Goal: Task Accomplishment & Management: Manage account settings

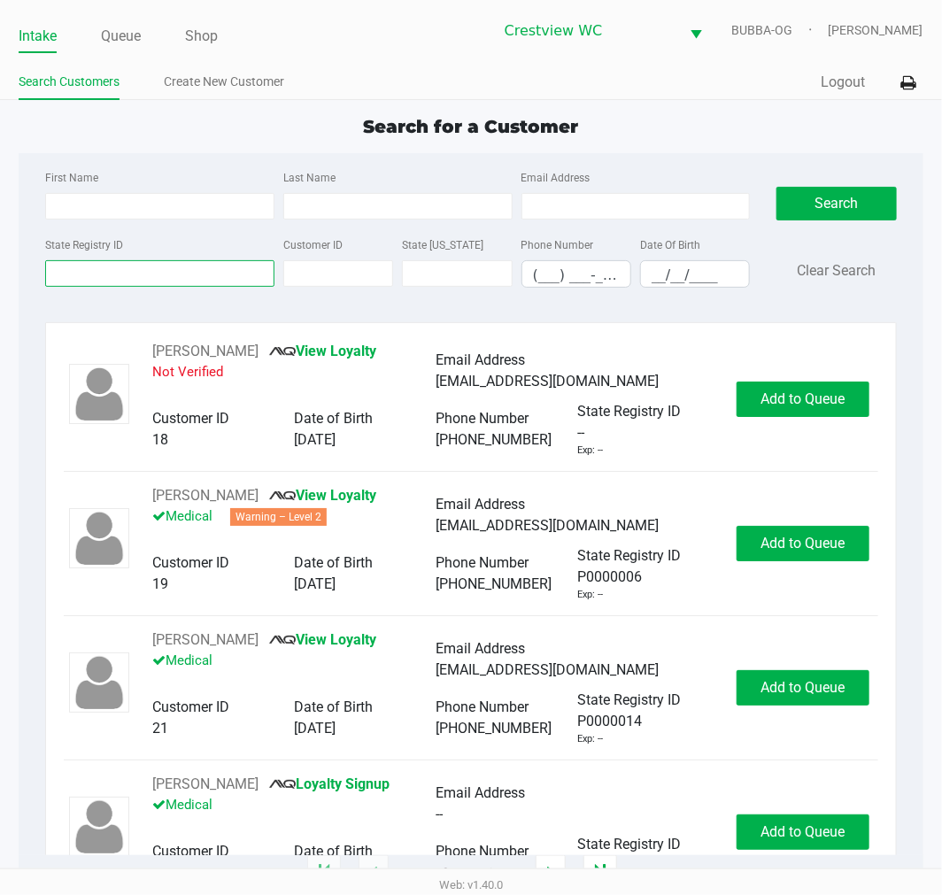
click at [173, 275] on input "State Registry ID" at bounding box center [159, 273] width 229 height 27
click at [219, 278] on input "State Registry ID" at bounding box center [159, 273] width 229 height 27
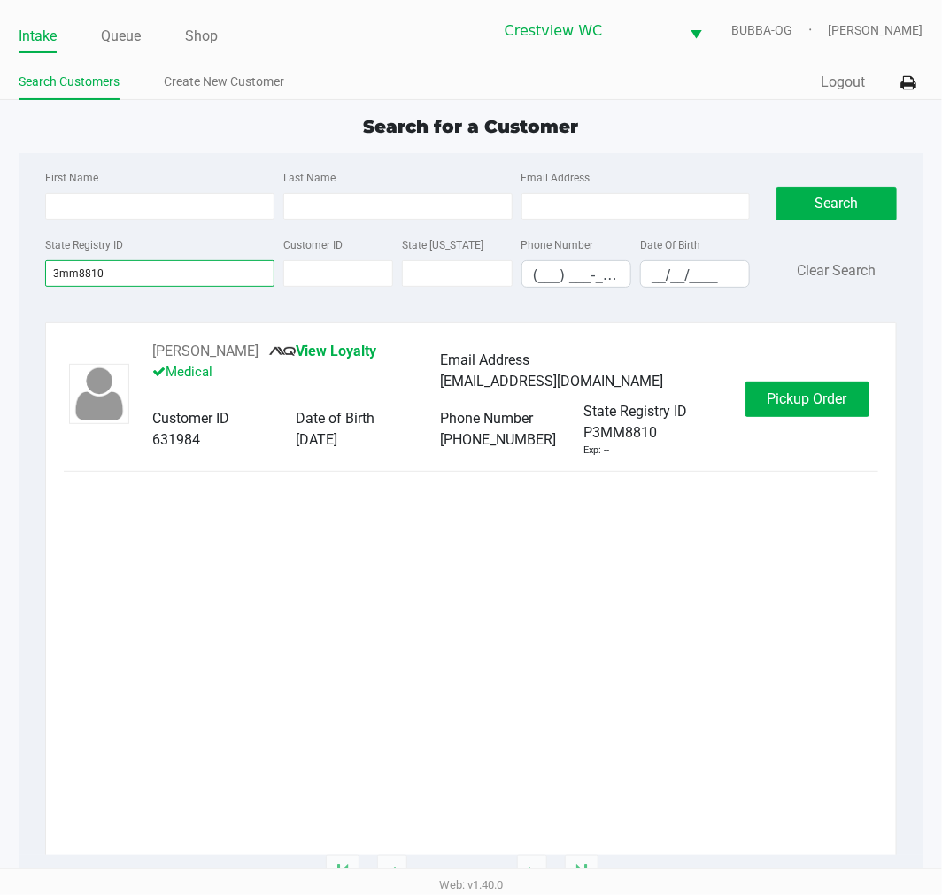
type input "3mm8810"
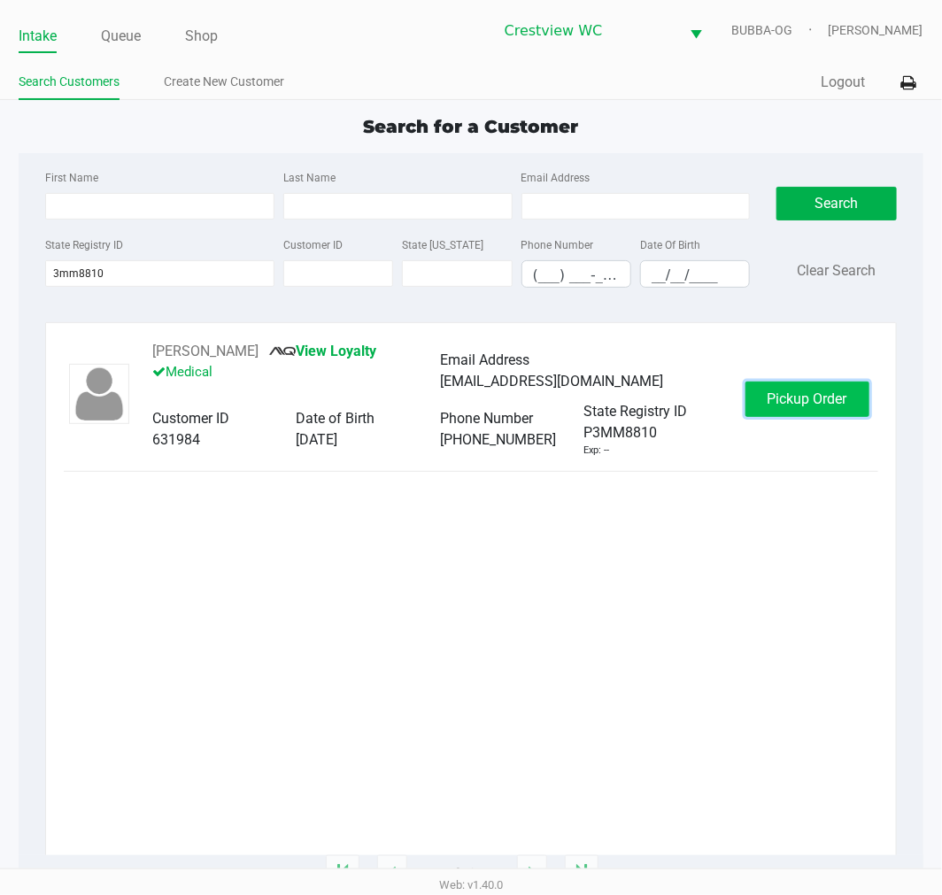
click at [839, 401] on span "Pickup Order" at bounding box center [808, 399] width 80 height 17
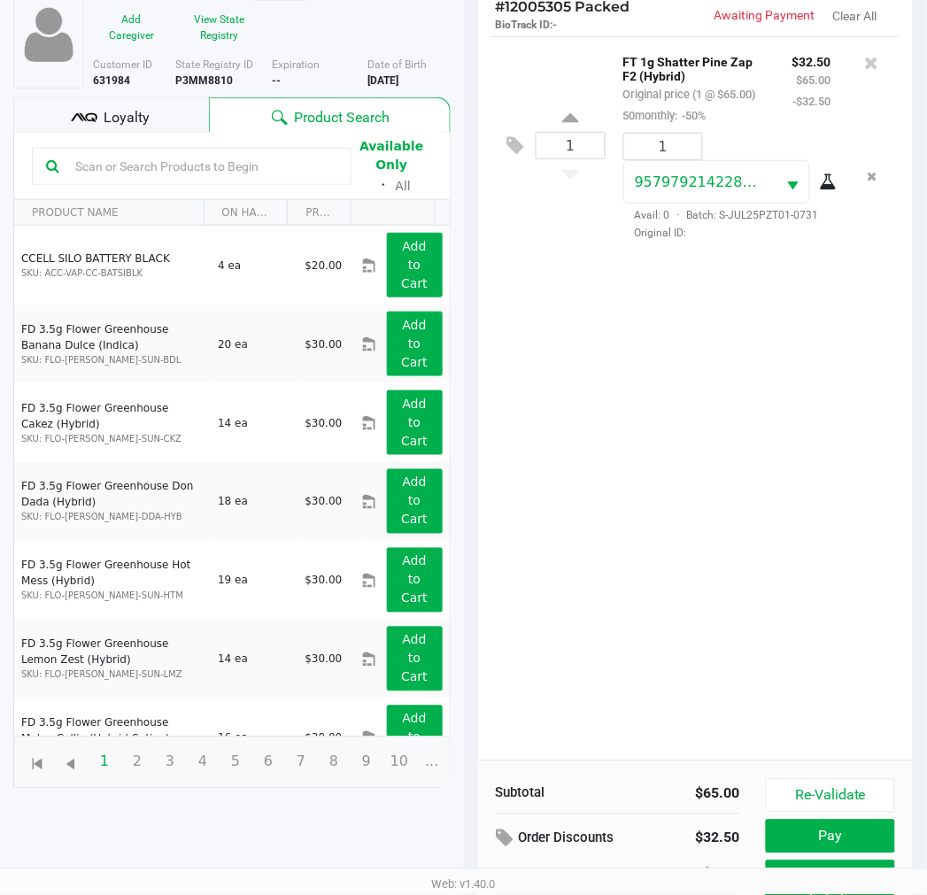
scroll to position [211, 0]
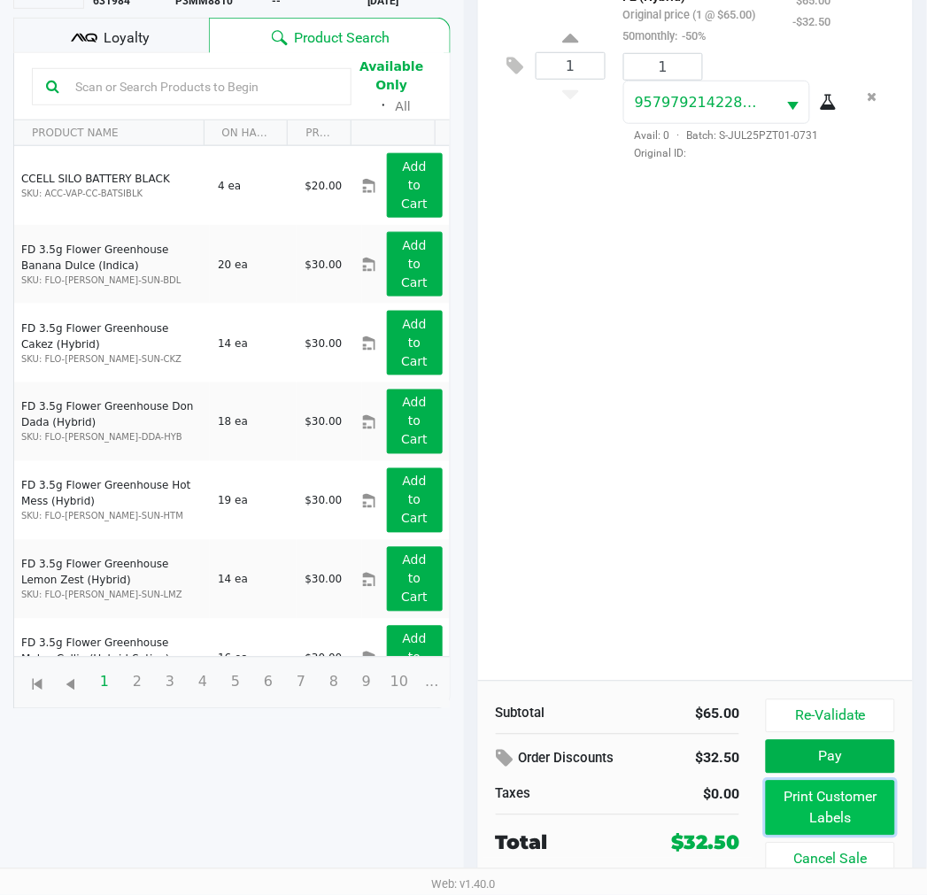
click at [827, 822] on button "Print Customer Labels" at bounding box center [830, 808] width 128 height 55
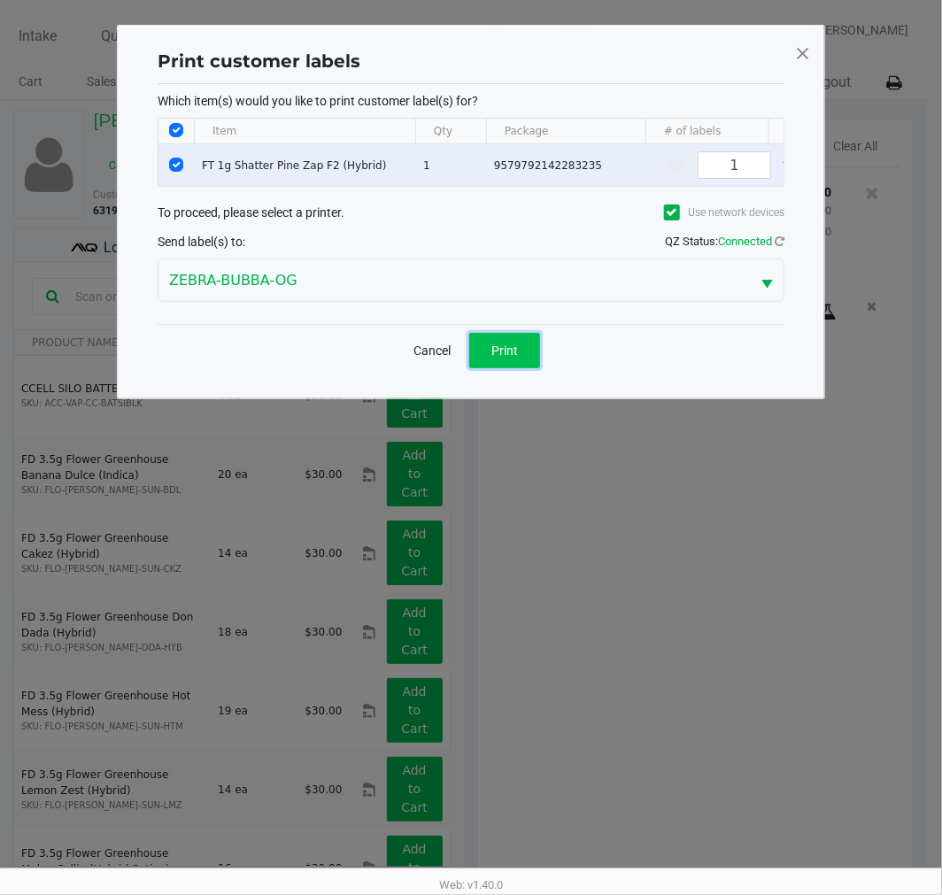
click at [507, 358] on span "Print" at bounding box center [505, 351] width 27 height 14
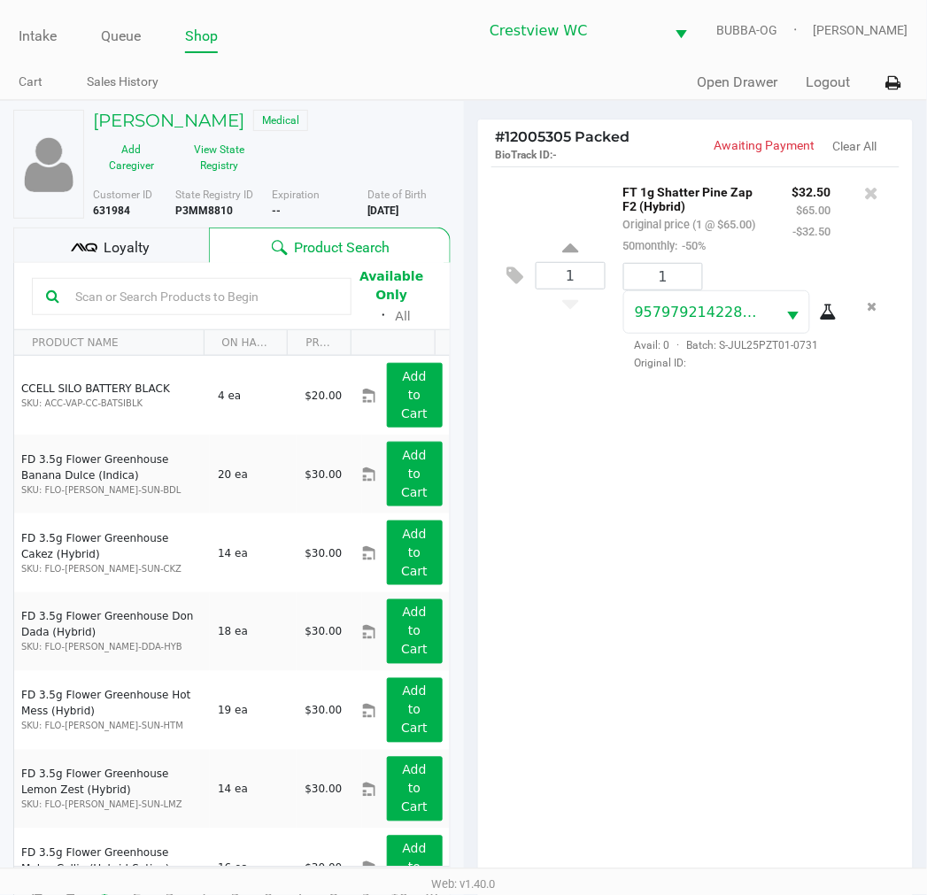
click at [151, 258] on div "Loyalty" at bounding box center [111, 245] width 196 height 35
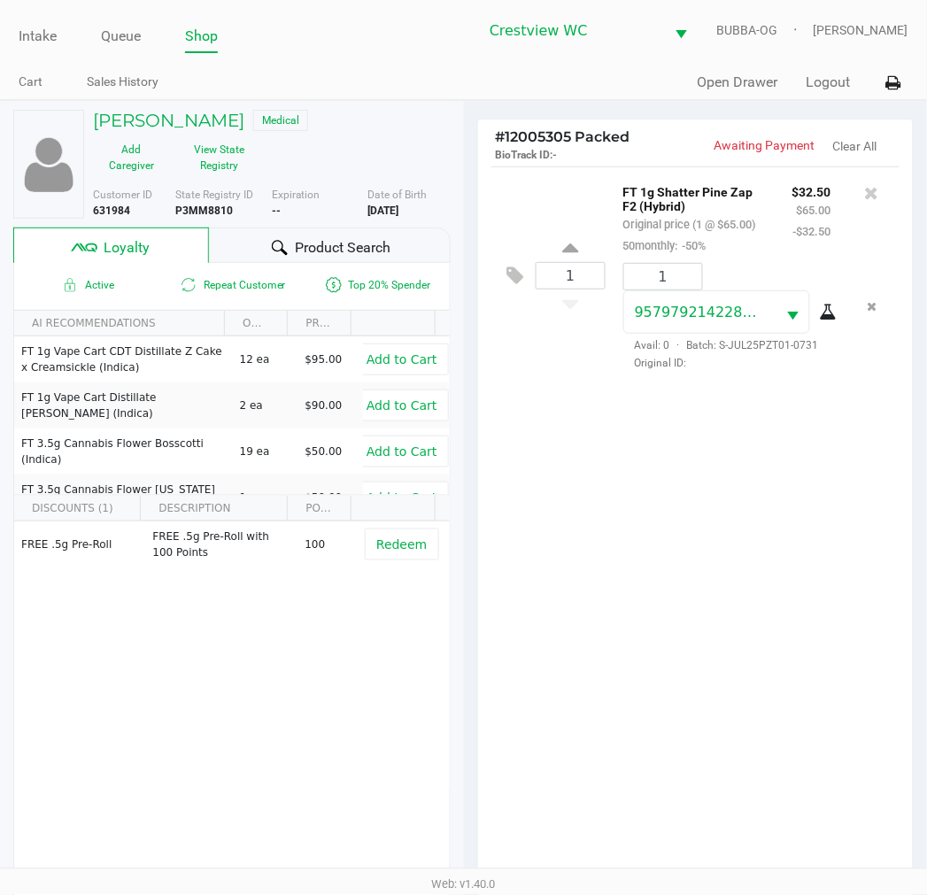
scroll to position [228, 0]
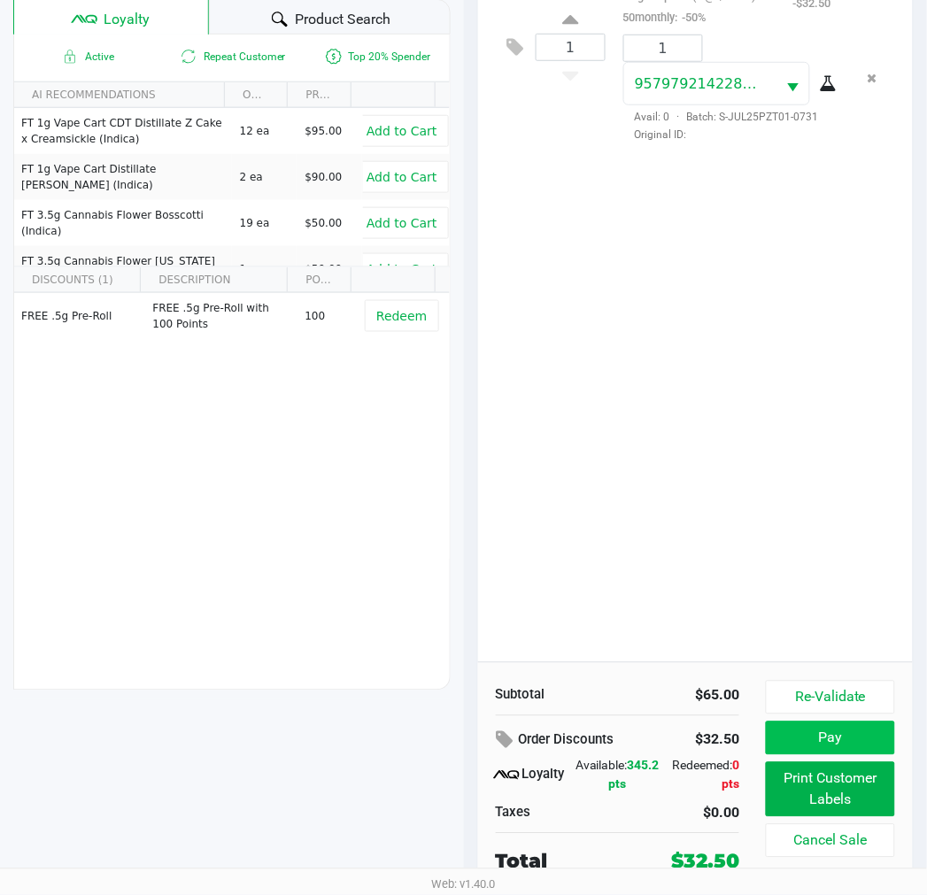
click at [854, 732] on button "Pay" at bounding box center [830, 739] width 128 height 34
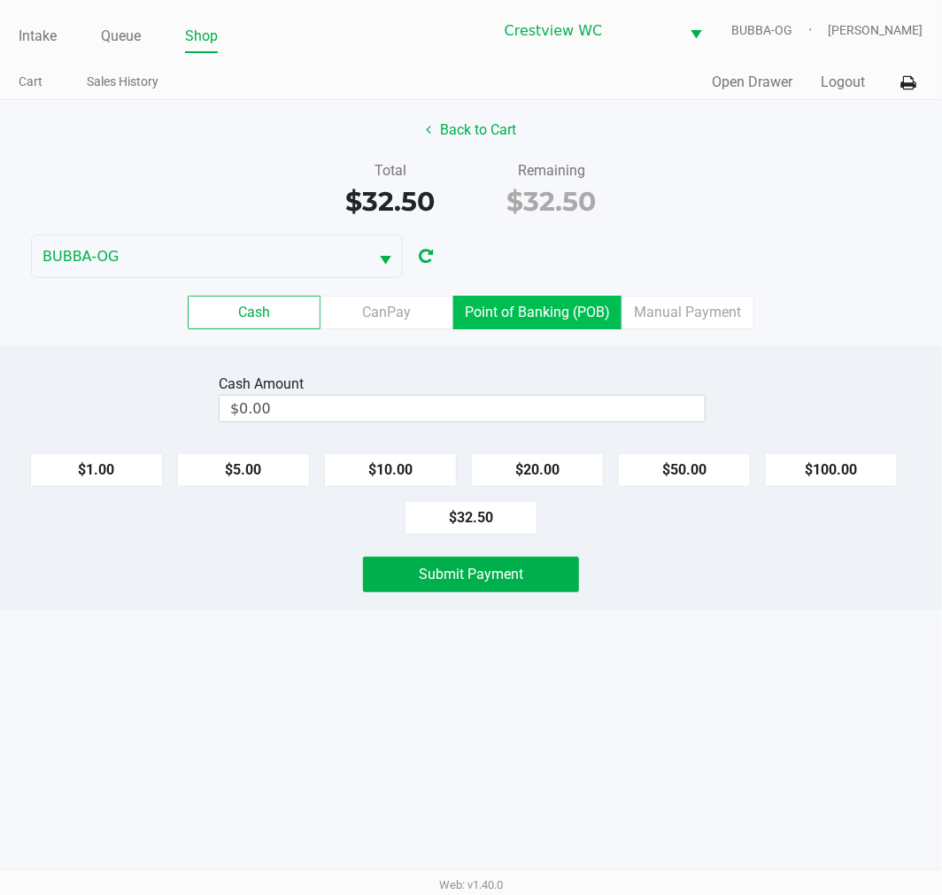
click at [556, 316] on label "Point of Banking (POB)" at bounding box center [537, 313] width 168 height 34
click at [0, 0] on 7 "Point of Banking (POB)" at bounding box center [0, 0] width 0 height 0
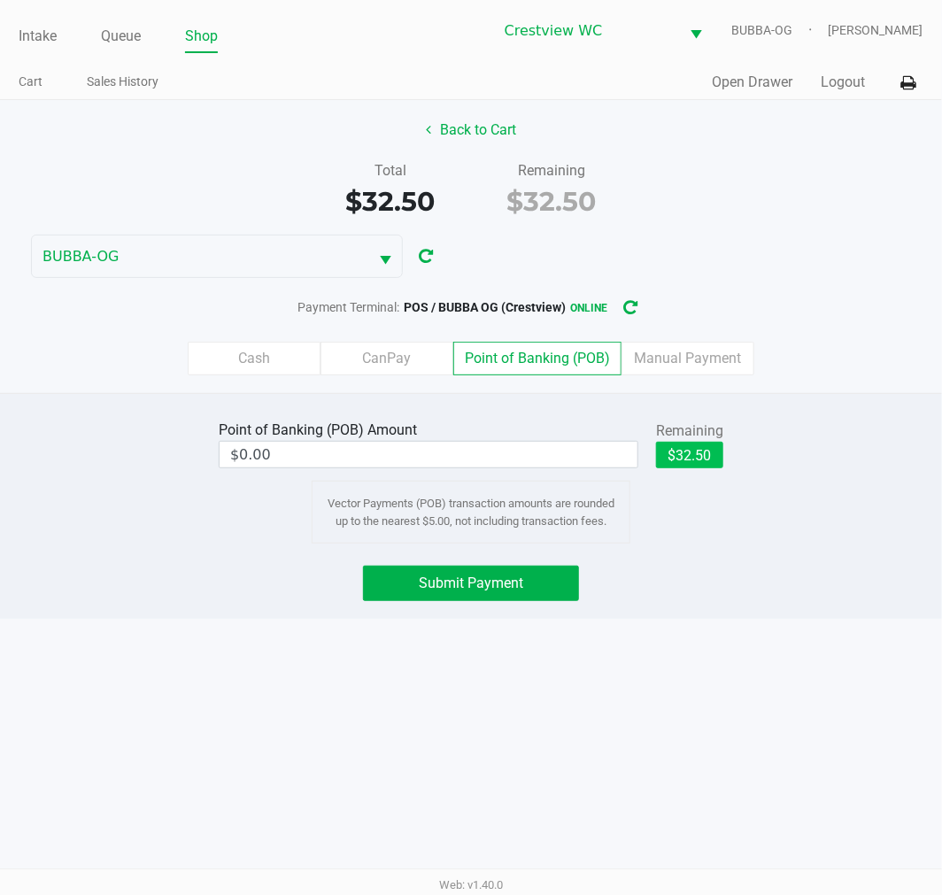
click at [709, 463] on button "$32.50" at bounding box center [689, 455] width 67 height 27
type input "$32.50"
click at [526, 600] on button "Submit Payment" at bounding box center [471, 583] width 216 height 35
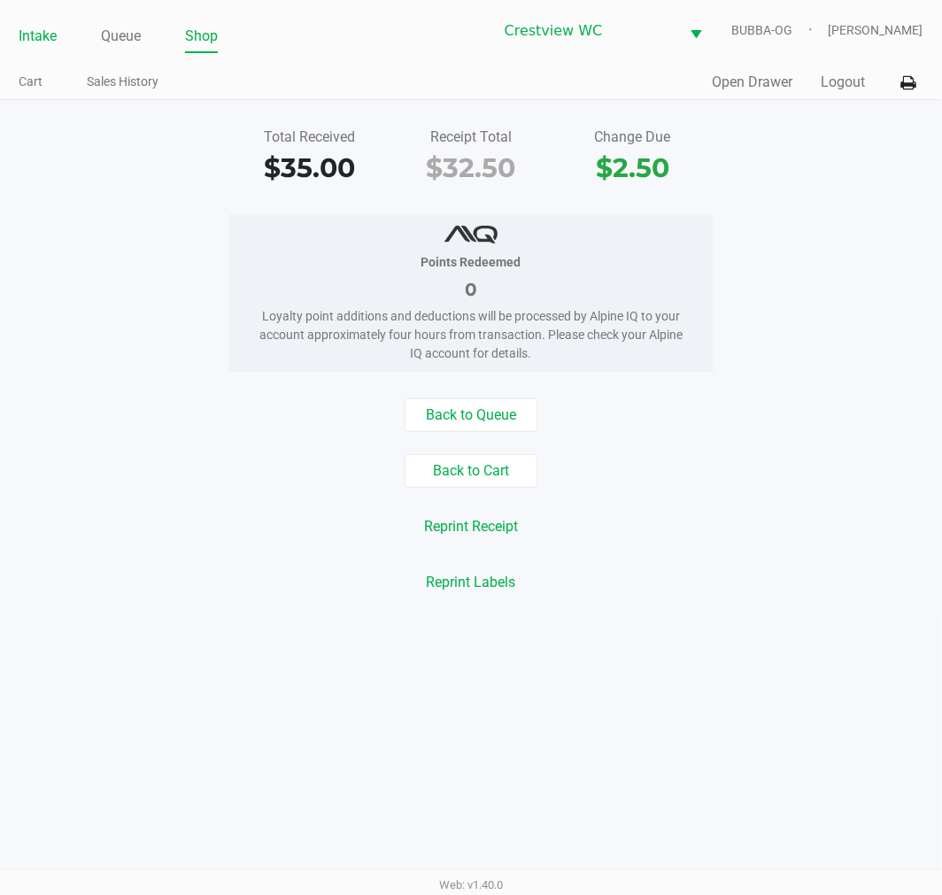
click at [51, 42] on link "Intake" at bounding box center [38, 36] width 38 height 25
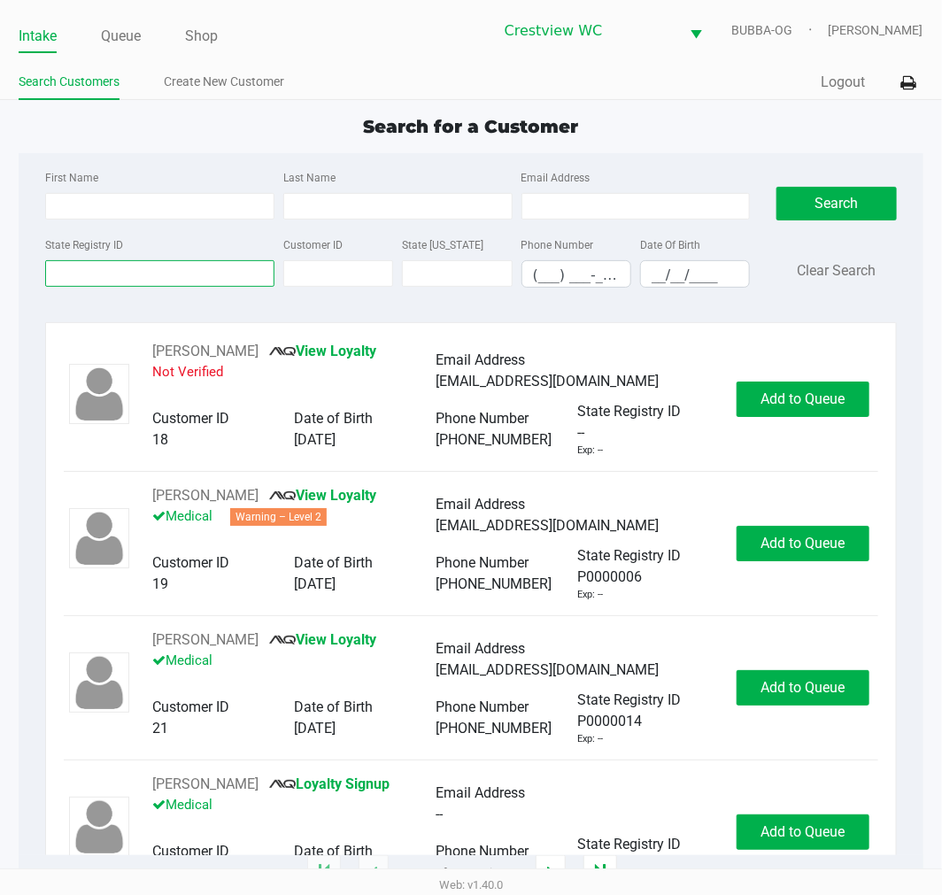
click at [206, 275] on input "State Registry ID" at bounding box center [159, 273] width 229 height 27
click at [160, 271] on input "State Registry ID" at bounding box center [159, 273] width 229 height 27
click at [183, 269] on input "State Registry ID" at bounding box center [159, 273] width 229 height 27
click at [130, 33] on link "Queue" at bounding box center [121, 36] width 40 height 25
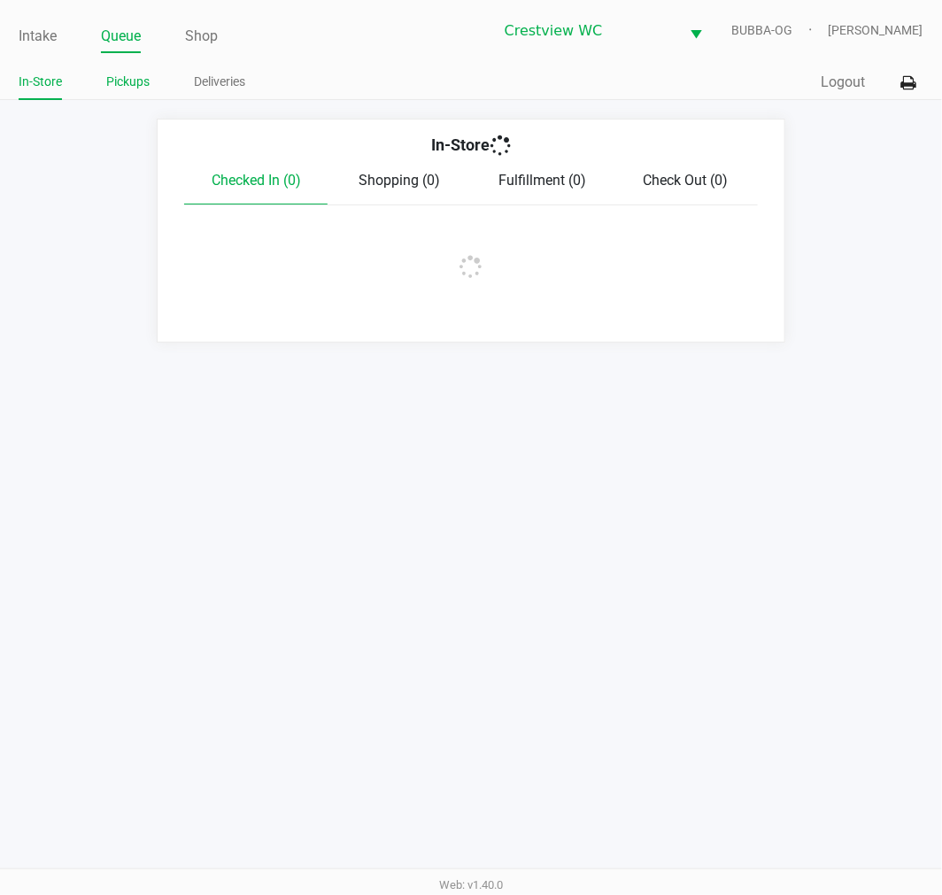
click at [137, 82] on link "Pickups" at bounding box center [127, 82] width 43 height 22
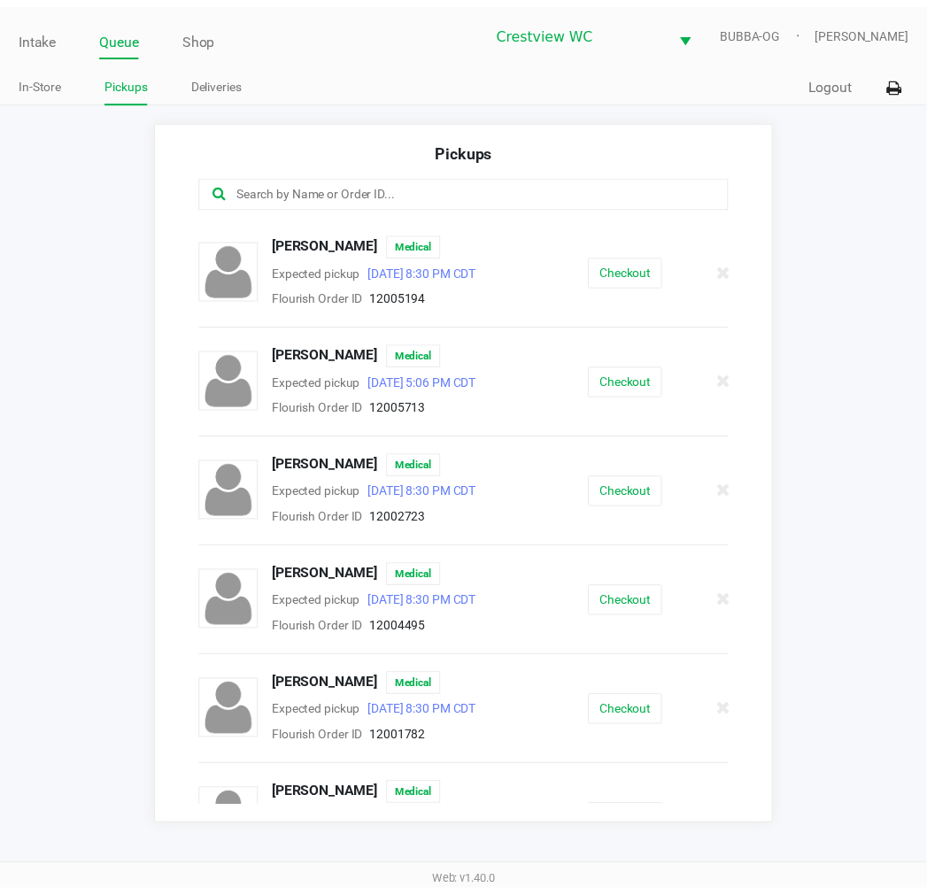
scroll to position [685, 0]
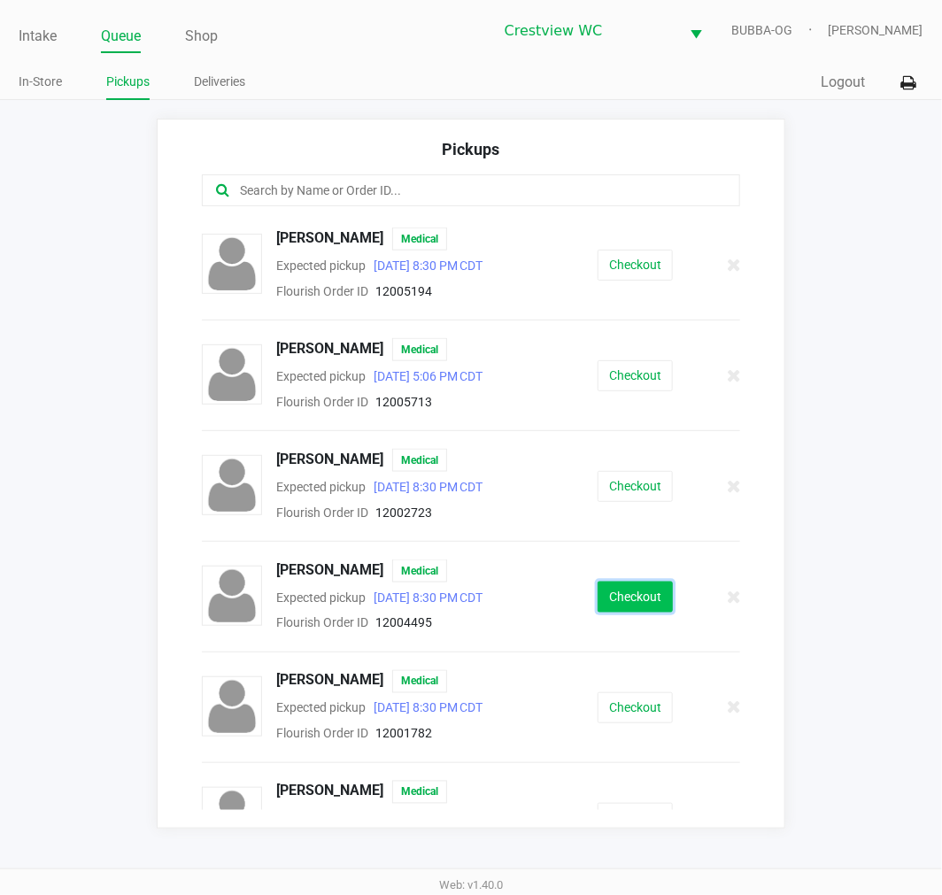
click at [639, 582] on button "Checkout" at bounding box center [635, 597] width 75 height 31
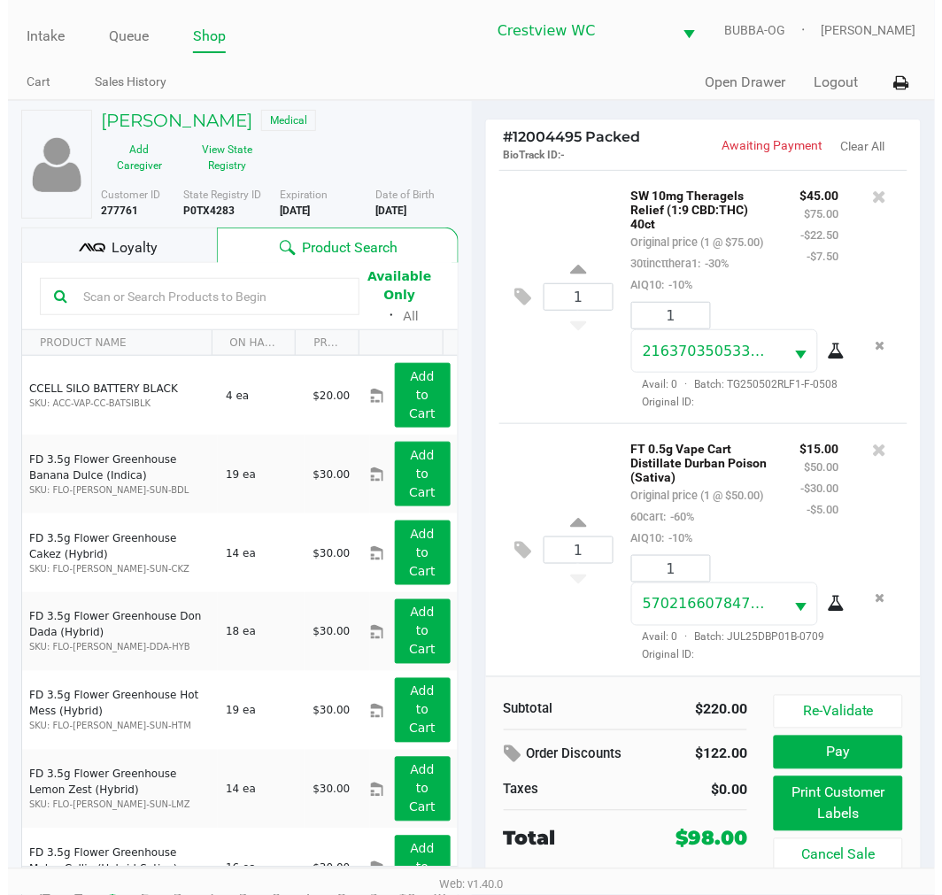
scroll to position [363, 0]
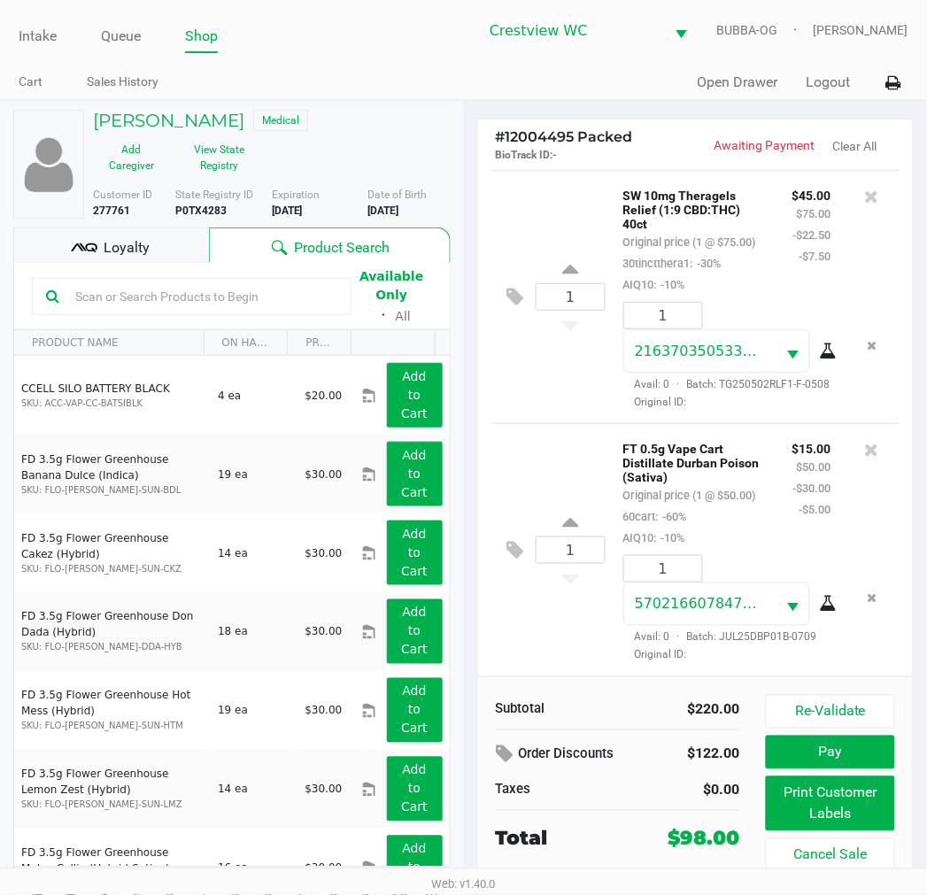
click at [825, 817] on button "Print Customer Labels" at bounding box center [830, 804] width 128 height 55
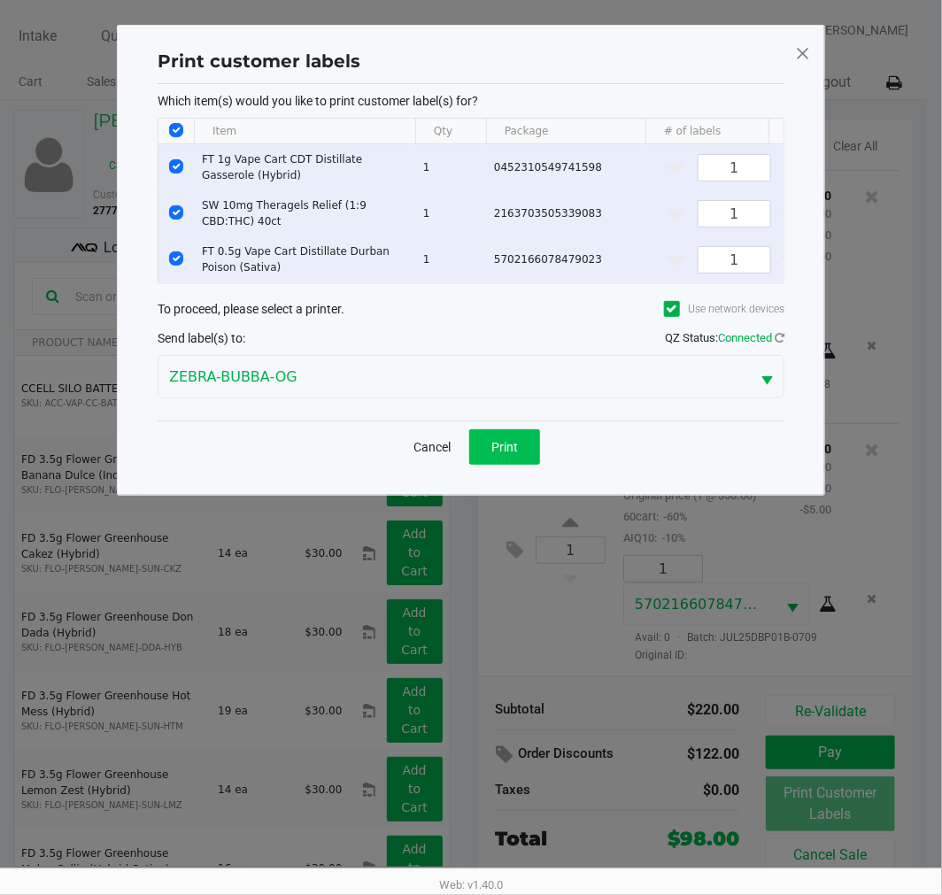
click at [515, 454] on span "Print" at bounding box center [505, 447] width 27 height 14
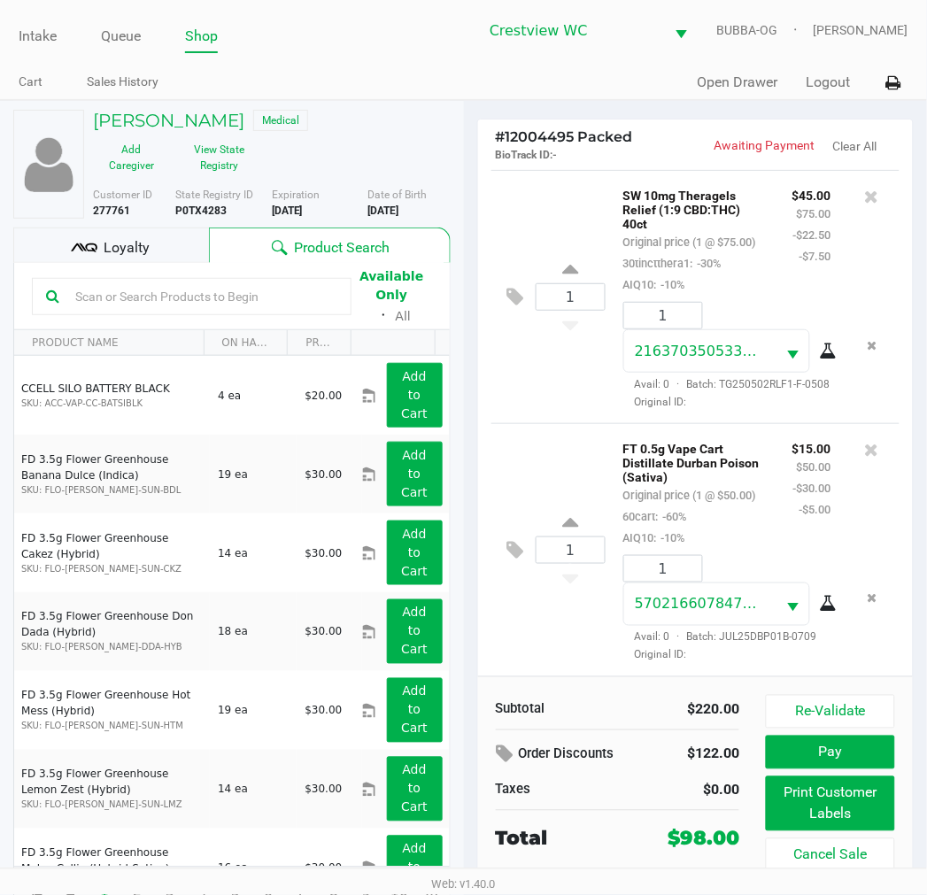
click at [137, 251] on span "Loyalty" at bounding box center [127, 247] width 46 height 21
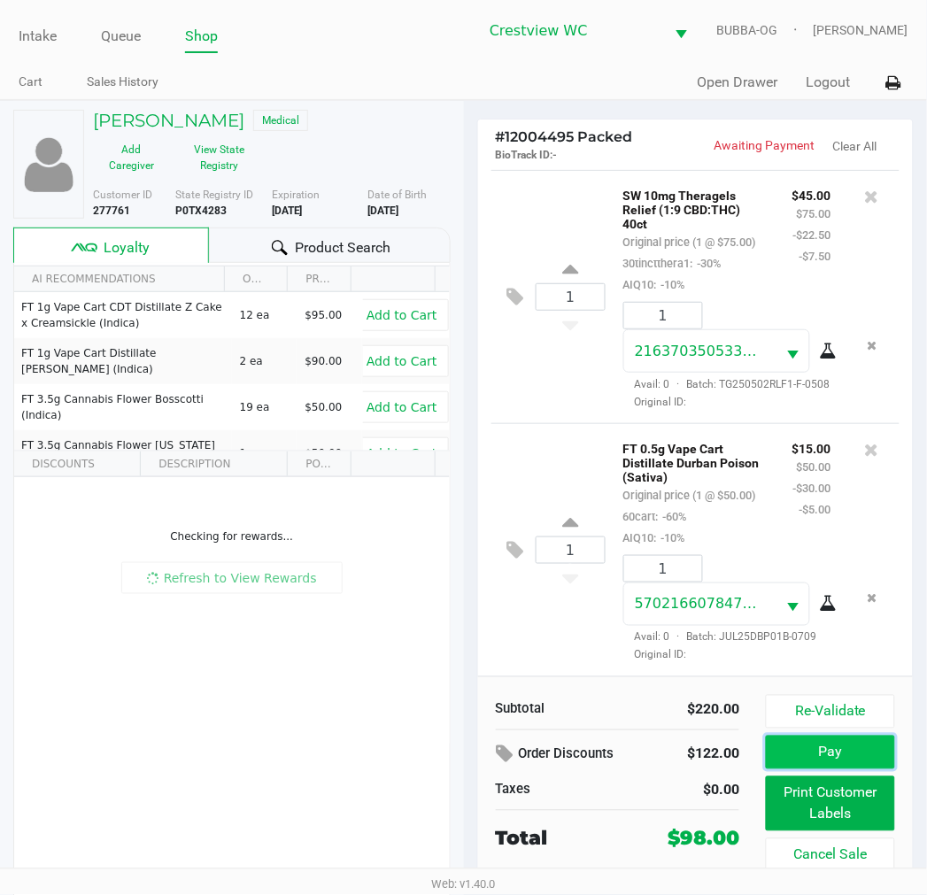
click at [828, 755] on button "Pay" at bounding box center [830, 753] width 128 height 34
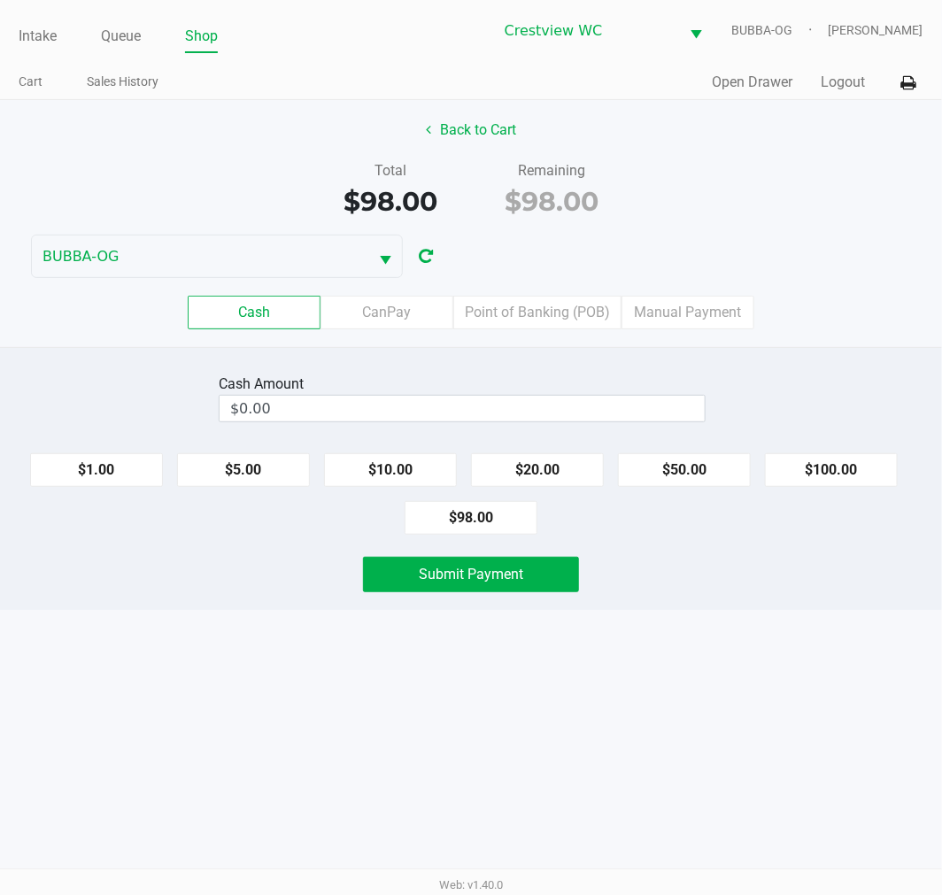
click at [833, 474] on button "$100.00" at bounding box center [831, 470] width 133 height 34
type input "$100.00"
click at [488, 571] on span "Submit Payment" at bounding box center [471, 574] width 105 height 17
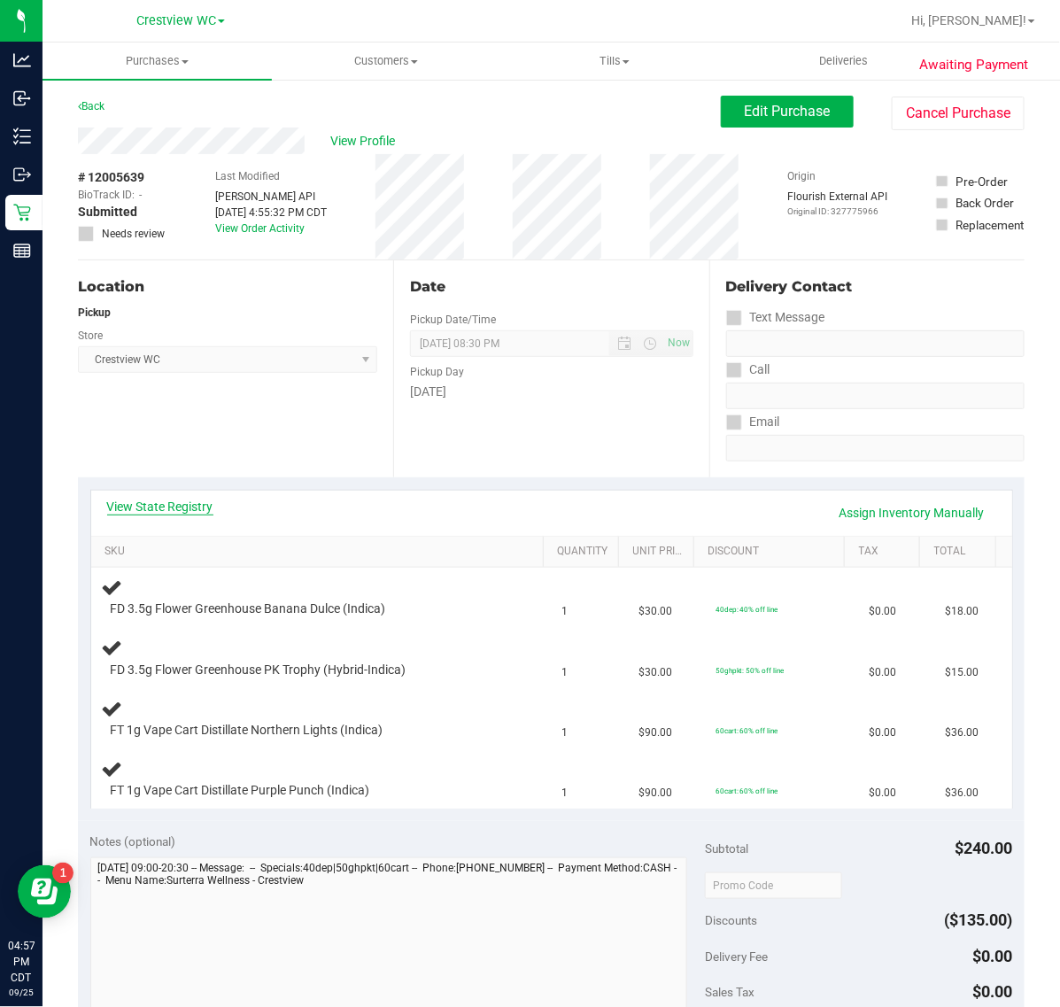
click at [167, 507] on link "View State Registry" at bounding box center [160, 507] width 106 height 18
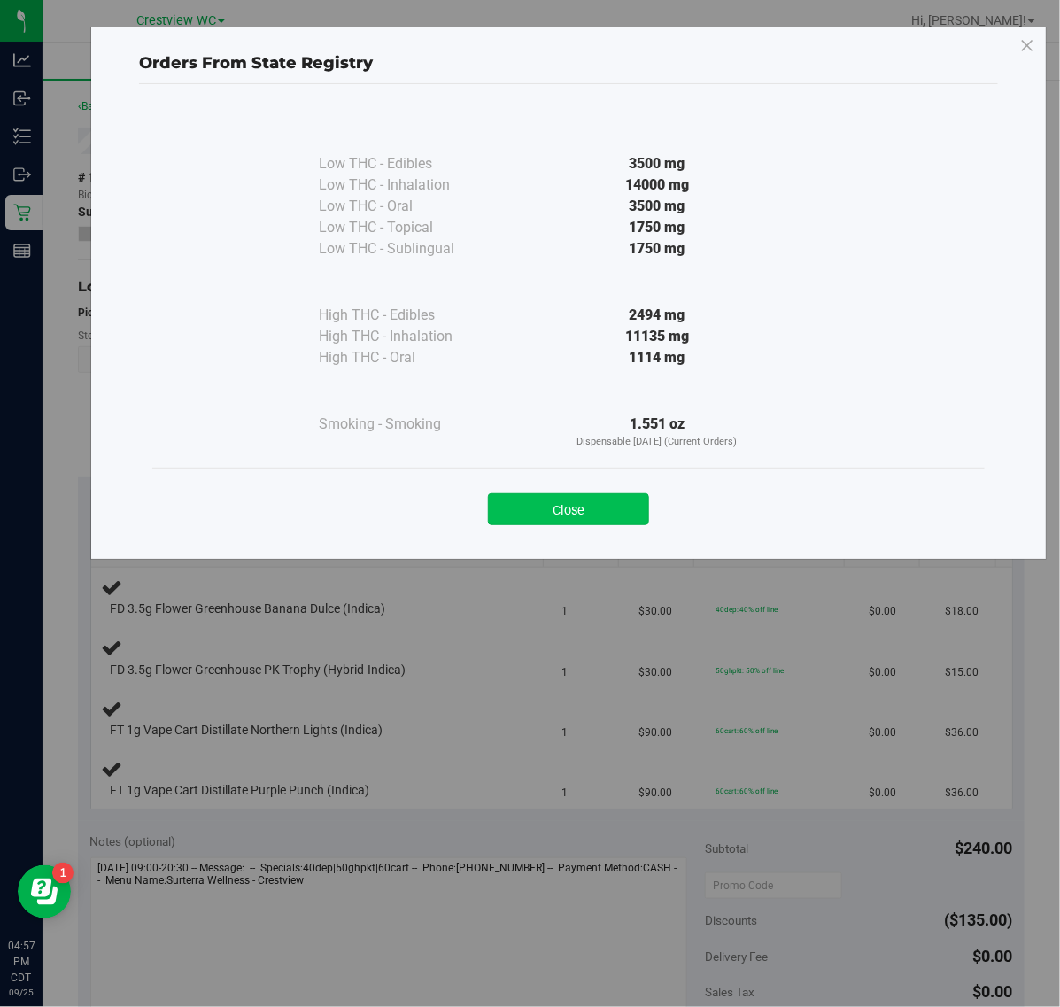
click at [585, 523] on button "Close" at bounding box center [568, 509] width 161 height 32
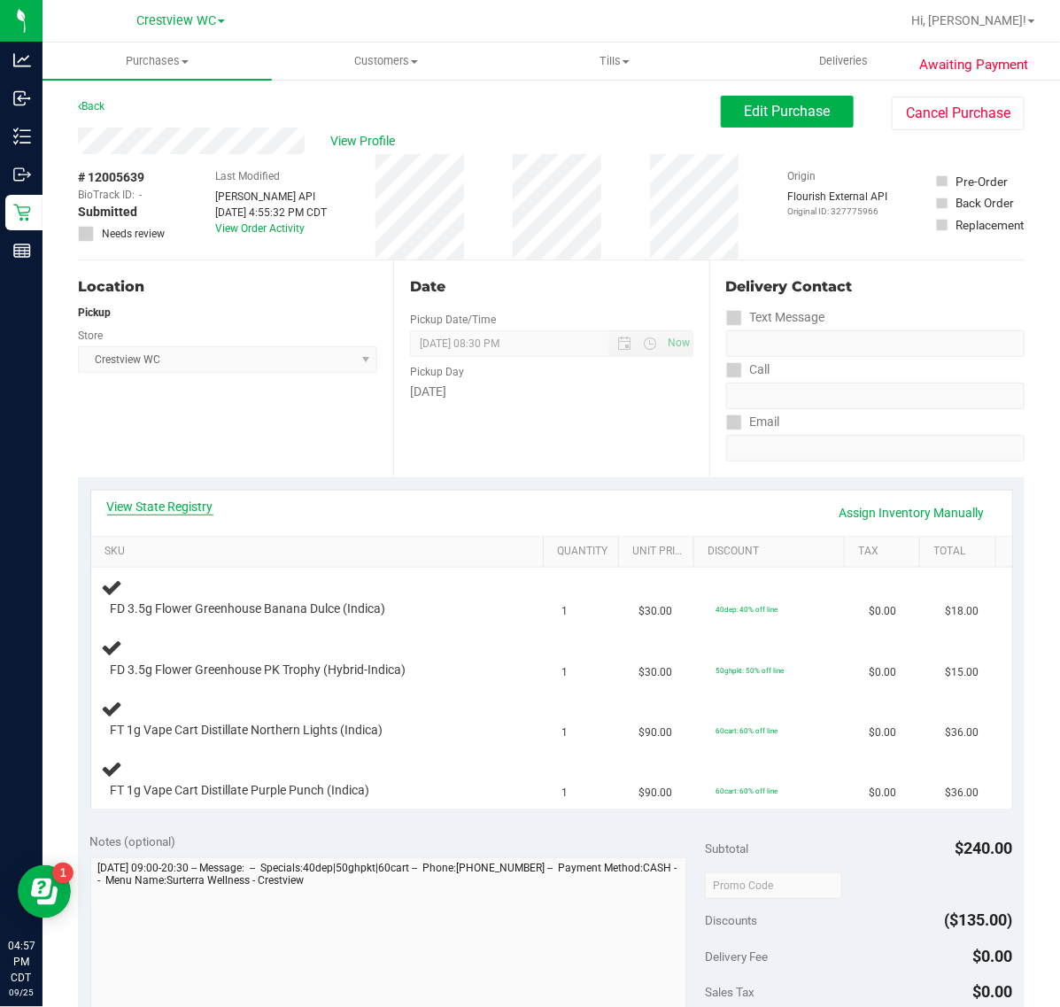
click at [177, 501] on link "View State Registry" at bounding box center [160, 507] width 106 height 18
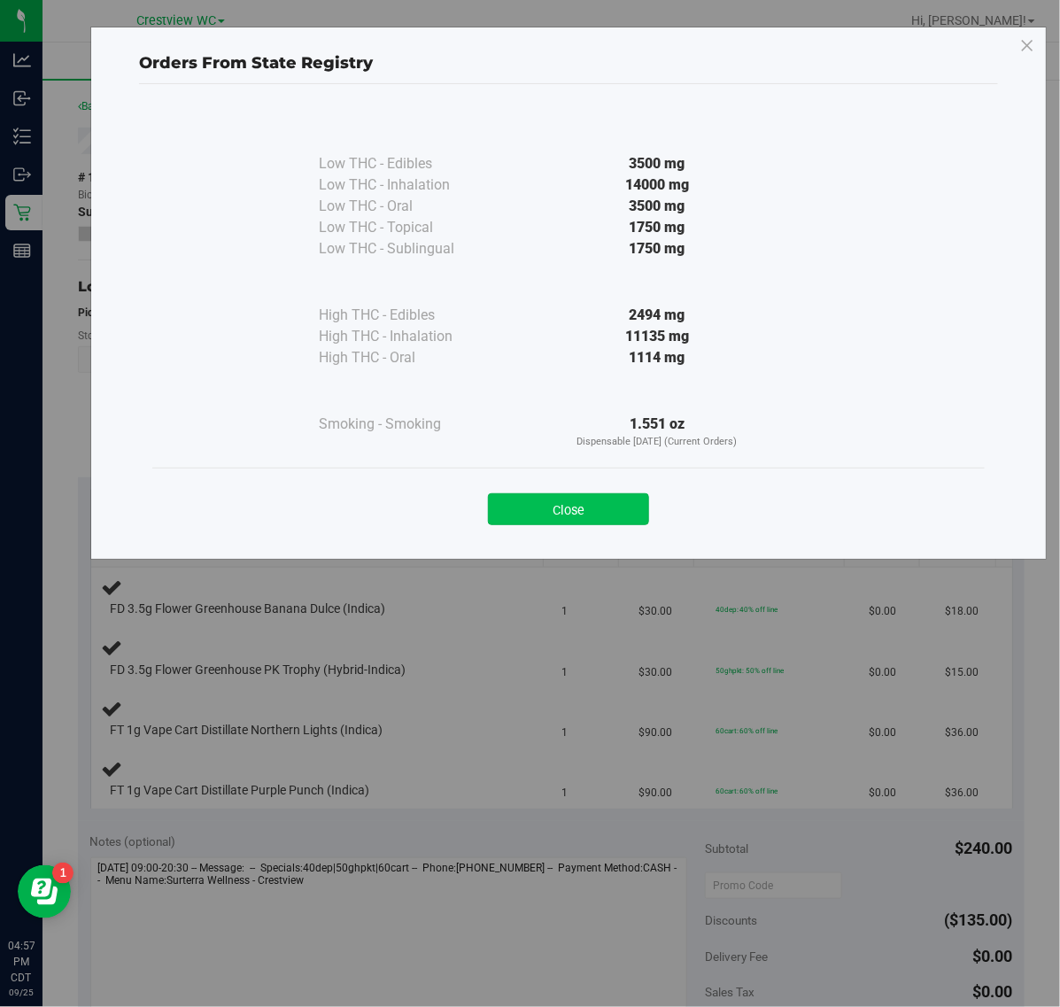
click at [592, 507] on button "Close" at bounding box center [568, 509] width 161 height 32
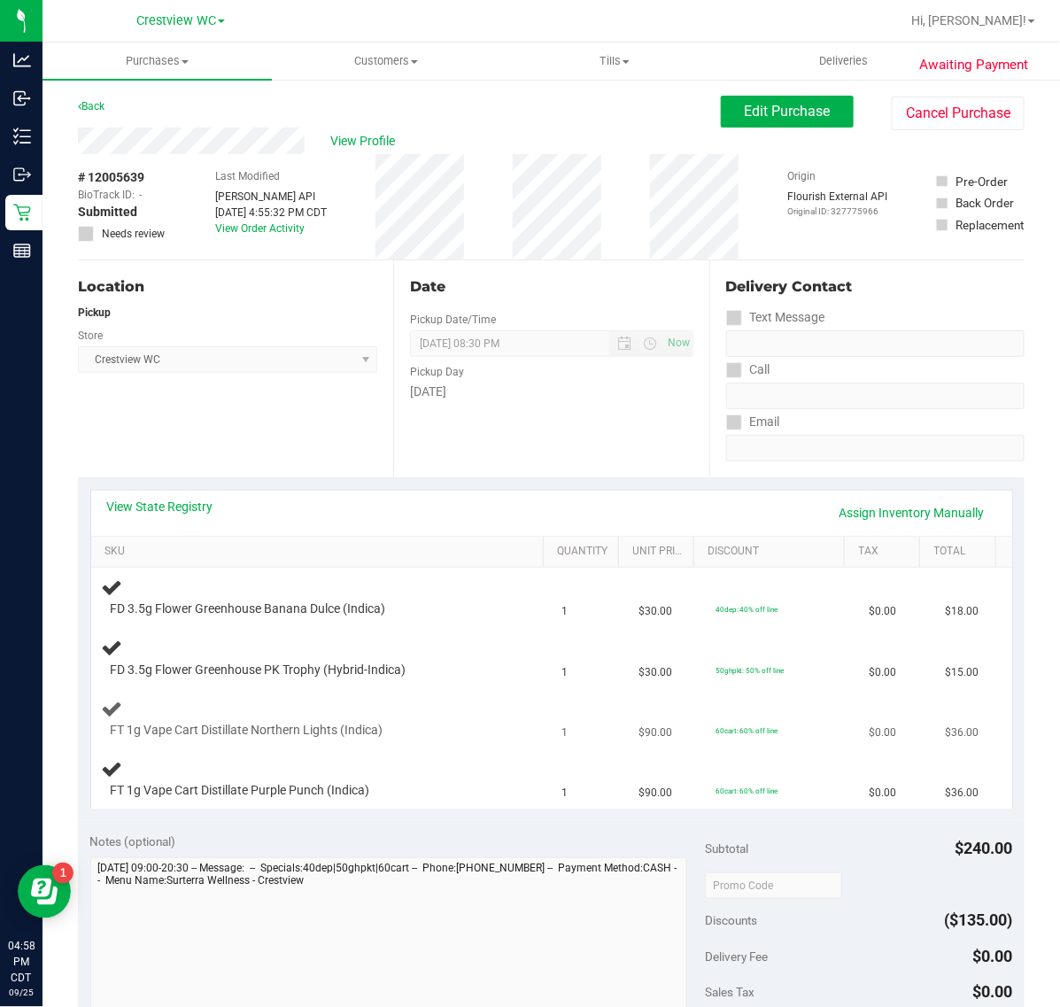
click at [492, 720] on div "FT 1g Vape Cart Distillate Northern Lights (Indica)" at bounding box center [321, 719] width 439 height 42
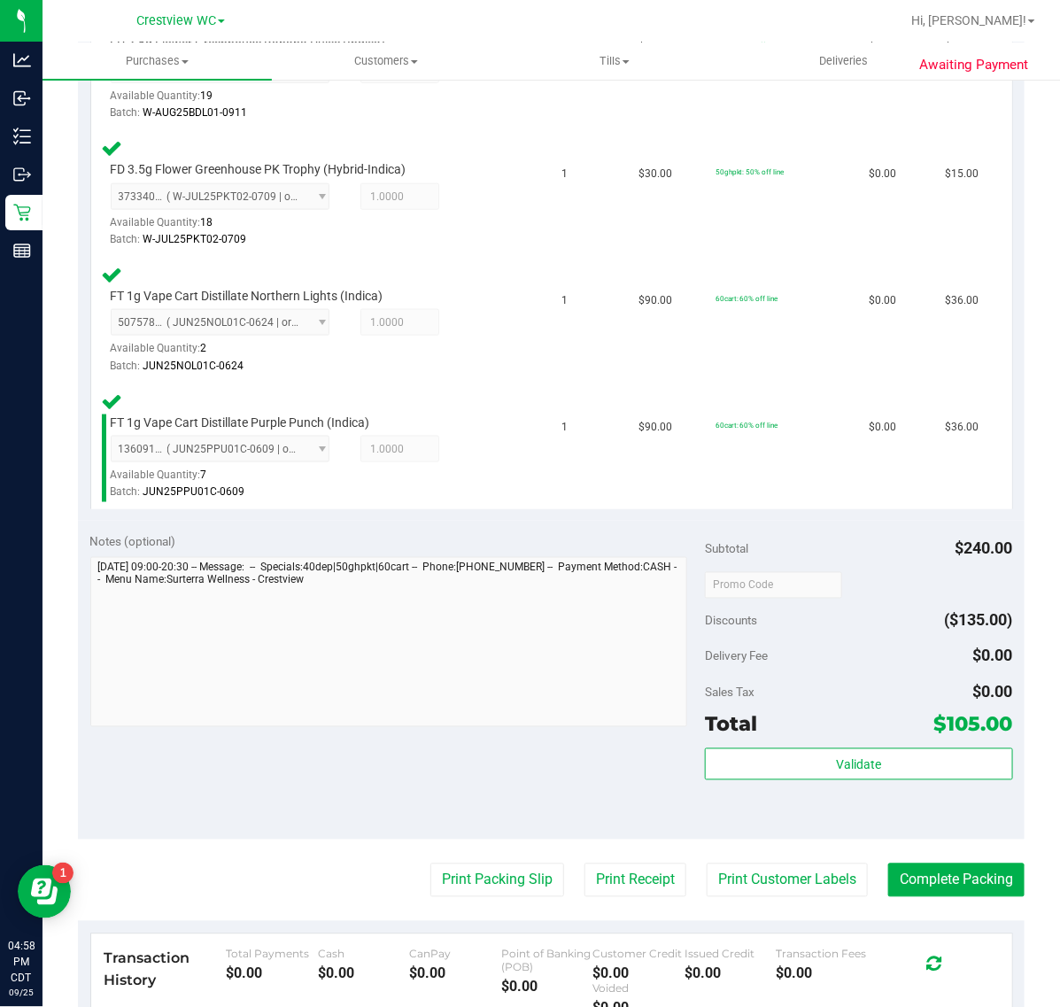
scroll to position [567, 0]
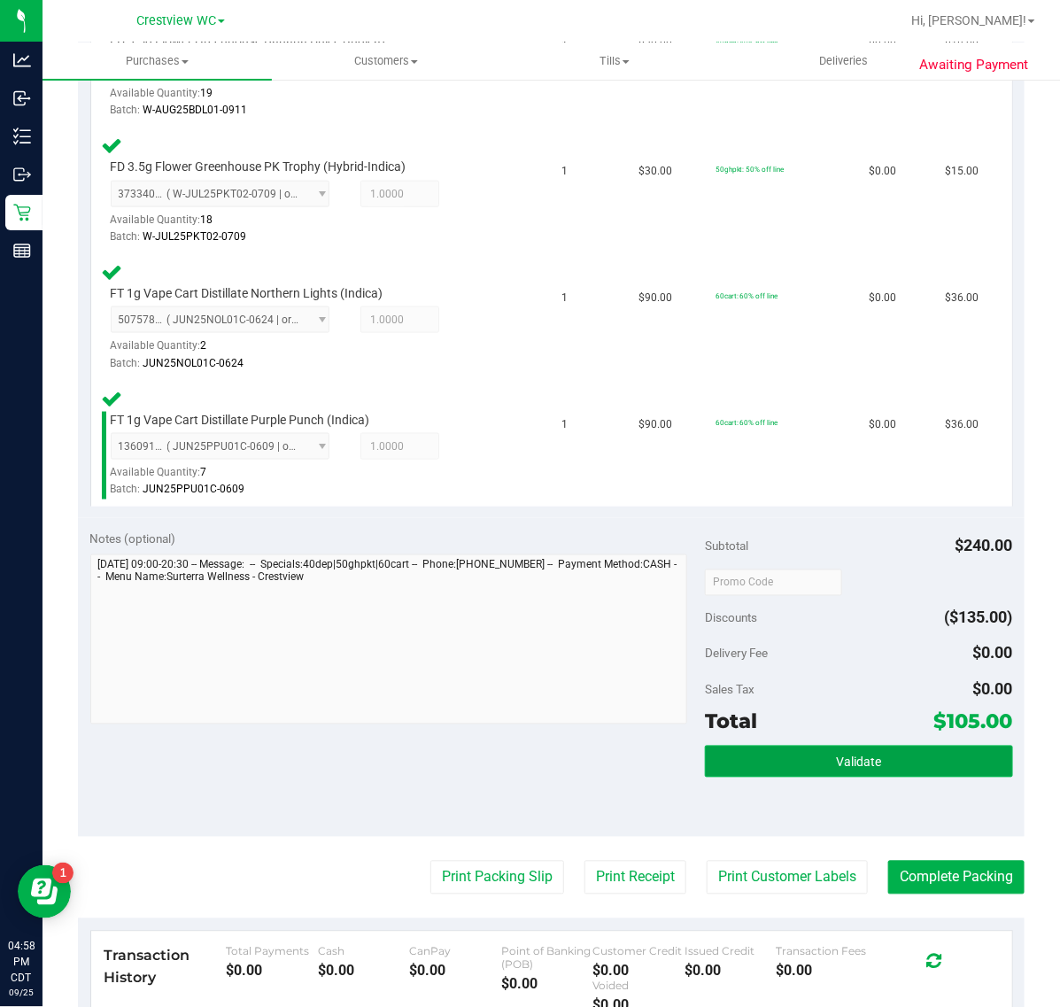
click at [836, 758] on span "Validate" at bounding box center [858, 762] width 45 height 14
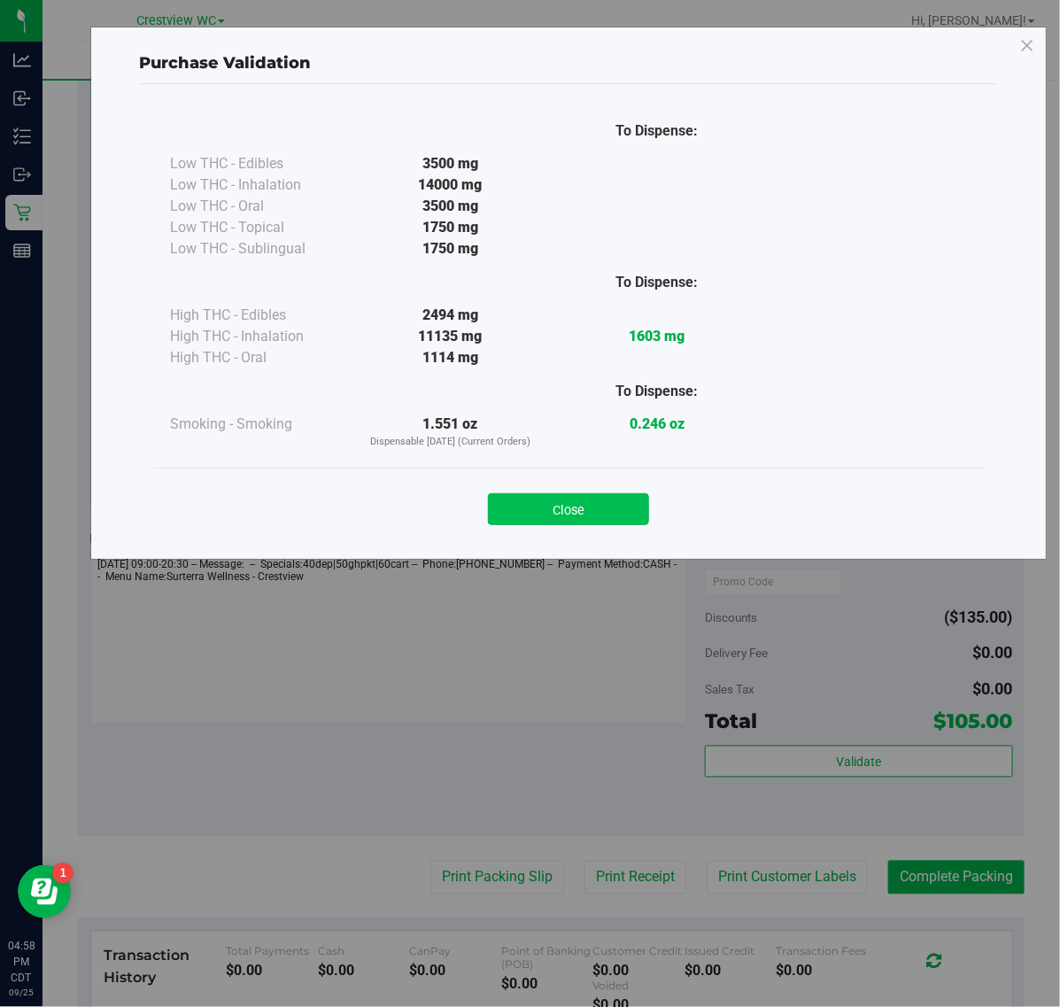
click at [621, 515] on button "Close" at bounding box center [568, 509] width 161 height 32
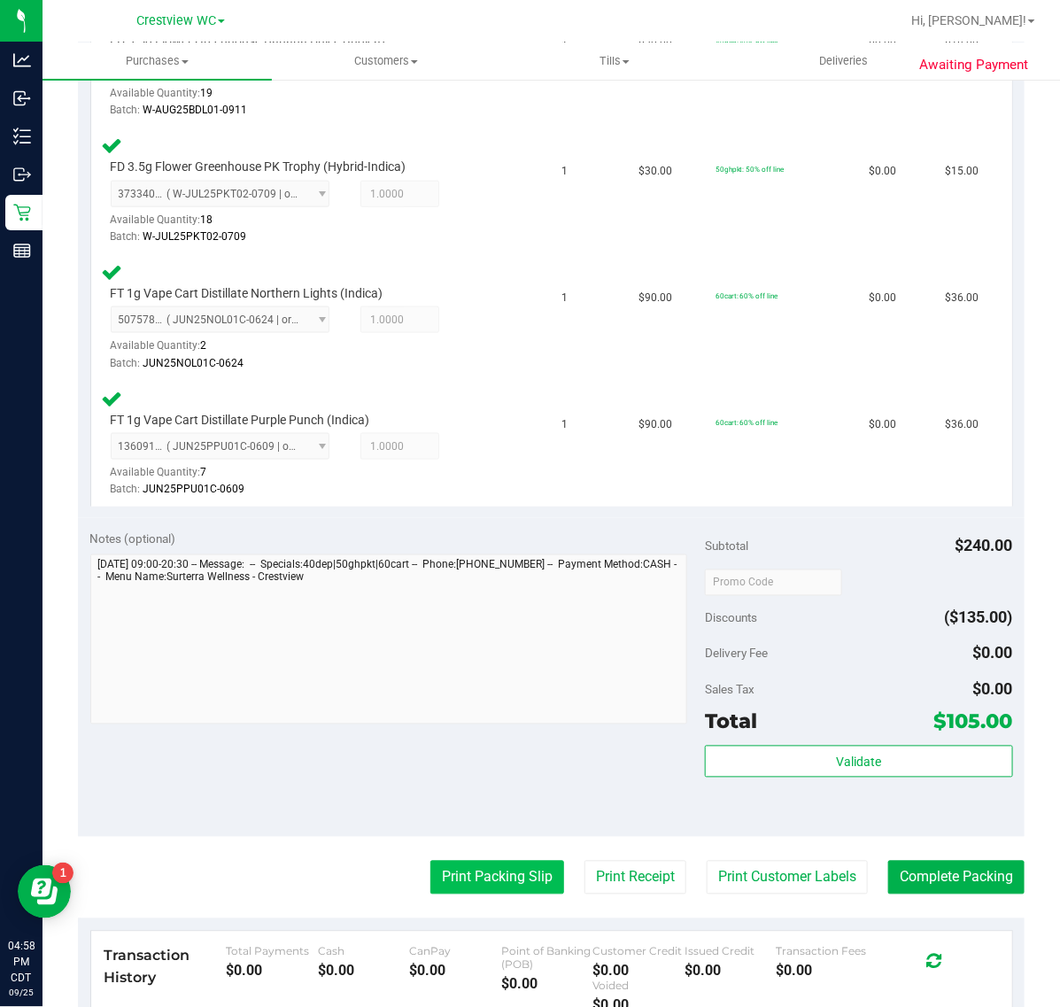
click at [487, 875] on button "Print Packing Slip" at bounding box center [497, 878] width 134 height 34
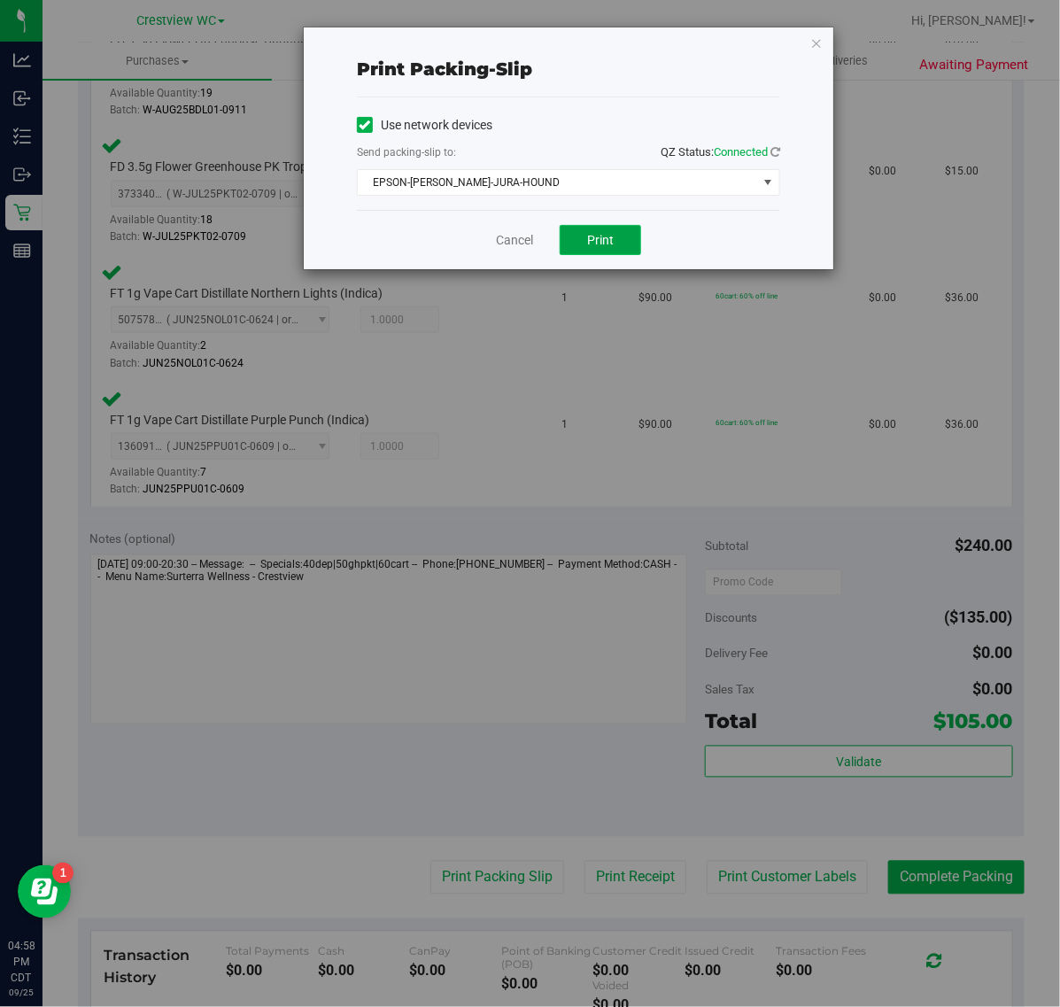
click at [630, 255] on button "Print" at bounding box center [600, 240] width 81 height 30
click at [510, 244] on link "Cancel" at bounding box center [514, 240] width 37 height 19
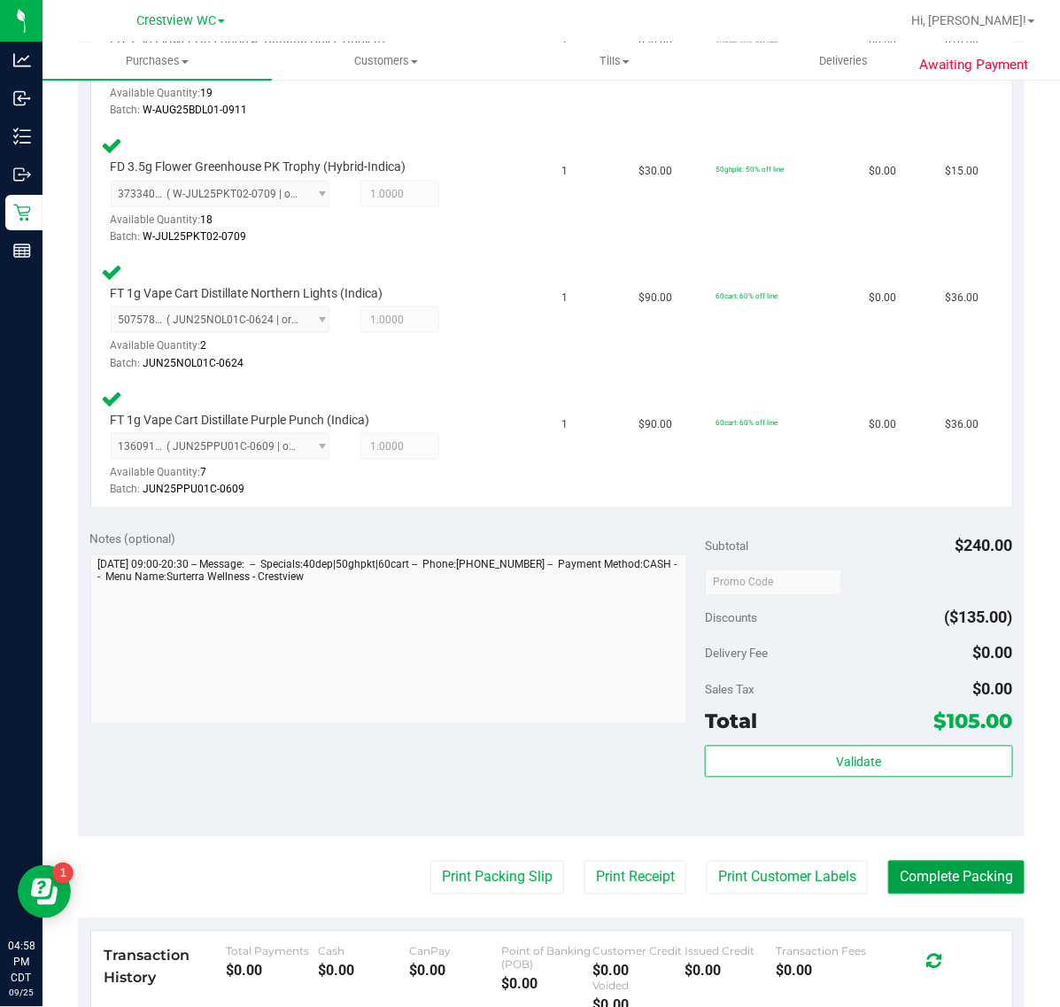
click at [934, 882] on button "Complete Packing" at bounding box center [956, 878] width 136 height 34
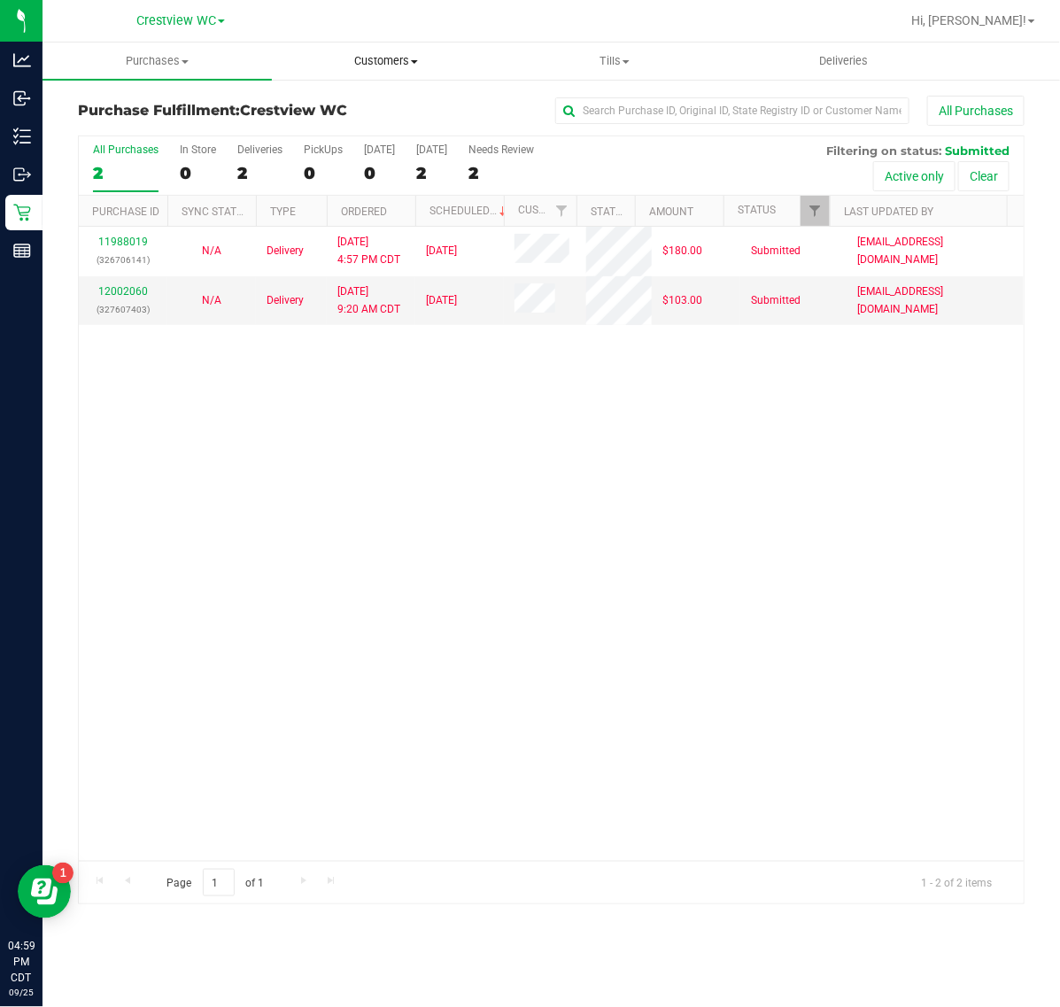
click at [391, 56] on span "Customers" at bounding box center [387, 61] width 228 height 16
click at [360, 99] on span "All customers" at bounding box center [336, 106] width 128 height 15
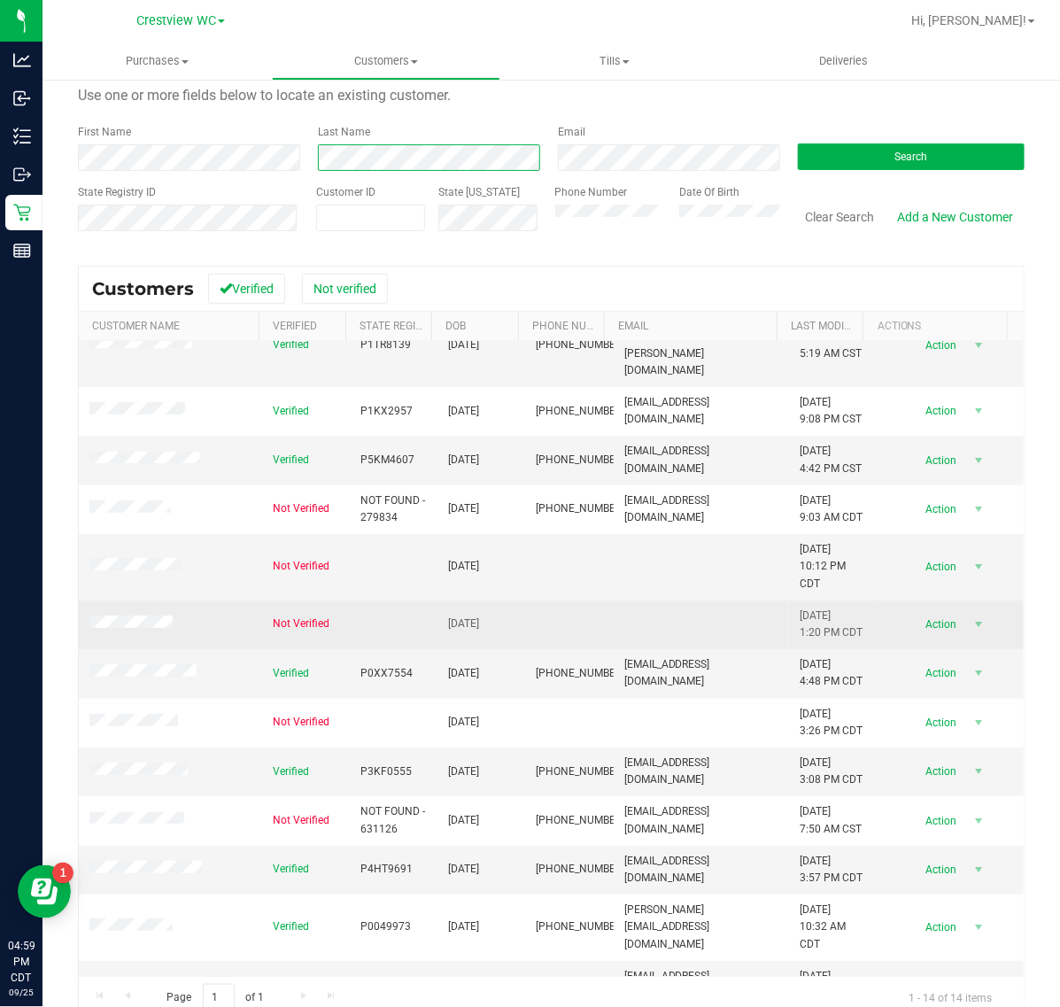
scroll to position [85, 0]
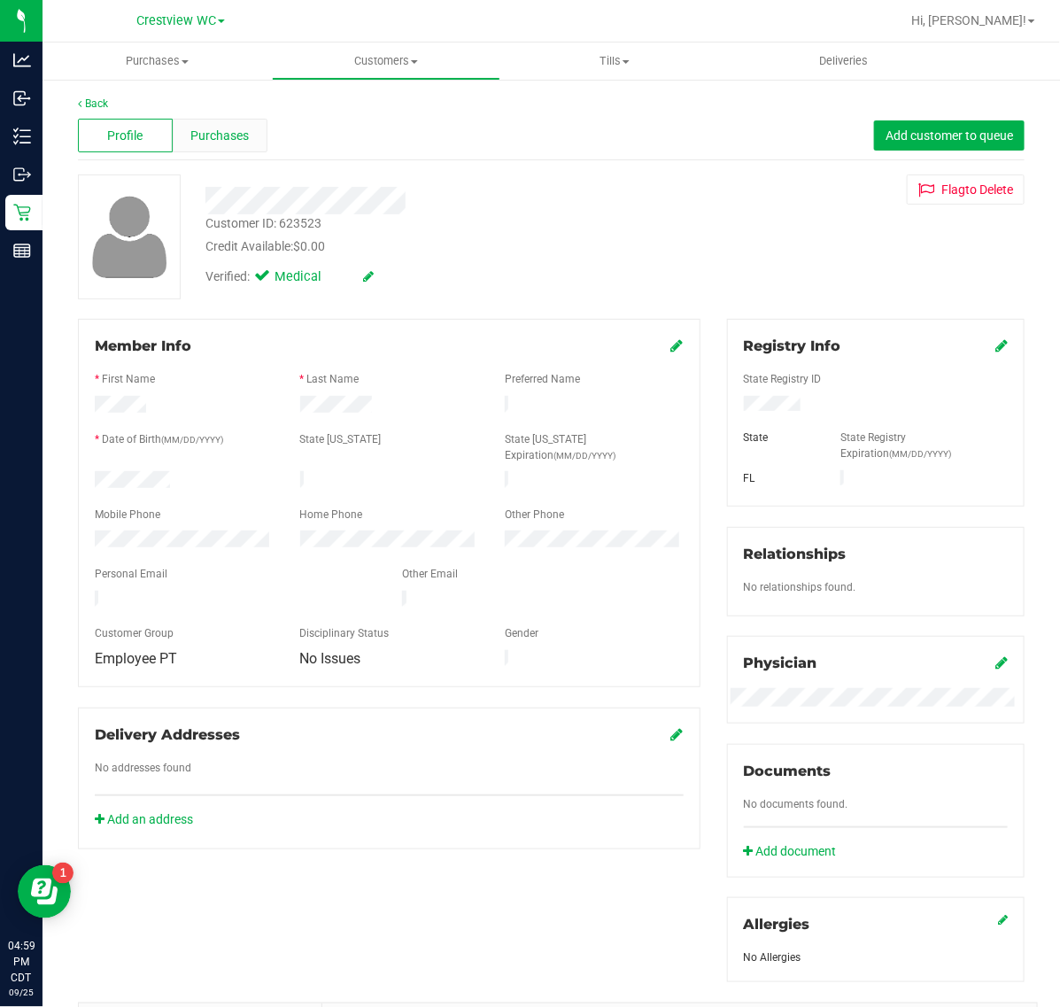
click at [233, 127] on span "Purchases" at bounding box center [219, 136] width 58 height 19
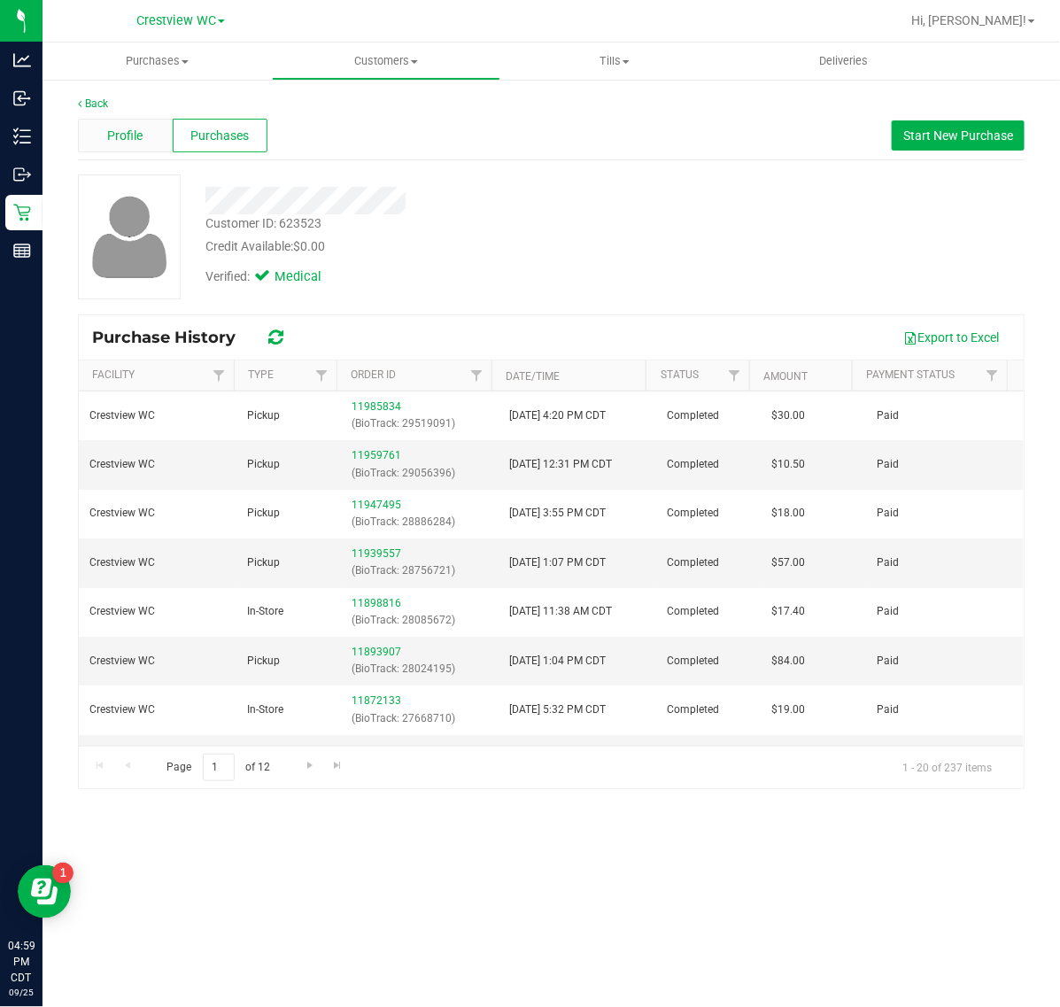
click at [156, 142] on div "Profile" at bounding box center [125, 136] width 95 height 34
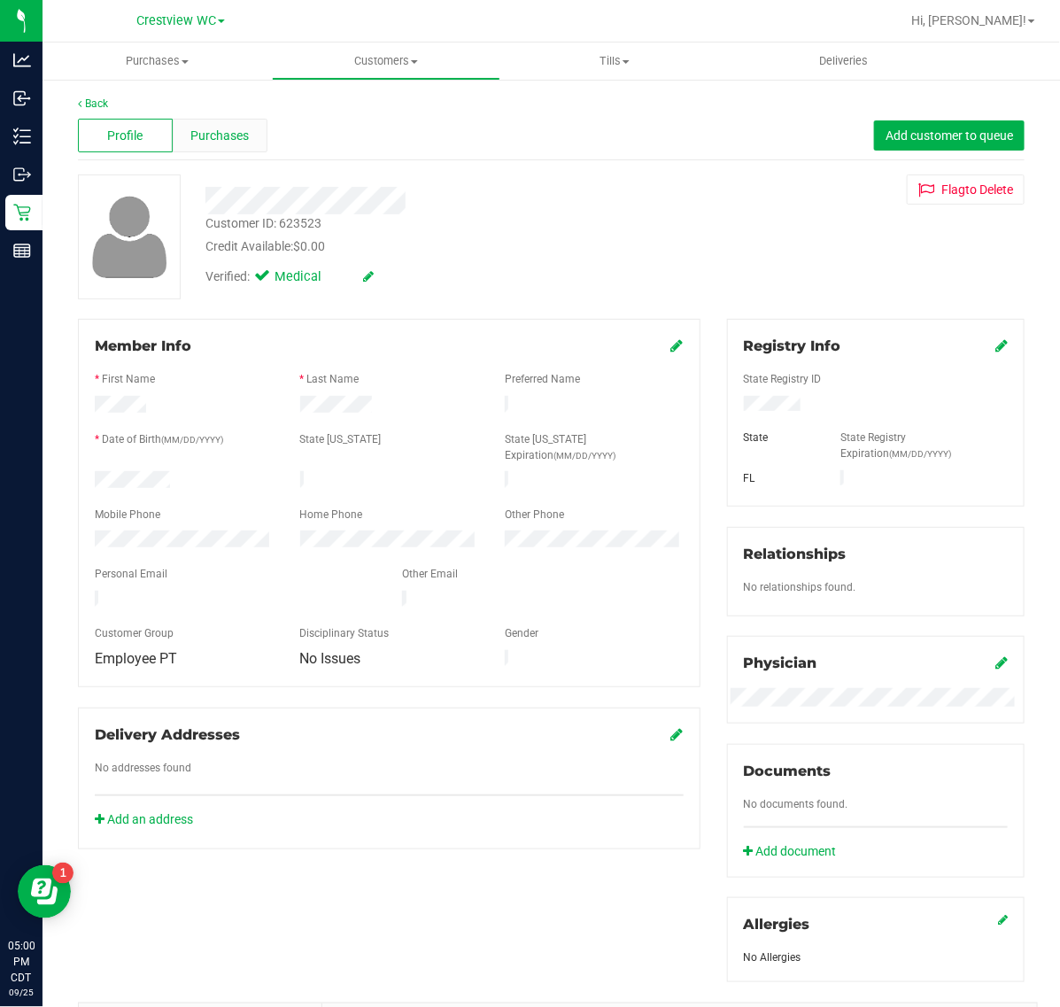
click at [214, 130] on span "Purchases" at bounding box center [219, 136] width 58 height 19
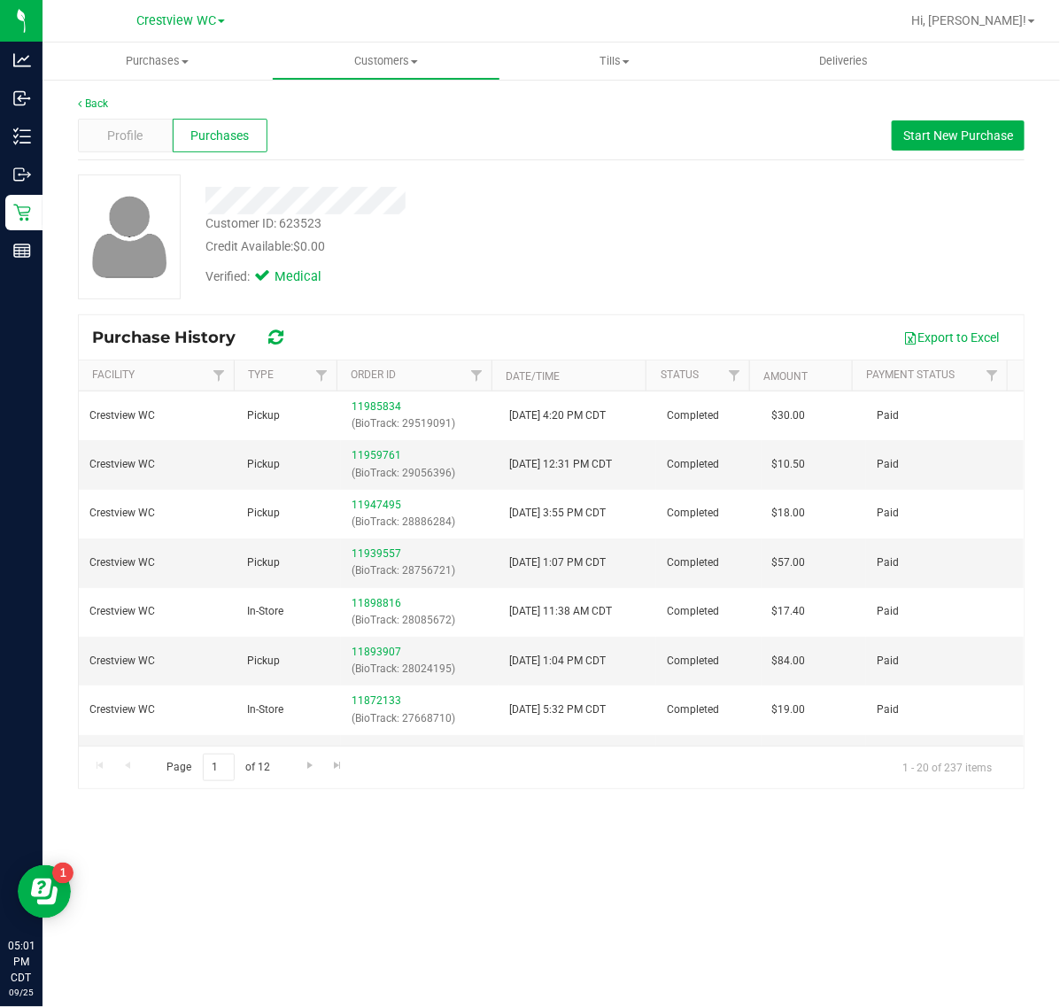
click at [241, 136] on span "Purchases" at bounding box center [219, 136] width 58 height 19
click at [918, 130] on span "Start New Purchase" at bounding box center [958, 135] width 110 height 14
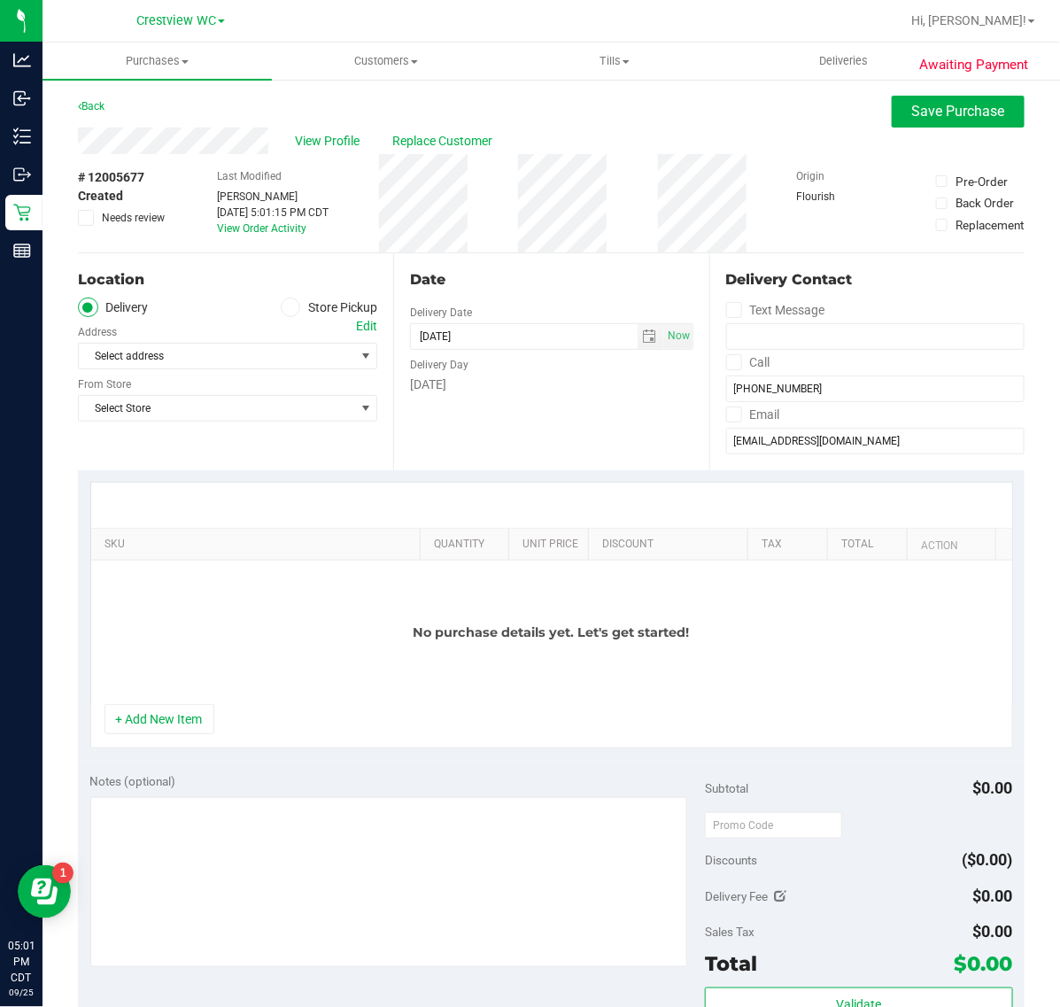
drag, startPoint x: 285, startPoint y: 310, endPoint x: 301, endPoint y: 314, distance: 16.5
click at [285, 307] on icon at bounding box center [290, 307] width 11 height 0
click at [0, 0] on input "Store Pickup" at bounding box center [0, 0] width 0 height 0
click at [299, 364] on span "Select Store" at bounding box center [216, 356] width 275 height 25
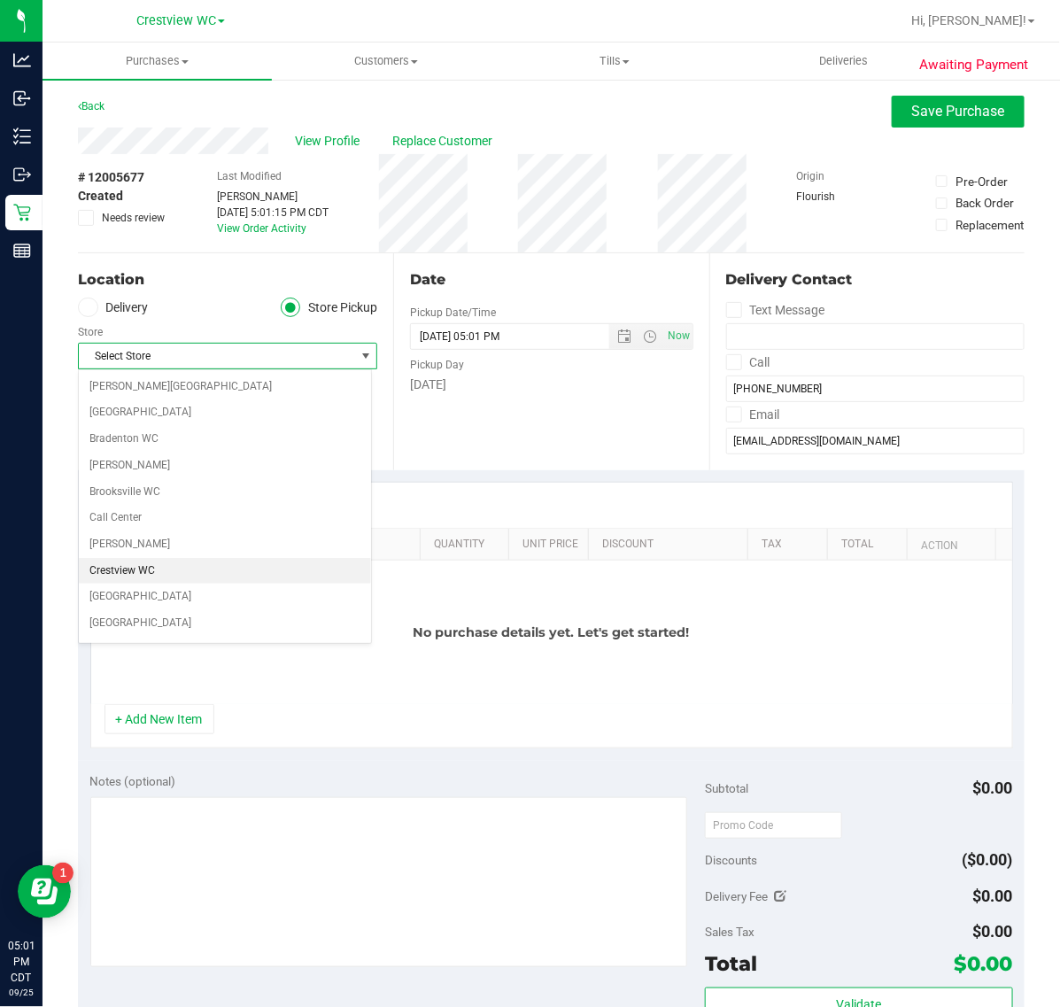
click at [171, 574] on li "Crestview WC" at bounding box center [225, 571] width 292 height 27
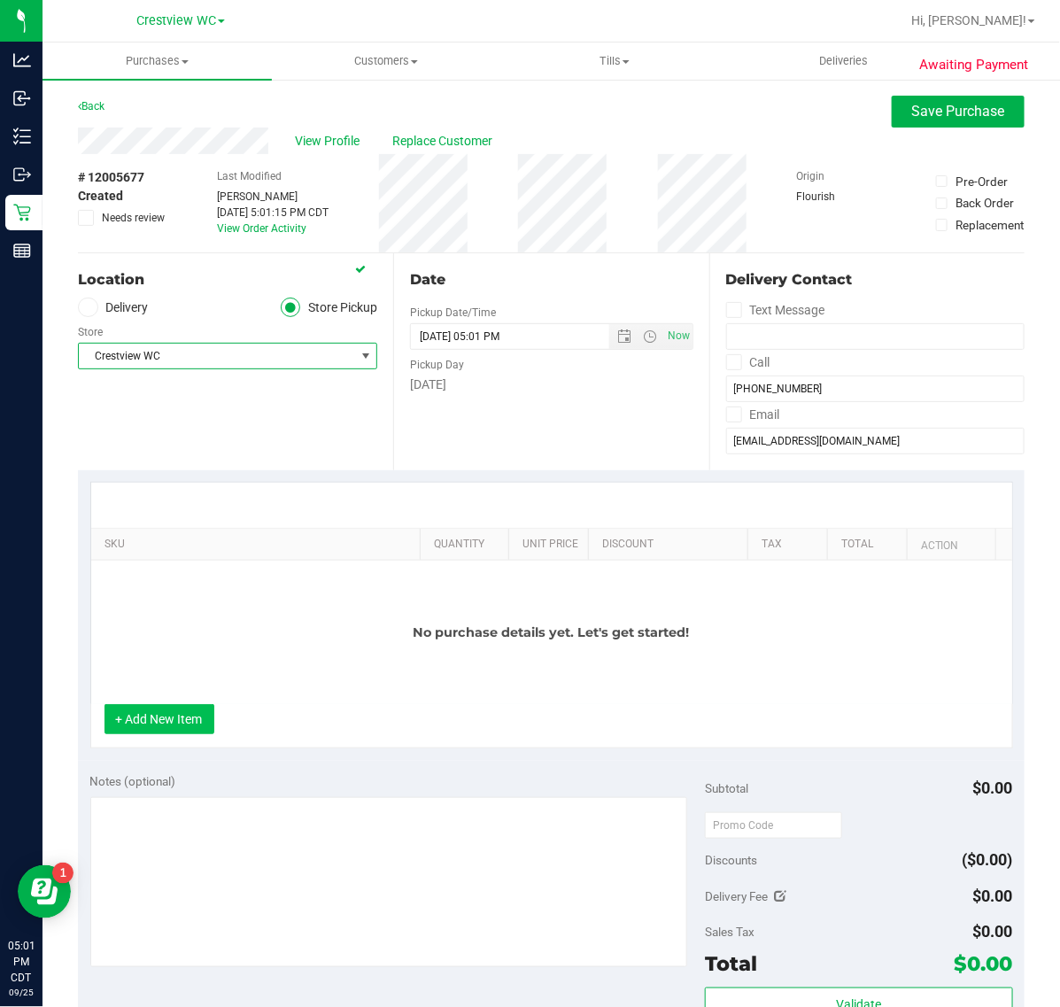
click at [193, 710] on button "+ Add New Item" at bounding box center [160, 719] width 110 height 30
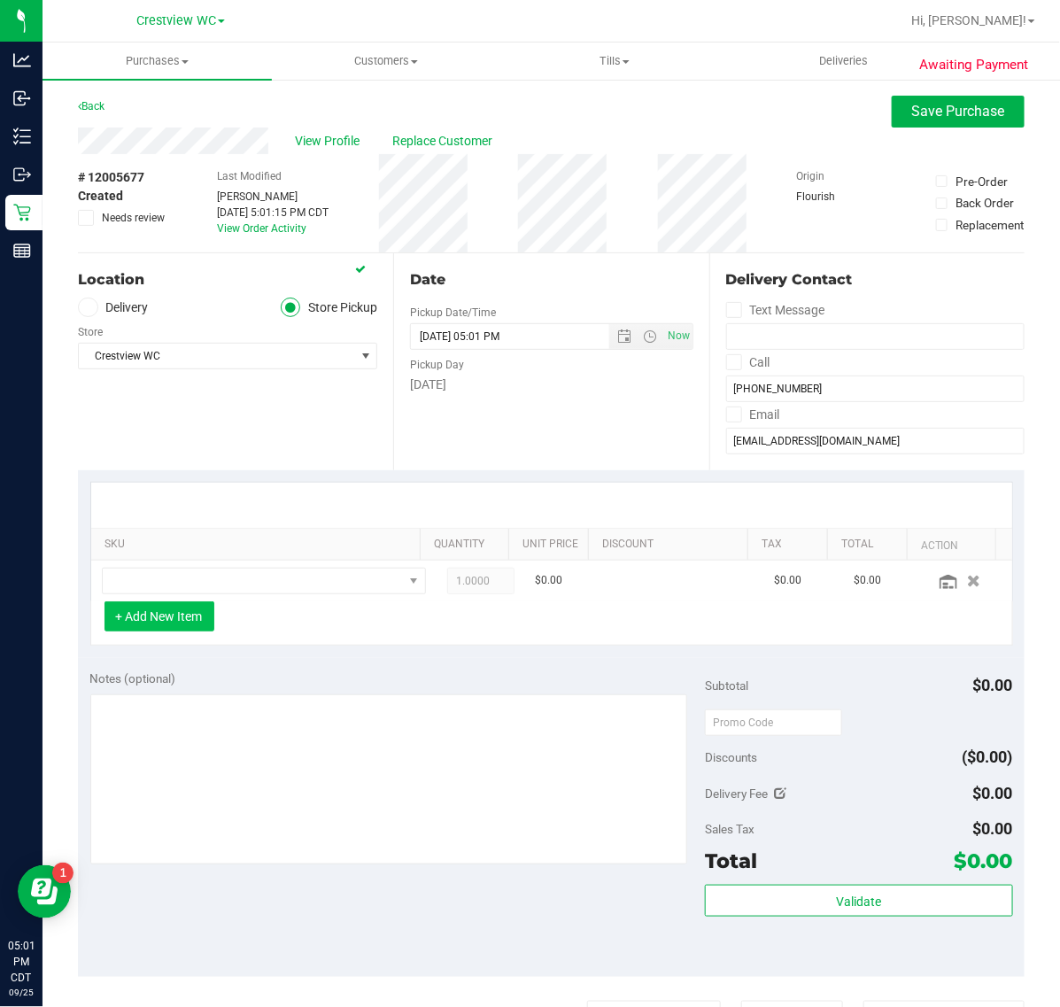
click at [186, 613] on button "+ Add New Item" at bounding box center [160, 616] width 110 height 30
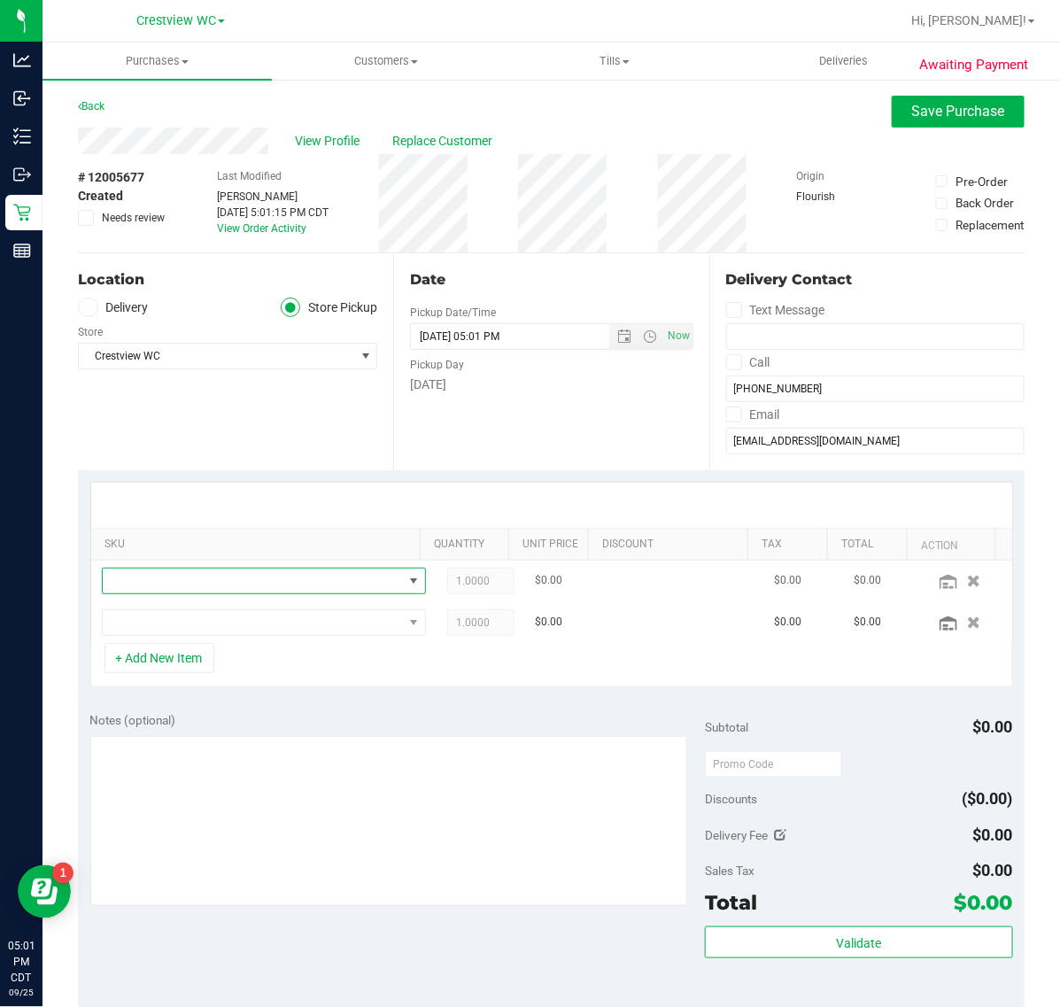
click at [277, 591] on span "NO DATA FOUND" at bounding box center [253, 581] width 300 height 25
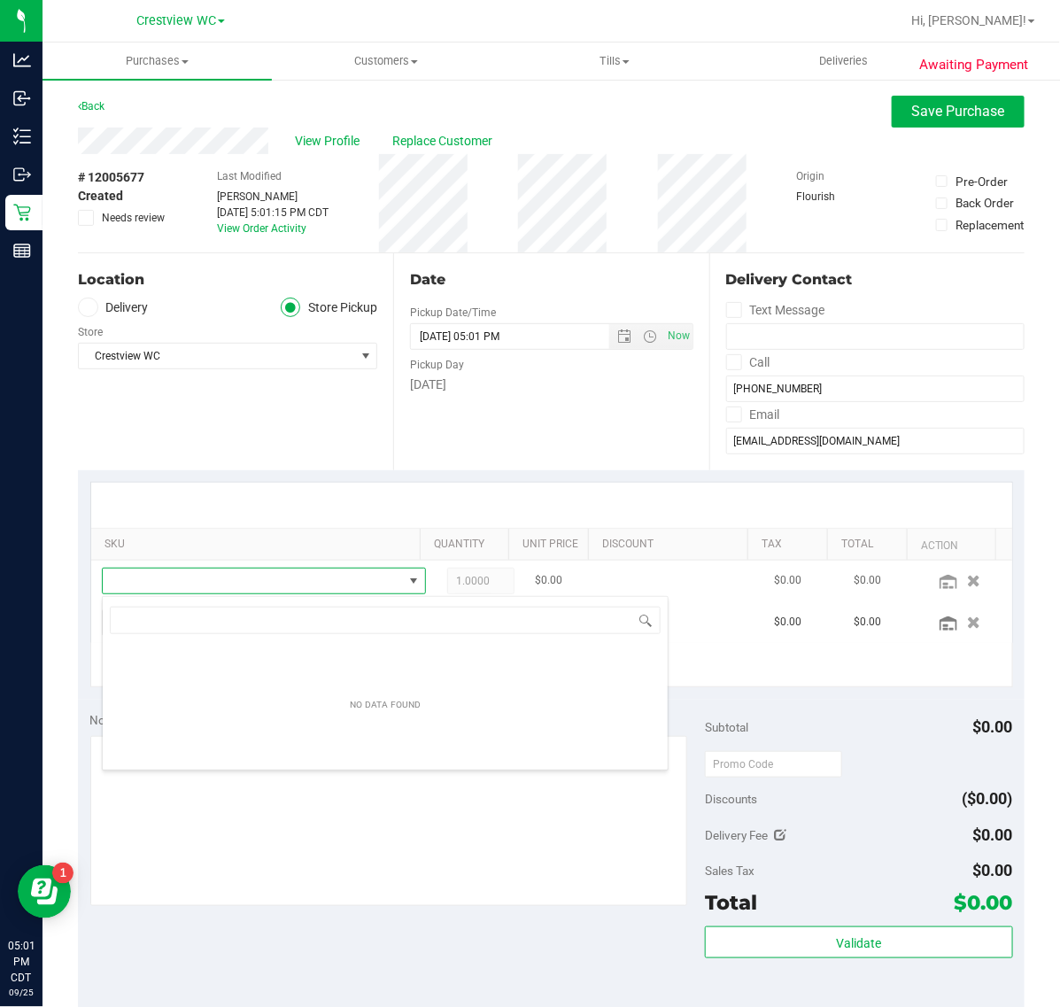
scroll to position [27, 290]
type input "wim"
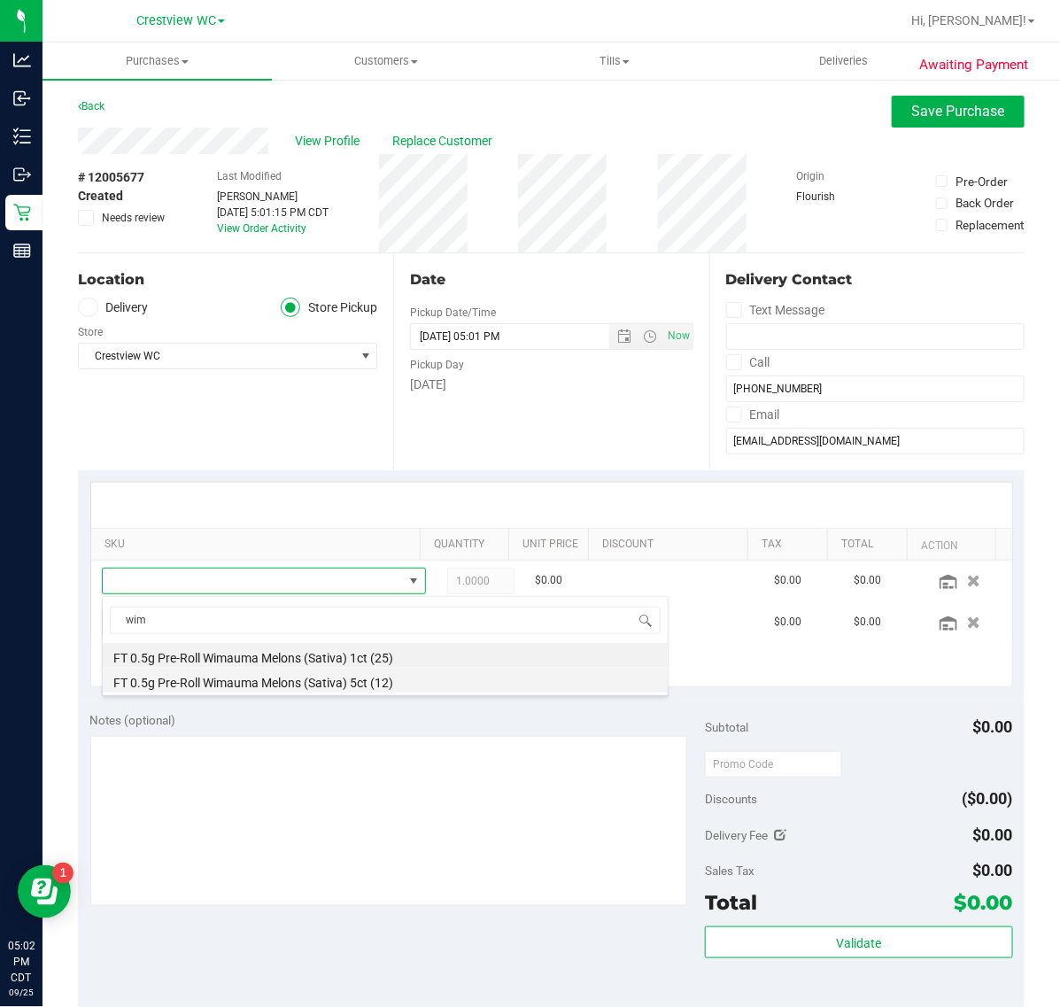
click at [303, 684] on li "FT 0.5g Pre-Roll Wimauma Melons (Sativa) 5ct (12)" at bounding box center [385, 680] width 565 height 25
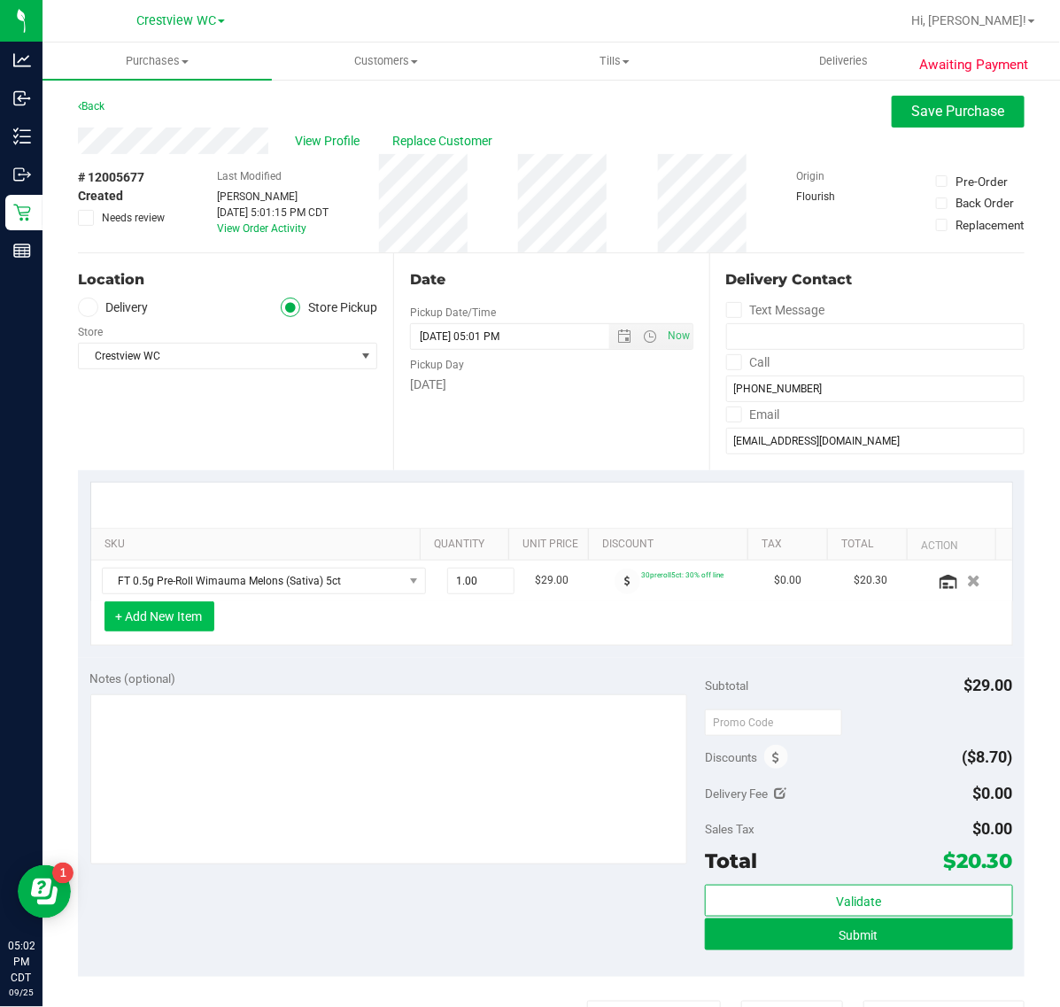
click at [175, 626] on button "+ Add New Item" at bounding box center [160, 616] width 110 height 30
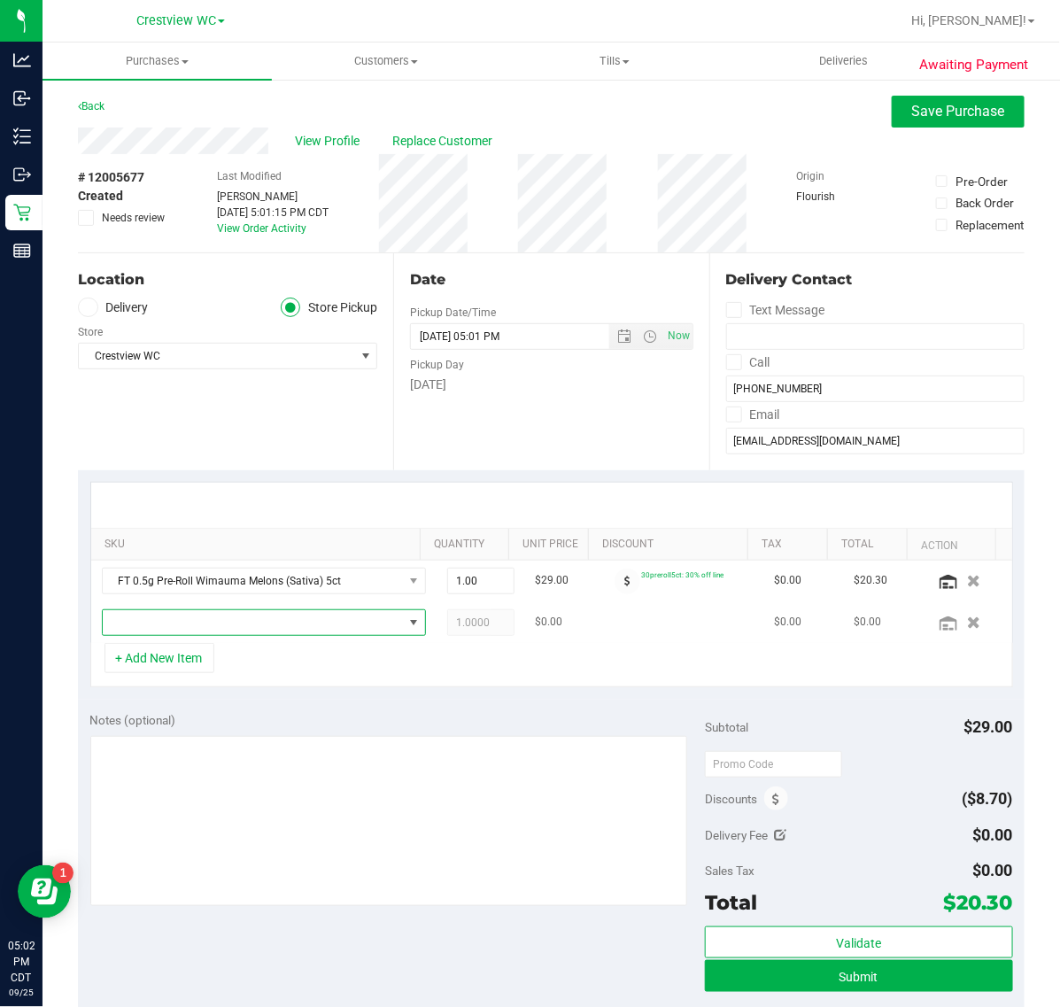
click at [222, 626] on span "NO DATA FOUND" at bounding box center [253, 622] width 300 height 25
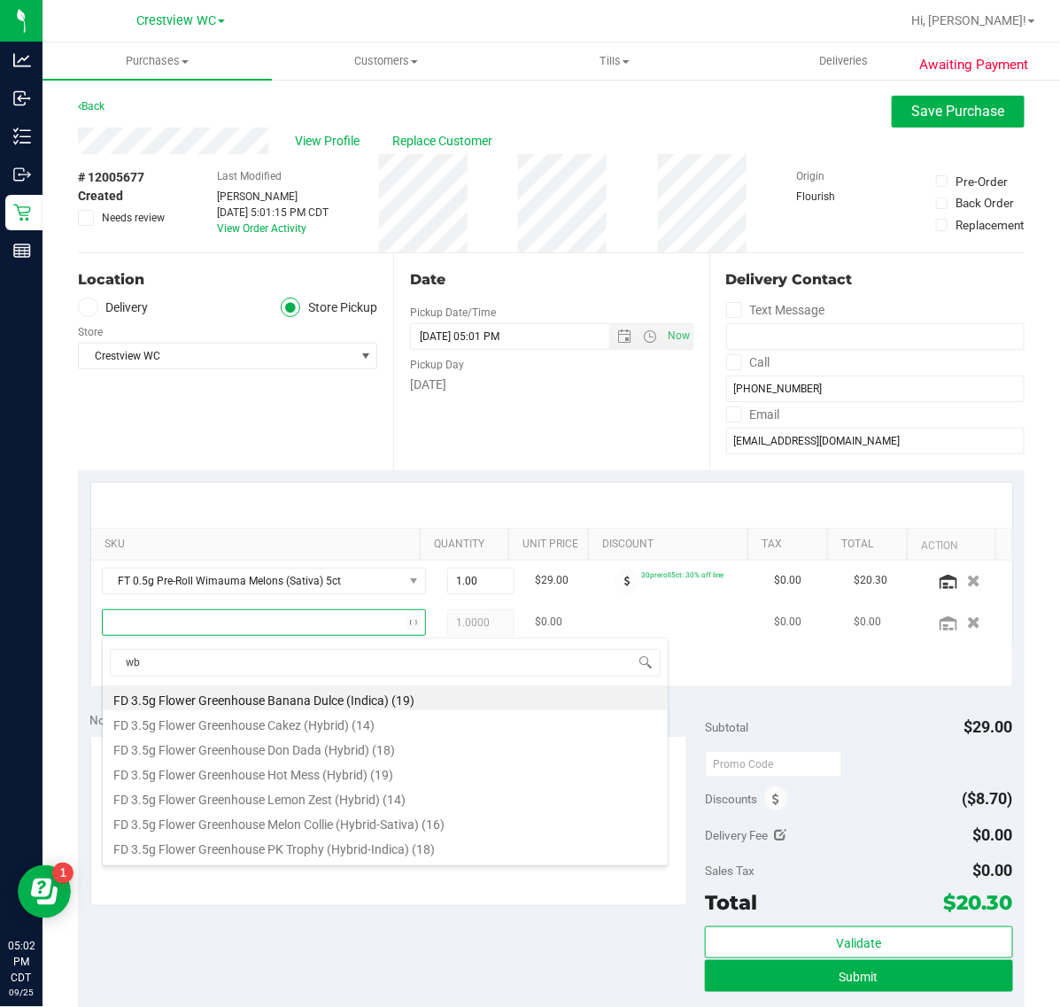
type input "wbv"
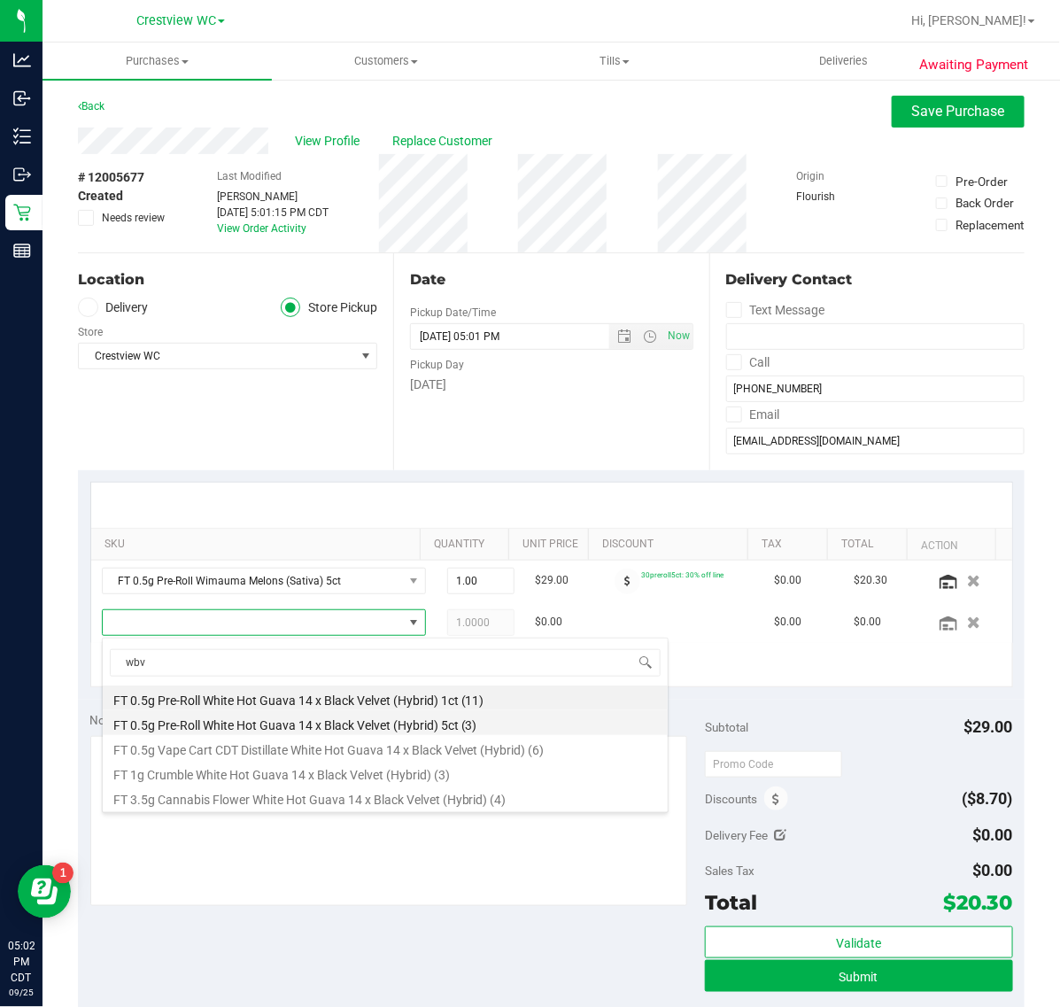
click at [348, 724] on li "FT 0.5g Pre-Roll White Hot Guava 14 x Black Velvet (Hybrid) 5ct (3)" at bounding box center [385, 722] width 565 height 25
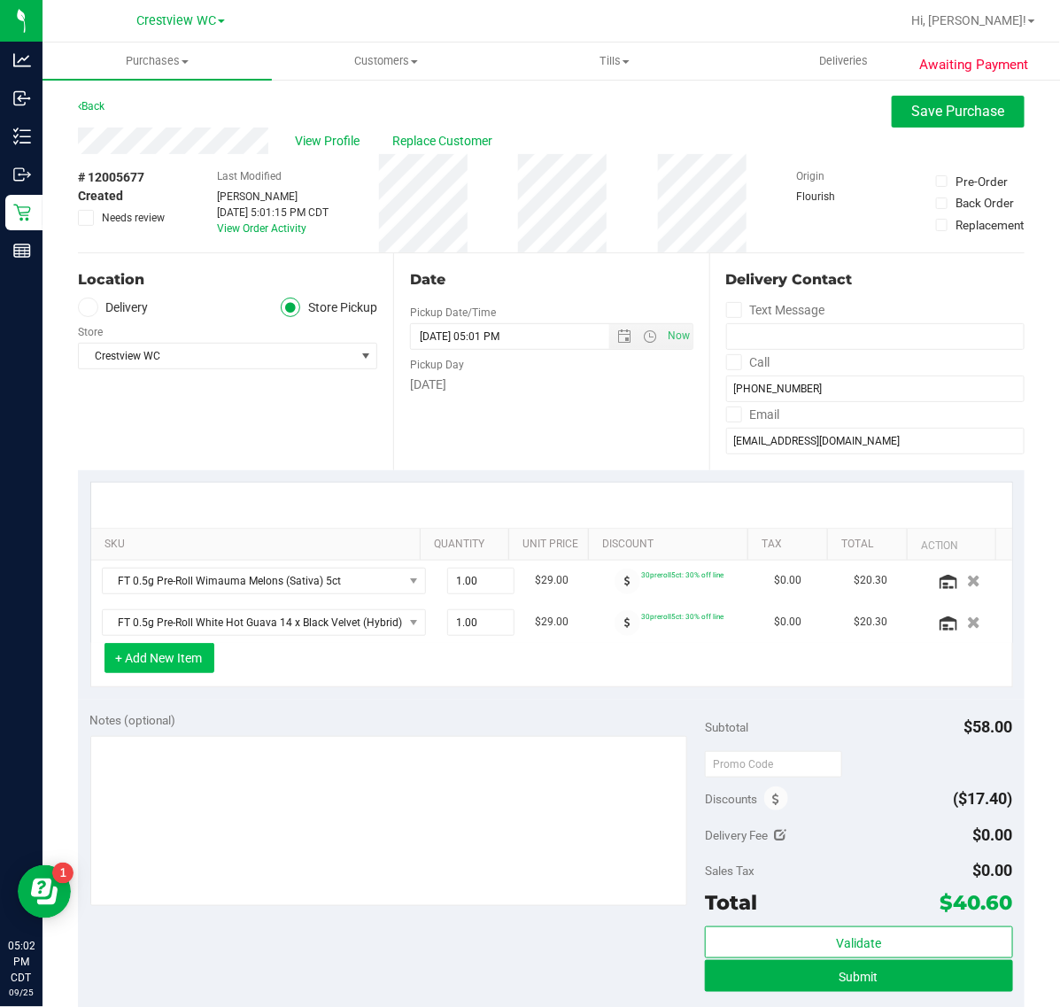
click at [175, 665] on button "+ Add New Item" at bounding box center [160, 658] width 110 height 30
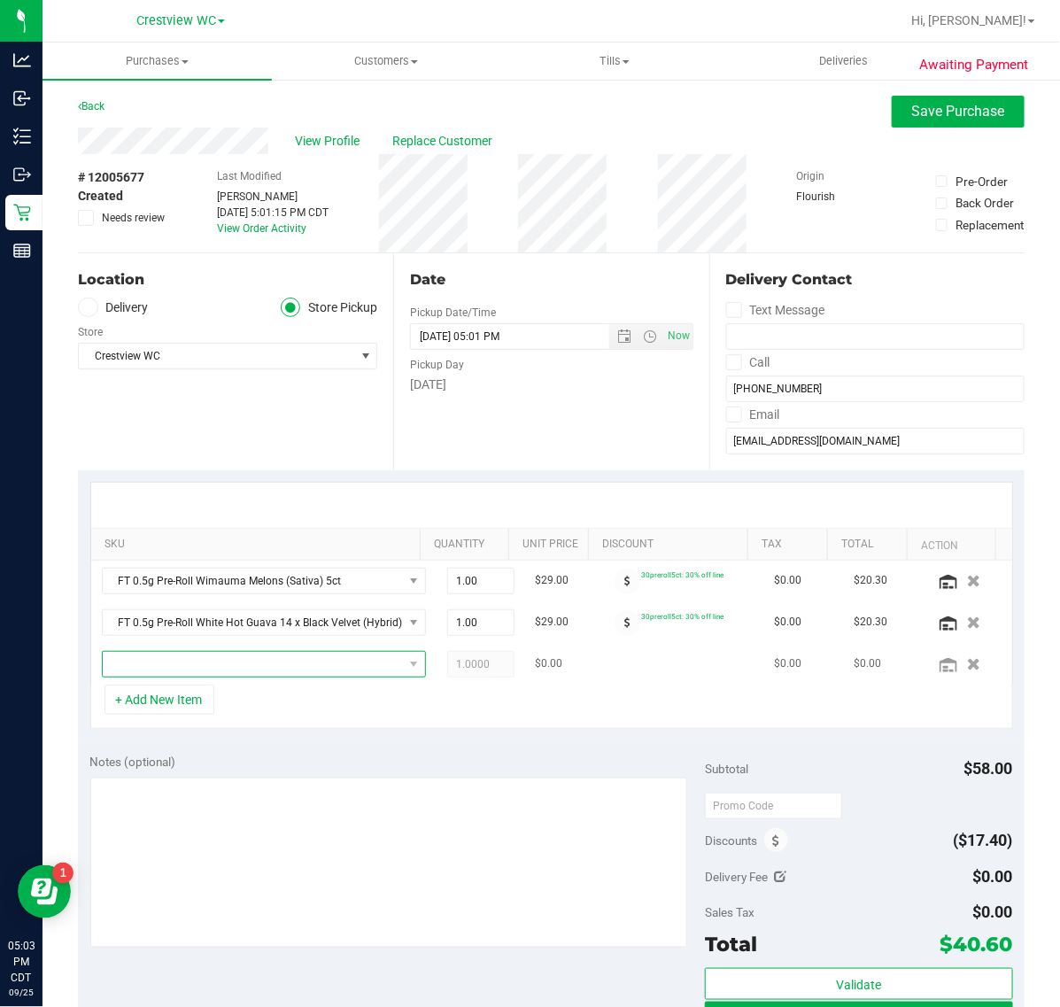
click at [263, 671] on span "NO DATA FOUND" at bounding box center [253, 664] width 300 height 25
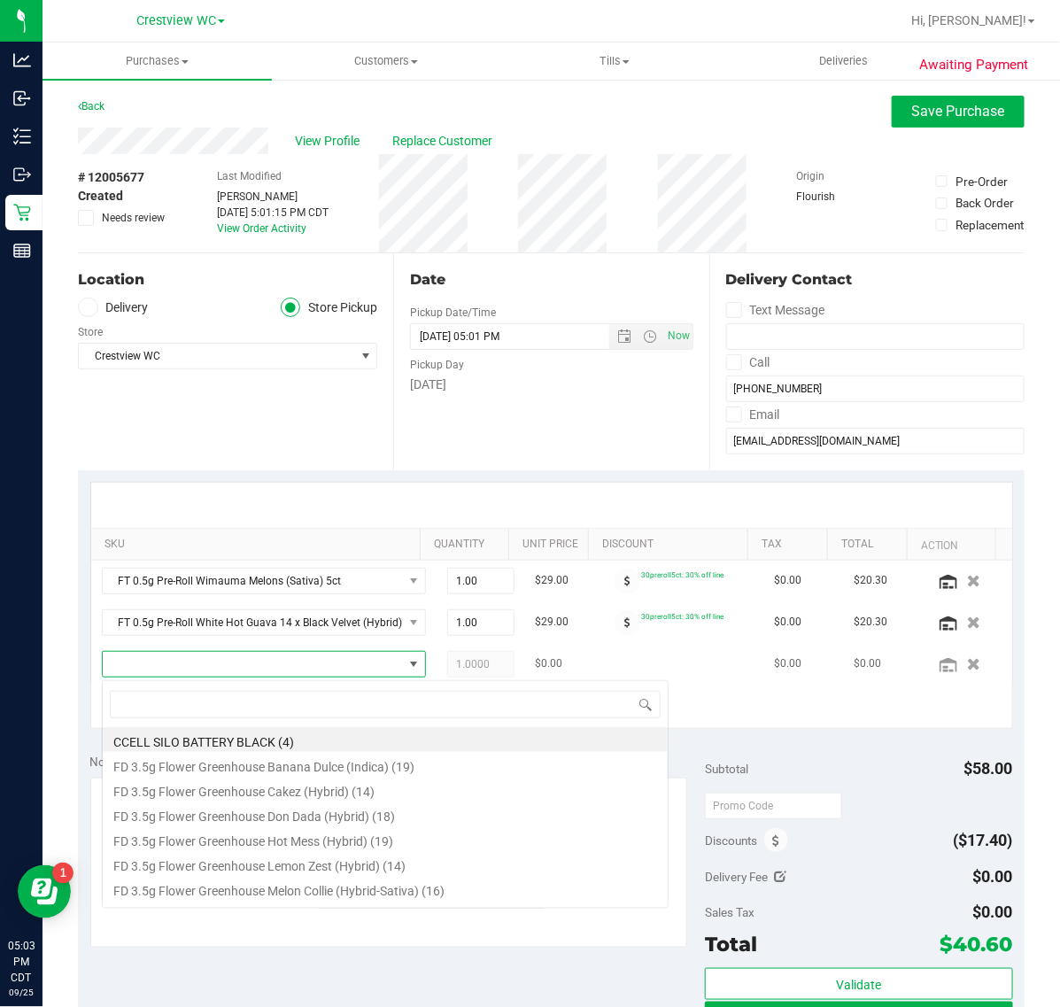
scroll to position [27, 275]
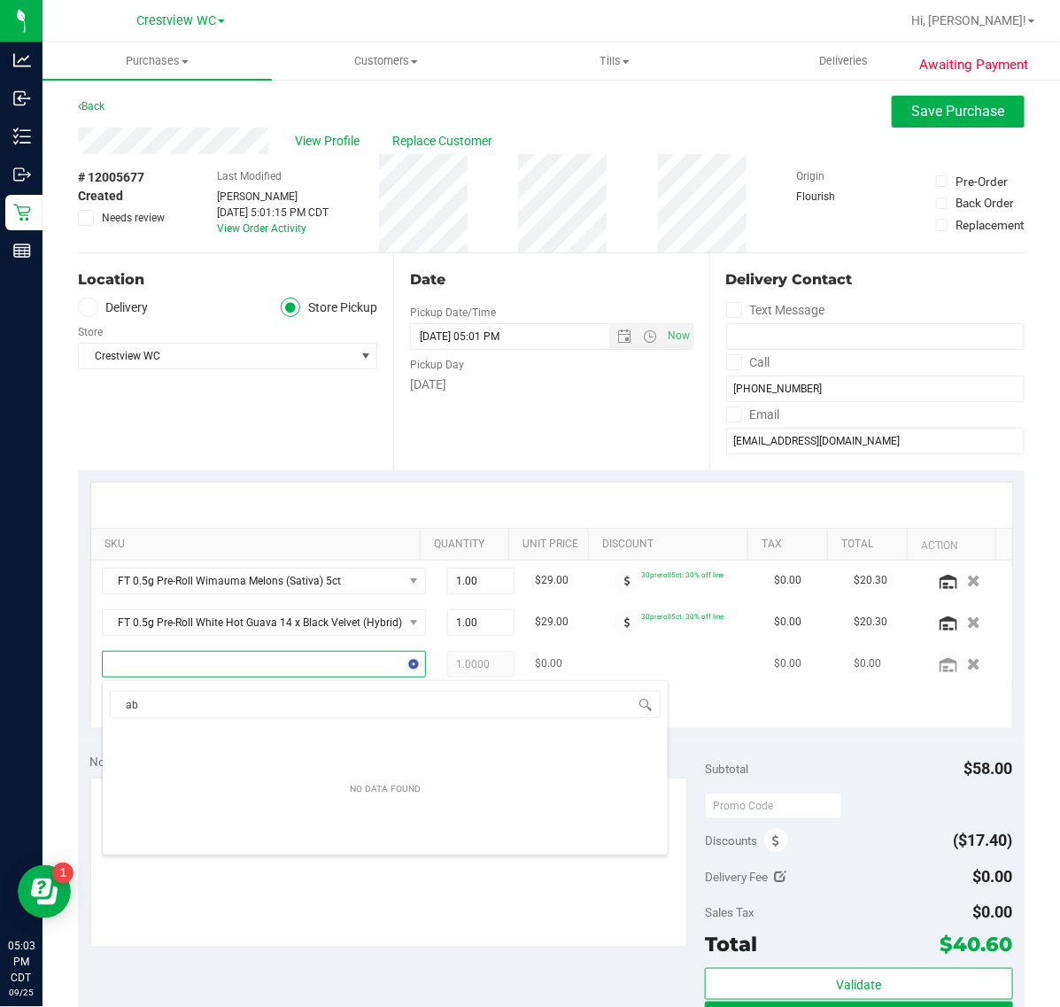
type input "a"
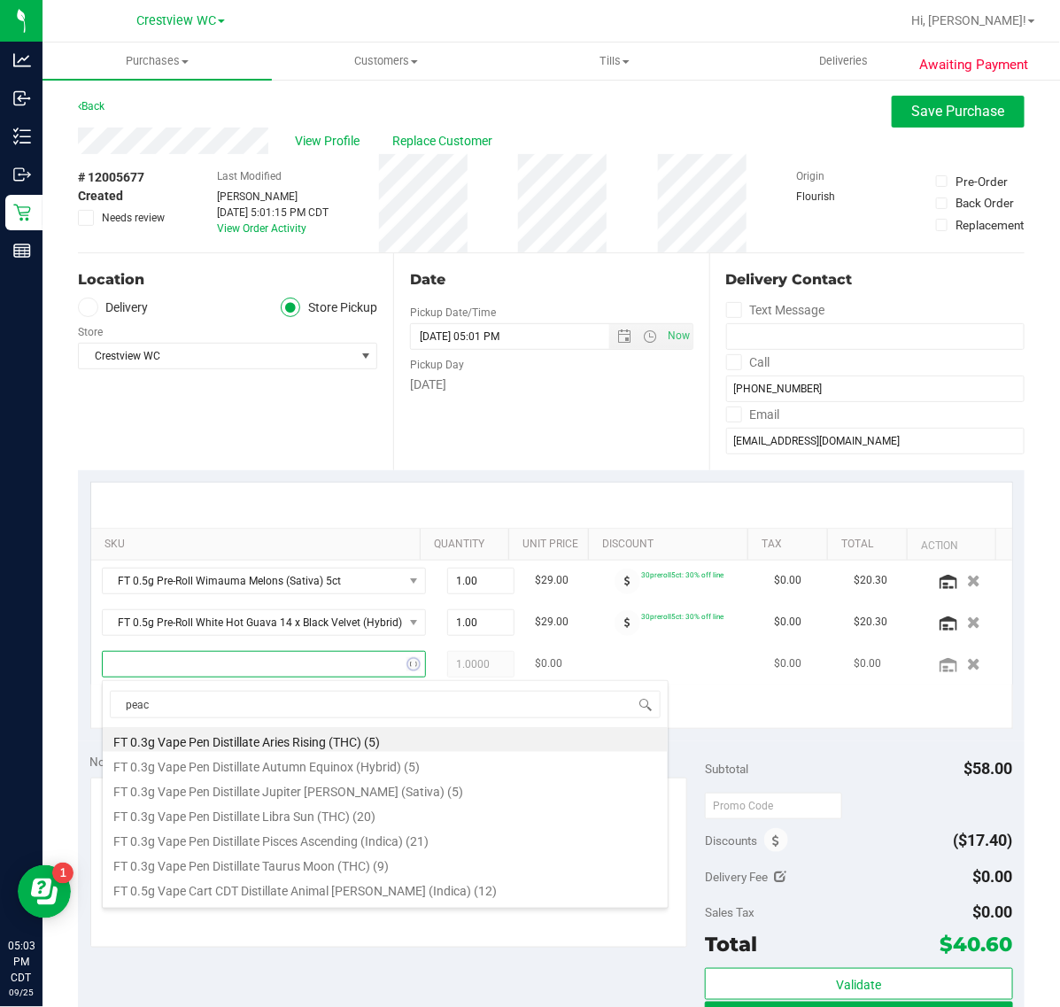
type input "peach"
click at [452, 748] on li "FT 1g Pre-Roll Apple Banana Peach Ringz (Hybrid) 1ct (11)" at bounding box center [385, 739] width 565 height 25
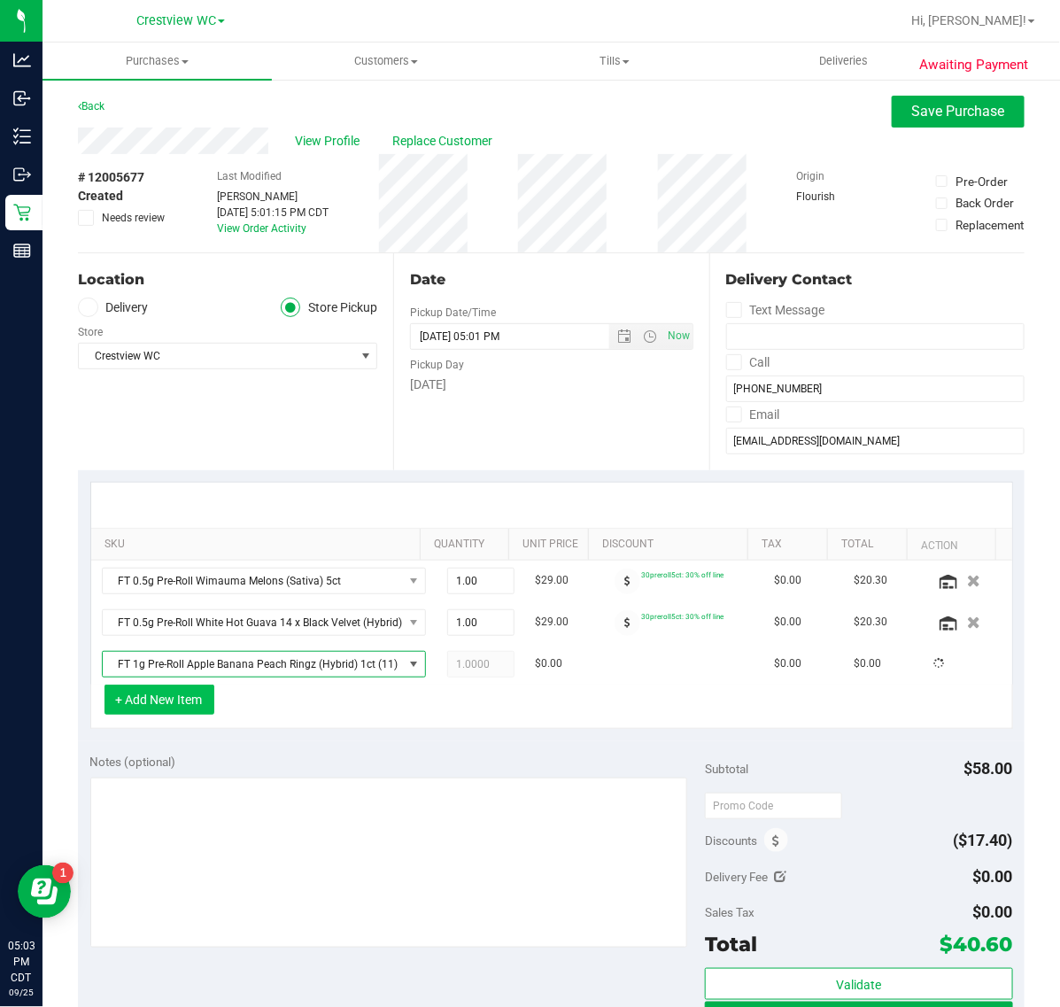
click at [190, 696] on button "+ Add New Item" at bounding box center [160, 700] width 110 height 30
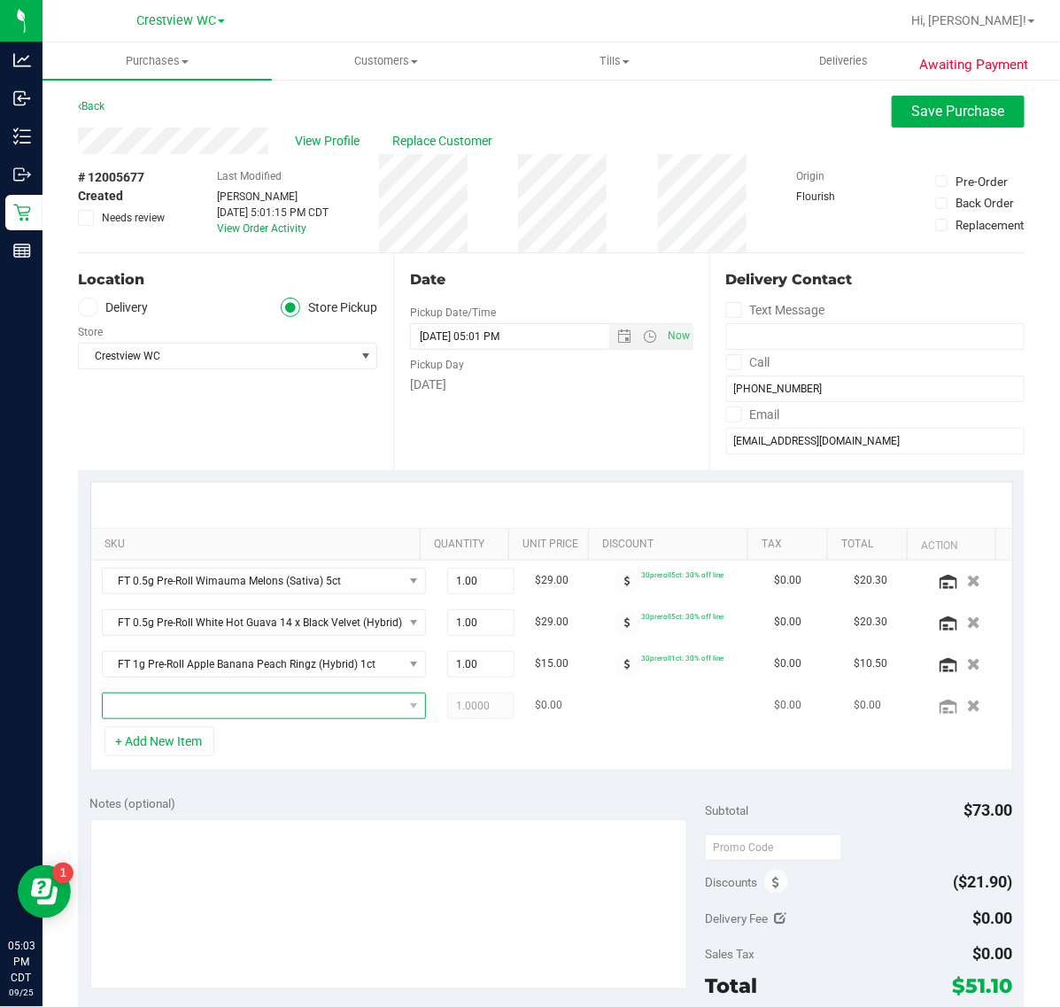
click at [284, 717] on span "NO DATA FOUND" at bounding box center [253, 705] width 300 height 25
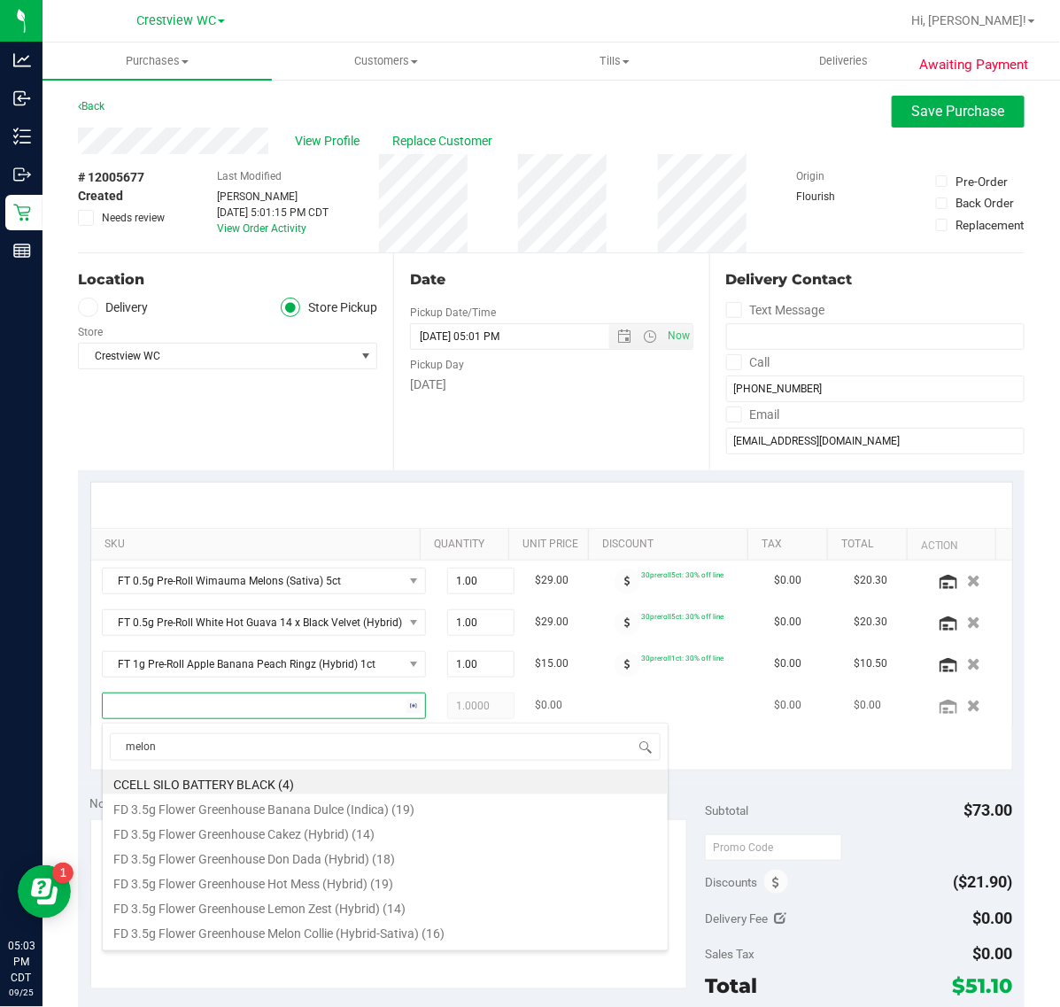
type input "melons"
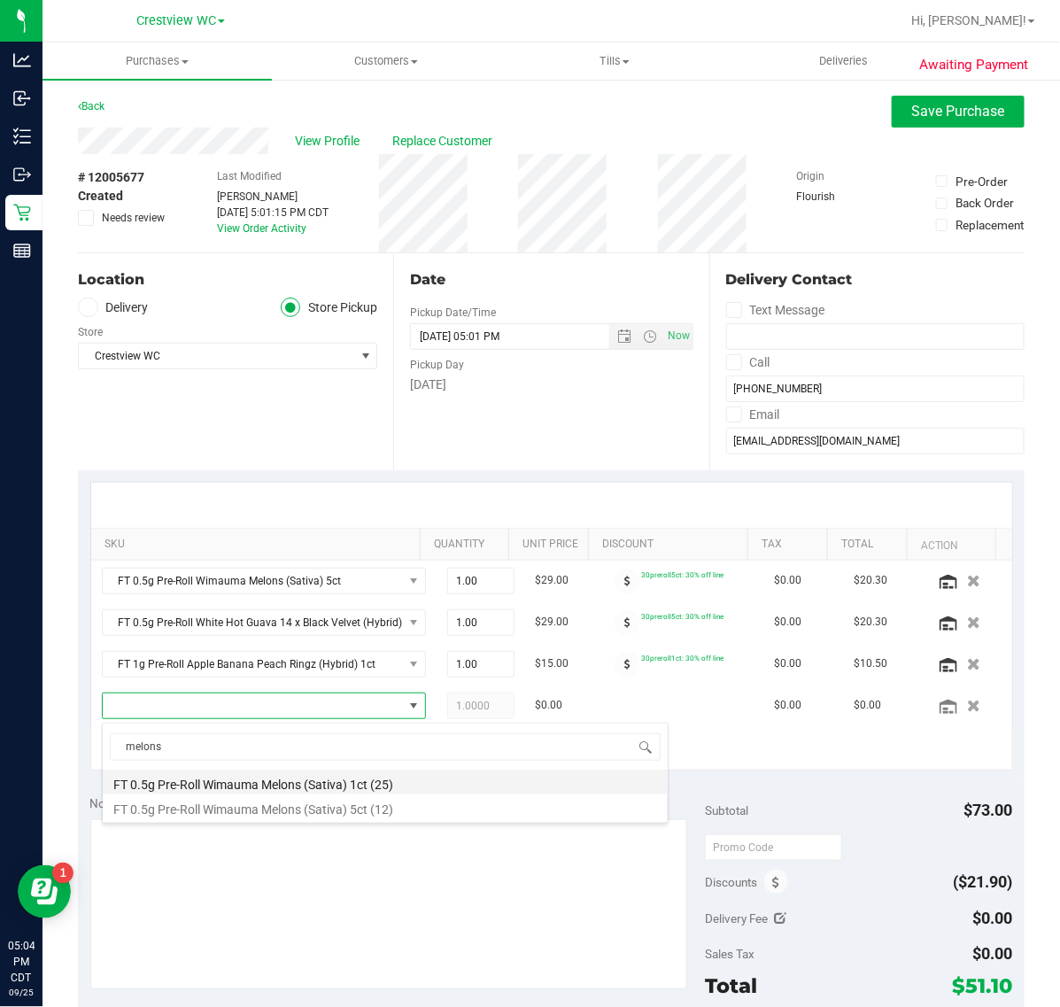
click at [390, 780] on li "FT 0.5g Pre-Roll Wimauma Melons (Sativa) 1ct (25)" at bounding box center [385, 782] width 565 height 25
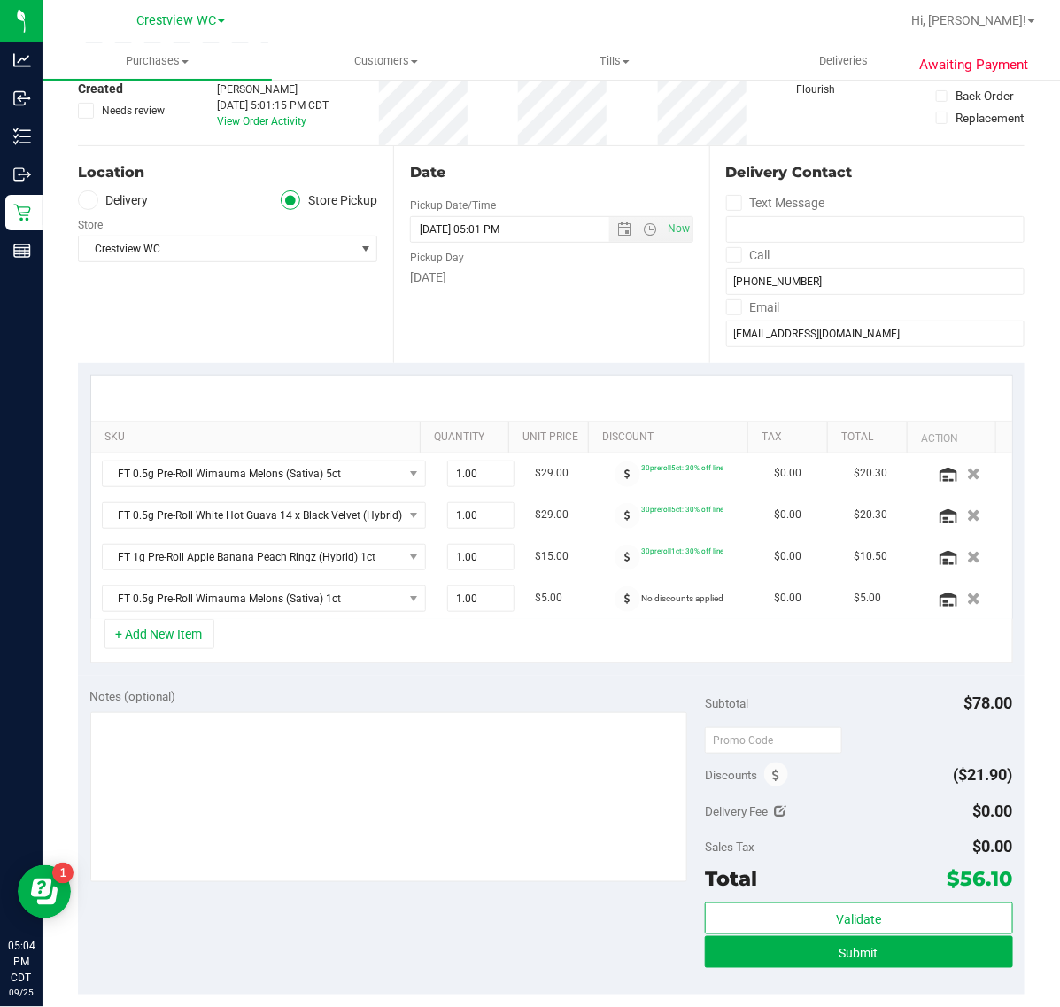
scroll to position [111, 0]
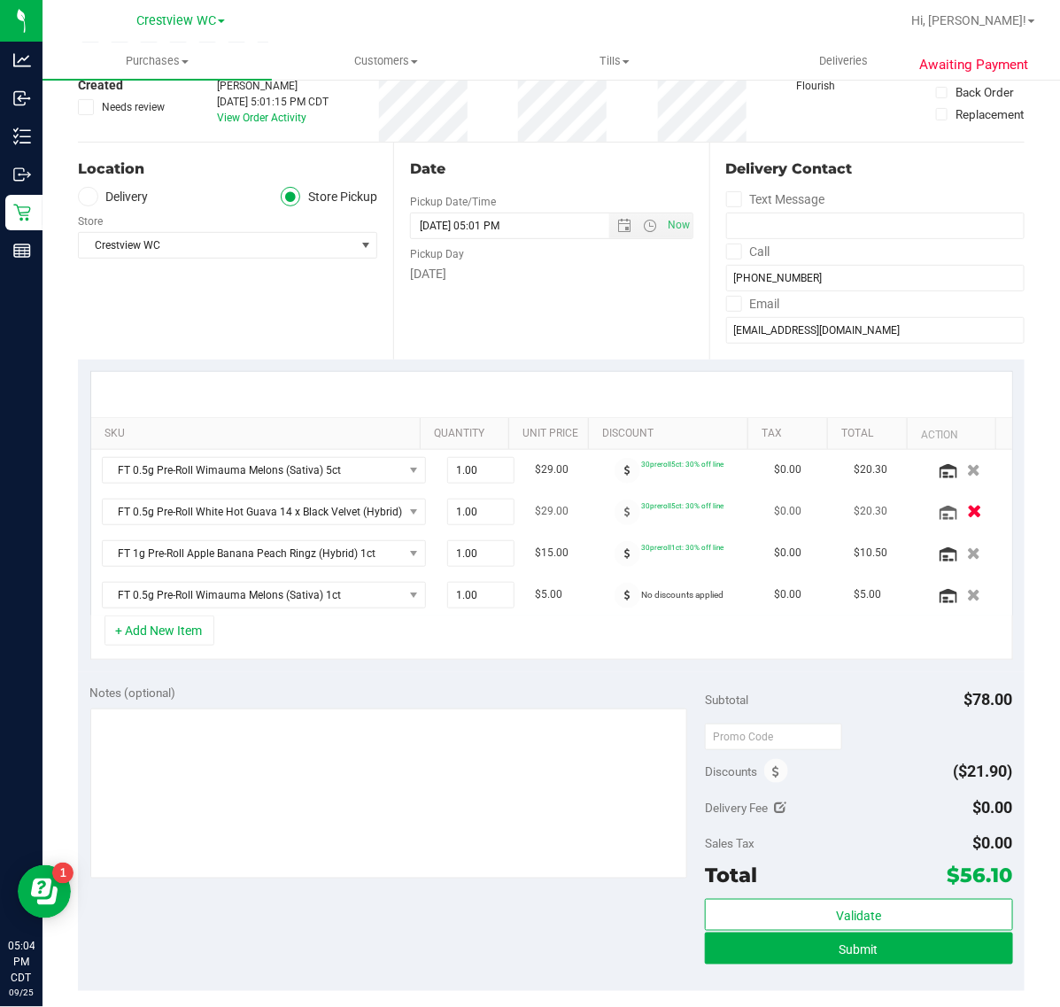
click at [967, 509] on icon "button" at bounding box center [974, 511] width 15 height 13
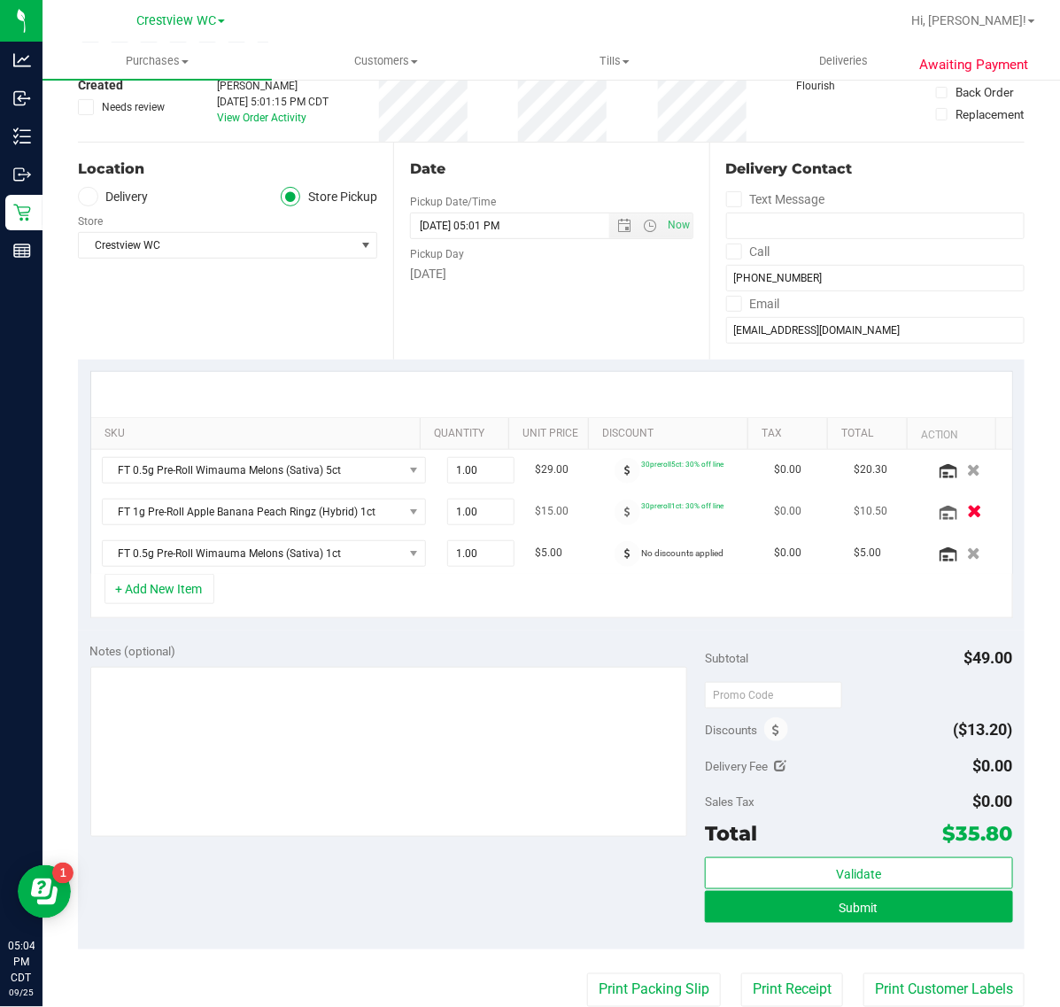
click at [967, 514] on icon "button" at bounding box center [974, 511] width 15 height 13
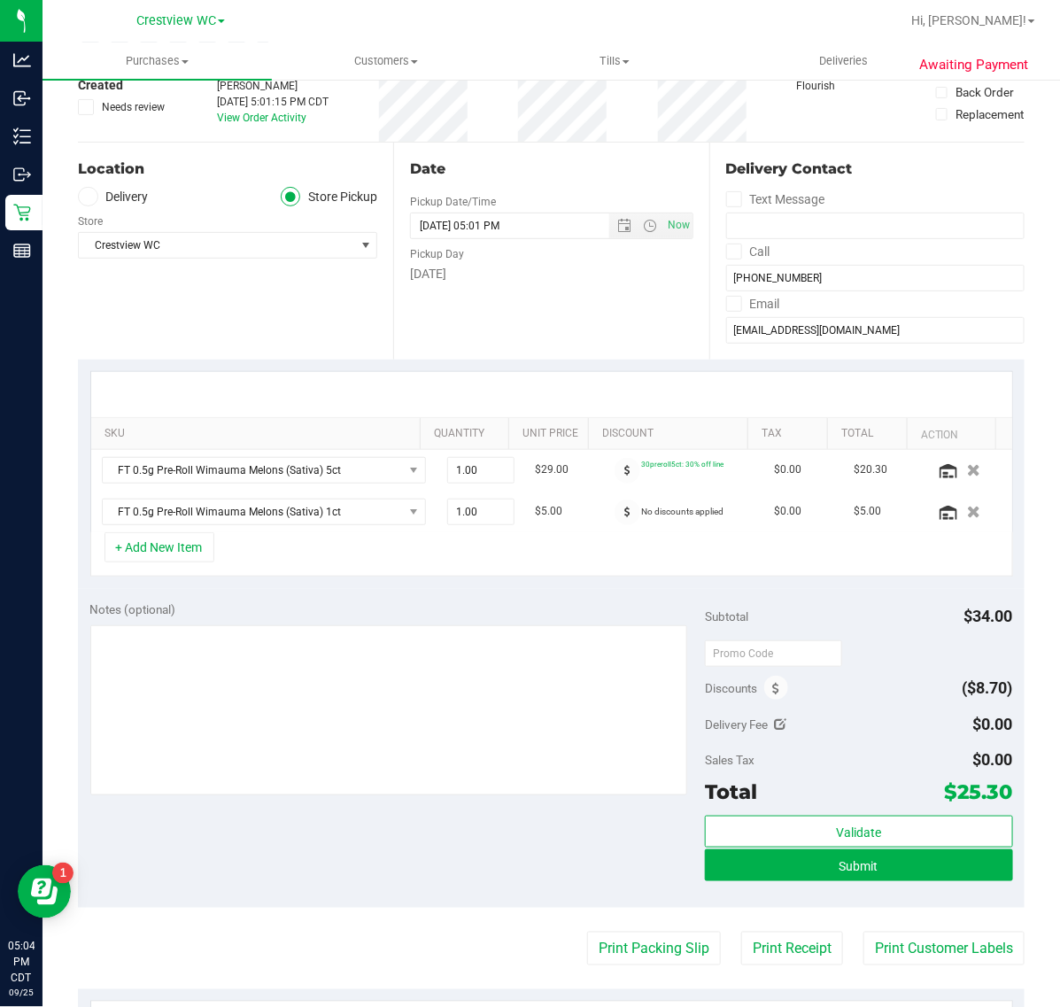
click at [968, 514] on icon "button" at bounding box center [974, 512] width 13 height 12
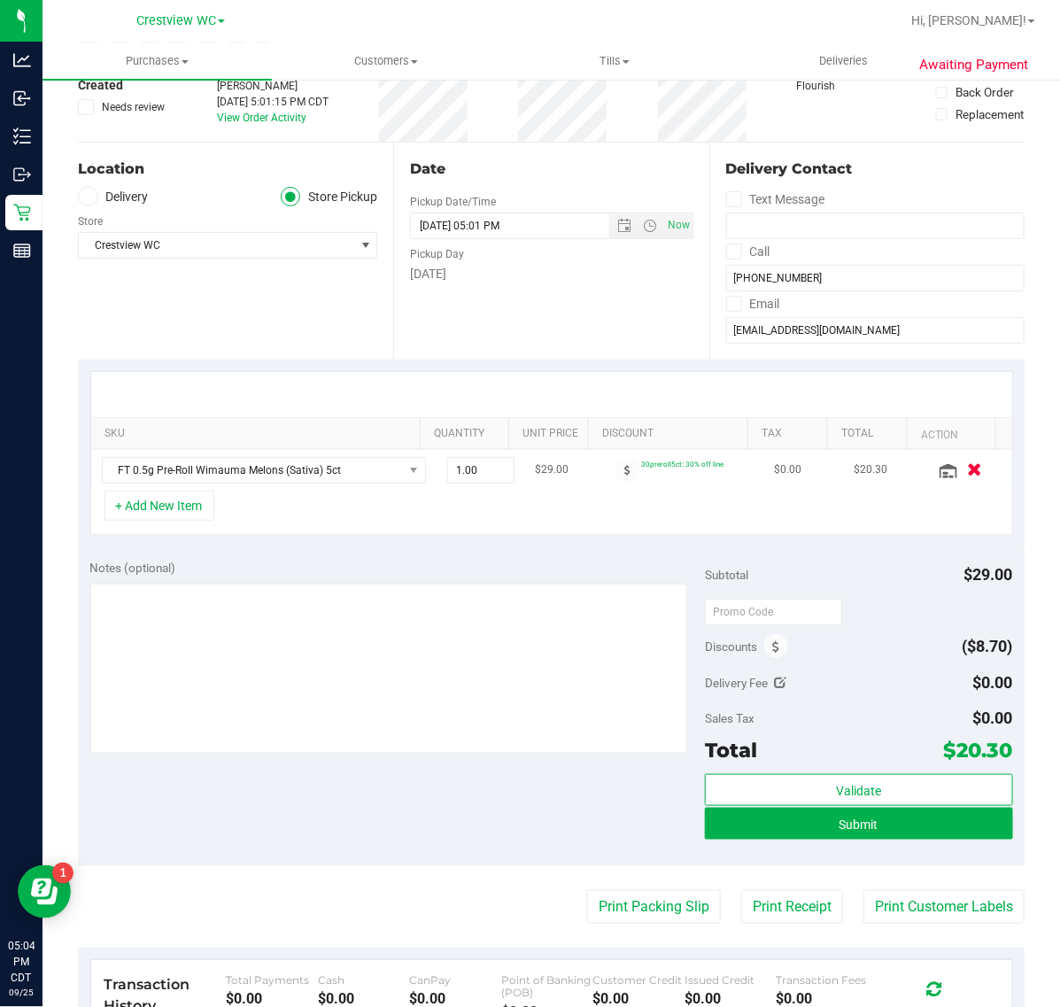
click at [967, 467] on icon "button" at bounding box center [974, 469] width 15 height 13
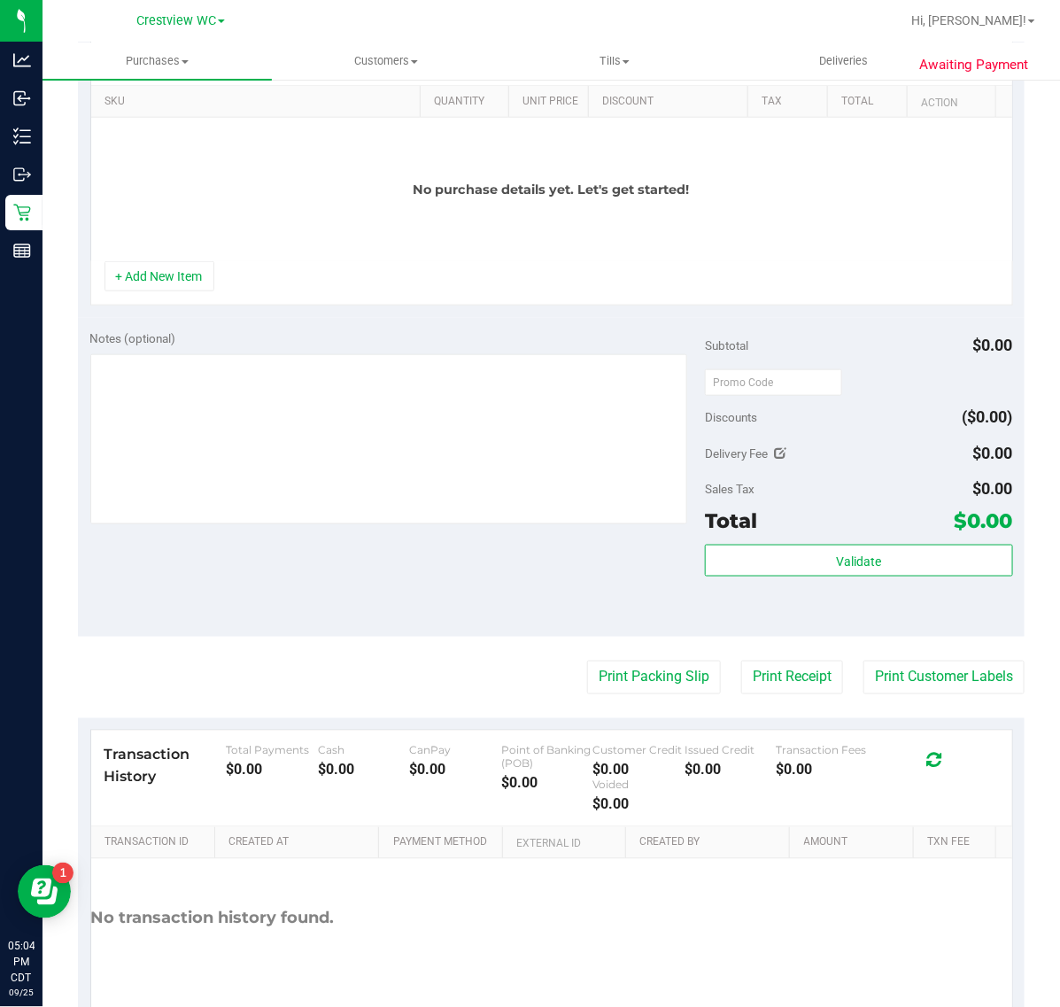
scroll to position [0, 0]
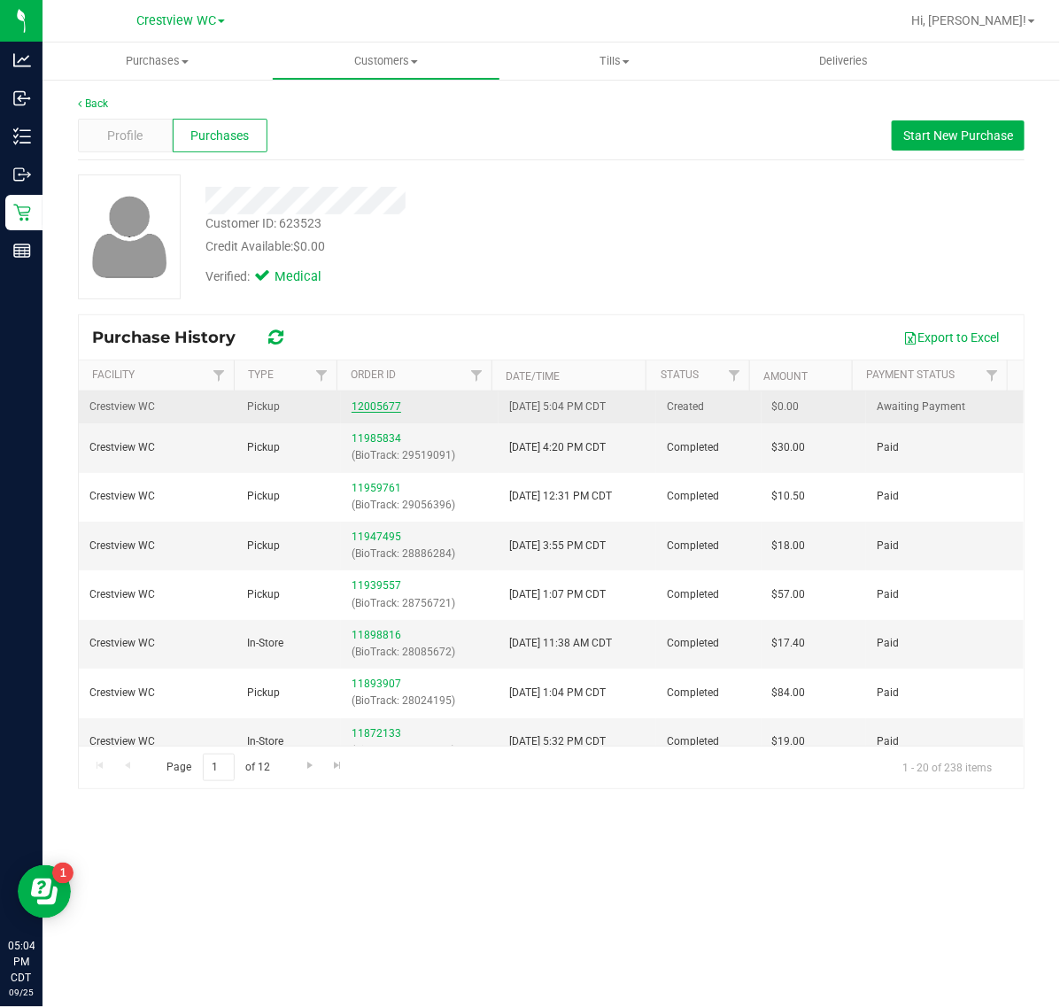
click at [374, 400] on div "12005677" at bounding box center [420, 407] width 136 height 17
click at [374, 407] on link "12005677" at bounding box center [377, 406] width 50 height 12
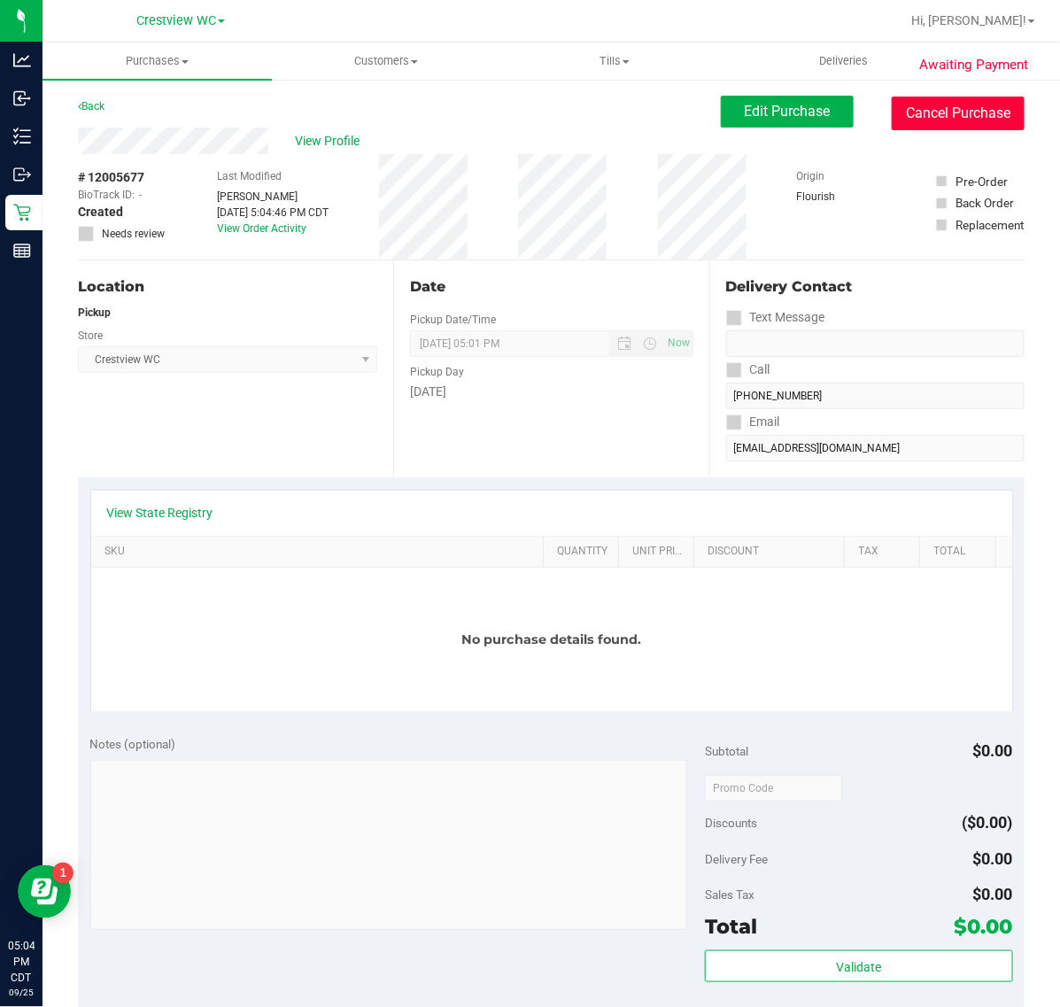
click at [908, 126] on button "Cancel Purchase" at bounding box center [958, 114] width 133 height 34
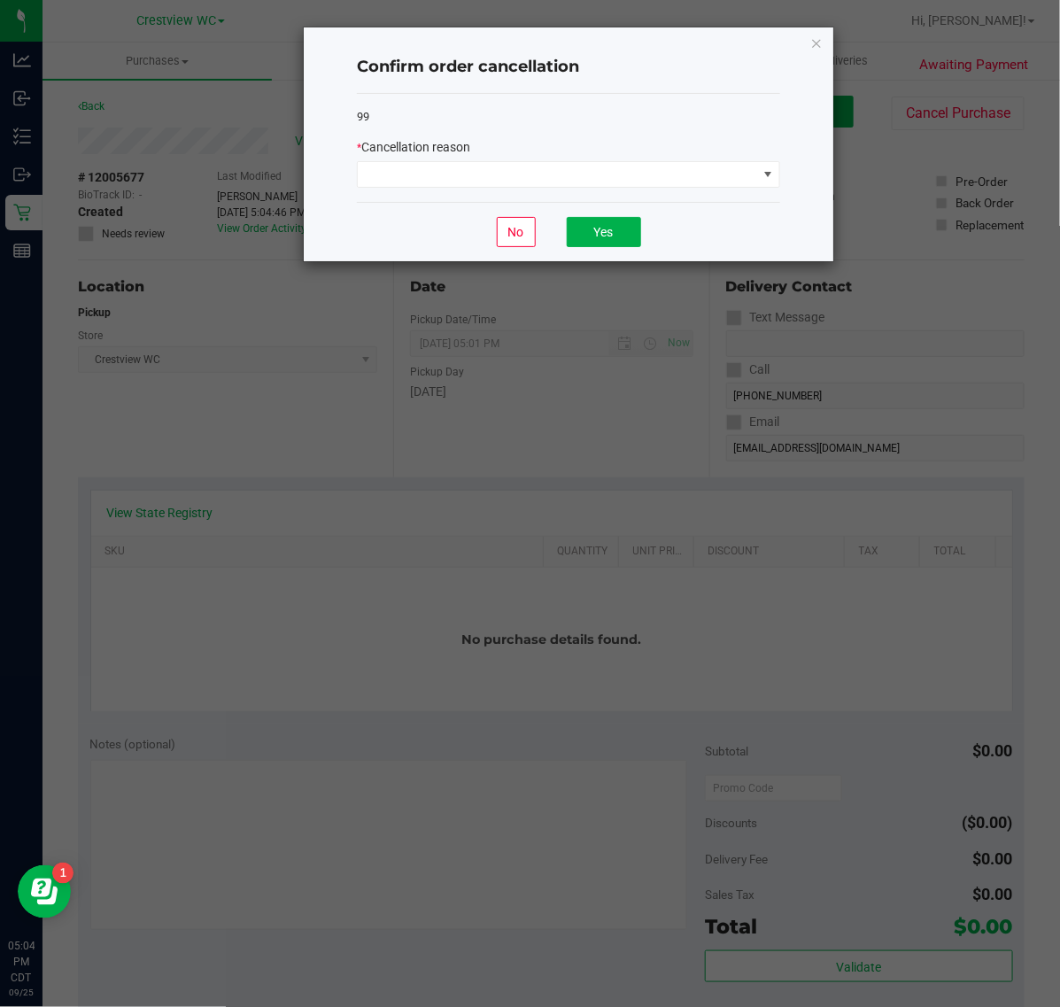
click at [710, 158] on div "* Cancellation reason" at bounding box center [568, 163] width 423 height 50
click at [711, 171] on span at bounding box center [557, 174] width 399 height 25
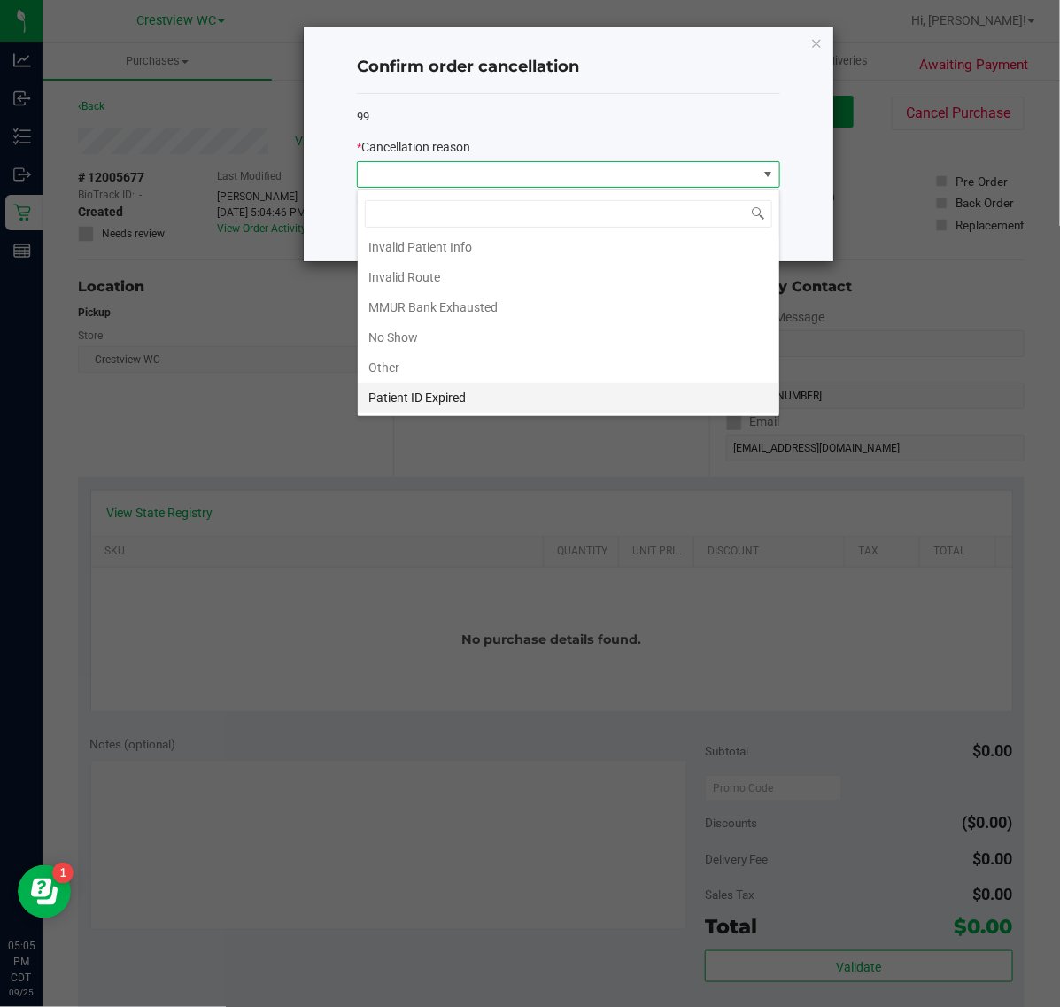
scroll to position [97, 0]
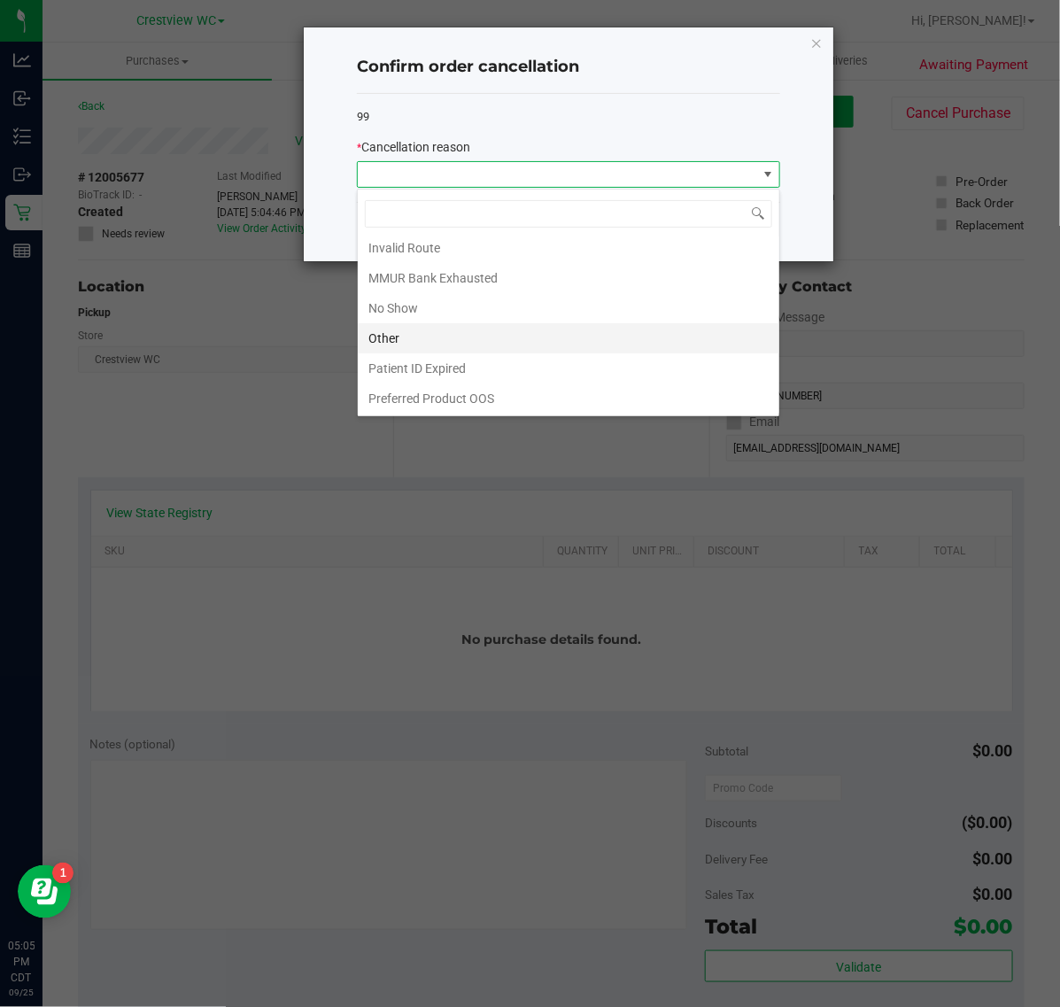
click at [480, 337] on li "Other" at bounding box center [569, 338] width 422 height 30
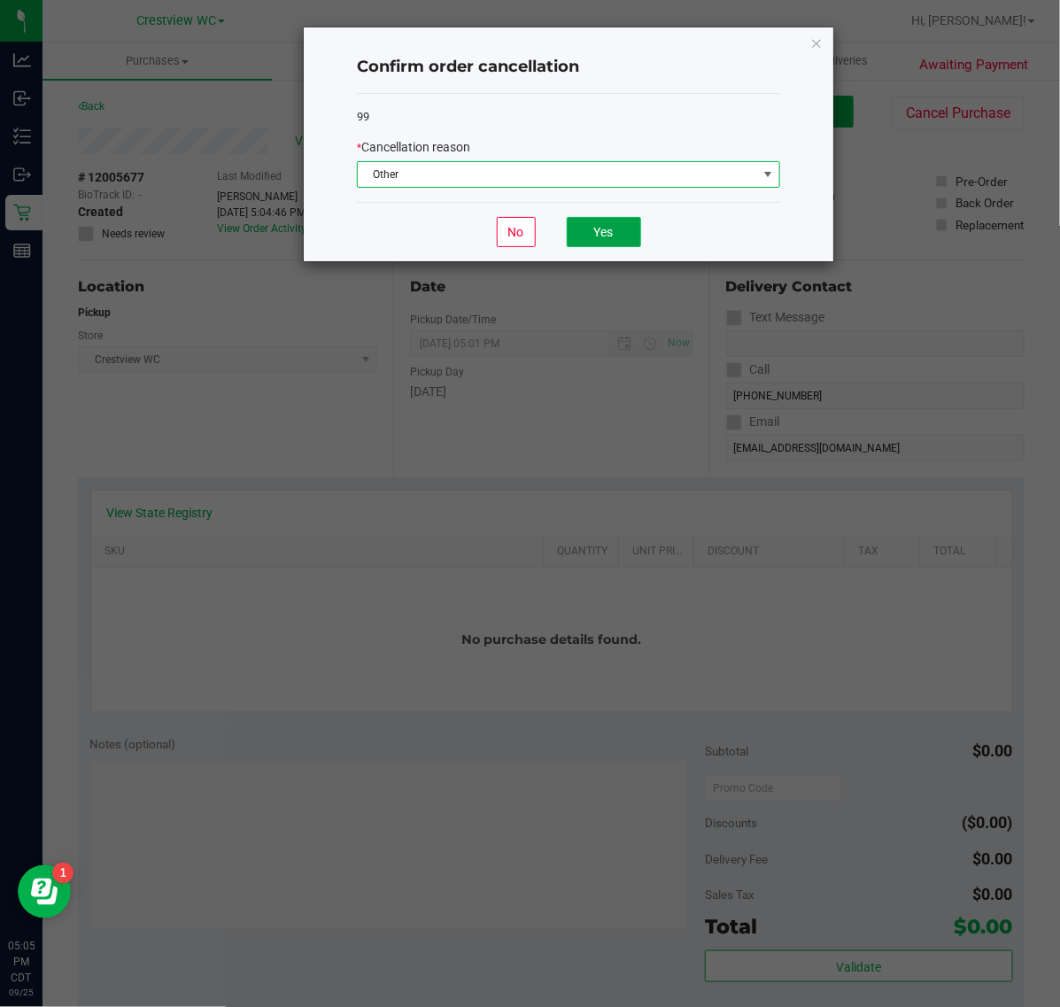
click at [599, 227] on button "Yes" at bounding box center [604, 232] width 74 height 30
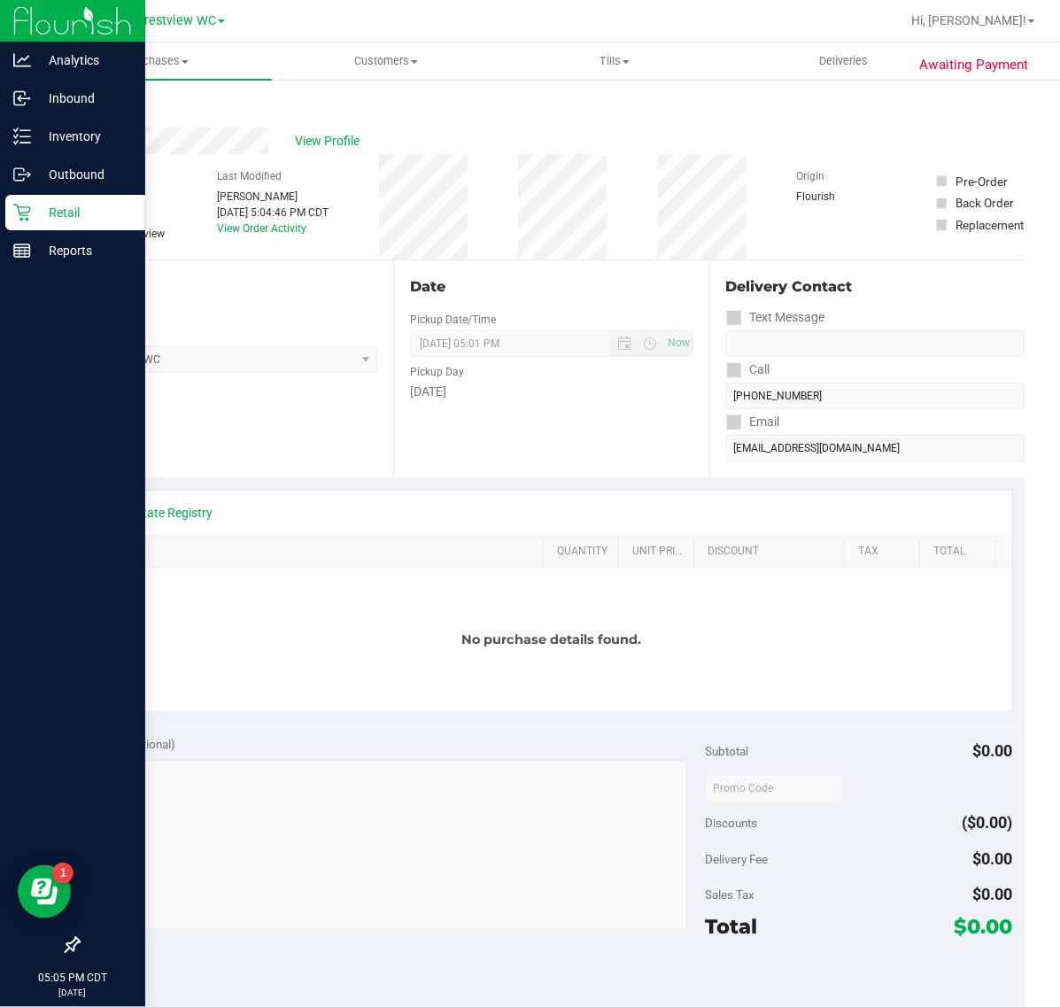
click at [65, 220] on p "Retail" at bounding box center [84, 212] width 106 height 21
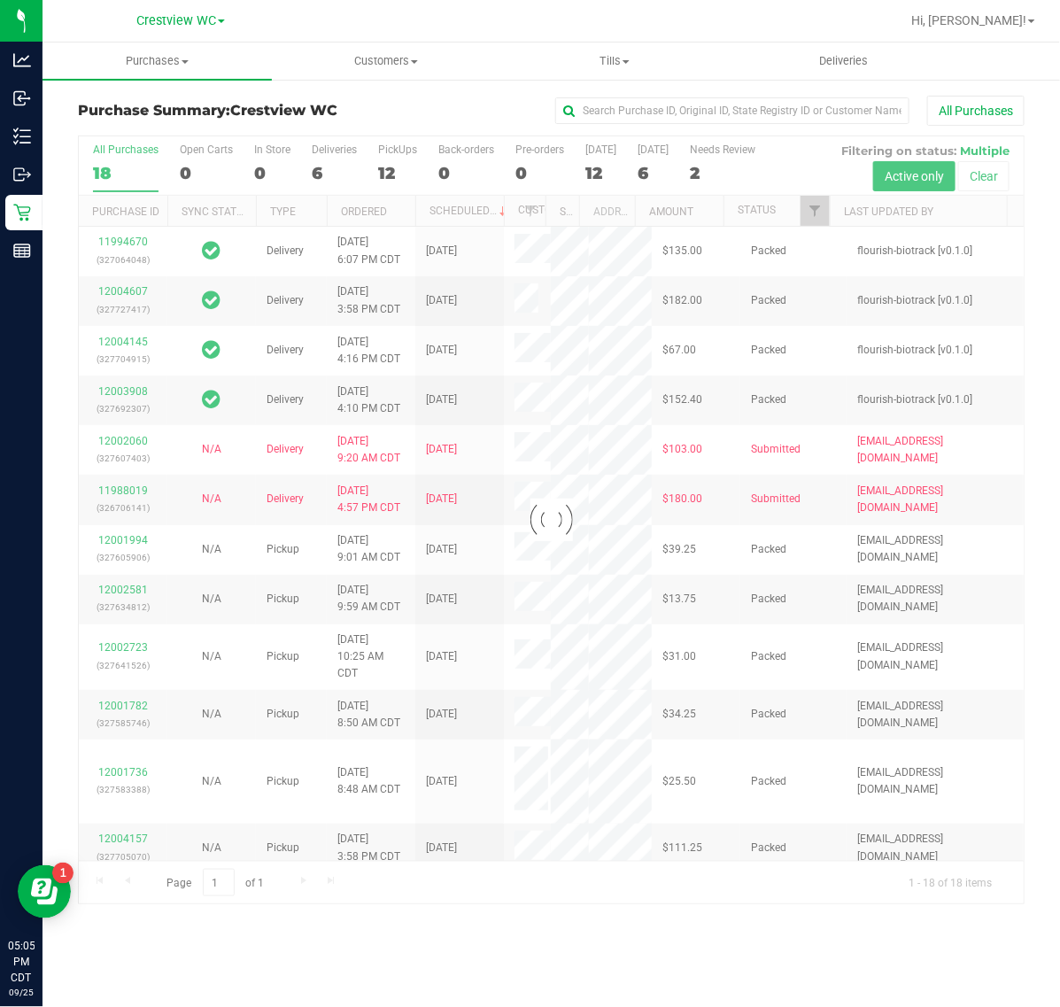
click at [815, 213] on div at bounding box center [551, 519] width 945 height 767
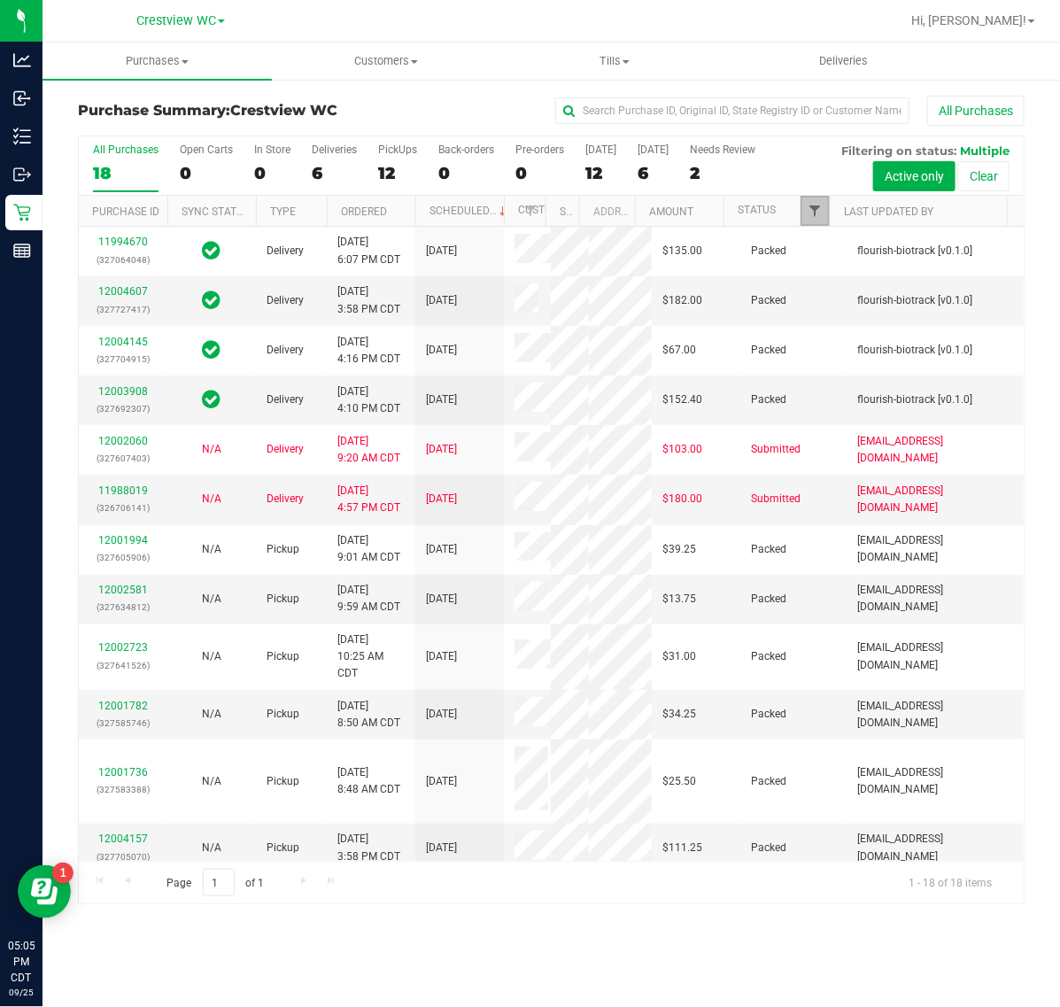
click at [808, 211] on span "Filter" at bounding box center [815, 211] width 14 height 14
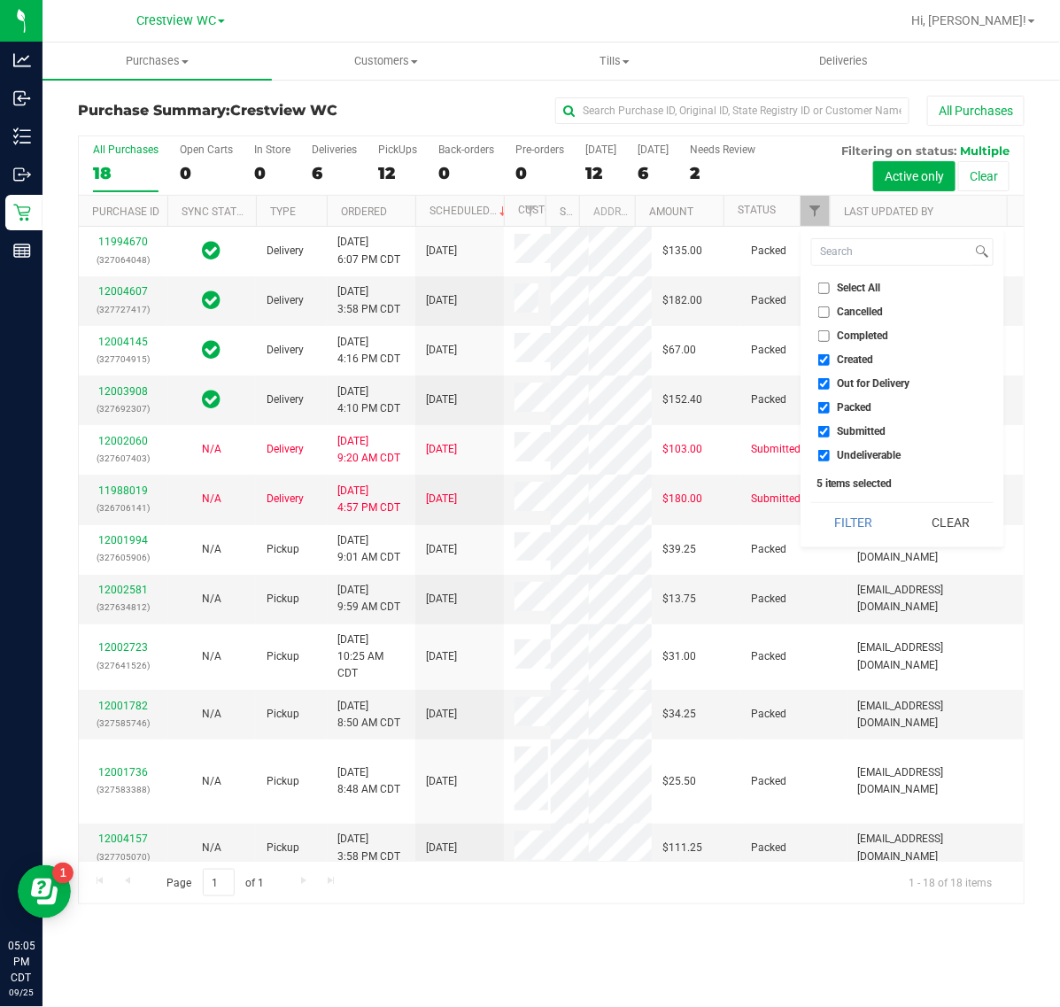
click at [841, 365] on span "Created" at bounding box center [856, 359] width 36 height 11
click at [830, 365] on input "Created" at bounding box center [824, 360] width 12 height 12
checkbox input "false"
click at [843, 373] on ul "Select All Cancelled Completed Created Out for Delivery Packed Submitted Undeli…" at bounding box center [902, 372] width 182 height 186
click at [847, 383] on span "Out for Delivery" at bounding box center [874, 383] width 73 height 11
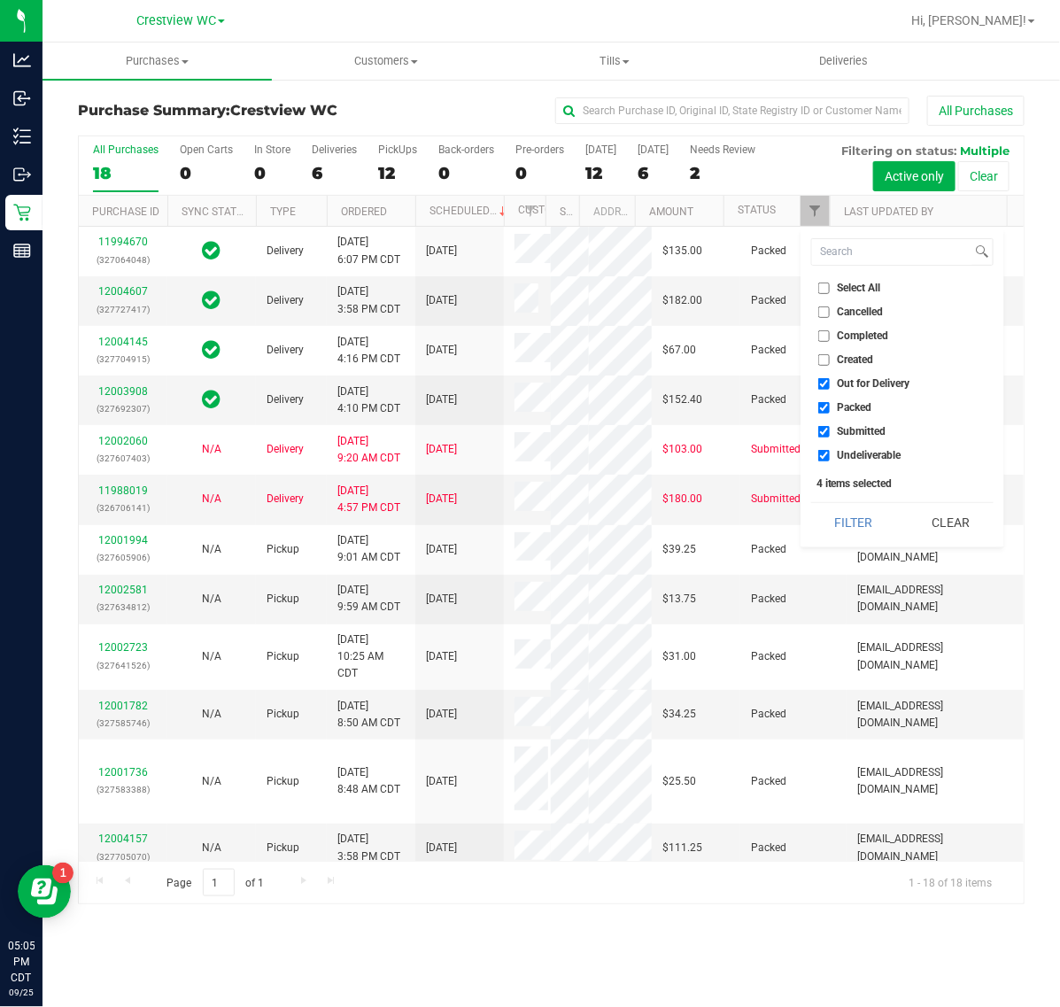
click at [830, 383] on input "Out for Delivery" at bounding box center [824, 384] width 12 height 12
checkbox input "false"
click at [853, 409] on span "Packed" at bounding box center [855, 407] width 35 height 11
click at [830, 409] on input "Packed" at bounding box center [824, 408] width 12 height 12
checkbox input "false"
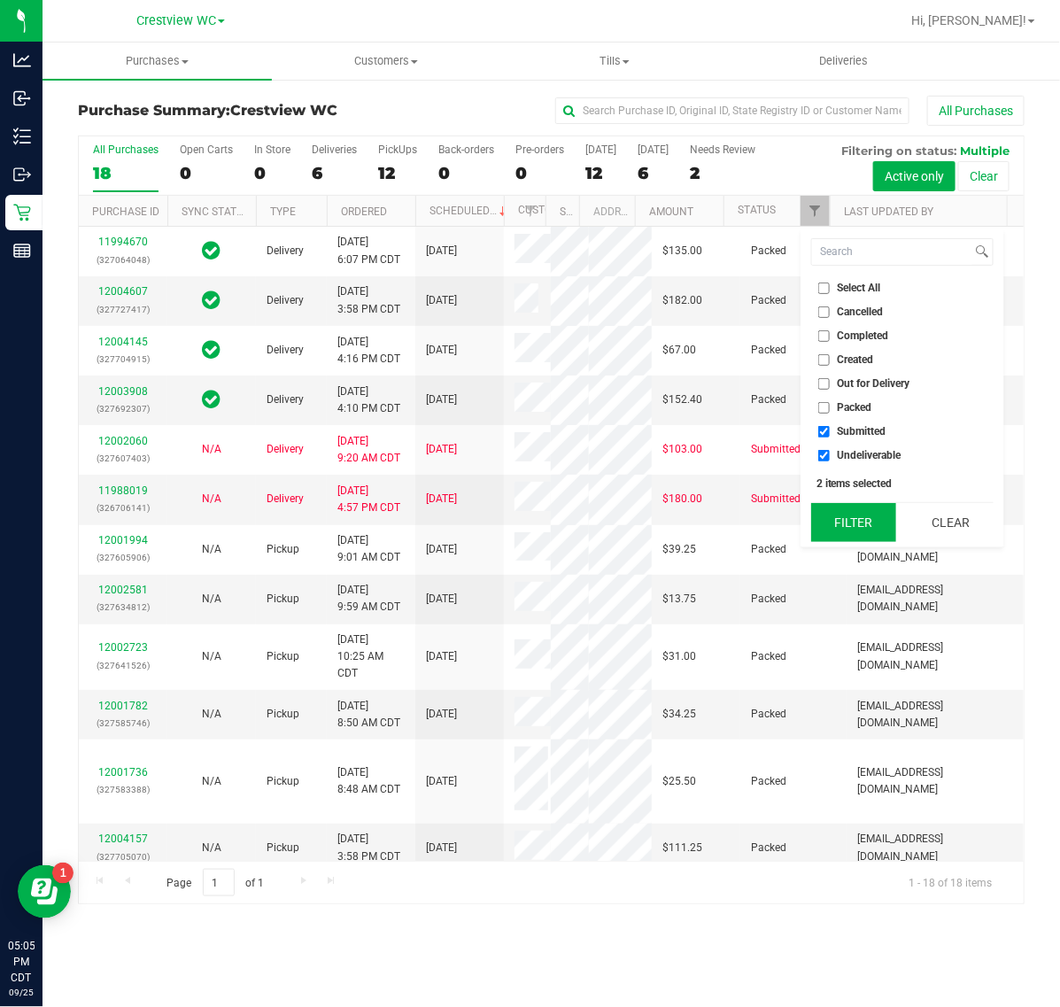
drag, startPoint x: 855, startPoint y: 456, endPoint x: 850, endPoint y: 520, distance: 63.9
click at [853, 457] on span "Undeliverable" at bounding box center [870, 455] width 64 height 11
drag, startPoint x: 848, startPoint y: 521, endPoint x: 882, endPoint y: 474, distance: 58.3
click at [882, 474] on div "Select All Cancelled Completed Created Out for Delivery Packed Submitted Undeli…" at bounding box center [903, 388] width 204 height 320
click at [840, 450] on span "Undeliverable" at bounding box center [870, 455] width 64 height 11
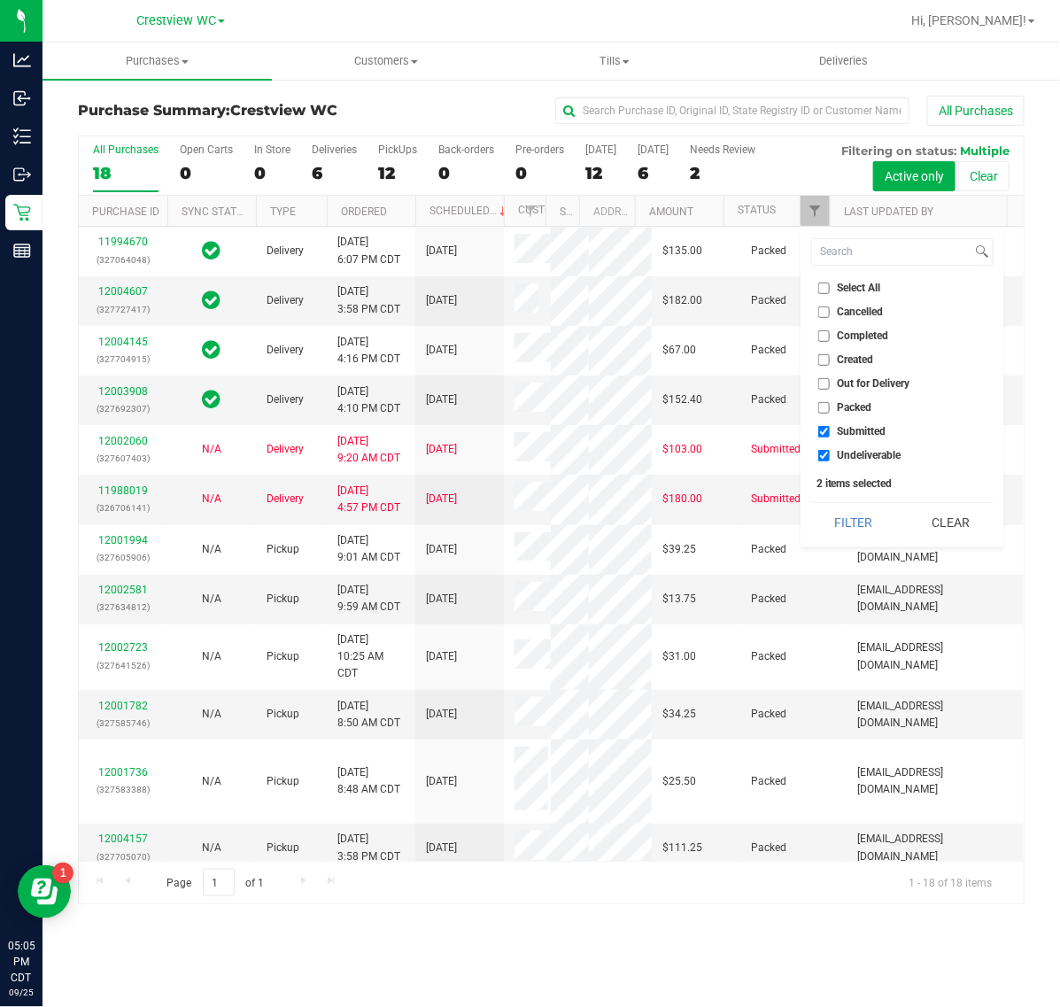
click at [830, 450] on input "Undeliverable" at bounding box center [824, 456] width 12 height 12
checkbox input "false"
click at [855, 515] on button "Filter" at bounding box center [853, 522] width 85 height 39
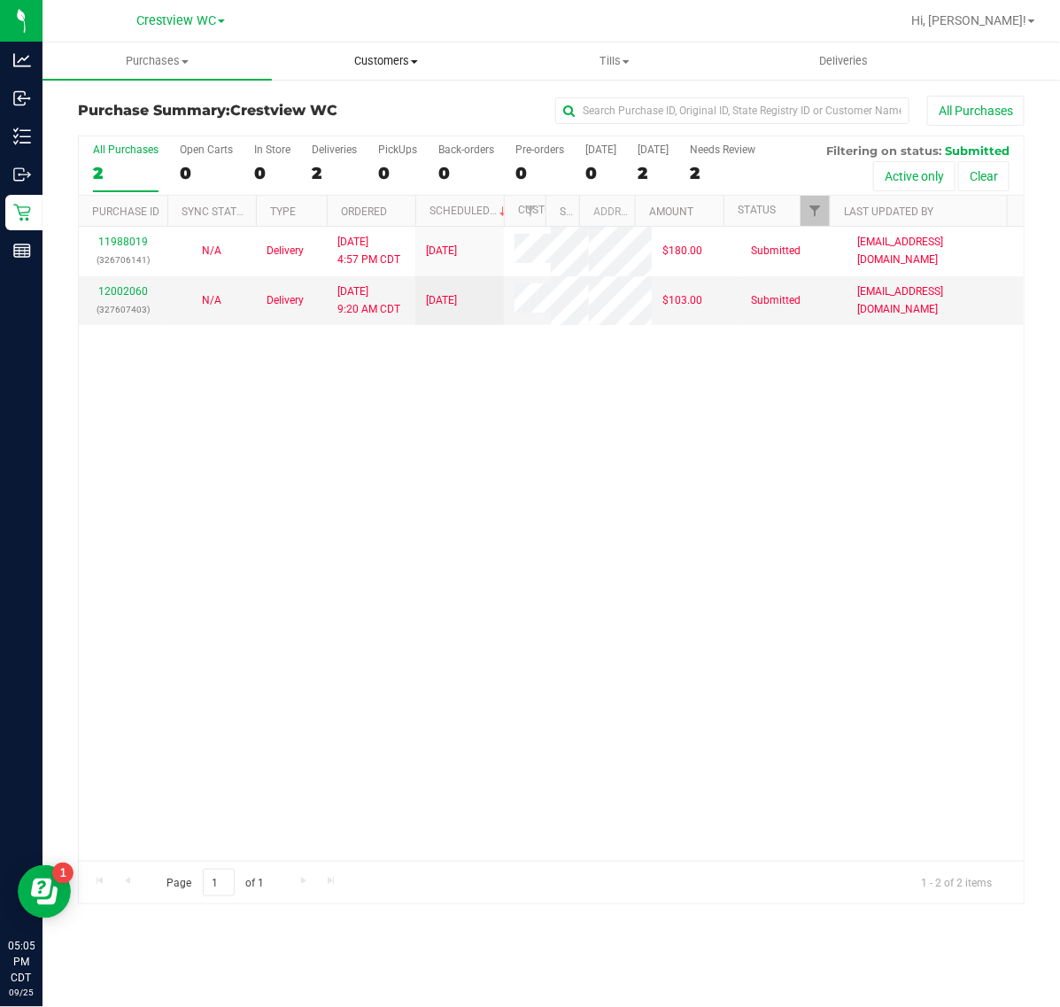
click at [392, 60] on span "Customers" at bounding box center [387, 61] width 228 height 16
click at [365, 99] on span "All customers" at bounding box center [336, 106] width 128 height 15
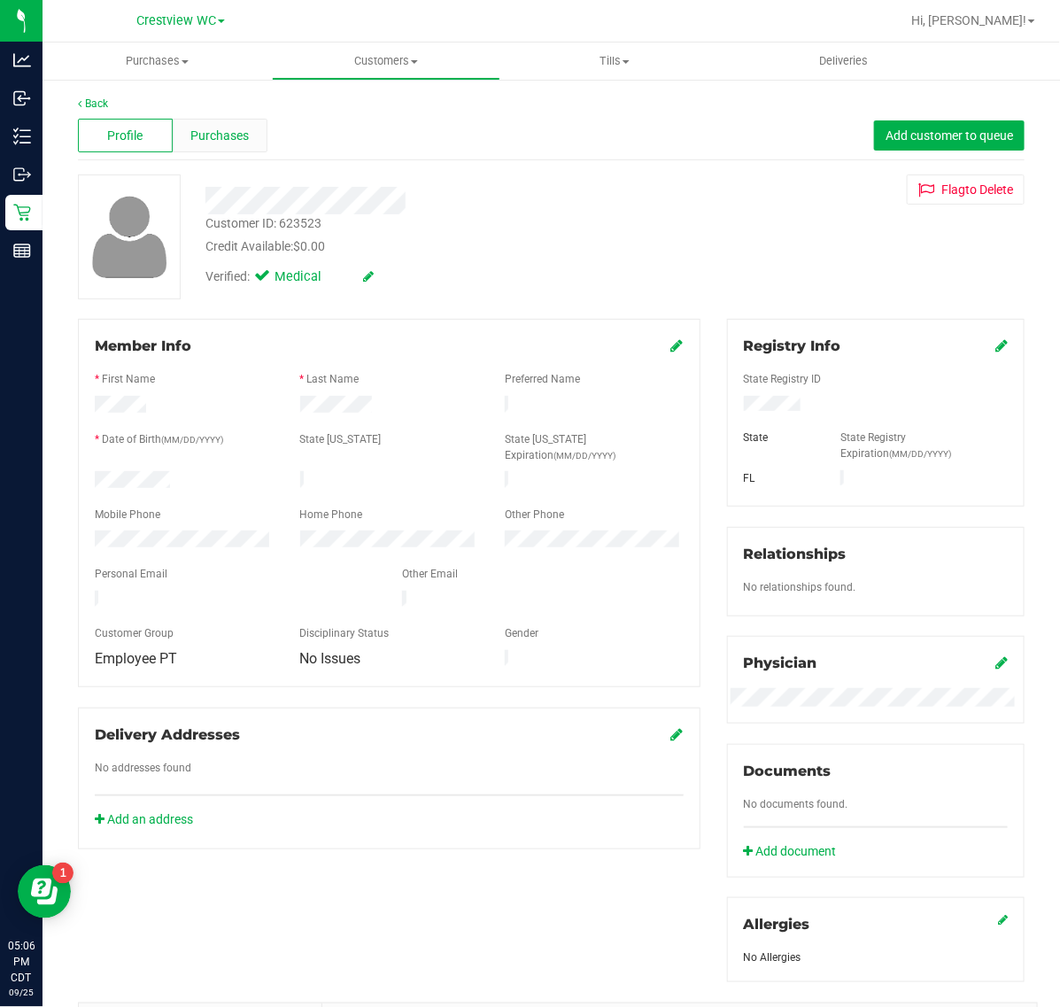
click at [245, 136] on span "Purchases" at bounding box center [219, 136] width 58 height 19
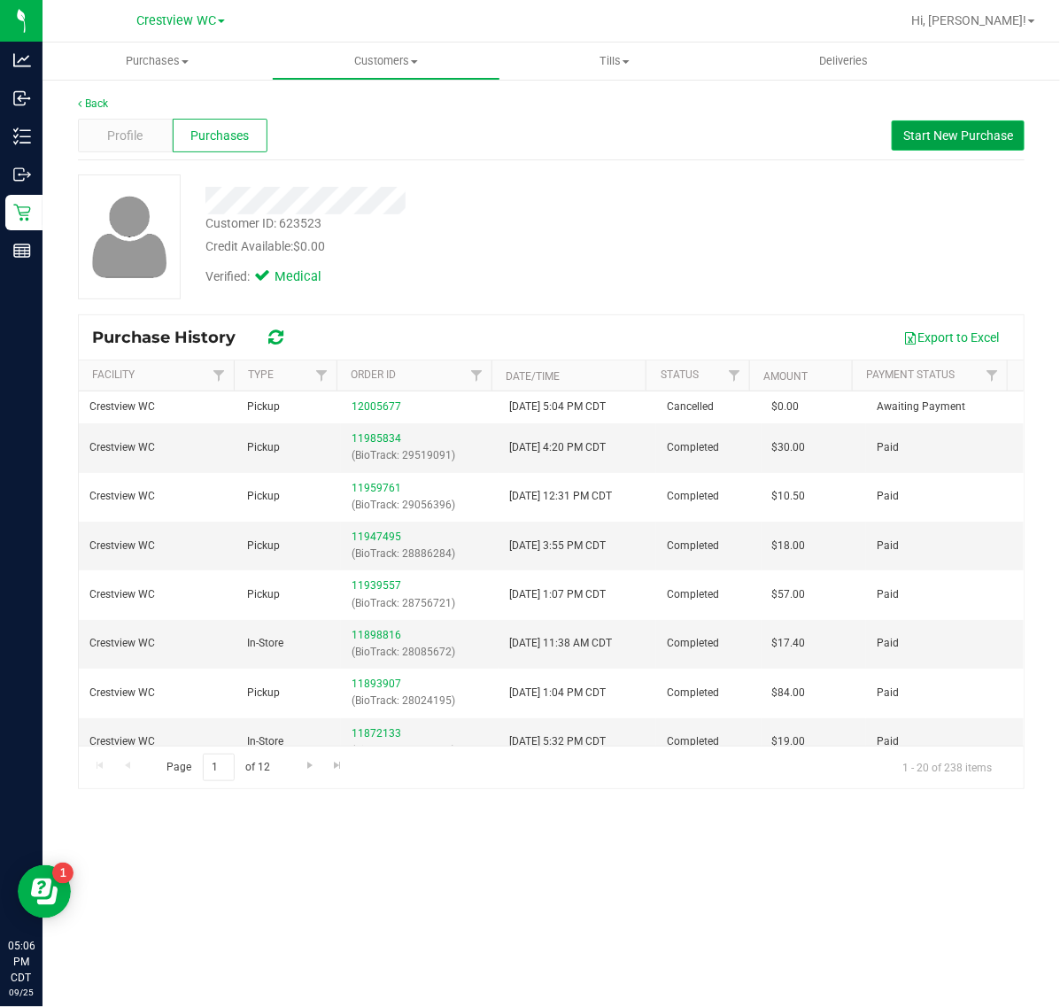
click at [945, 134] on span "Start New Purchase" at bounding box center [958, 135] width 110 height 14
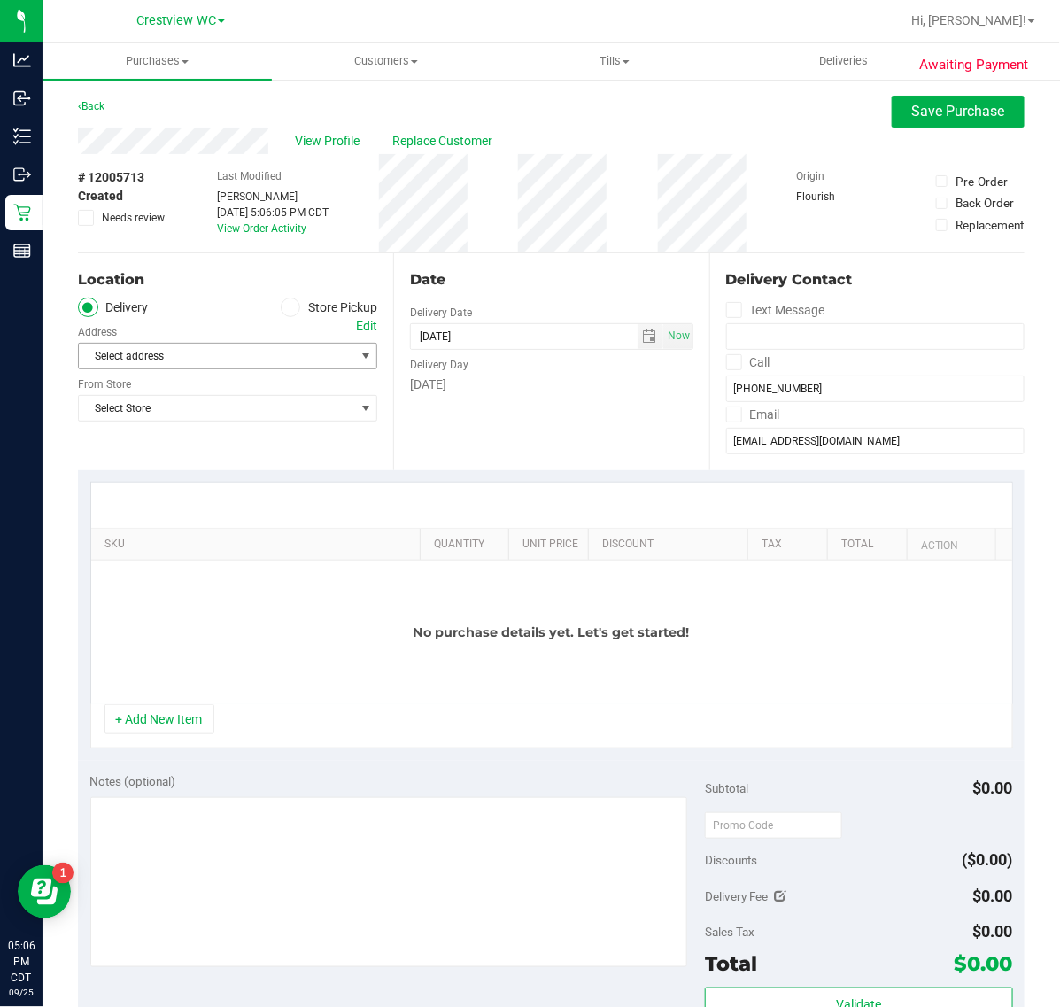
click at [308, 359] on span "Select address" at bounding box center [210, 356] width 262 height 25
click at [281, 290] on div "Location Delivery Store Pickup Address Edit Select address Select address From …" at bounding box center [235, 361] width 315 height 217
click at [289, 299] on span at bounding box center [291, 308] width 20 height 20
click at [0, 0] on input "Store Pickup" at bounding box center [0, 0] width 0 height 0
click at [283, 357] on span "Select Store" at bounding box center [216, 356] width 275 height 25
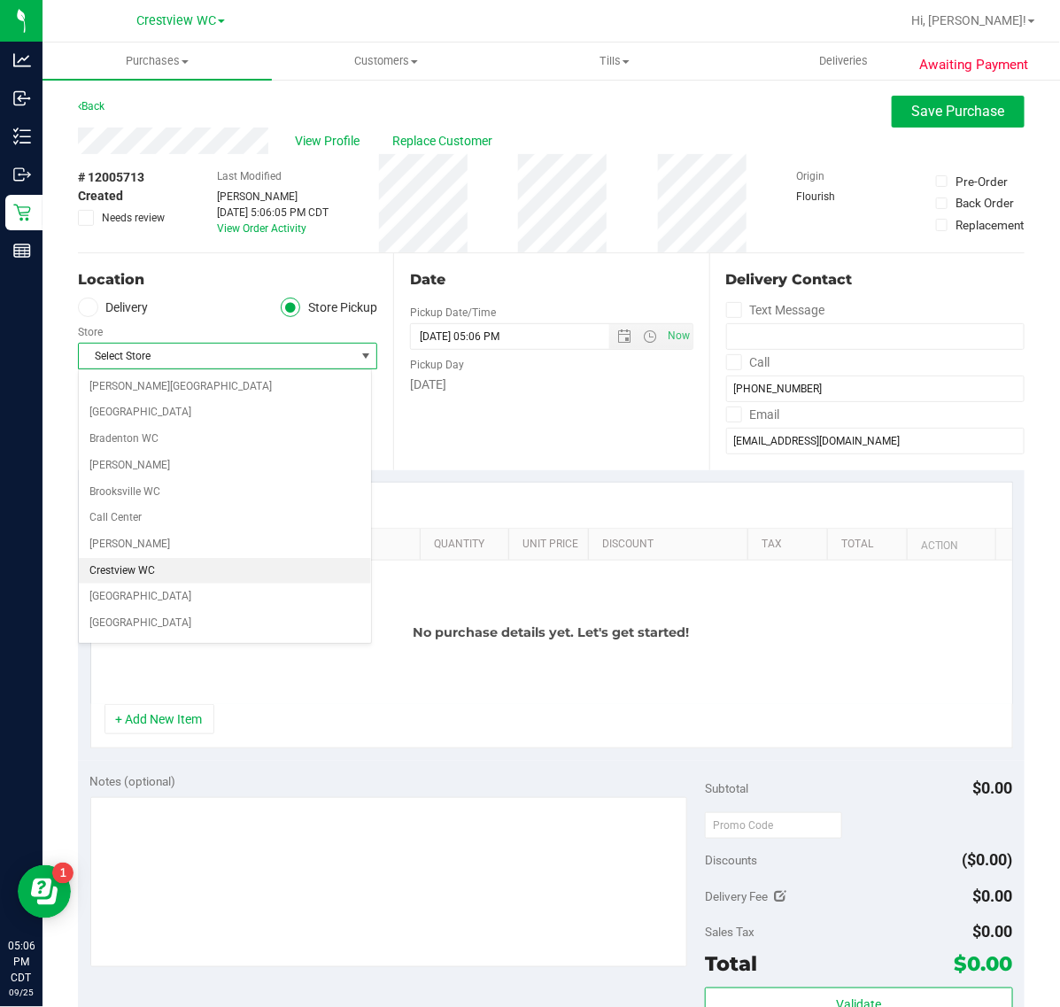
click at [208, 569] on li "Crestview WC" at bounding box center [225, 571] width 292 height 27
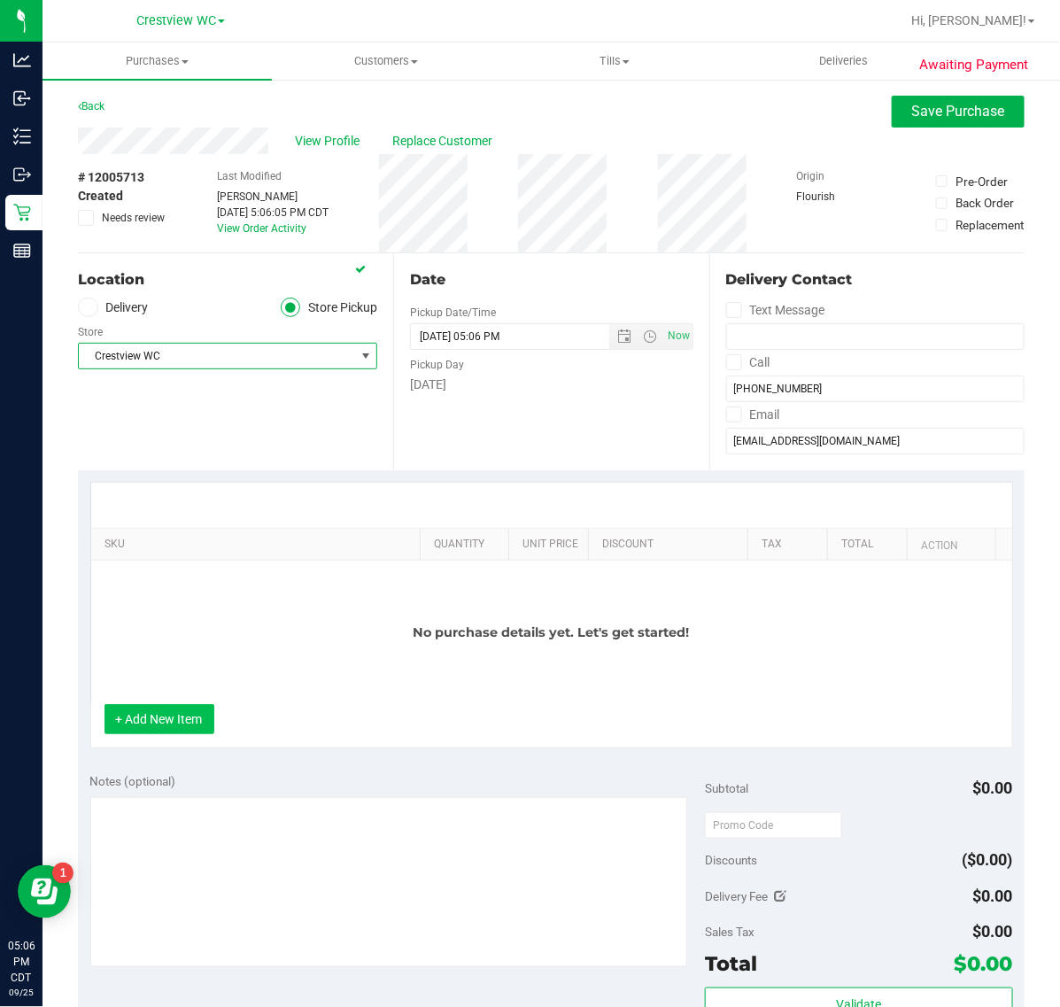
click at [180, 717] on button "+ Add New Item" at bounding box center [160, 719] width 110 height 30
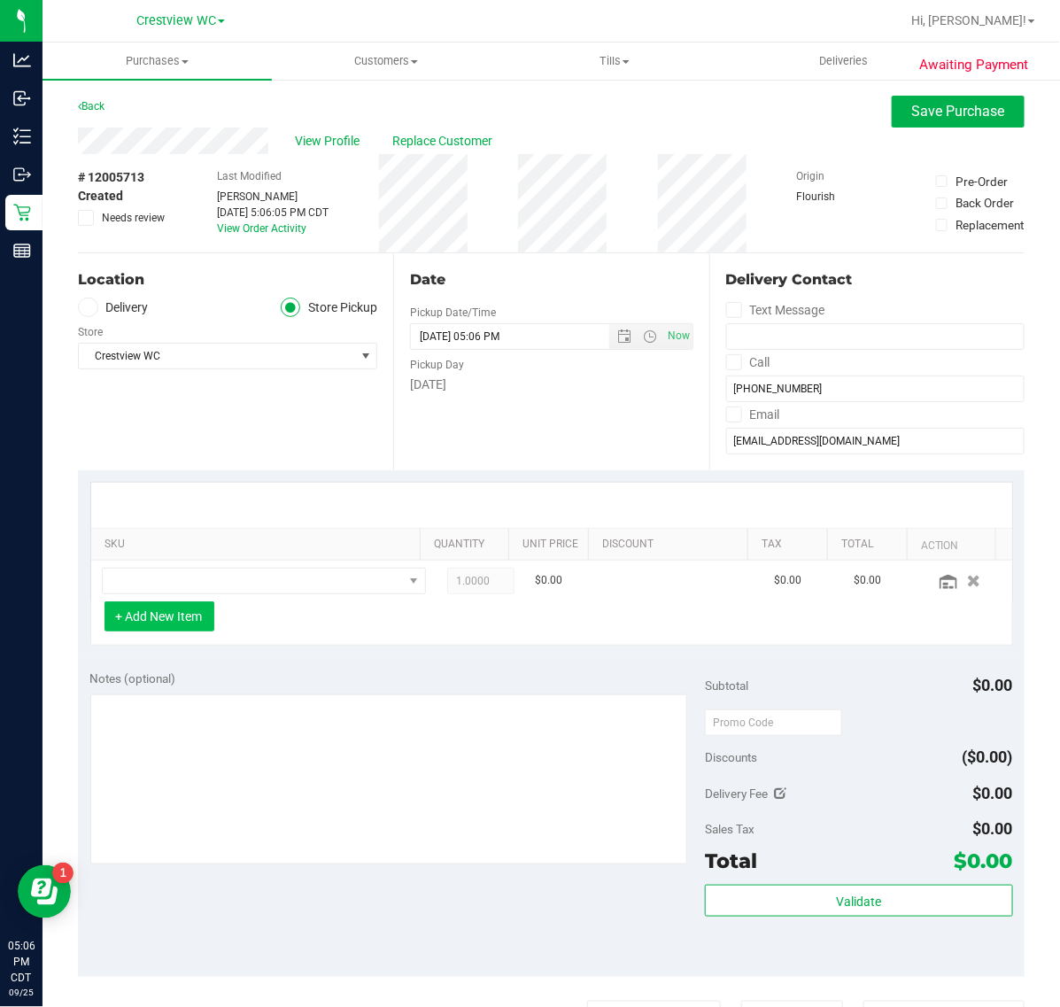
click at [195, 604] on button "+ Add New Item" at bounding box center [160, 616] width 110 height 30
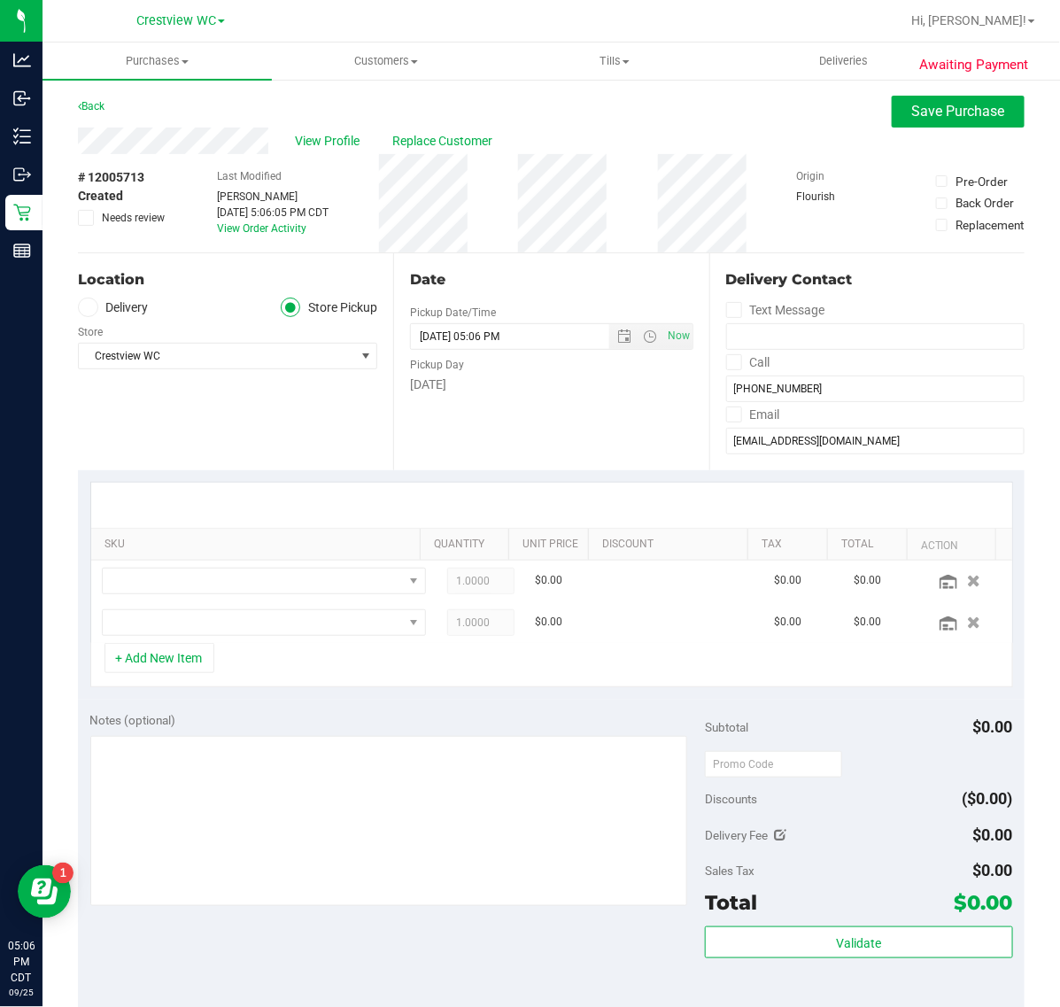
drag, startPoint x: 946, startPoint y: 626, endPoint x: 696, endPoint y: 661, distance: 252.1
click at [968, 626] on icon "button" at bounding box center [974, 622] width 13 height 12
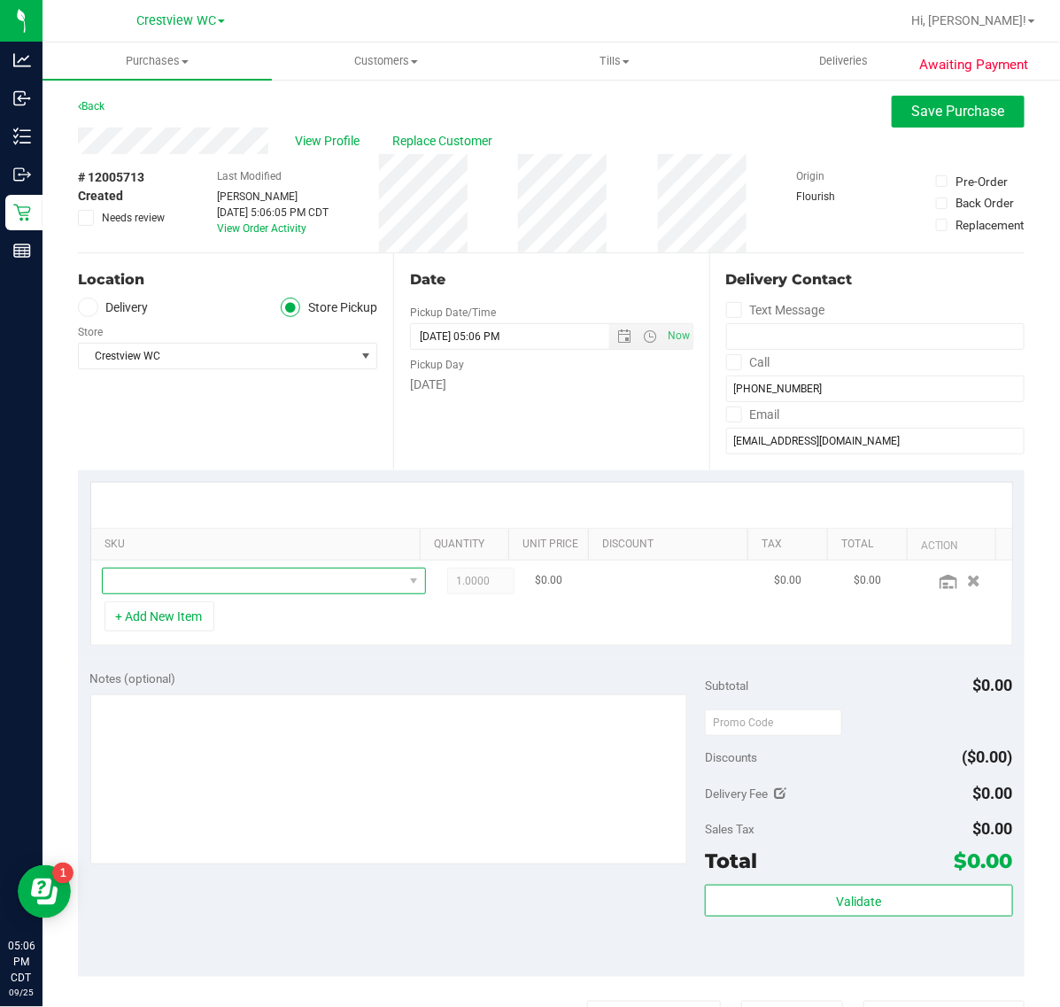
click at [213, 583] on span "NO DATA FOUND" at bounding box center [253, 581] width 300 height 25
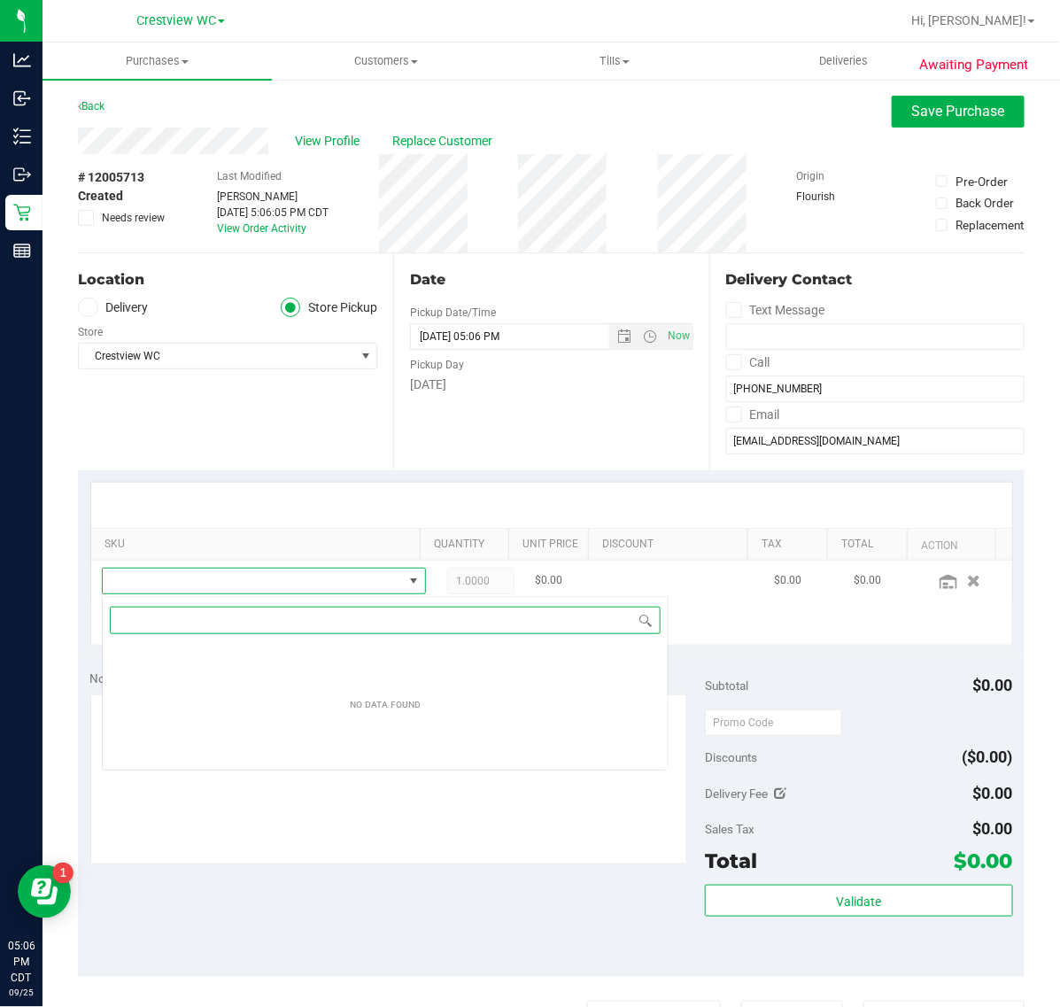
scroll to position [27, 290]
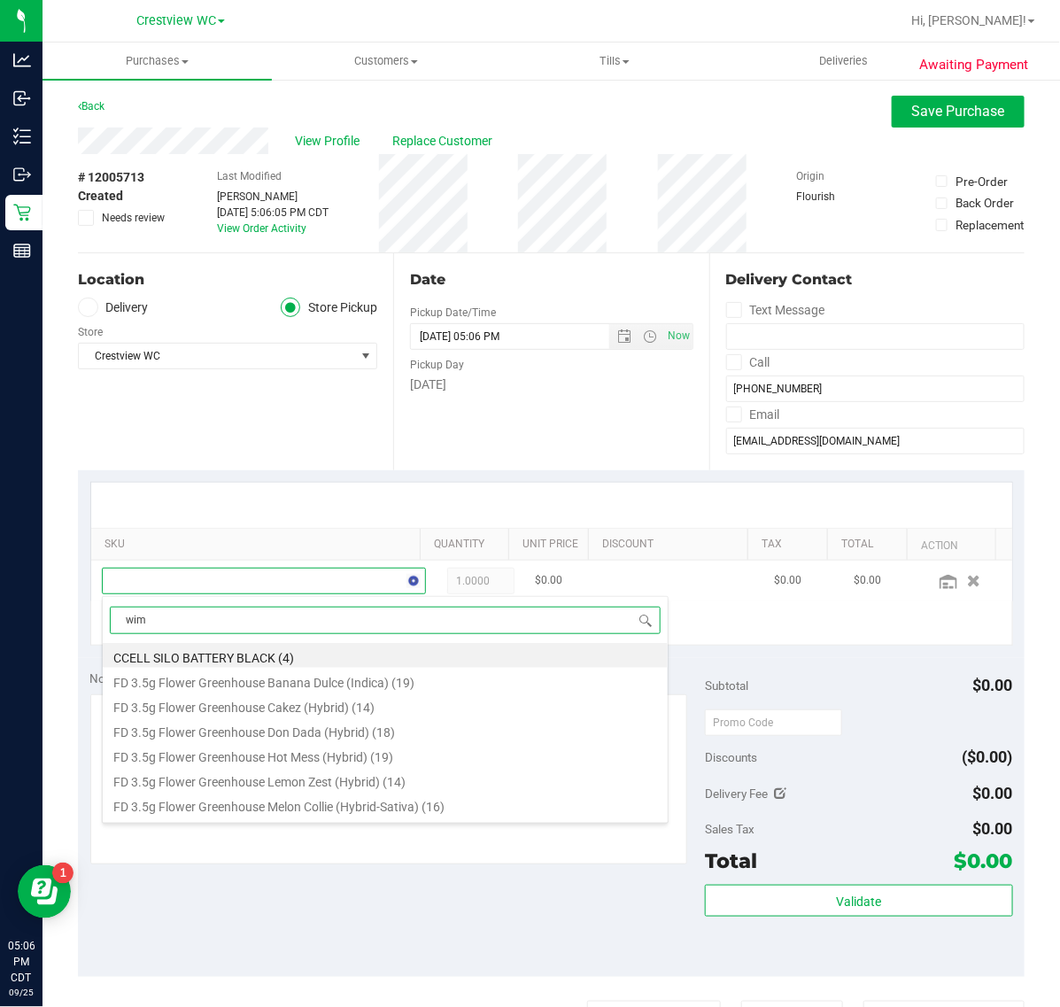
type input "wima"
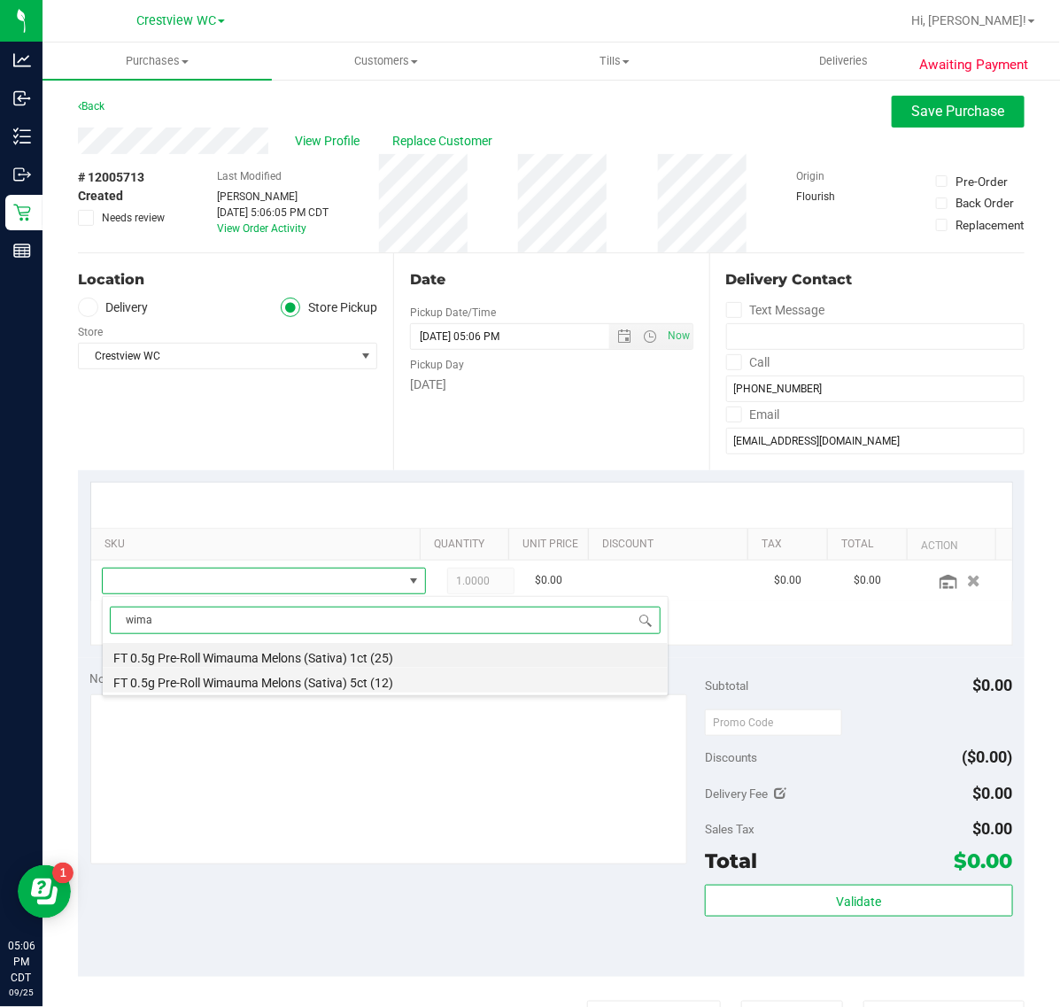
click at [394, 678] on li "FT 0.5g Pre-Roll Wimauma Melons (Sativa) 5ct (12)" at bounding box center [385, 680] width 565 height 25
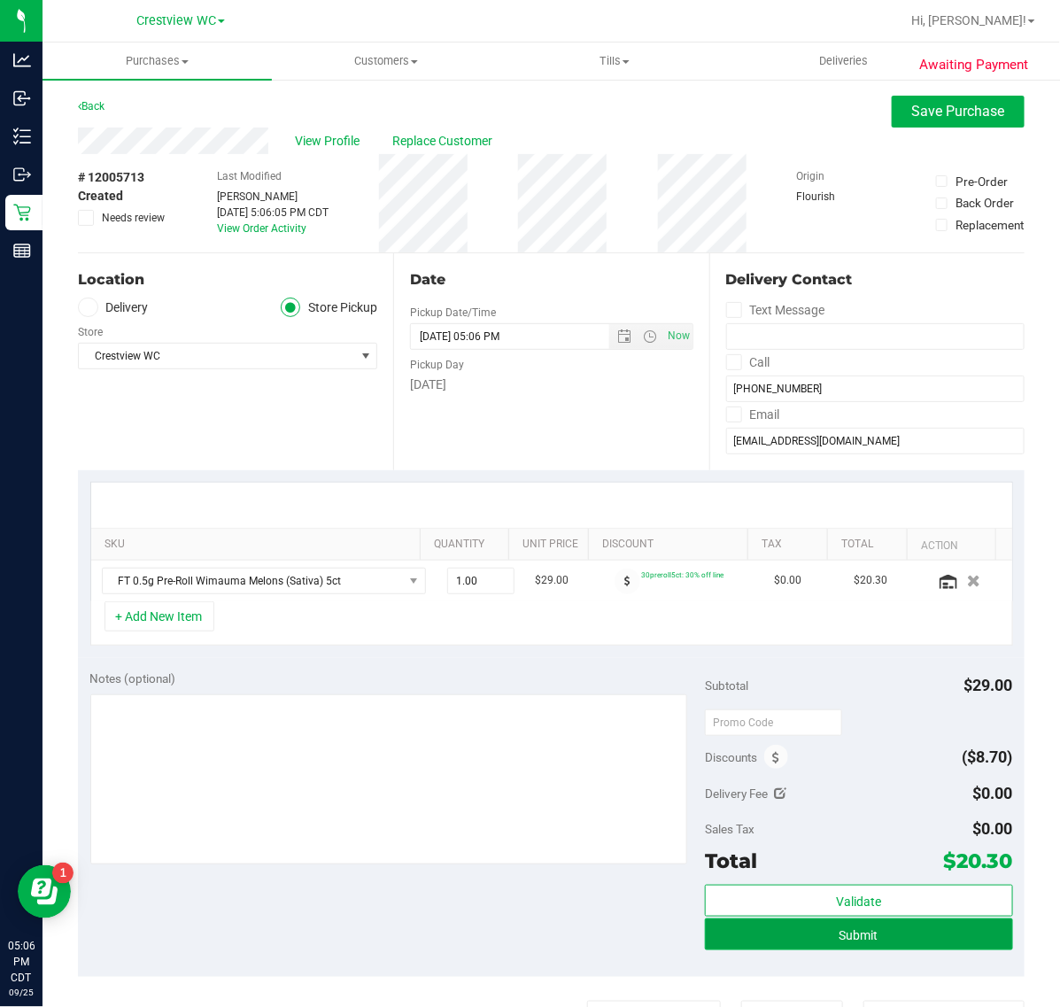
click at [868, 943] on button "Submit" at bounding box center [858, 934] width 307 height 32
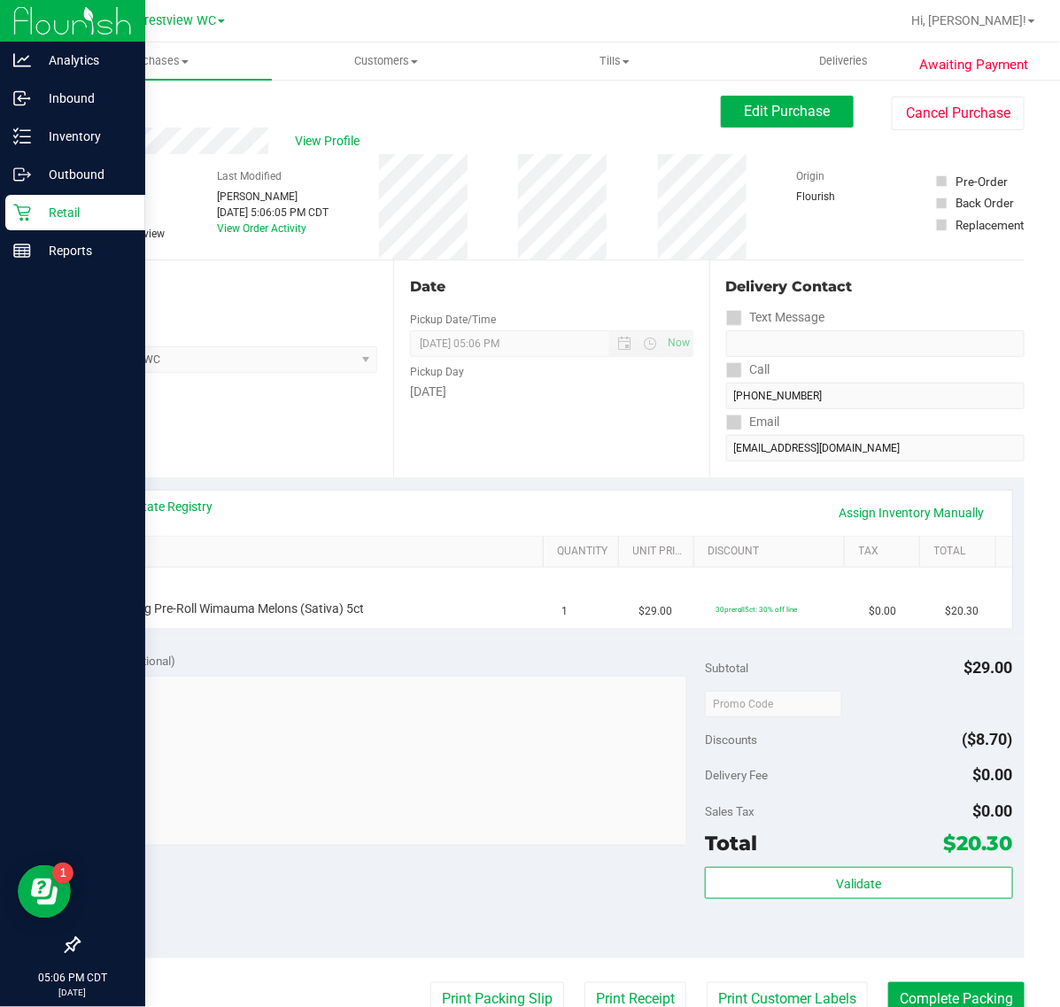
click at [32, 202] on p "Retail" at bounding box center [84, 212] width 106 height 21
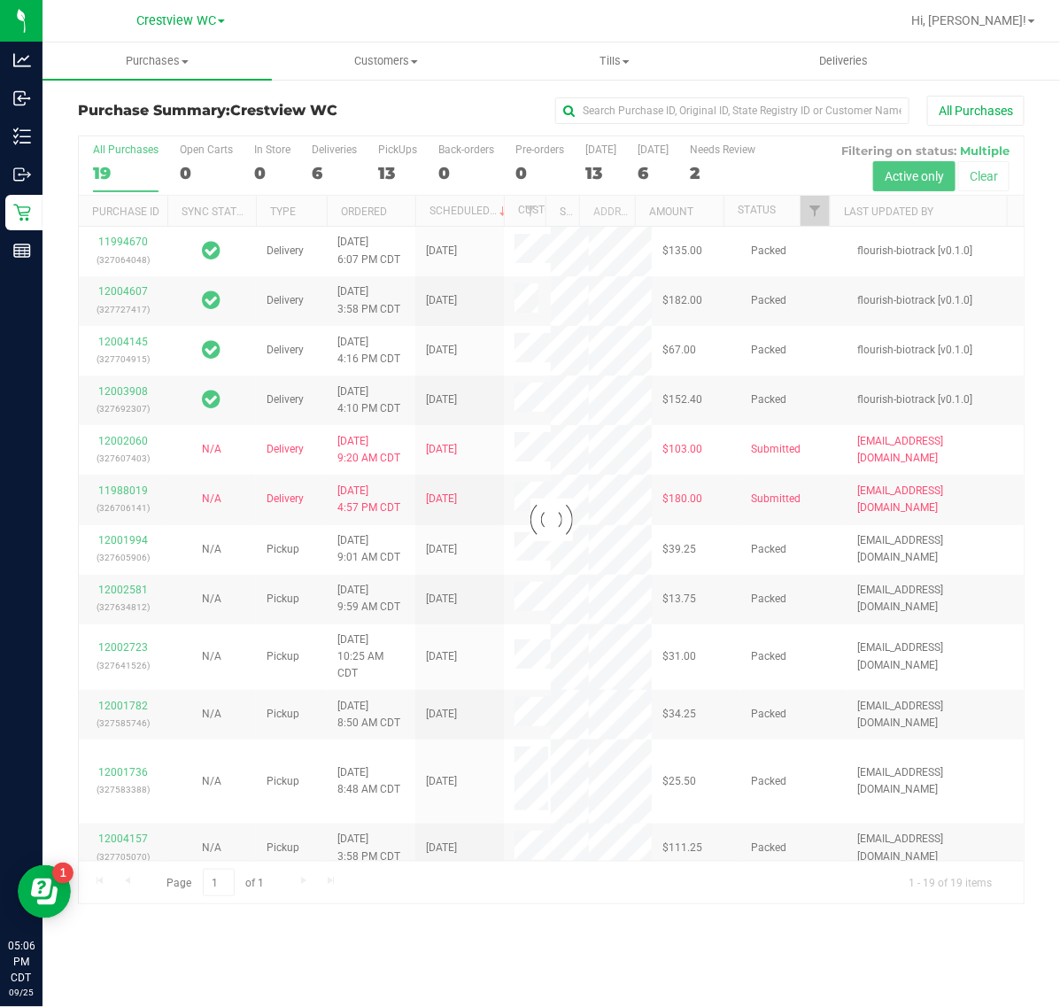
click at [811, 213] on div at bounding box center [551, 519] width 945 height 767
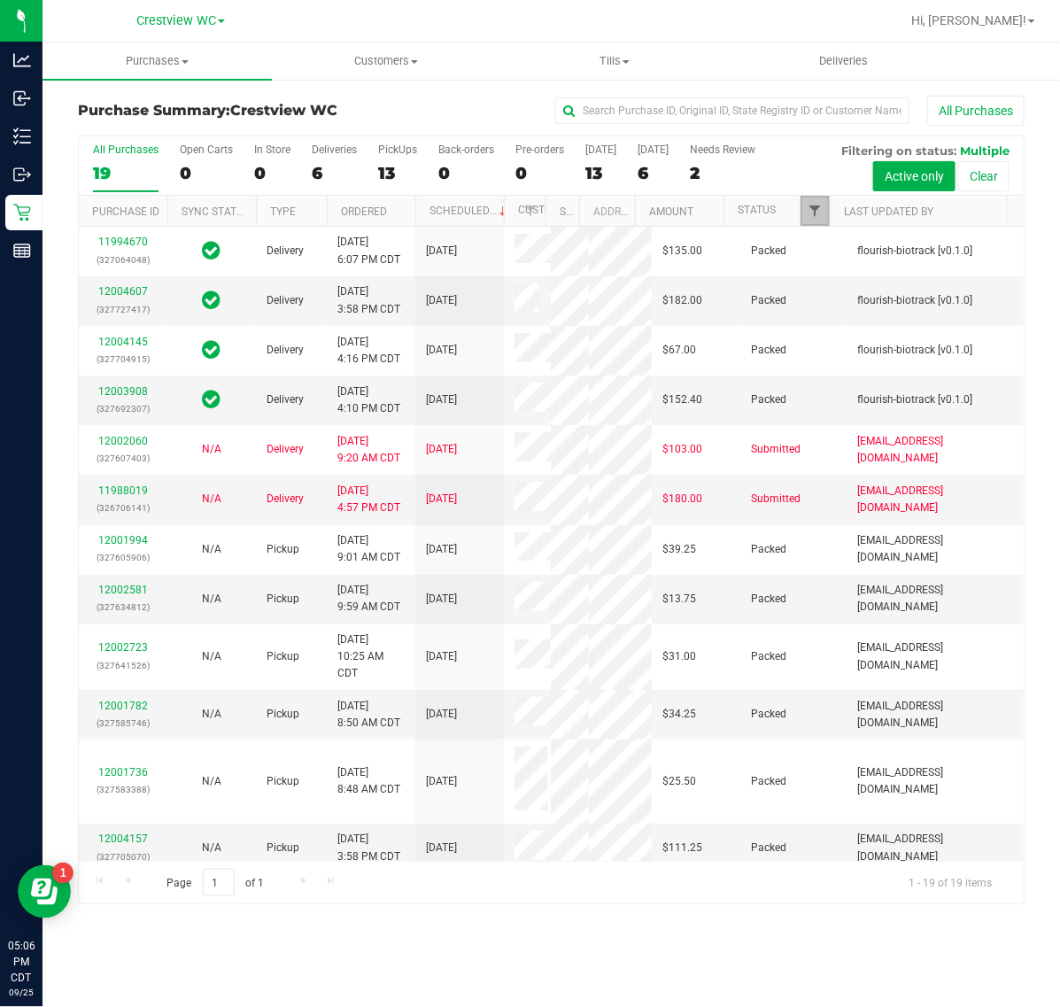
click at [812, 213] on span "Filter" at bounding box center [815, 211] width 14 height 14
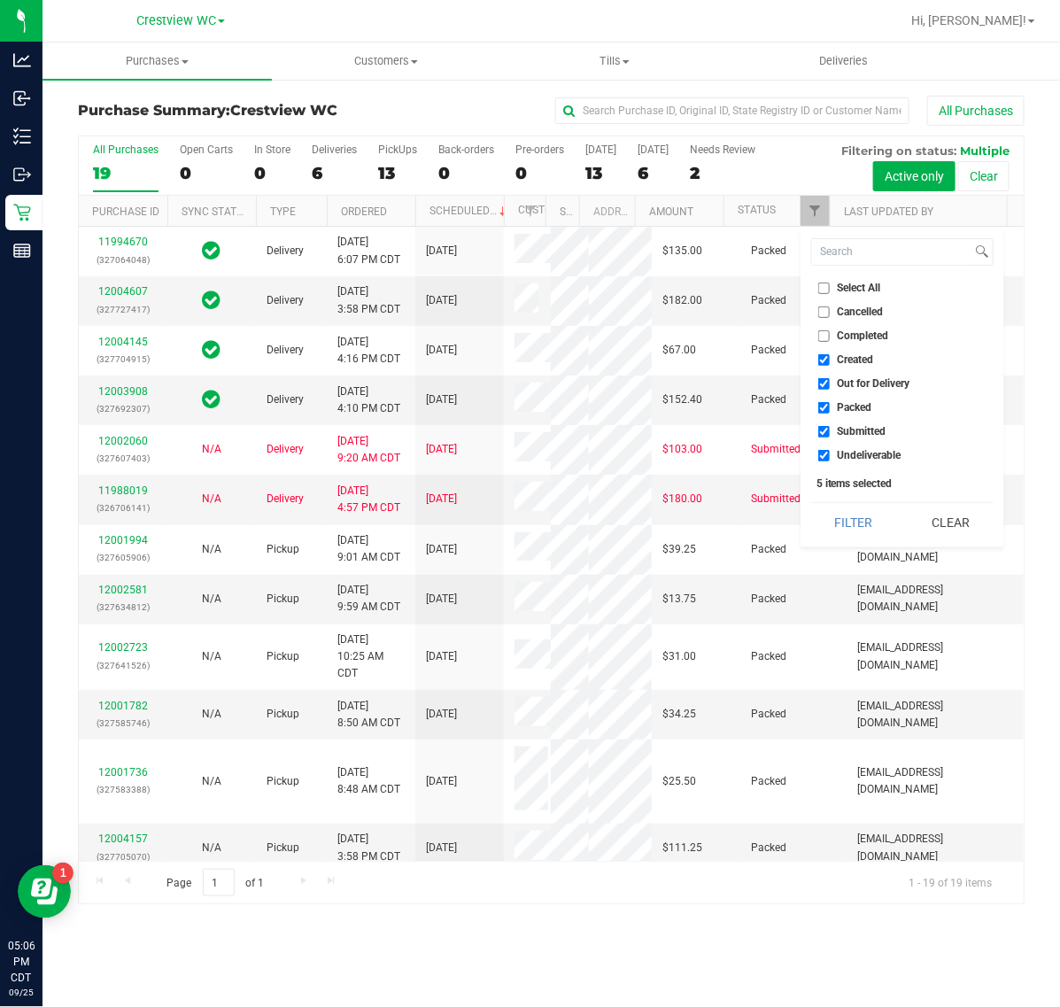
drag, startPoint x: 841, startPoint y: 359, endPoint x: 859, endPoint y: 378, distance: 26.3
click at [842, 360] on span "Created" at bounding box center [856, 359] width 36 height 11
click at [830, 360] on input "Created" at bounding box center [824, 360] width 12 height 12
checkbox input "false"
drag, startPoint x: 859, startPoint y: 378, endPoint x: 862, endPoint y: 419, distance: 40.8
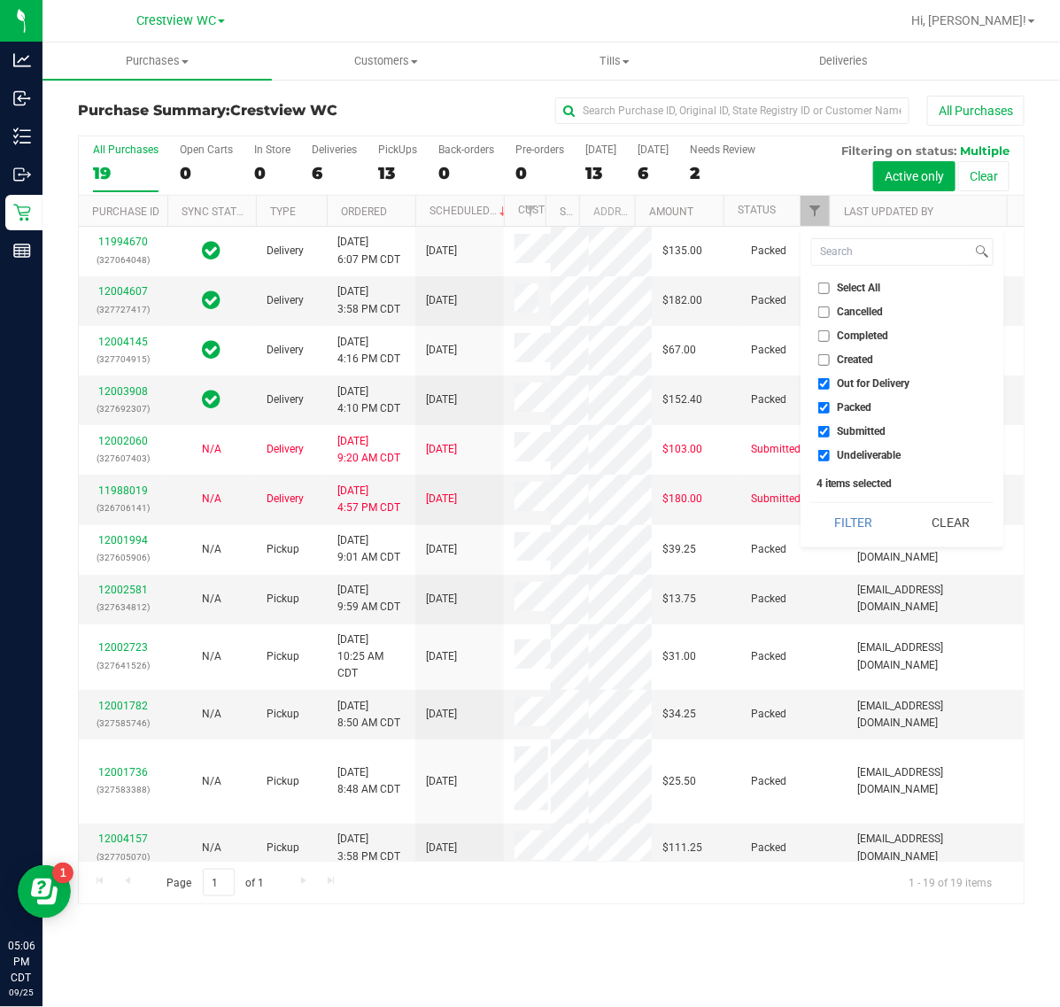
click at [859, 383] on span "Out for Delivery" at bounding box center [874, 383] width 73 height 11
click at [830, 383] on input "Out for Delivery" at bounding box center [824, 384] width 12 height 12
checkbox input "false"
drag, startPoint x: 862, startPoint y: 410, endPoint x: 868, endPoint y: 441, distance: 31.6
click at [864, 414] on li "Packed" at bounding box center [902, 408] width 182 height 19
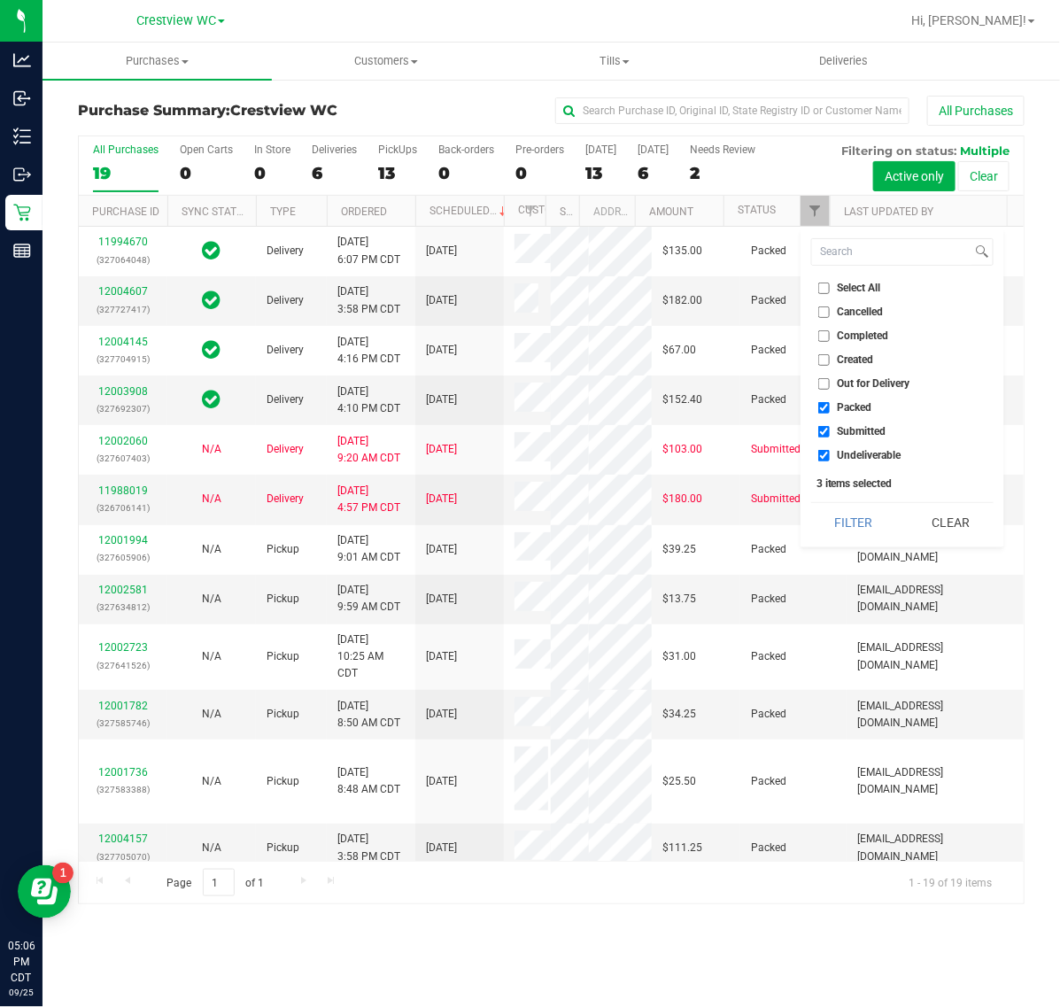
click at [862, 458] on span "Undeliverable" at bounding box center [870, 455] width 64 height 11
click at [830, 458] on input "Undeliverable" at bounding box center [824, 456] width 12 height 12
checkbox input "false"
click at [838, 410] on span "Packed" at bounding box center [855, 407] width 35 height 11
click at [830, 410] on input "Packed" at bounding box center [824, 408] width 12 height 12
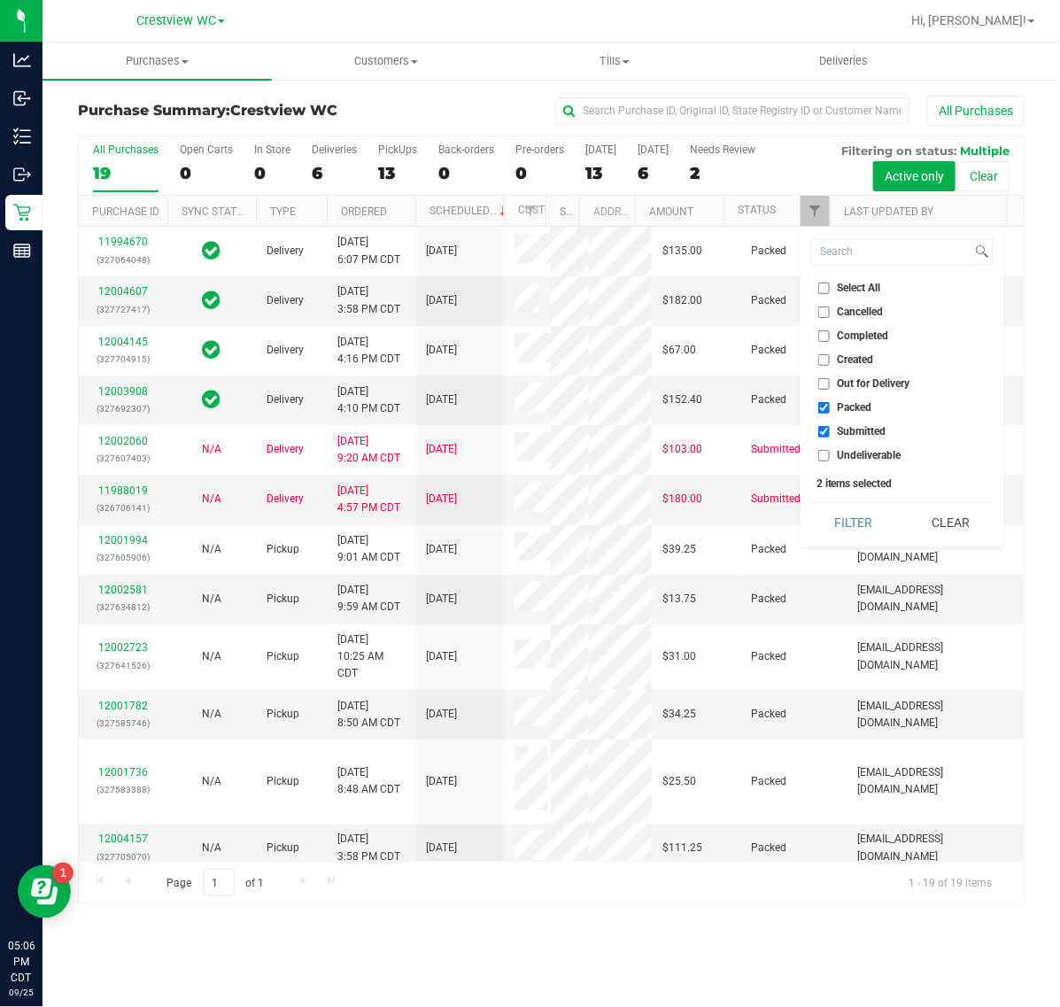
checkbox input "false"
click at [840, 519] on button "Filter" at bounding box center [853, 522] width 85 height 39
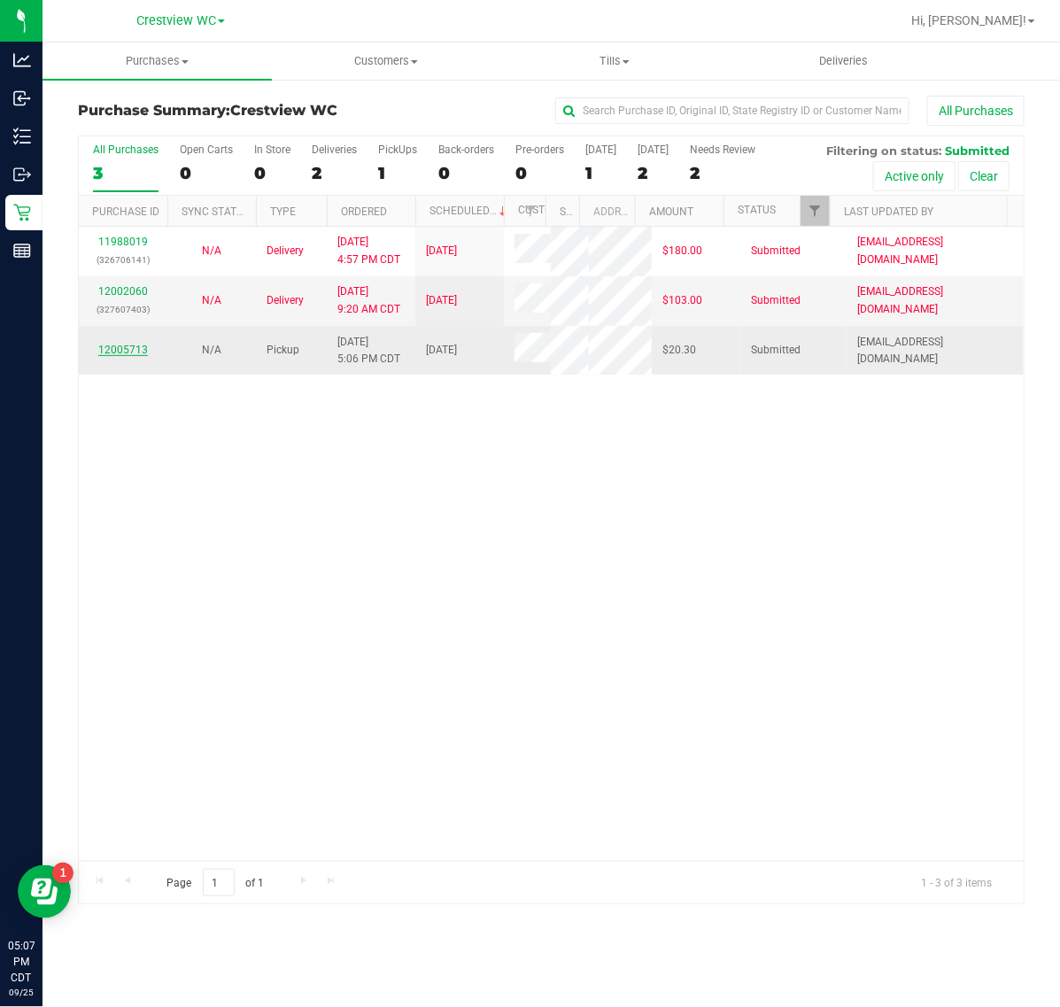
click at [99, 356] on link "12005713" at bounding box center [123, 350] width 50 height 12
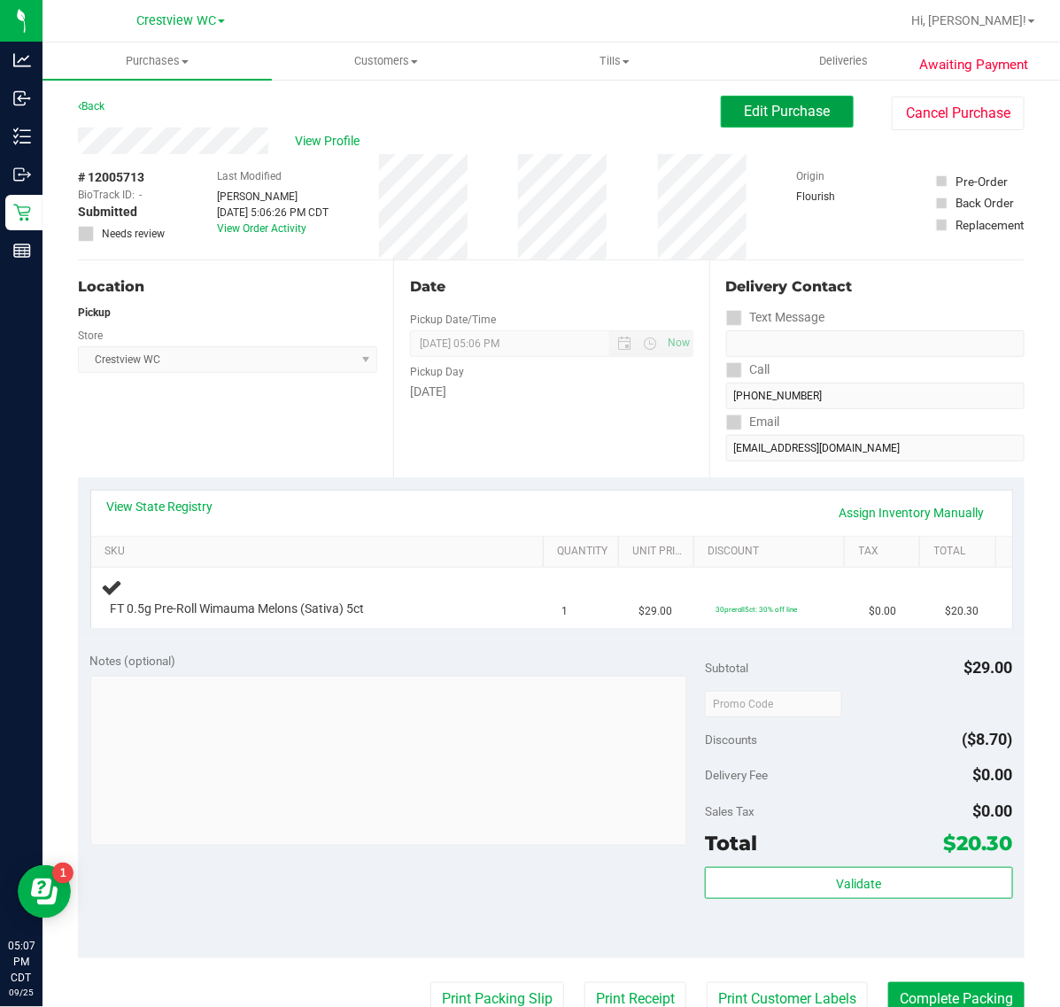
click at [786, 113] on span "Edit Purchase" at bounding box center [788, 111] width 86 height 17
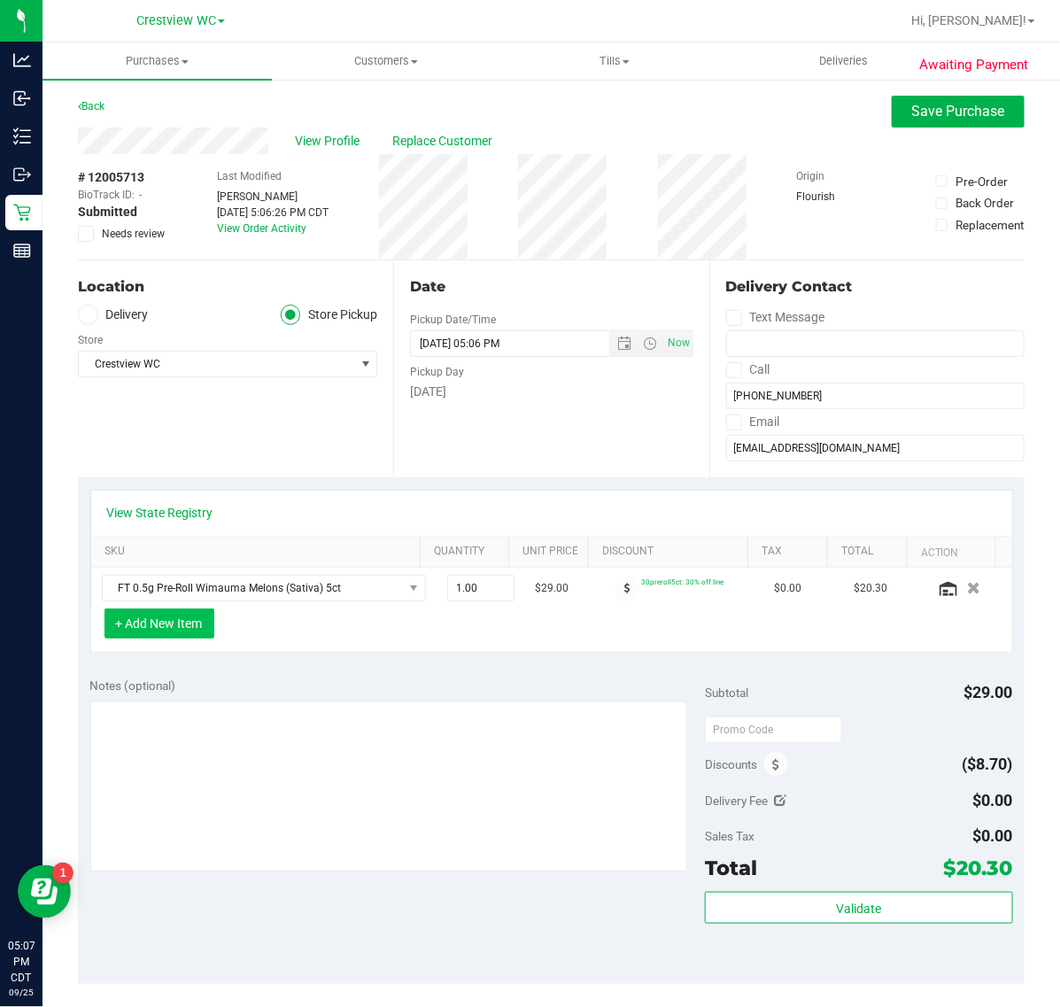
click at [170, 624] on button "+ Add New Item" at bounding box center [160, 623] width 110 height 30
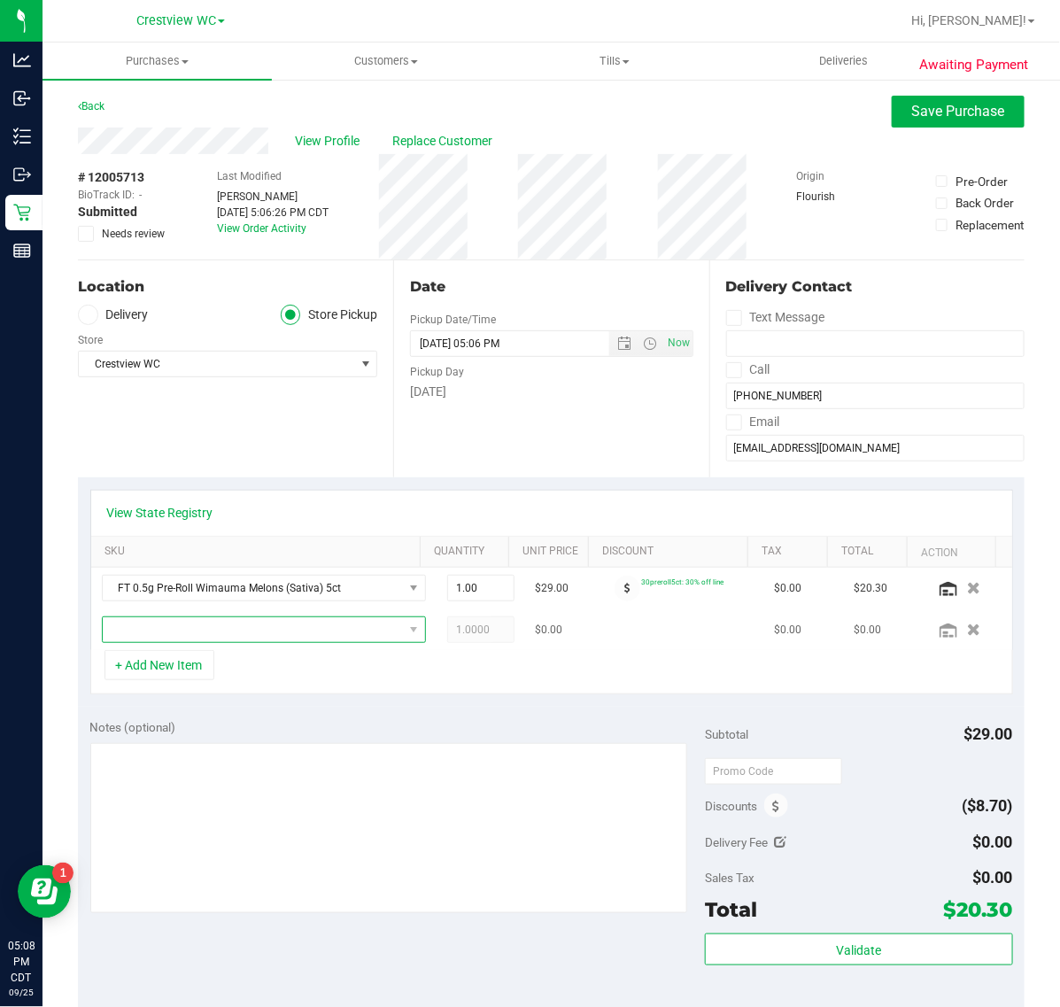
click at [220, 629] on span "NO DATA FOUND" at bounding box center [253, 629] width 300 height 25
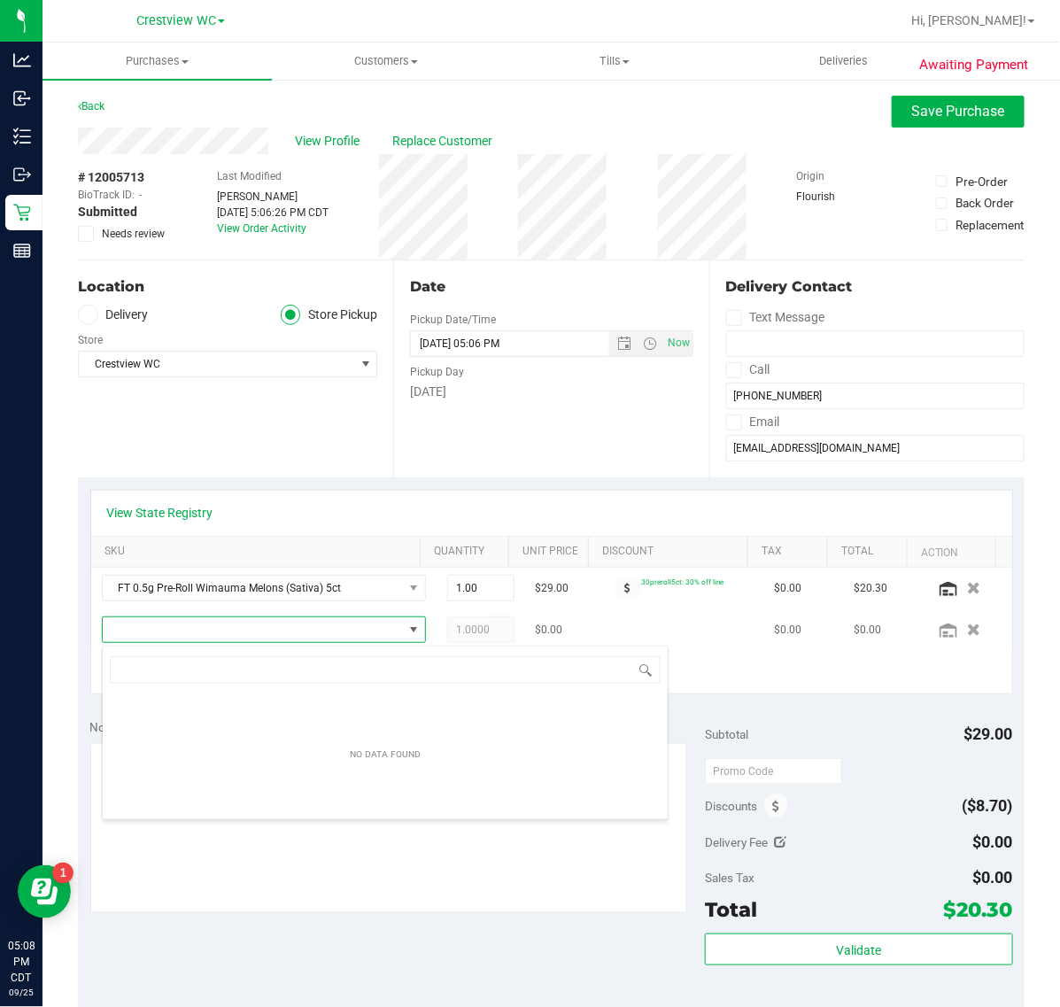
scroll to position [27, 290]
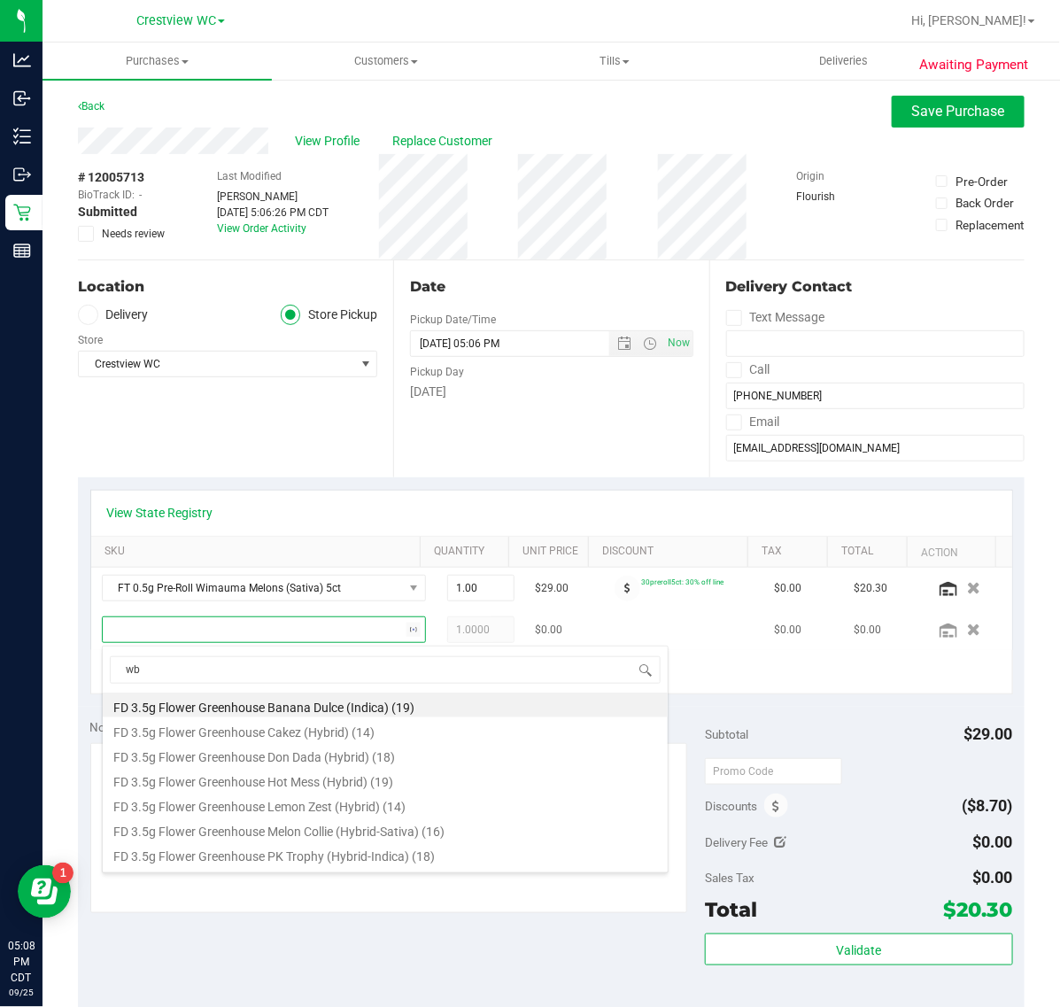
type input "wbv"
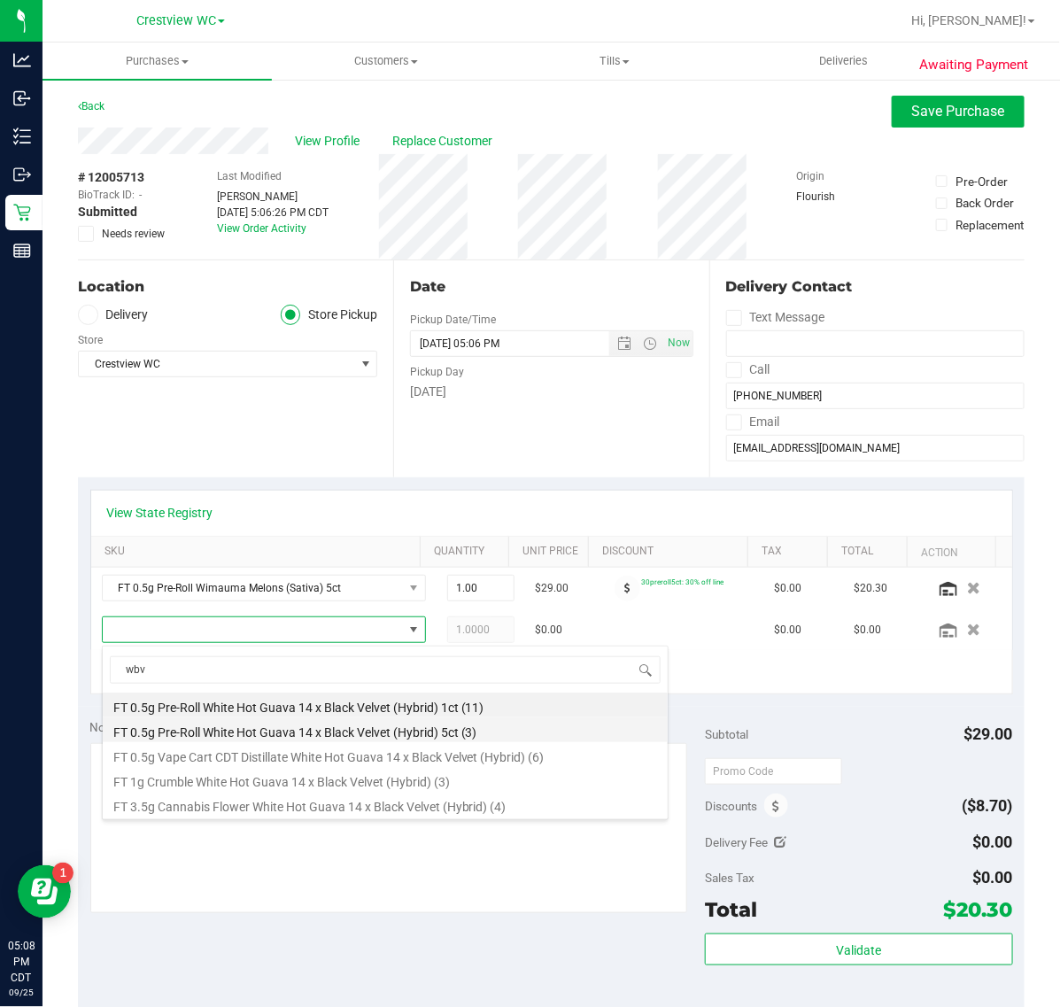
click at [532, 723] on li "FT 0.5g Pre-Roll White Hot Guava 14 x Black Velvet (Hybrid) 5ct (3)" at bounding box center [385, 729] width 565 height 25
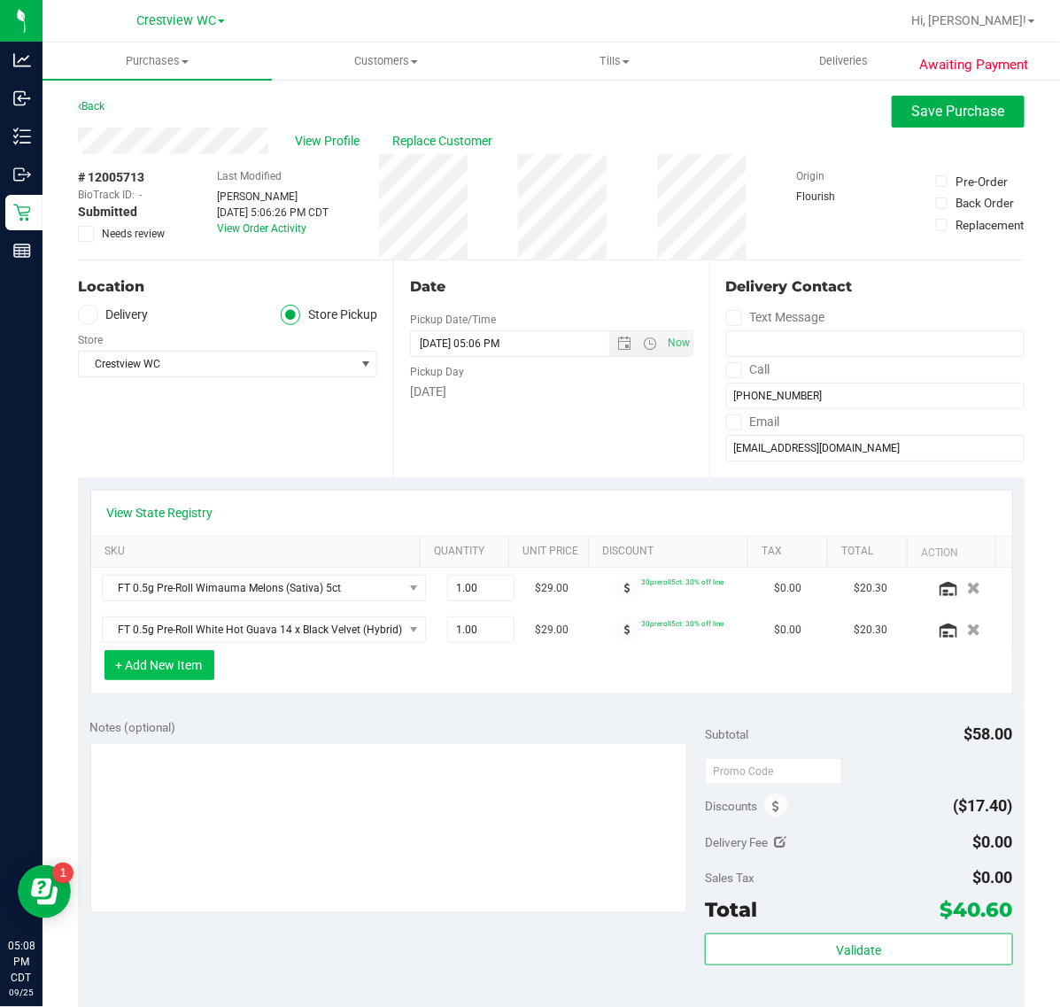
click at [200, 674] on button "+ Add New Item" at bounding box center [160, 665] width 110 height 30
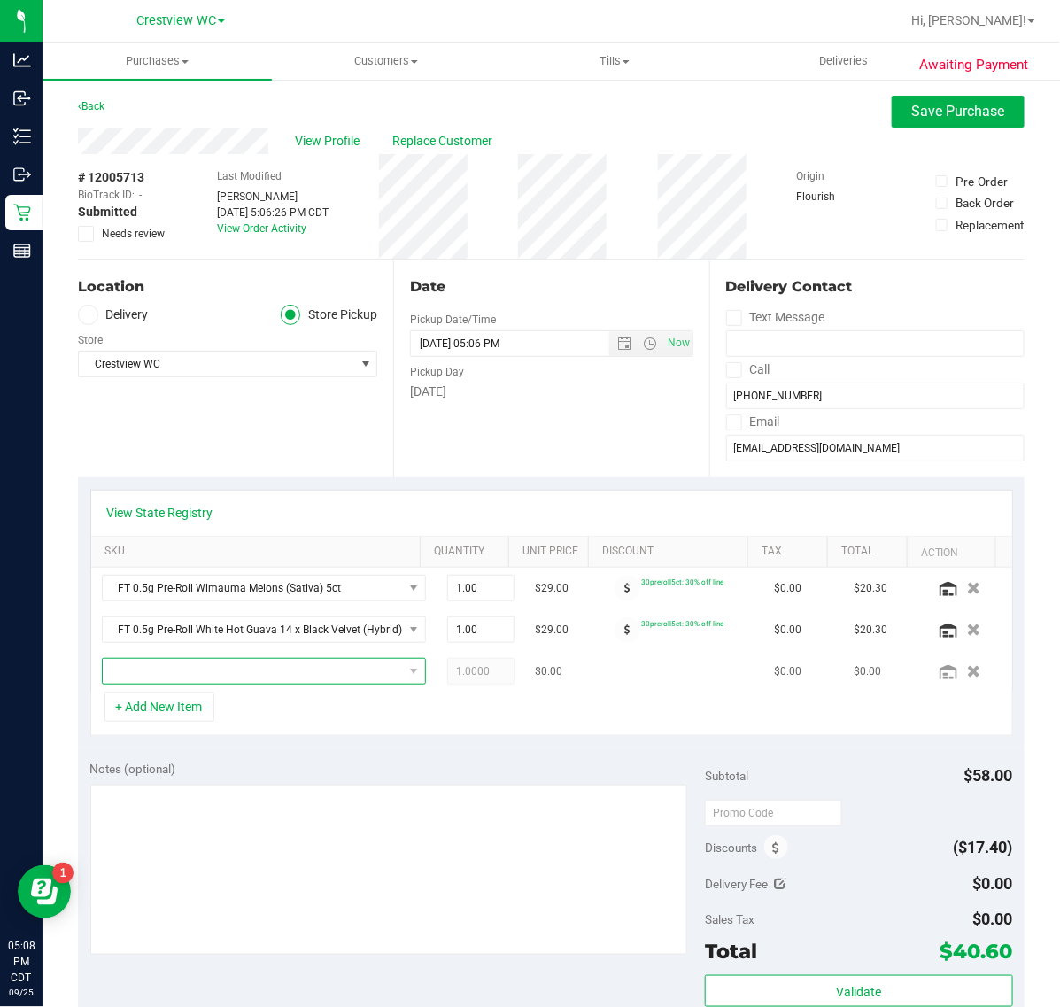
click at [275, 674] on span "NO DATA FOUND" at bounding box center [253, 671] width 300 height 25
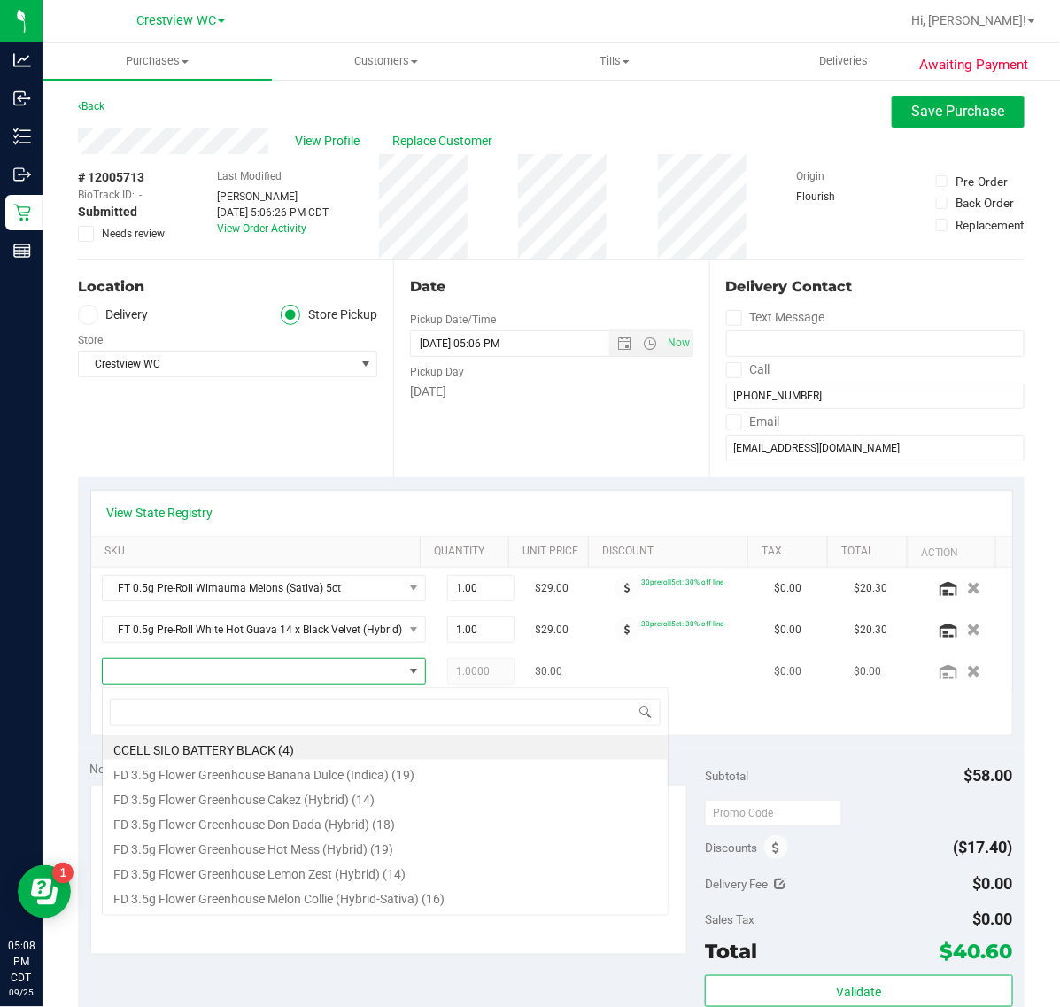
scroll to position [27, 275]
type input "peach"
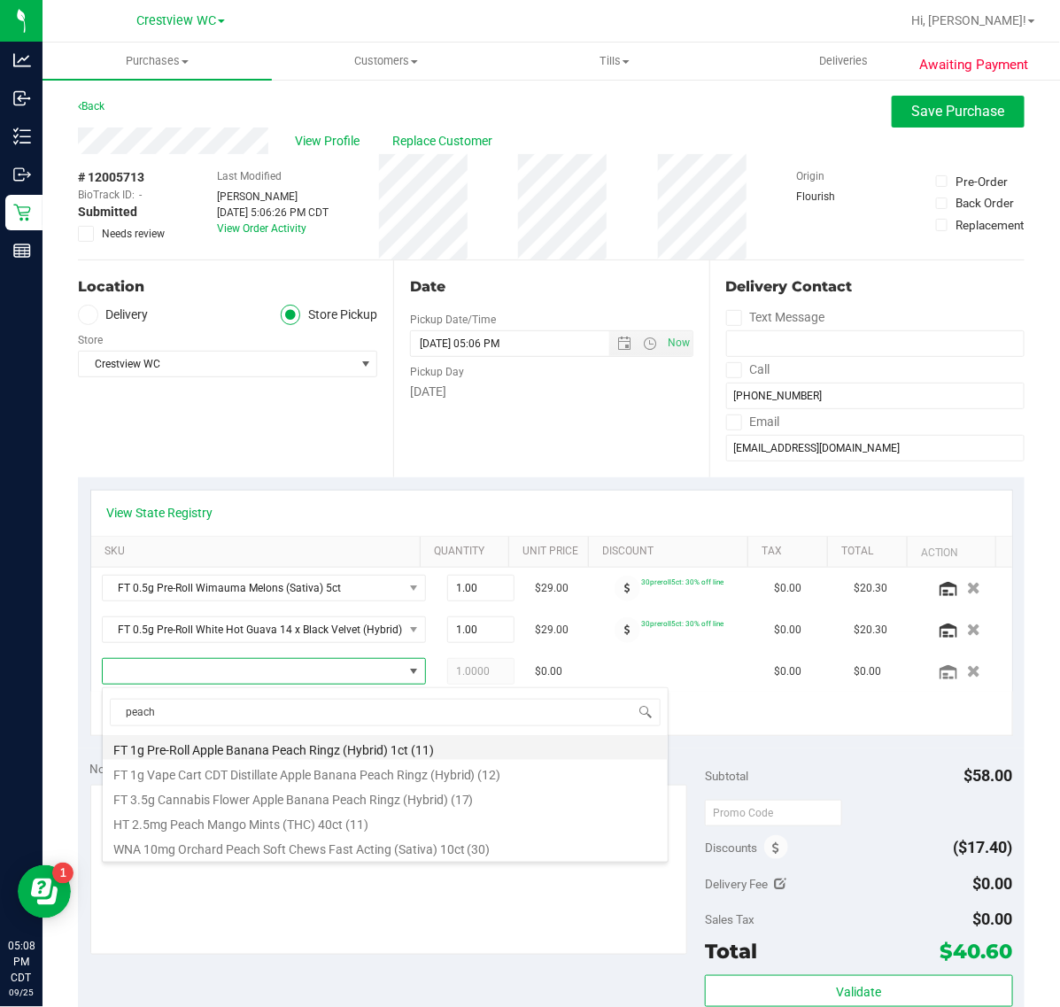
click at [276, 745] on li "FT 1g Pre-Roll Apple Banana Peach Ringz (Hybrid) 1ct (11)" at bounding box center [385, 747] width 565 height 25
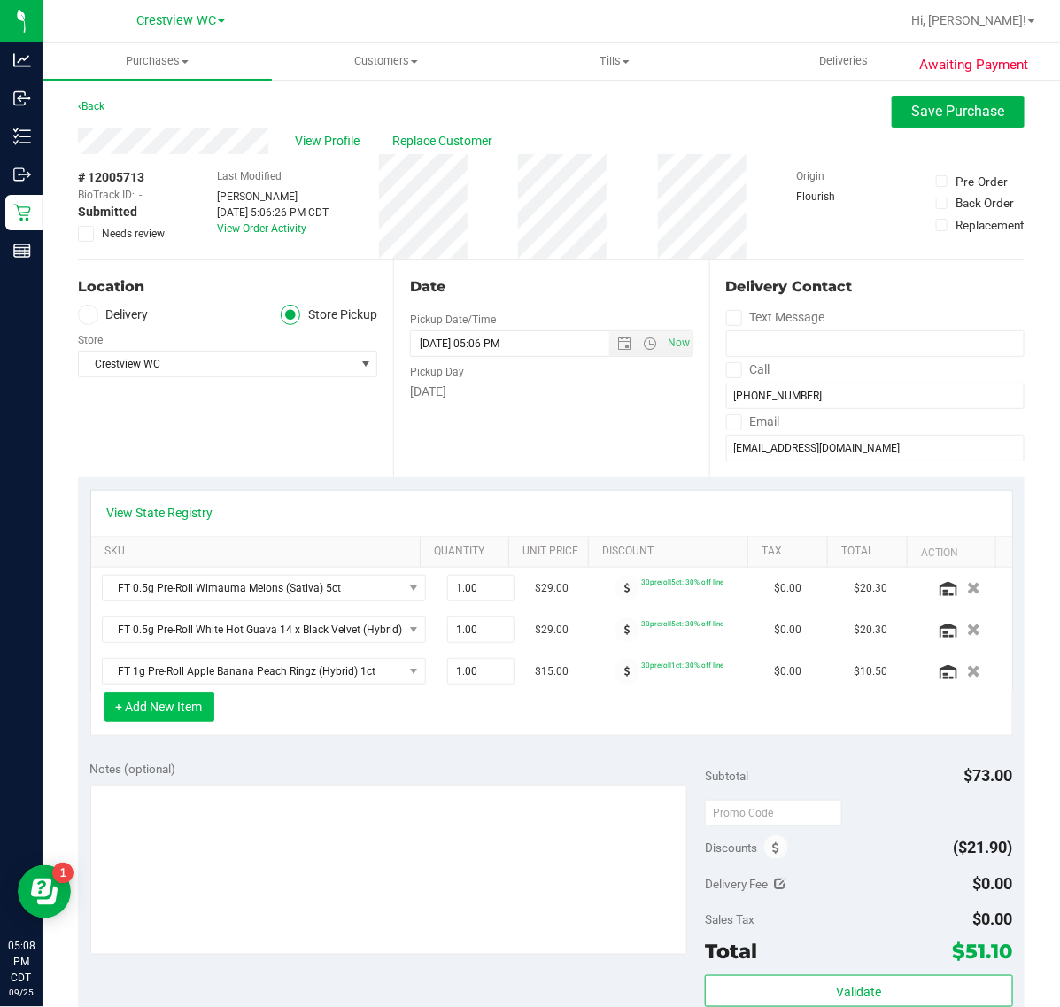
click at [186, 713] on button "+ Add New Item" at bounding box center [160, 707] width 110 height 30
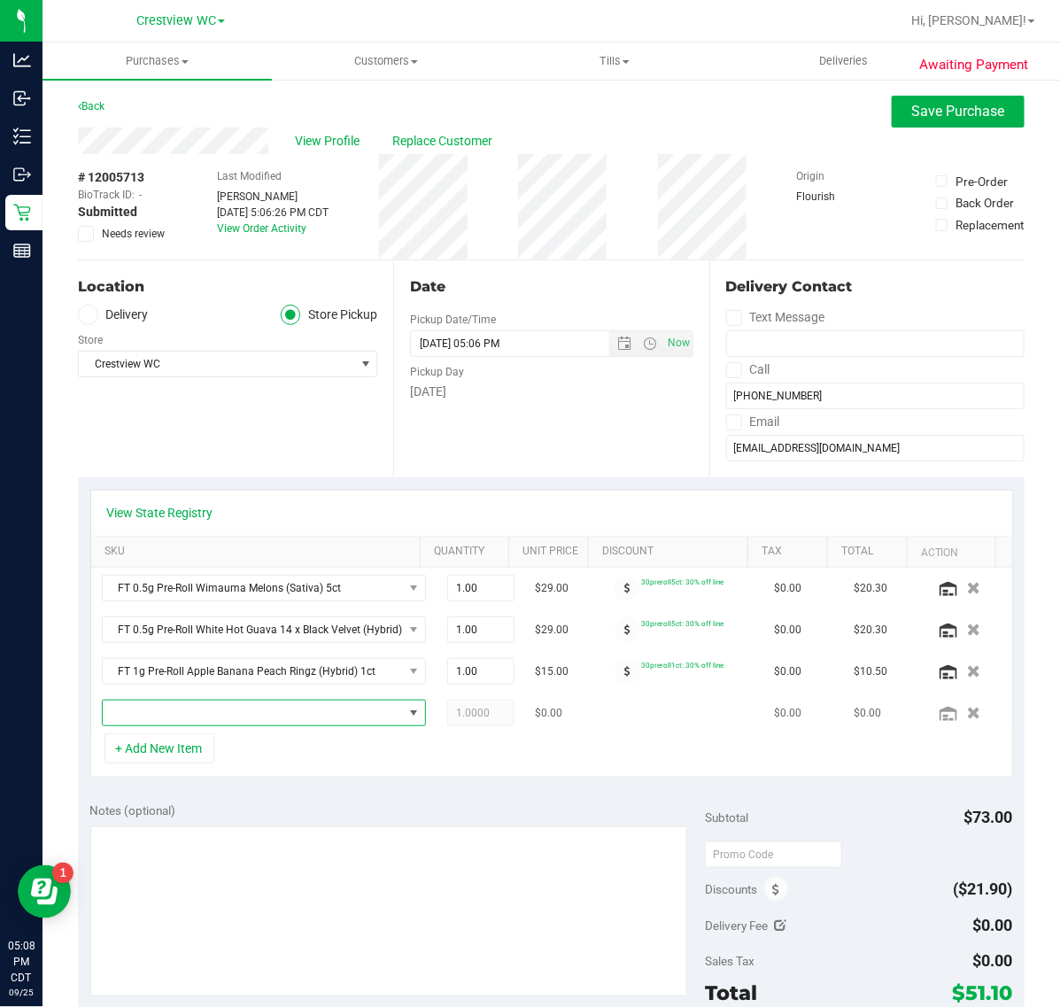
click at [192, 715] on span "NO DATA FOUND" at bounding box center [253, 713] width 300 height 25
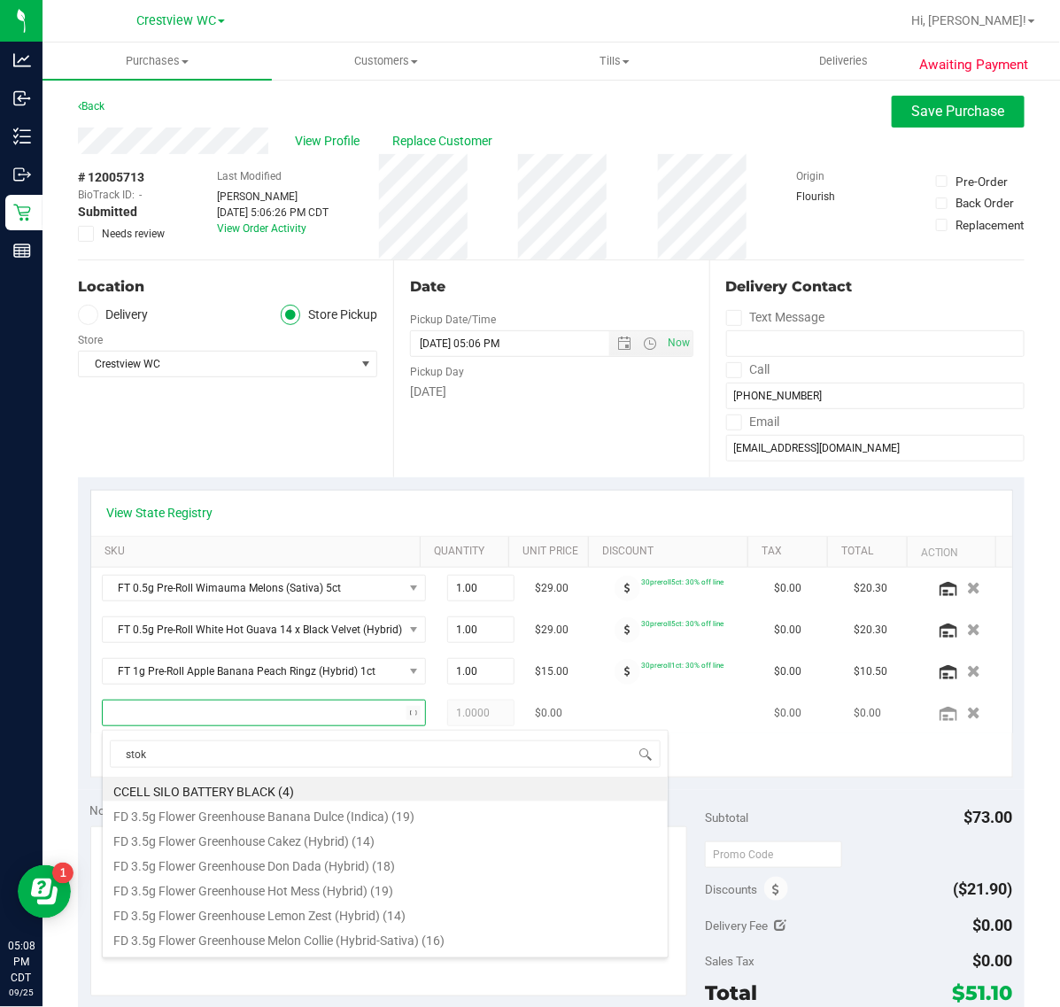
type input "stoke"
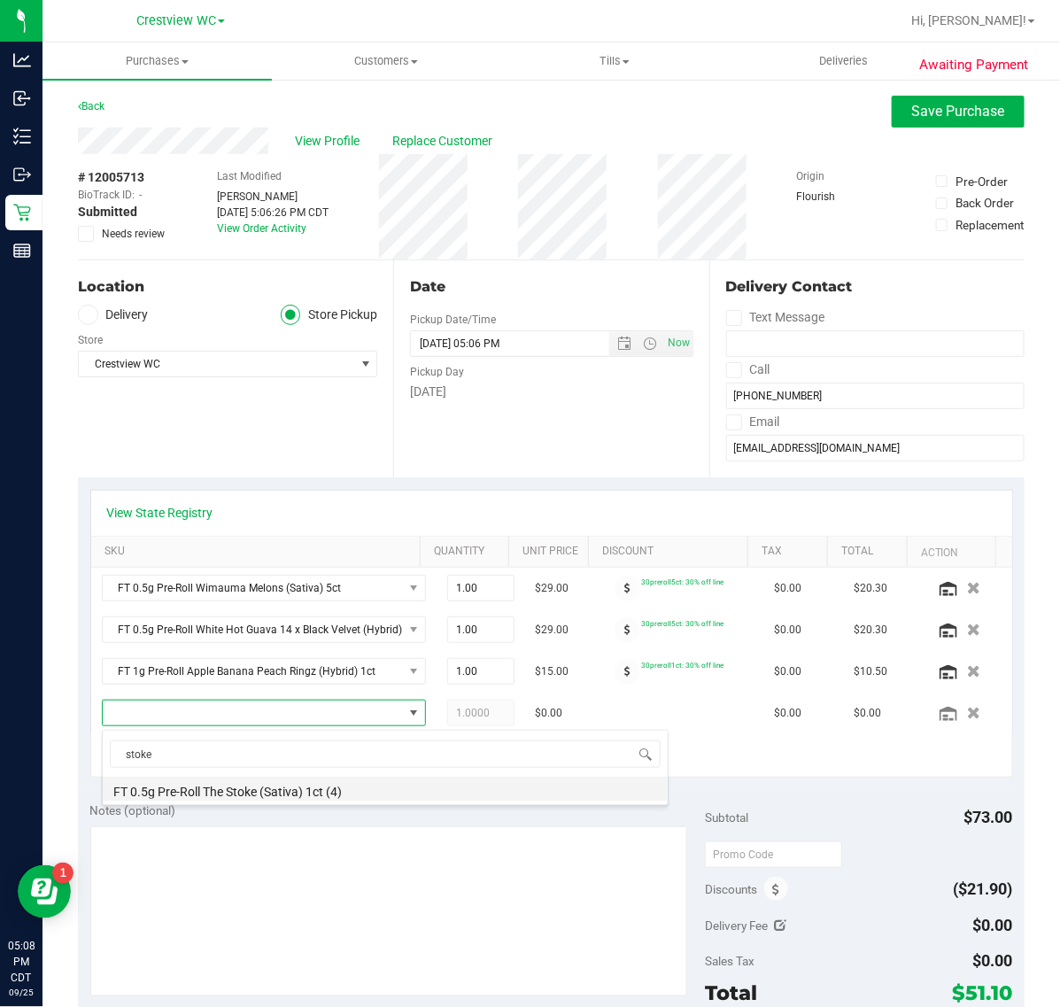
click at [339, 794] on li "FT 0.5g Pre-Roll The Stoke (Sativa) 1ct (4)" at bounding box center [385, 789] width 565 height 25
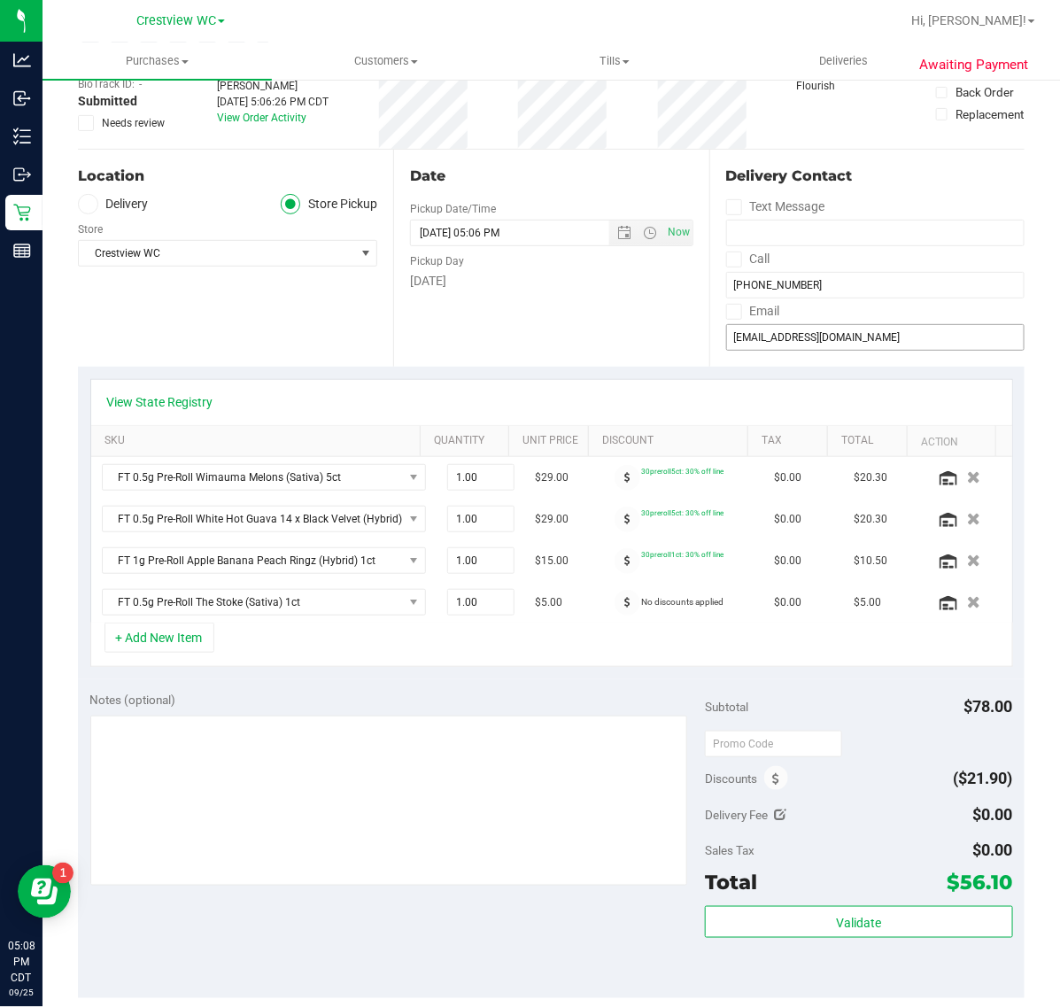
scroll to position [0, 0]
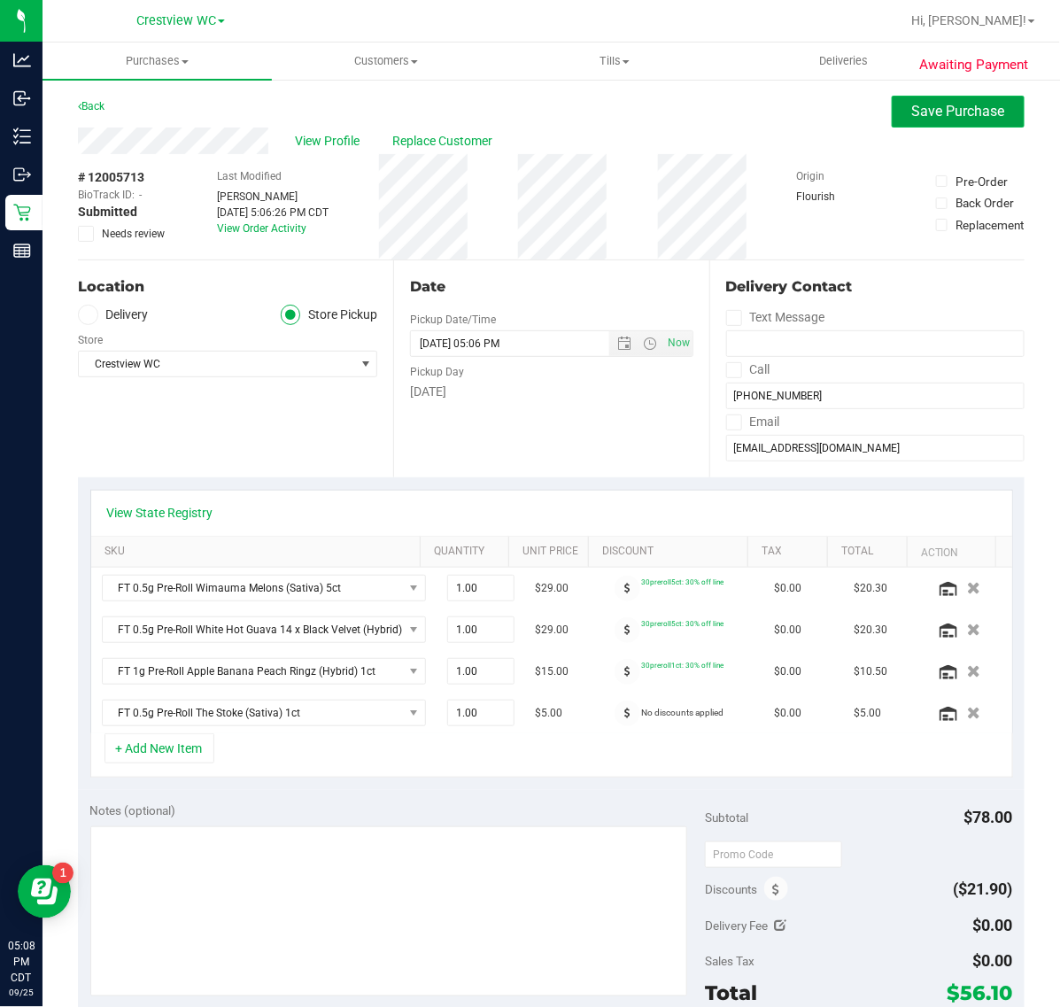
click at [912, 105] on span "Save Purchase" at bounding box center [958, 111] width 93 height 17
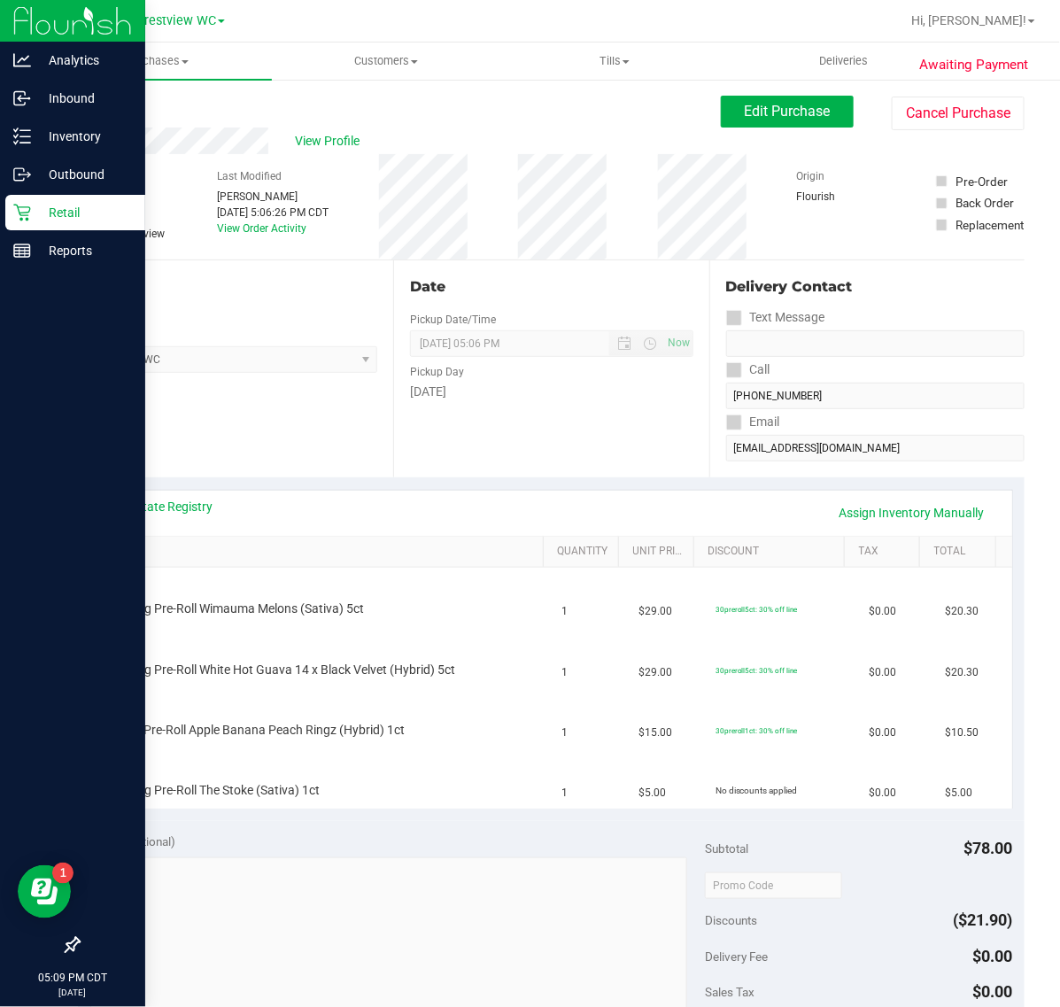
click at [32, 213] on p "Retail" at bounding box center [84, 212] width 106 height 21
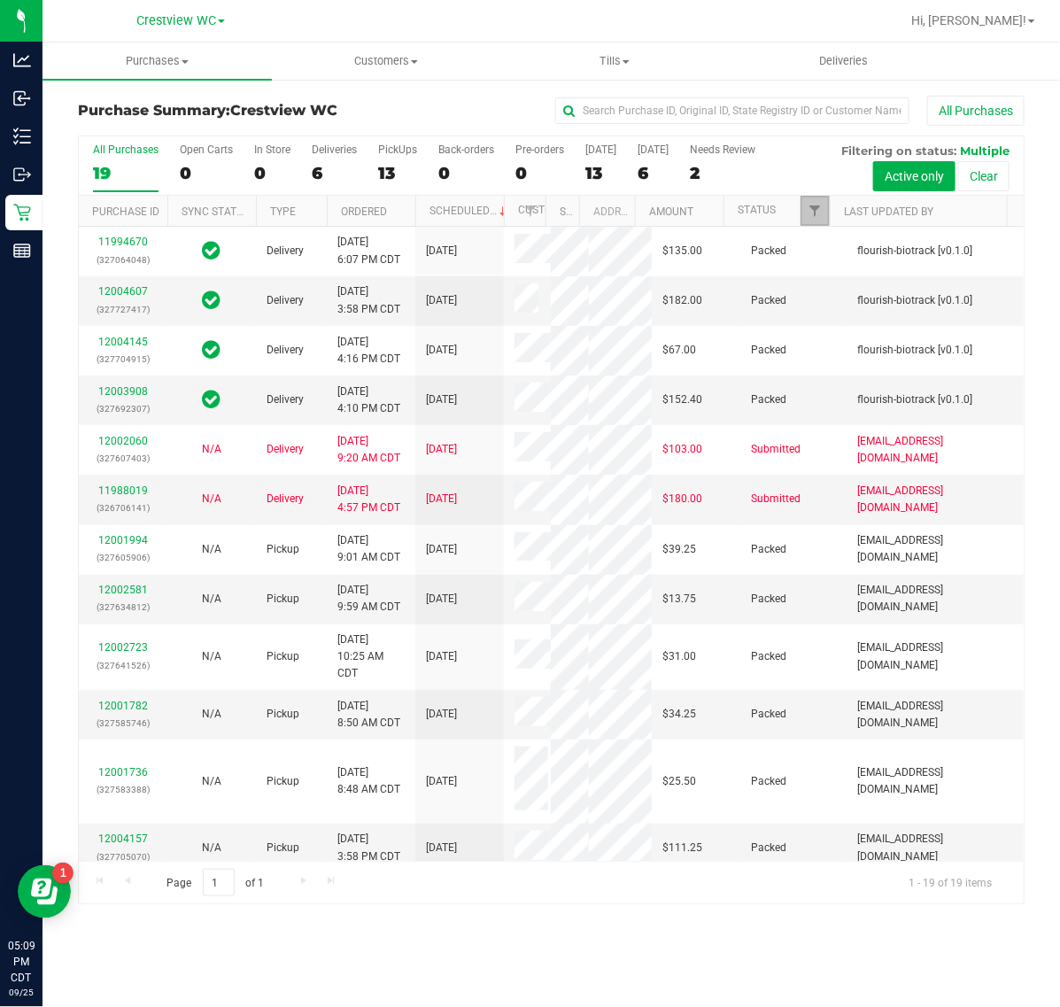
click at [815, 214] on span "Filter" at bounding box center [815, 211] width 14 height 14
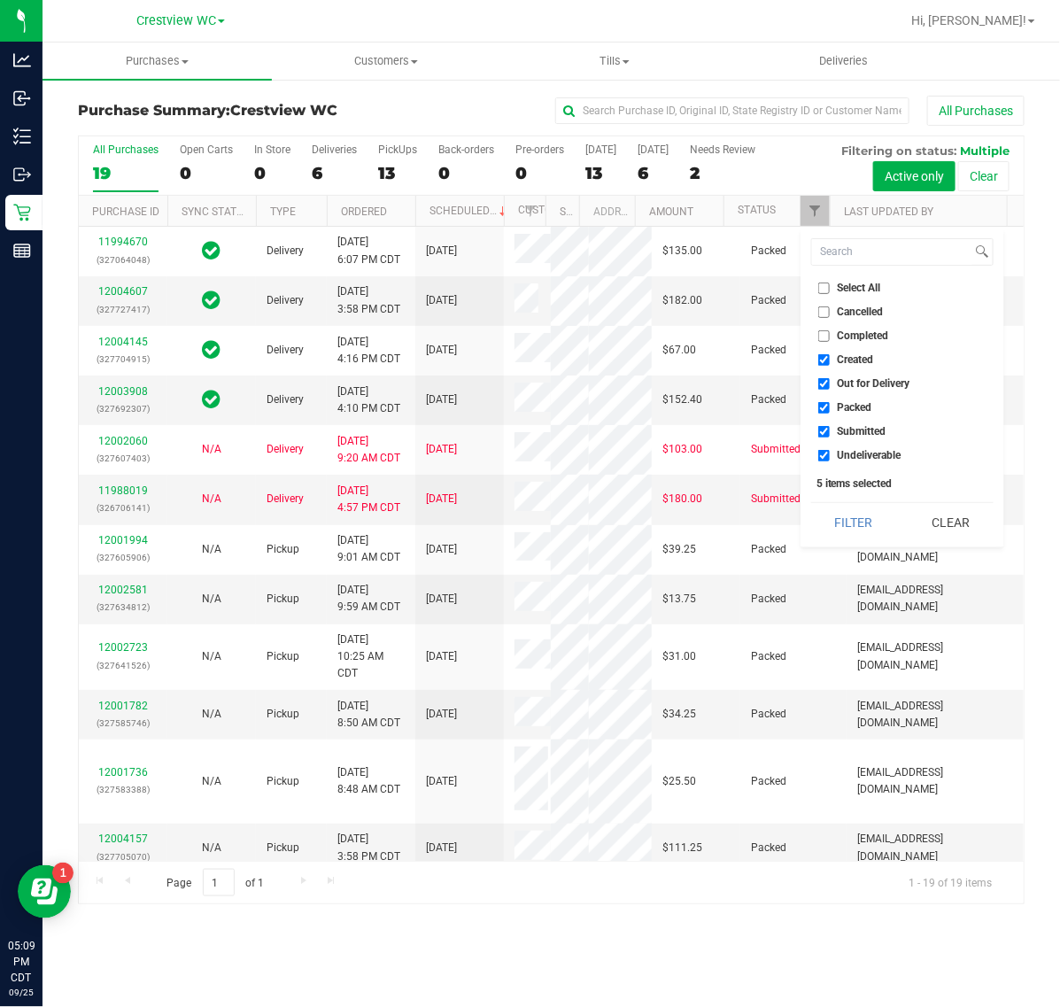
click at [821, 357] on input "Created" at bounding box center [824, 360] width 12 height 12
checkbox input "false"
click at [840, 391] on li "Out for Delivery" at bounding box center [902, 384] width 182 height 19
click at [841, 407] on span "Packed" at bounding box center [855, 407] width 35 height 11
click at [830, 407] on input "Packed" at bounding box center [824, 408] width 12 height 12
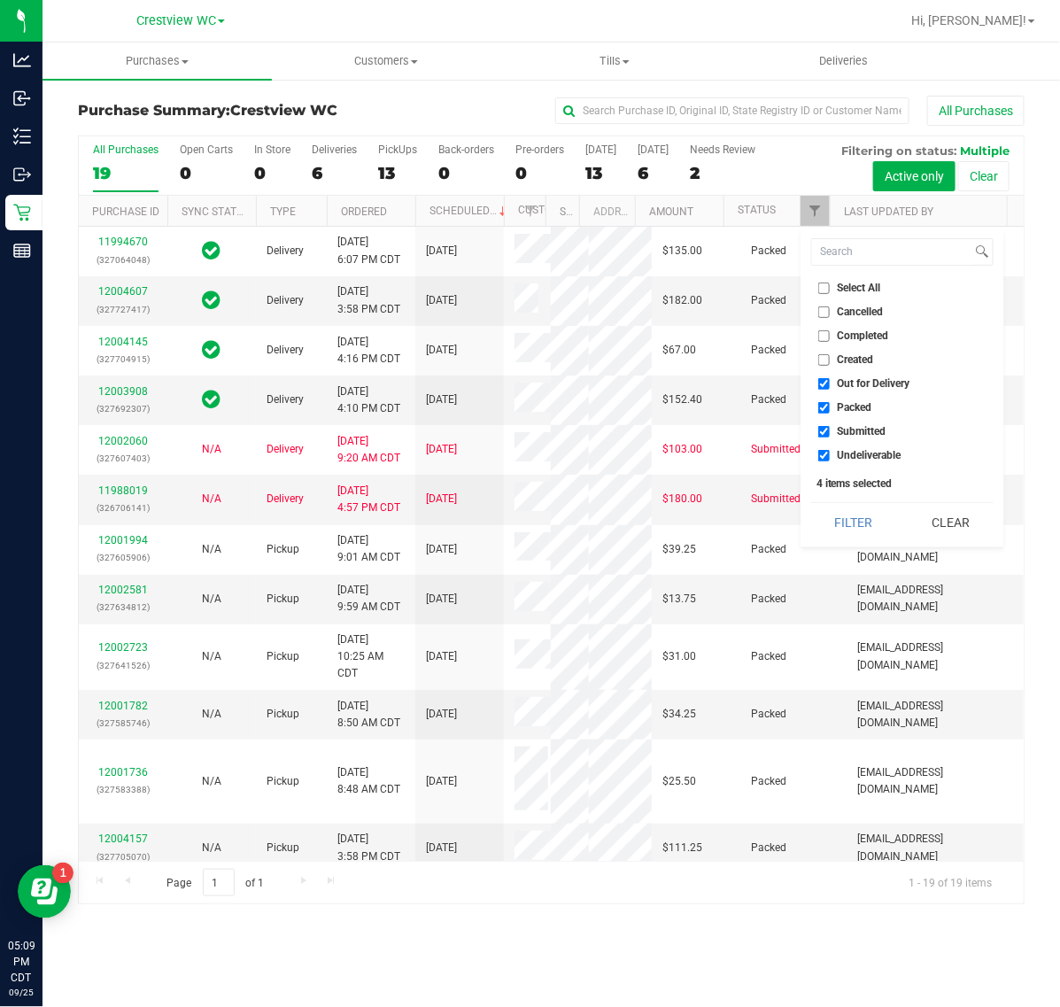
checkbox input "false"
click at [838, 388] on span "Out for Delivery" at bounding box center [874, 383] width 73 height 11
click at [830, 388] on input "Out for Delivery" at bounding box center [824, 384] width 12 height 12
checkbox input "false"
click at [846, 463] on li "Undeliverable" at bounding box center [902, 455] width 182 height 19
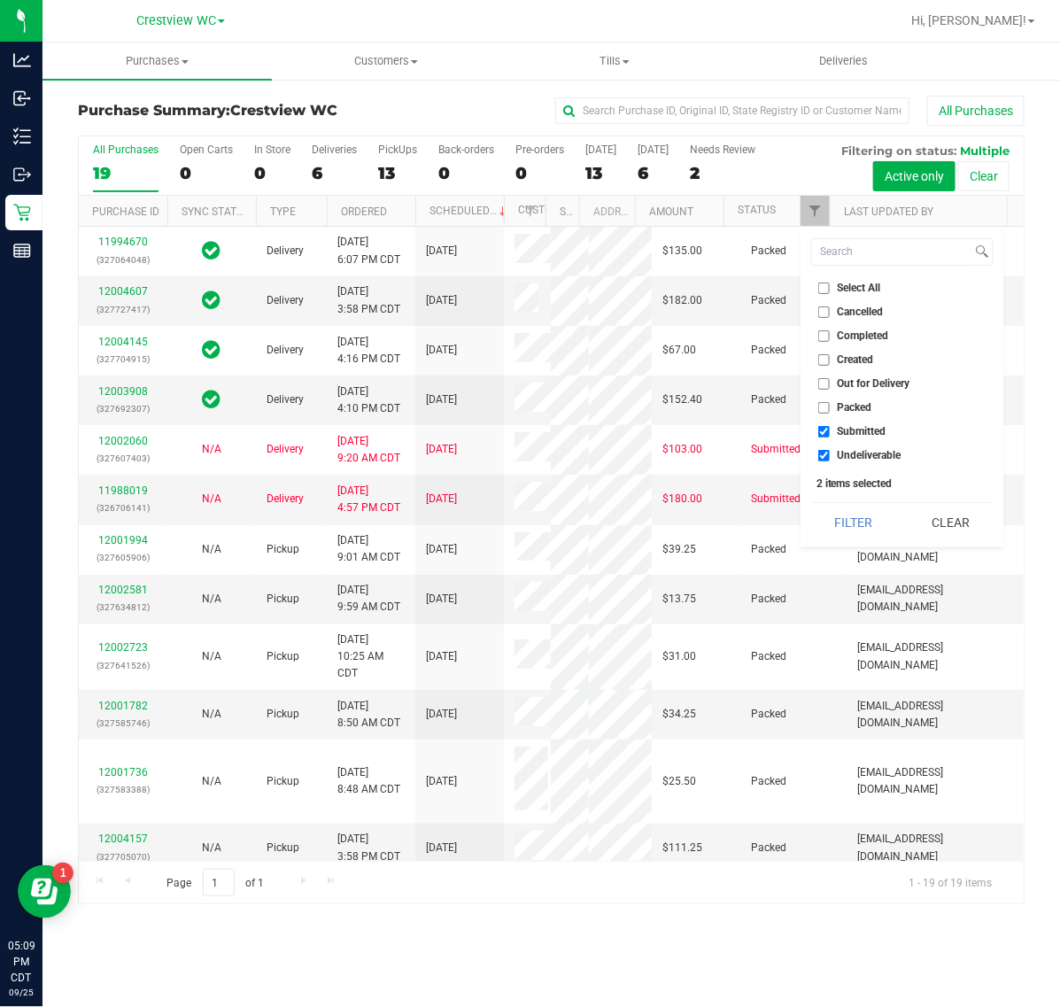
click at [844, 459] on span "Undeliverable" at bounding box center [870, 455] width 64 height 11
click at [830, 459] on input "Undeliverable" at bounding box center [824, 456] width 12 height 12
checkbox input "false"
click at [834, 523] on button "Filter" at bounding box center [853, 522] width 85 height 39
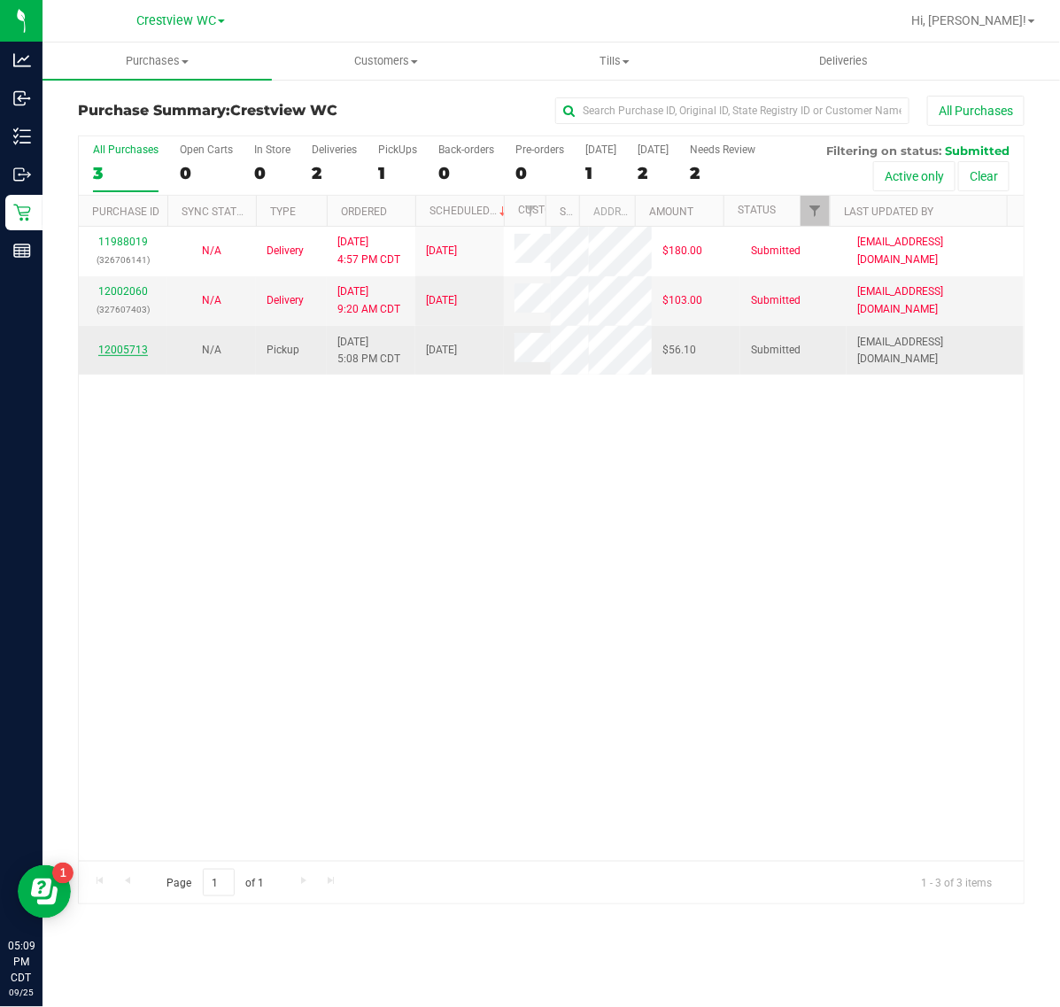
click at [121, 356] on link "12005713" at bounding box center [123, 350] width 50 height 12
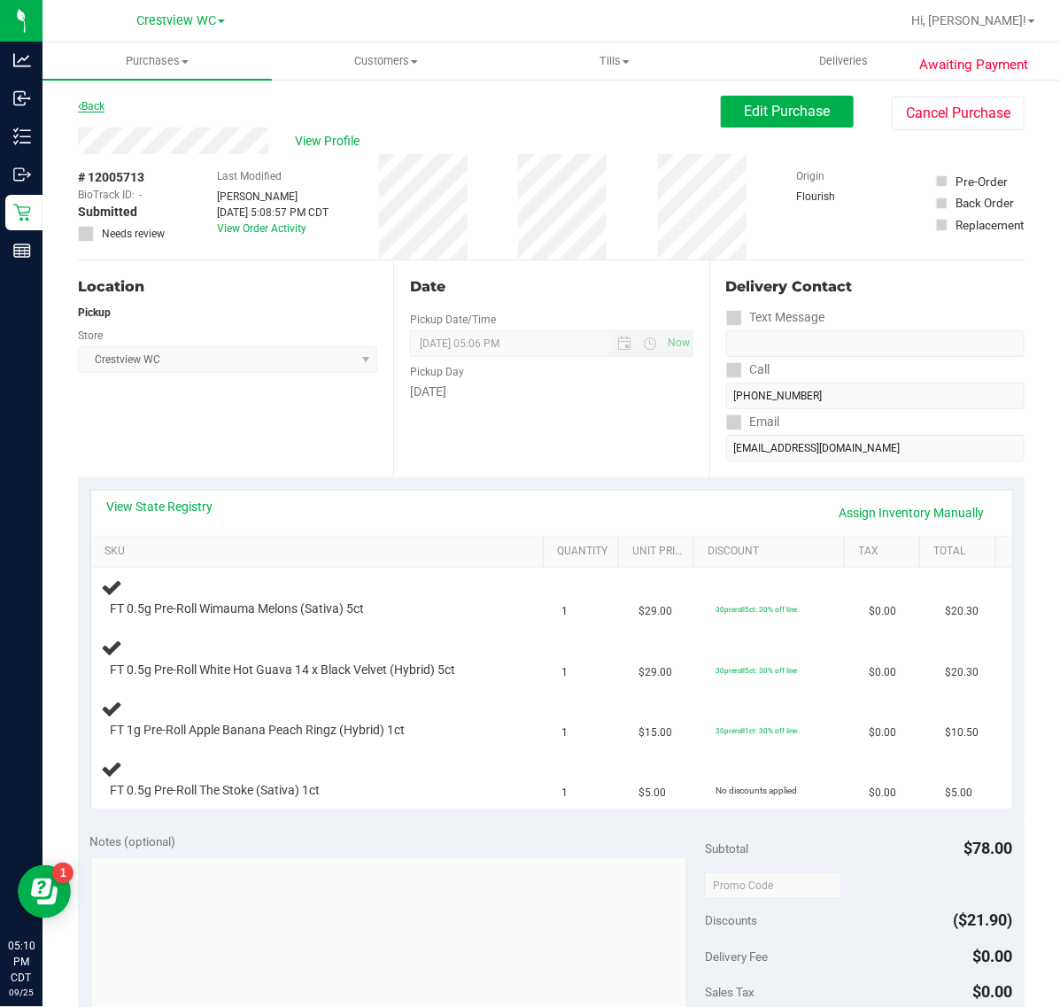
click at [97, 107] on link "Back" at bounding box center [91, 106] width 27 height 12
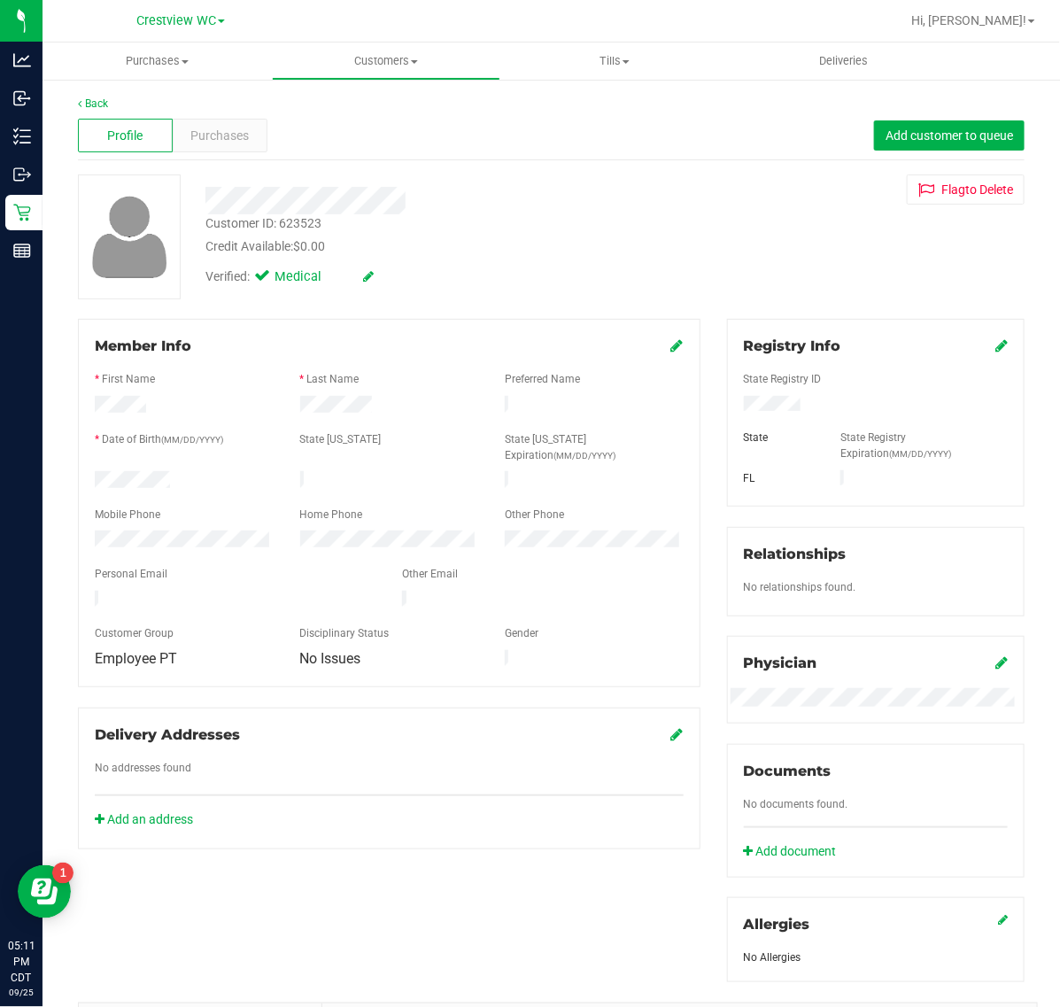
drag, startPoint x: 232, startPoint y: 139, endPoint x: 304, endPoint y: 104, distance: 80.0
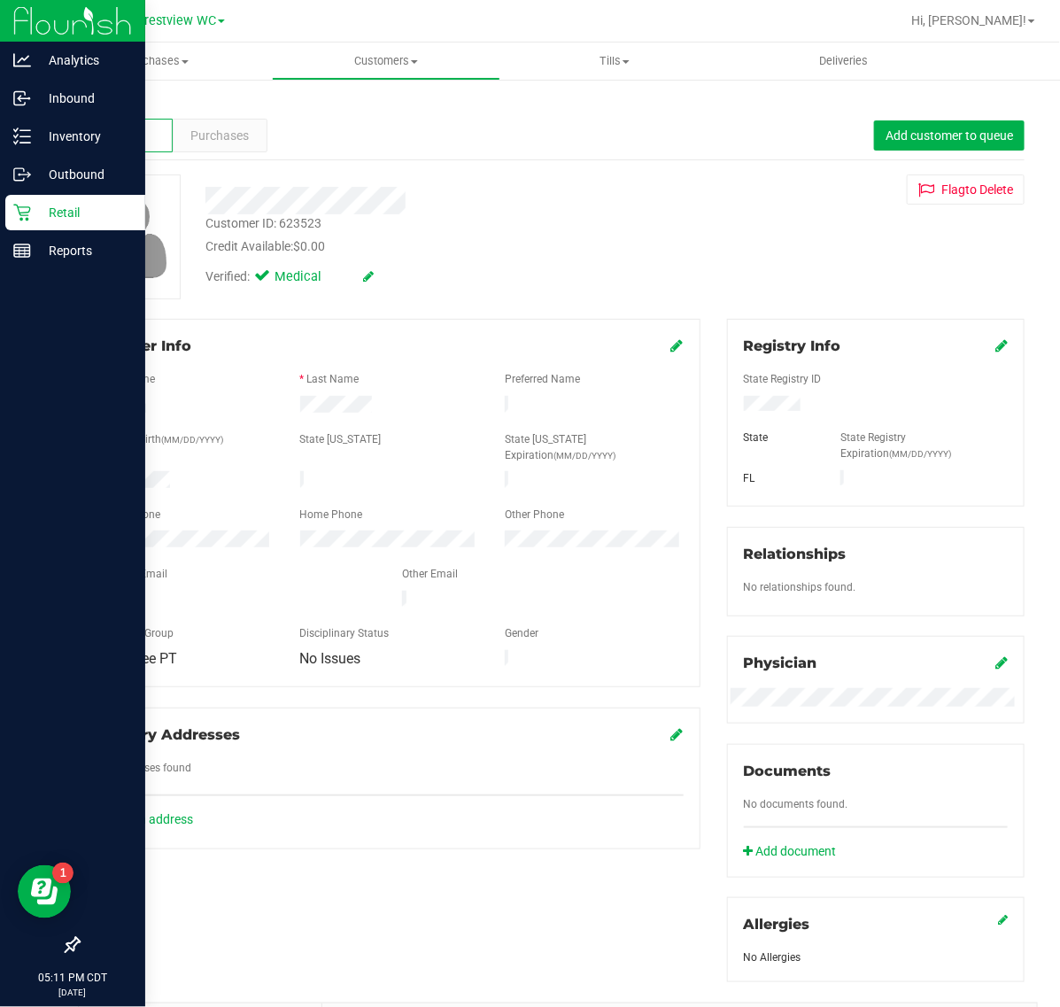
drag, startPoint x: 304, startPoint y: 104, endPoint x: 15, endPoint y: 211, distance: 308.0
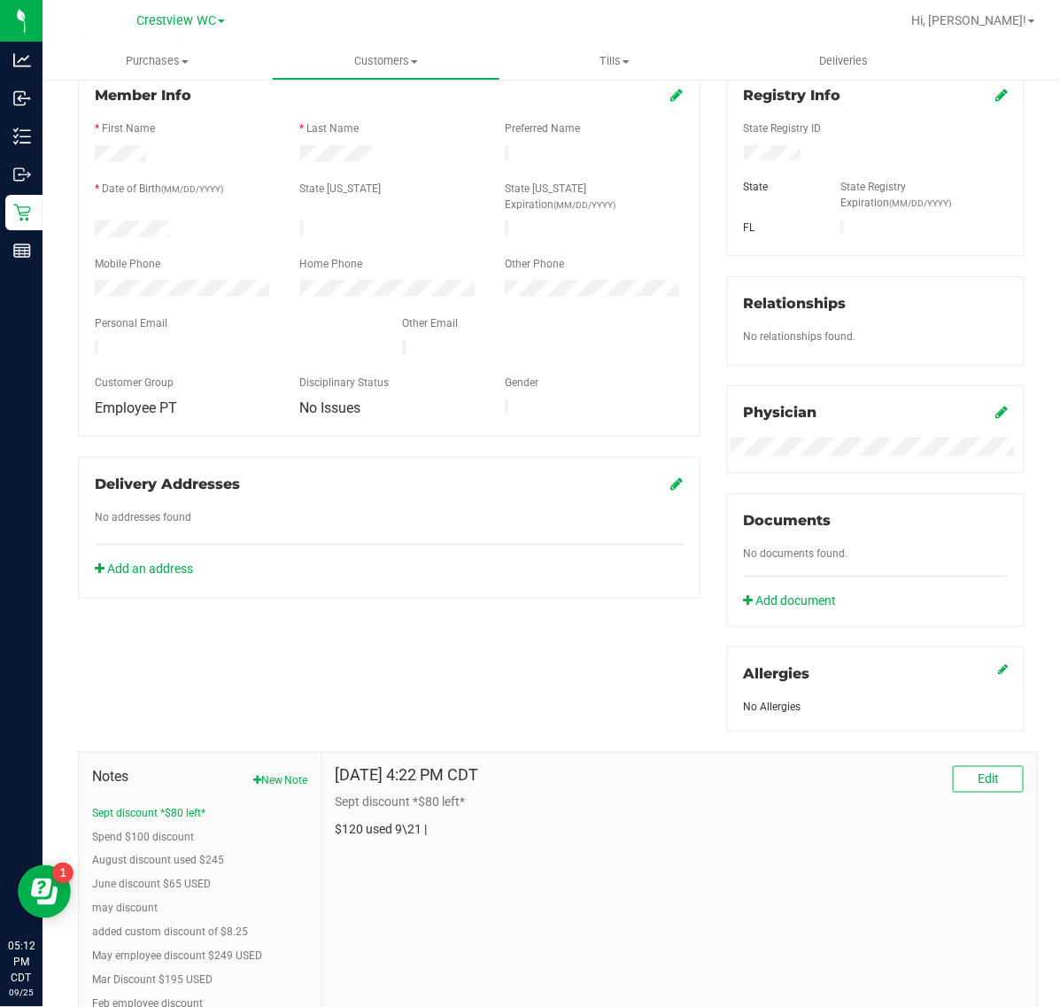
scroll to position [332, 0]
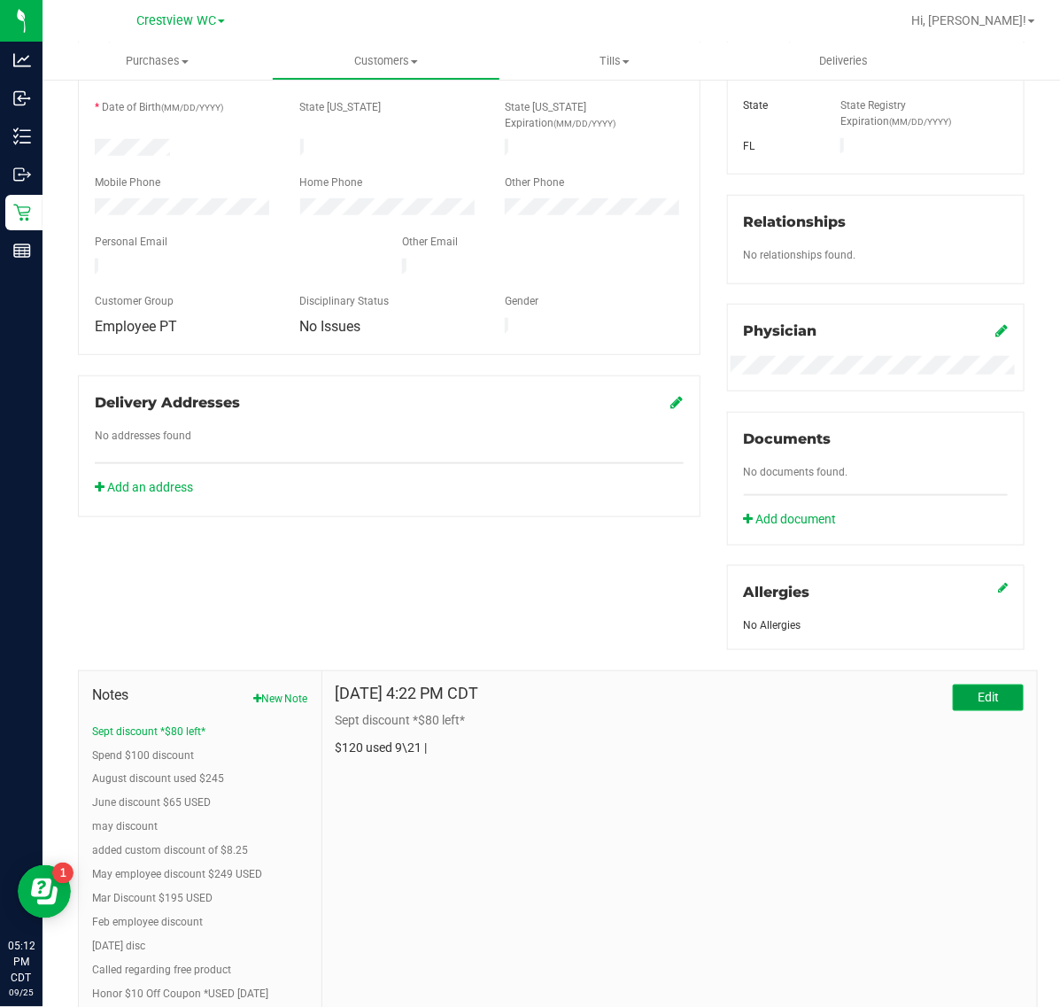
click at [978, 702] on span "Edit" at bounding box center [988, 697] width 21 height 14
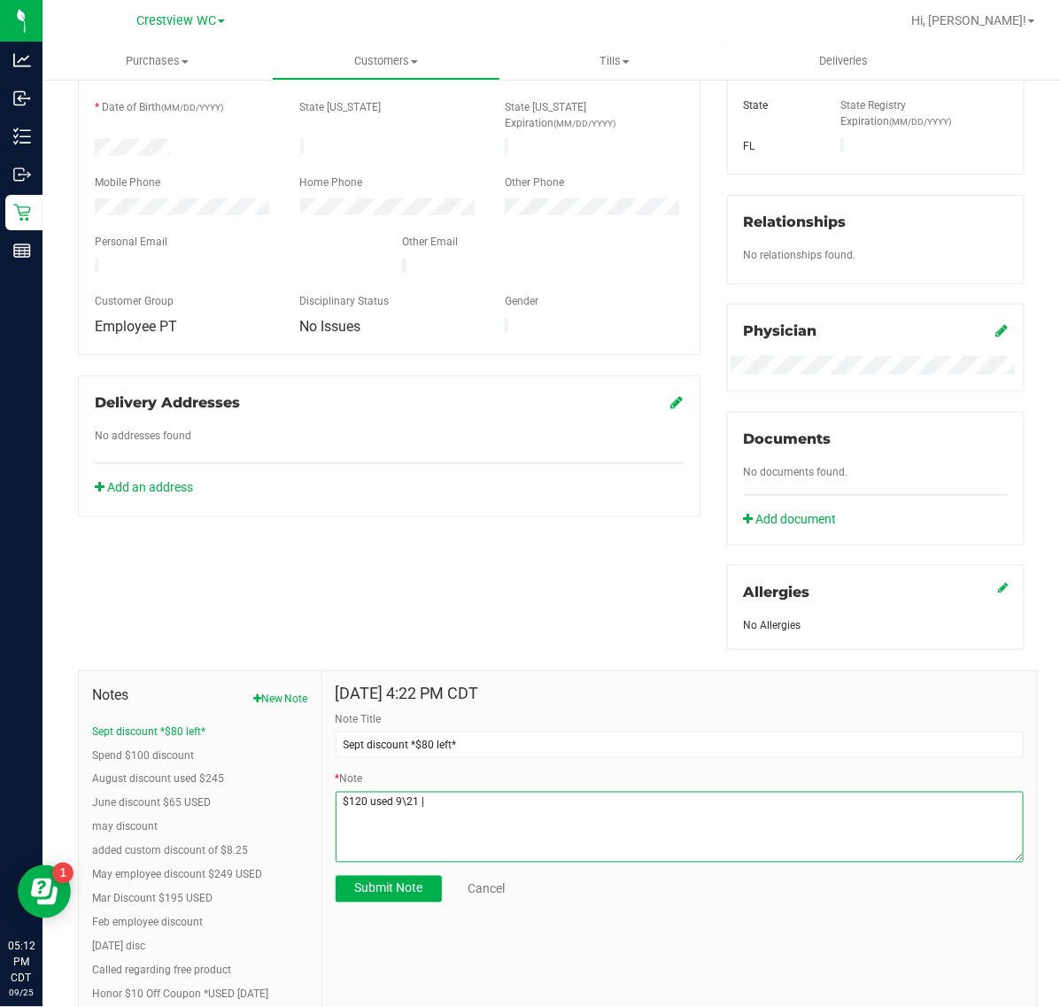
click at [520, 819] on textarea "* Note" at bounding box center [680, 827] width 688 height 71
type textarea "$120 used 9\21 $78 used 9/25"
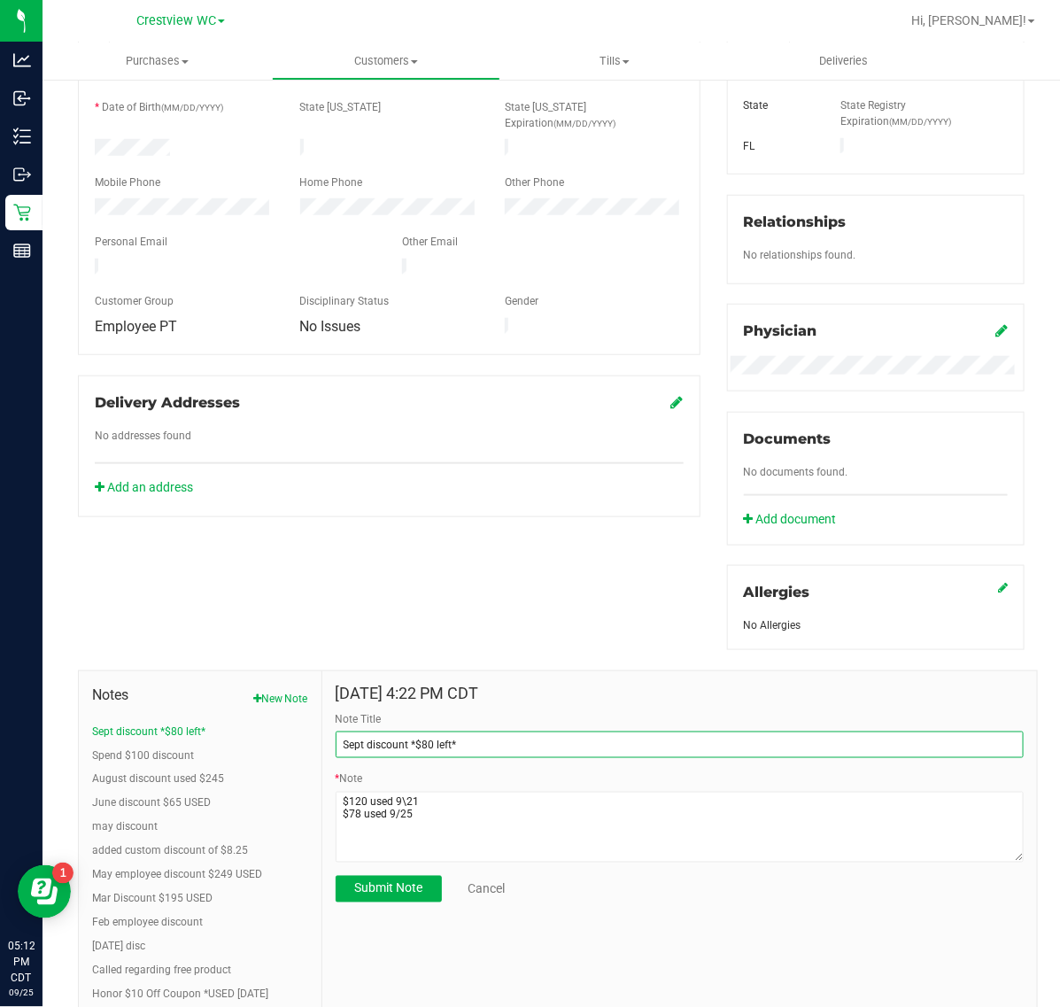
drag, startPoint x: 404, startPoint y: 747, endPoint x: 519, endPoint y: 744, distance: 115.2
click at [515, 744] on input "Sept discount *$80 left*" at bounding box center [680, 745] width 688 height 27
click at [449, 744] on input "Sept discount" at bounding box center [680, 745] width 688 height 27
type input "Sept discount $198 used"
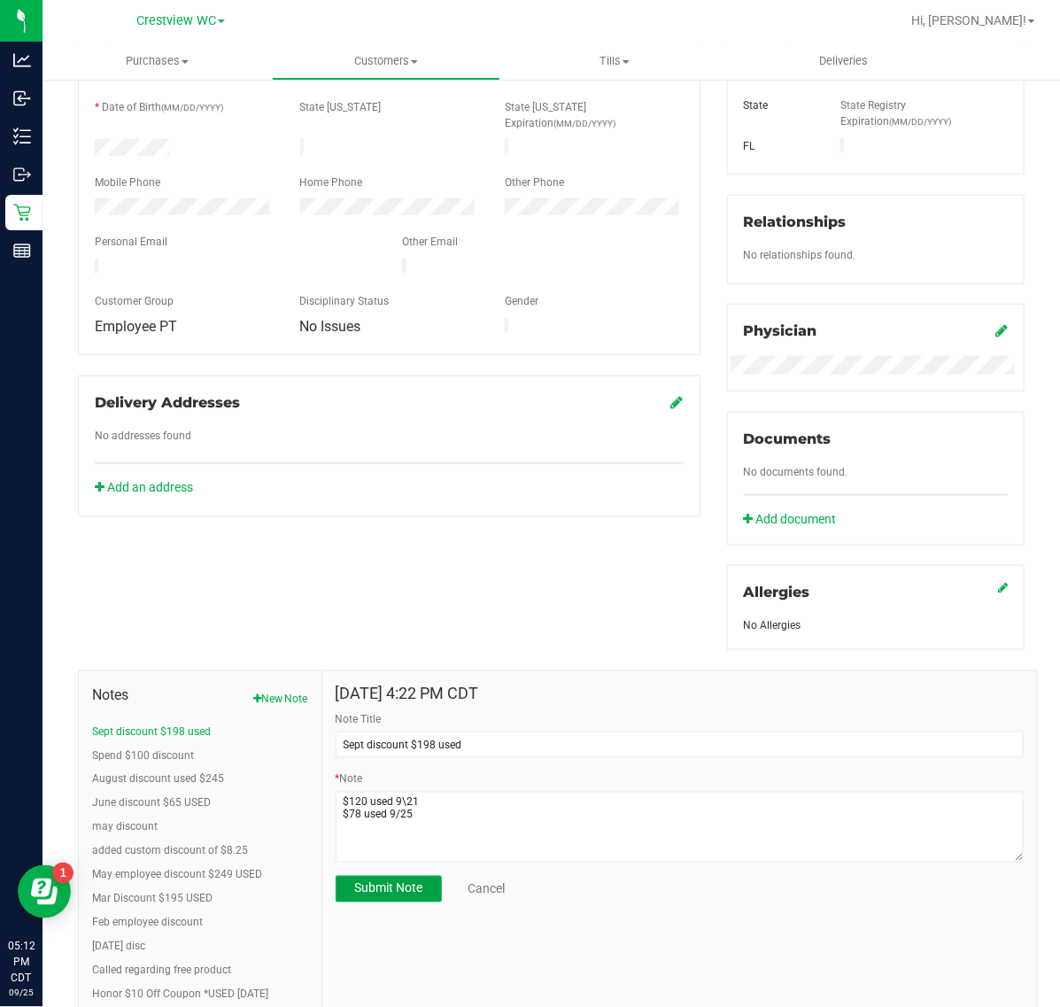
click at [391, 883] on span "Submit Note" at bounding box center [388, 888] width 68 height 14
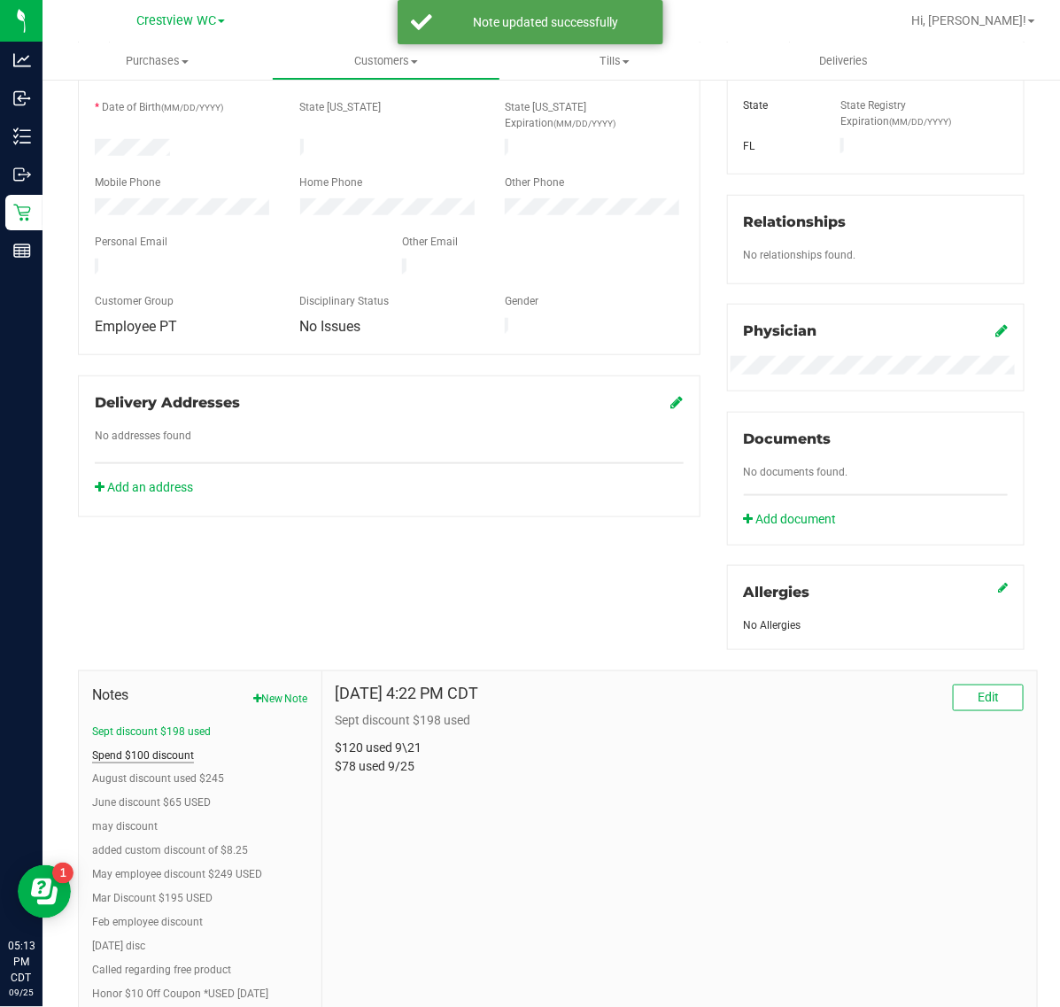
click at [169, 755] on button "Spend $100 discount" at bounding box center [143, 755] width 102 height 16
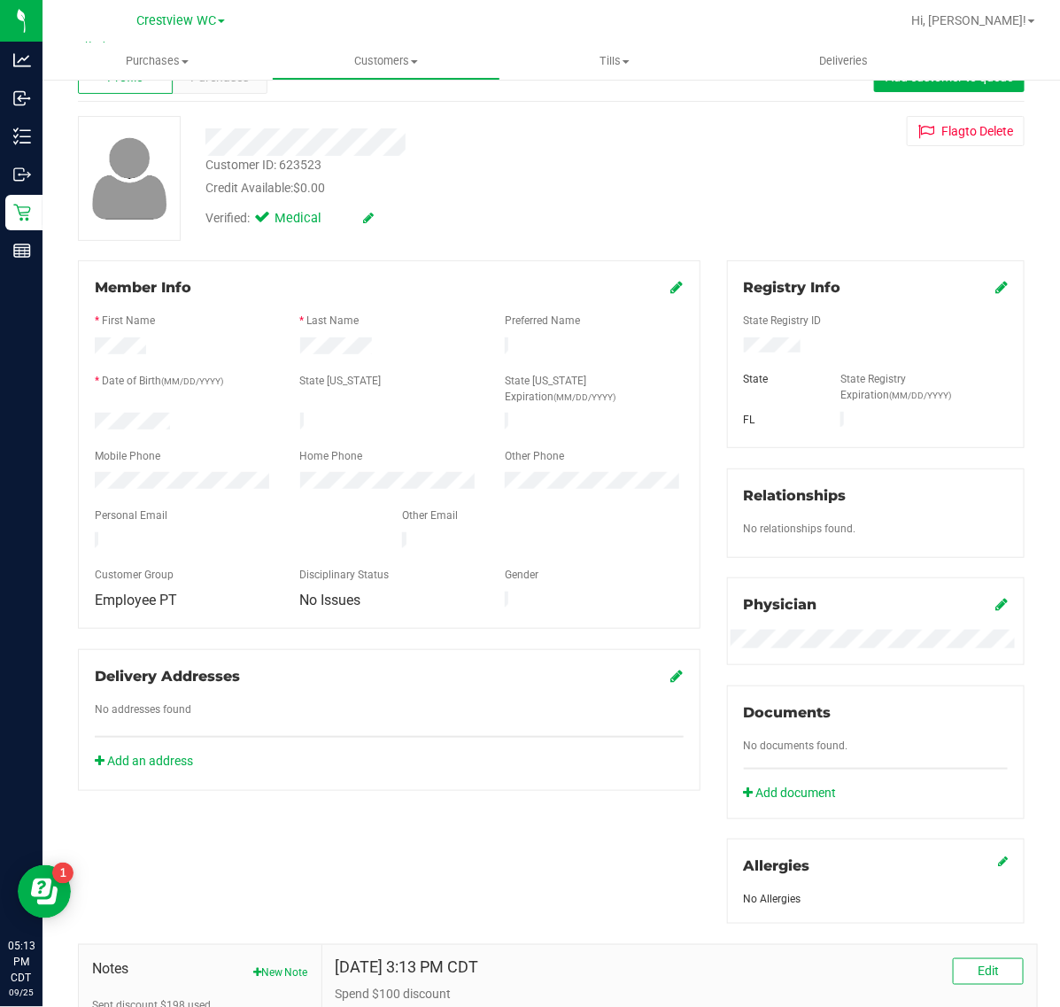
scroll to position [0, 0]
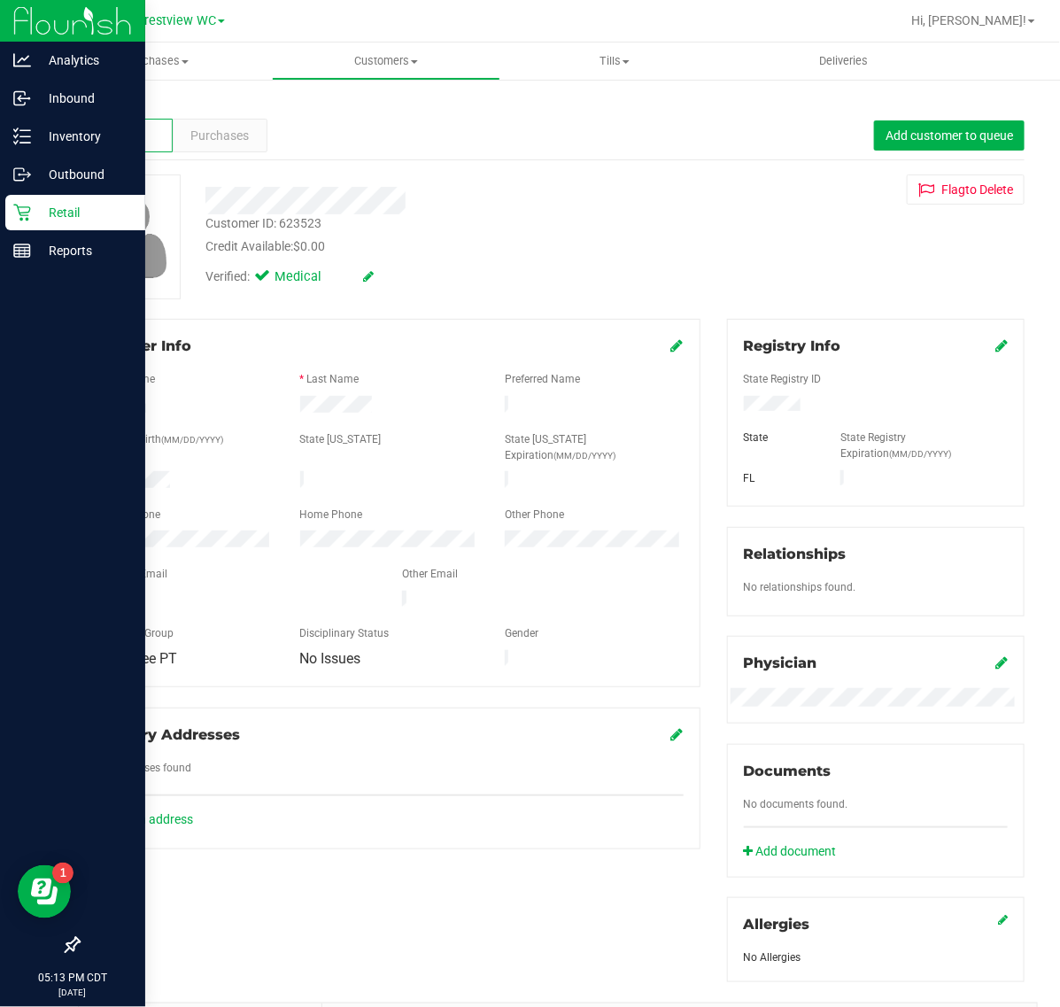
click at [34, 205] on p "Retail" at bounding box center [84, 212] width 106 height 21
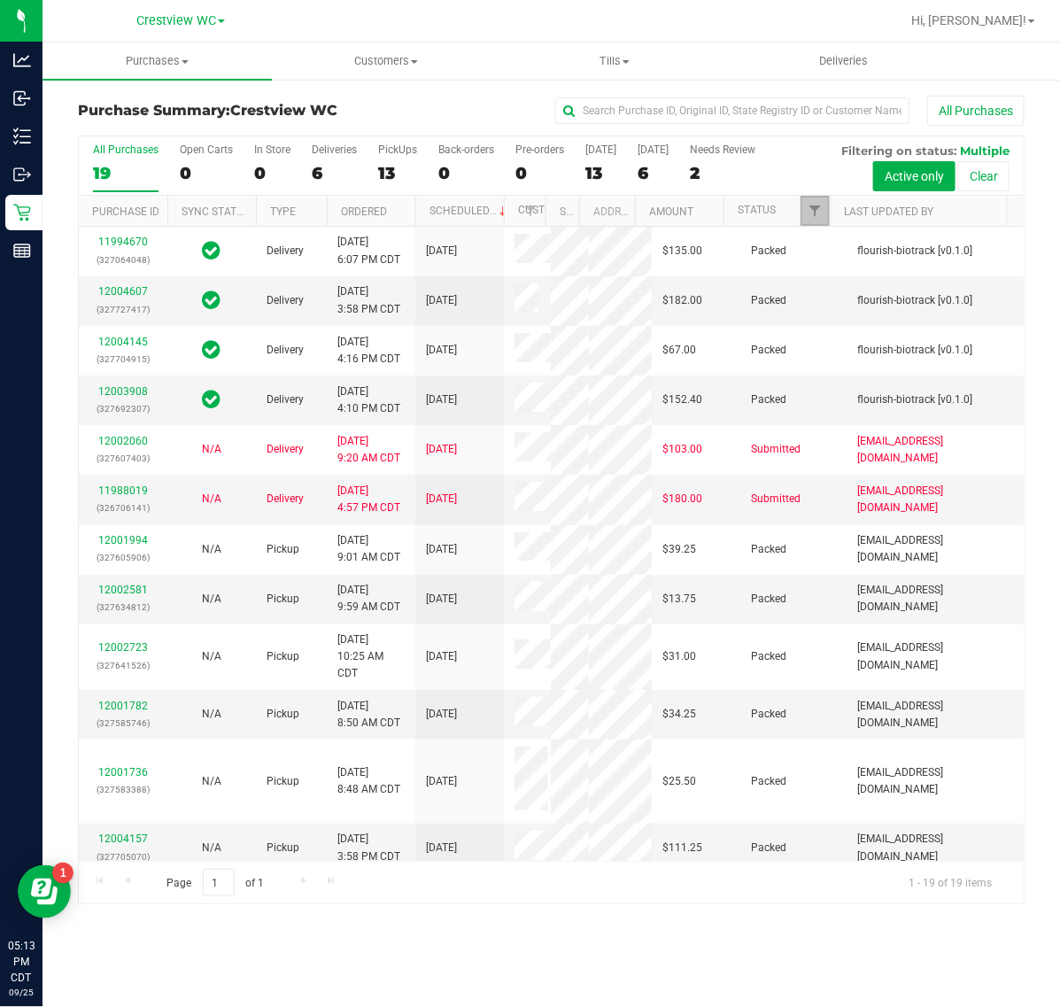
click at [803, 205] on link "Filter" at bounding box center [815, 211] width 29 height 30
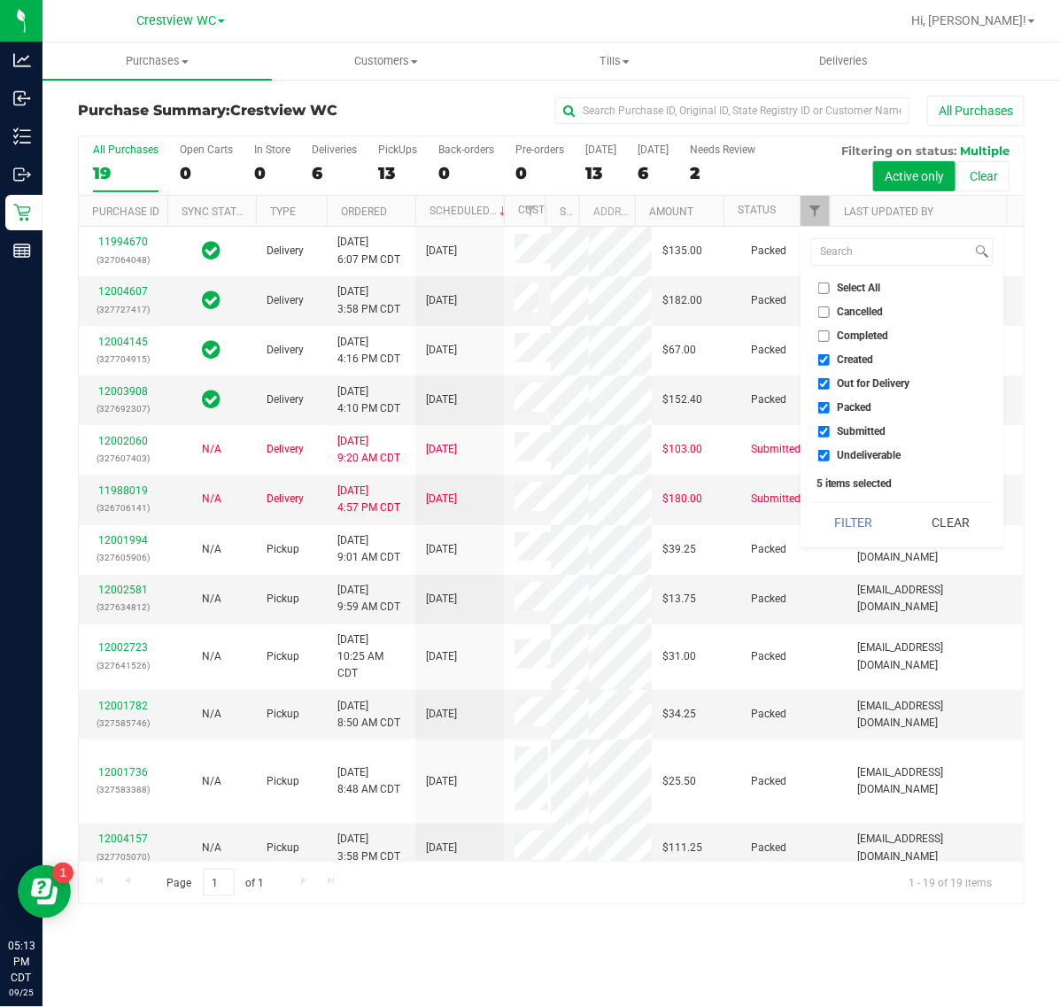
click at [852, 408] on span "Packed" at bounding box center [855, 407] width 35 height 11
click at [830, 408] on input "Packed" at bounding box center [824, 408] width 12 height 12
checkbox input "false"
click at [852, 386] on span "Out for Delivery" at bounding box center [874, 383] width 73 height 11
click at [830, 386] on input "Out for Delivery" at bounding box center [824, 384] width 12 height 12
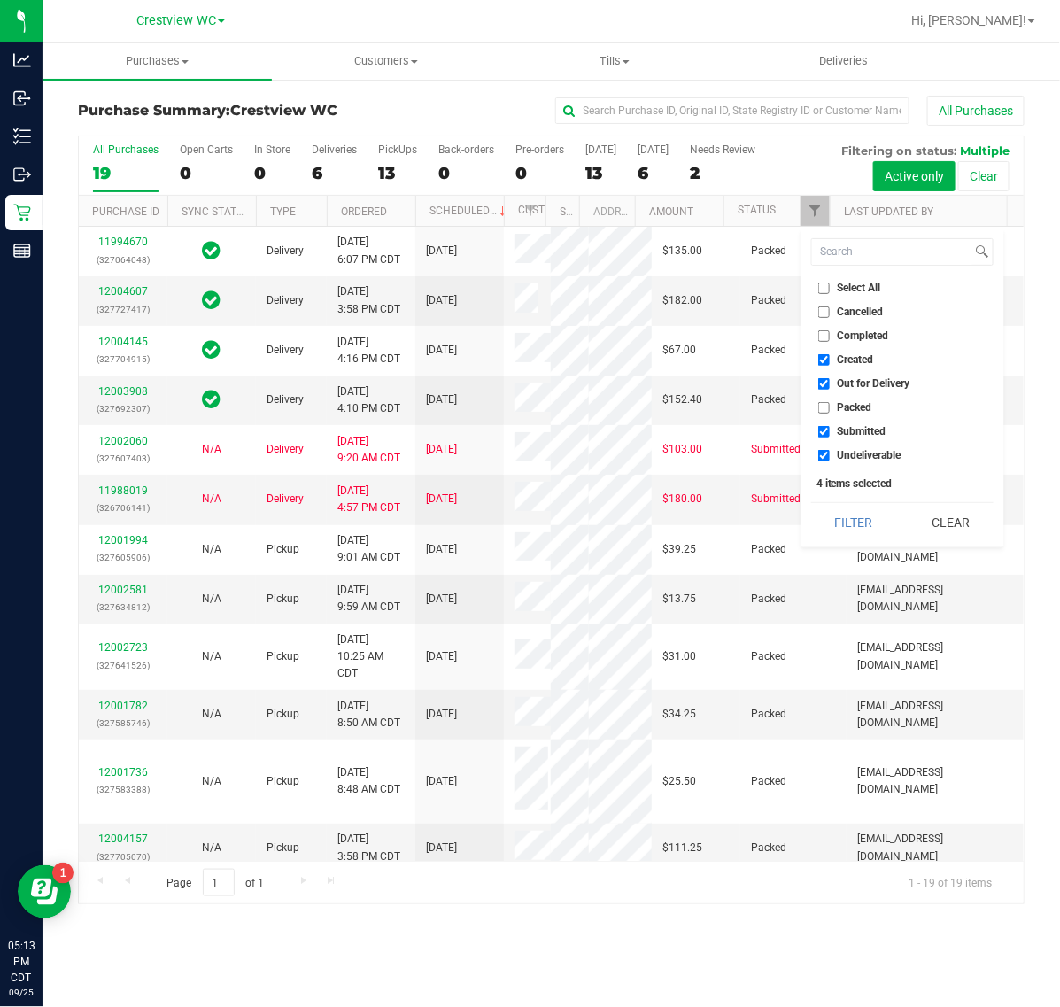
checkbox input "false"
click at [852, 355] on span "Created" at bounding box center [856, 359] width 36 height 11
click at [830, 355] on input "Created" at bounding box center [824, 360] width 12 height 12
checkbox input "false"
click at [841, 453] on span "Undeliverable" at bounding box center [870, 455] width 64 height 11
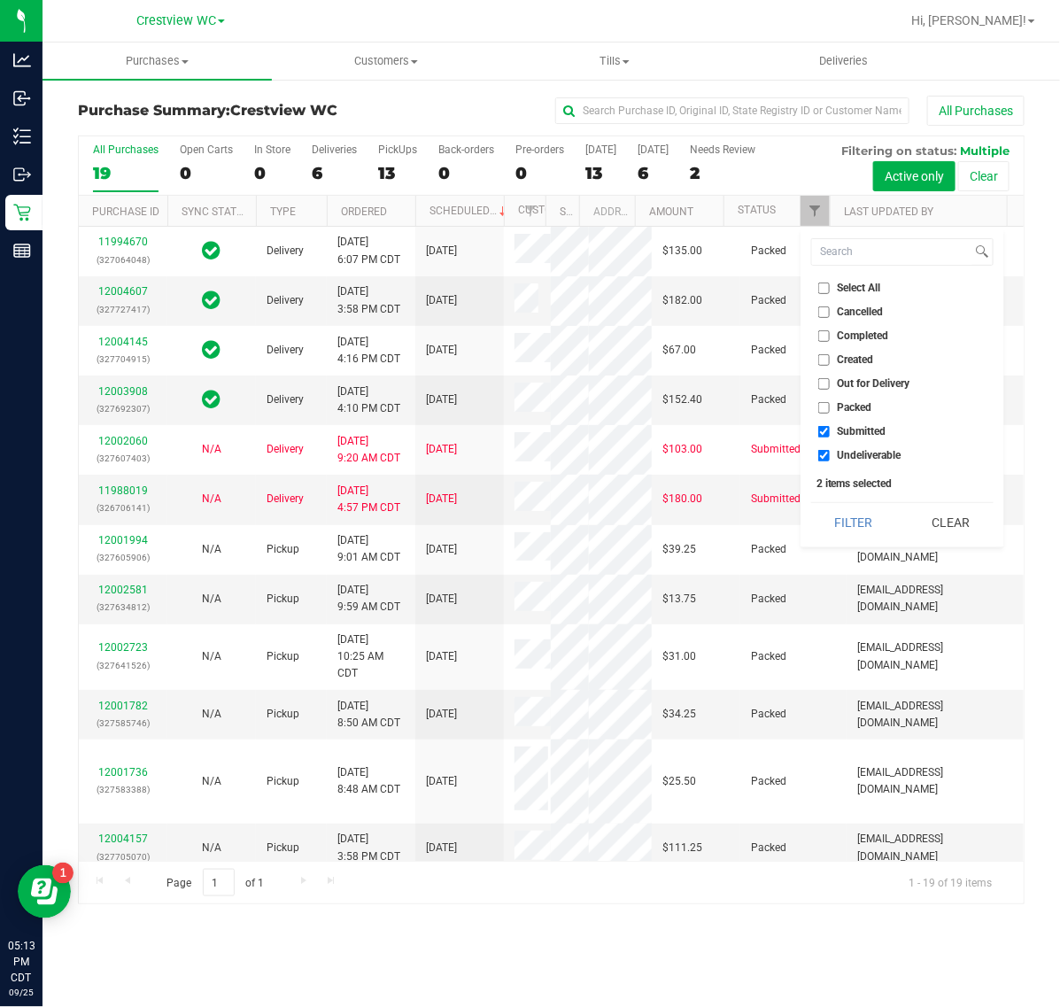
click at [830, 453] on input "Undeliverable" at bounding box center [824, 456] width 12 height 12
checkbox input "false"
click at [838, 511] on button "Filter" at bounding box center [853, 522] width 85 height 39
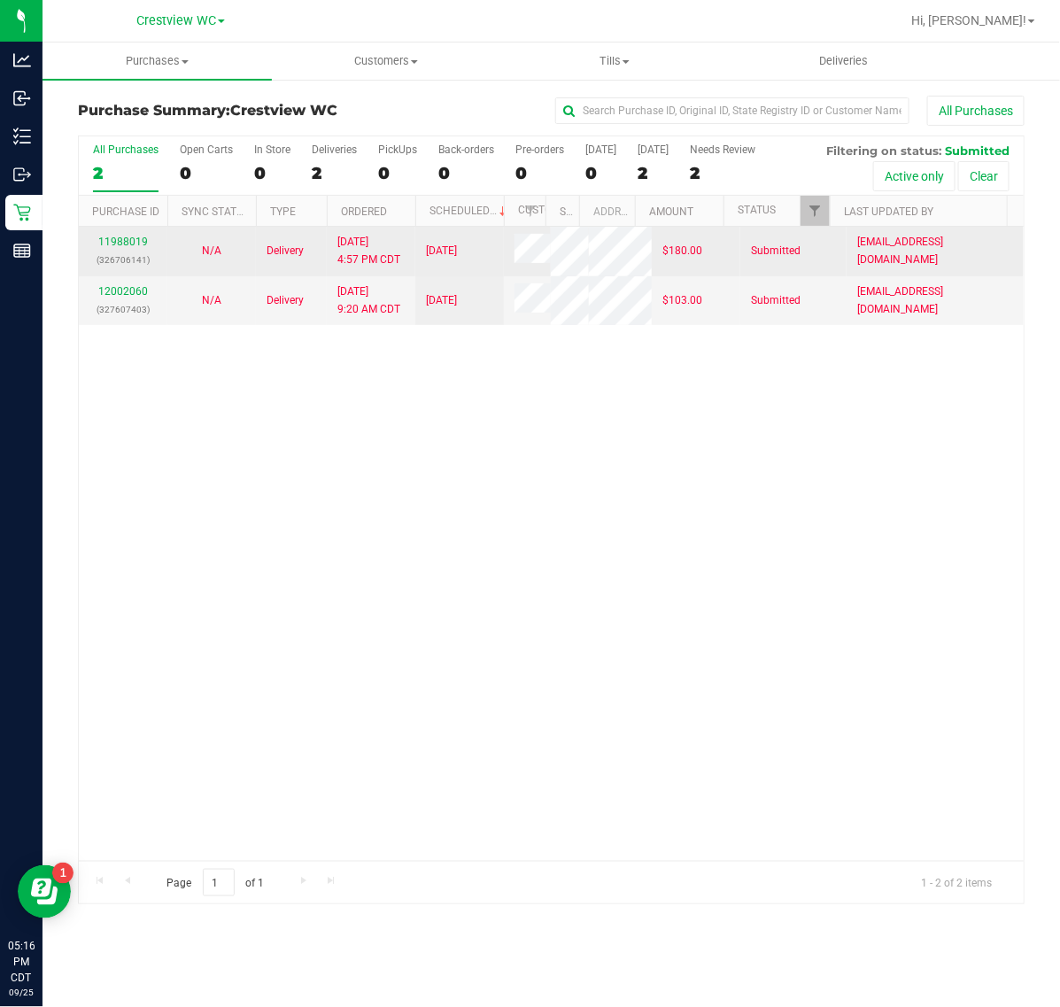
click at [812, 228] on td "Submitted" at bounding box center [793, 252] width 106 height 50
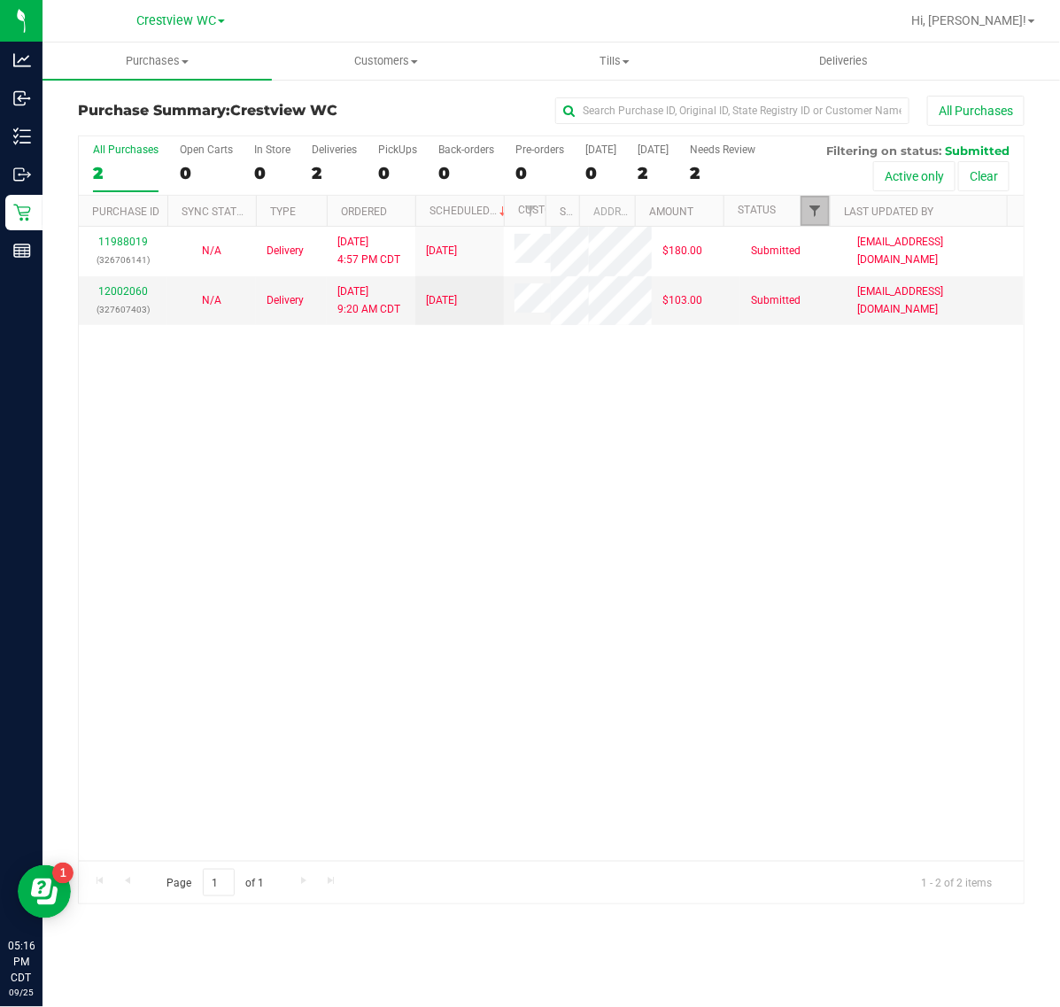
click at [817, 218] on span "Filter" at bounding box center [815, 211] width 14 height 14
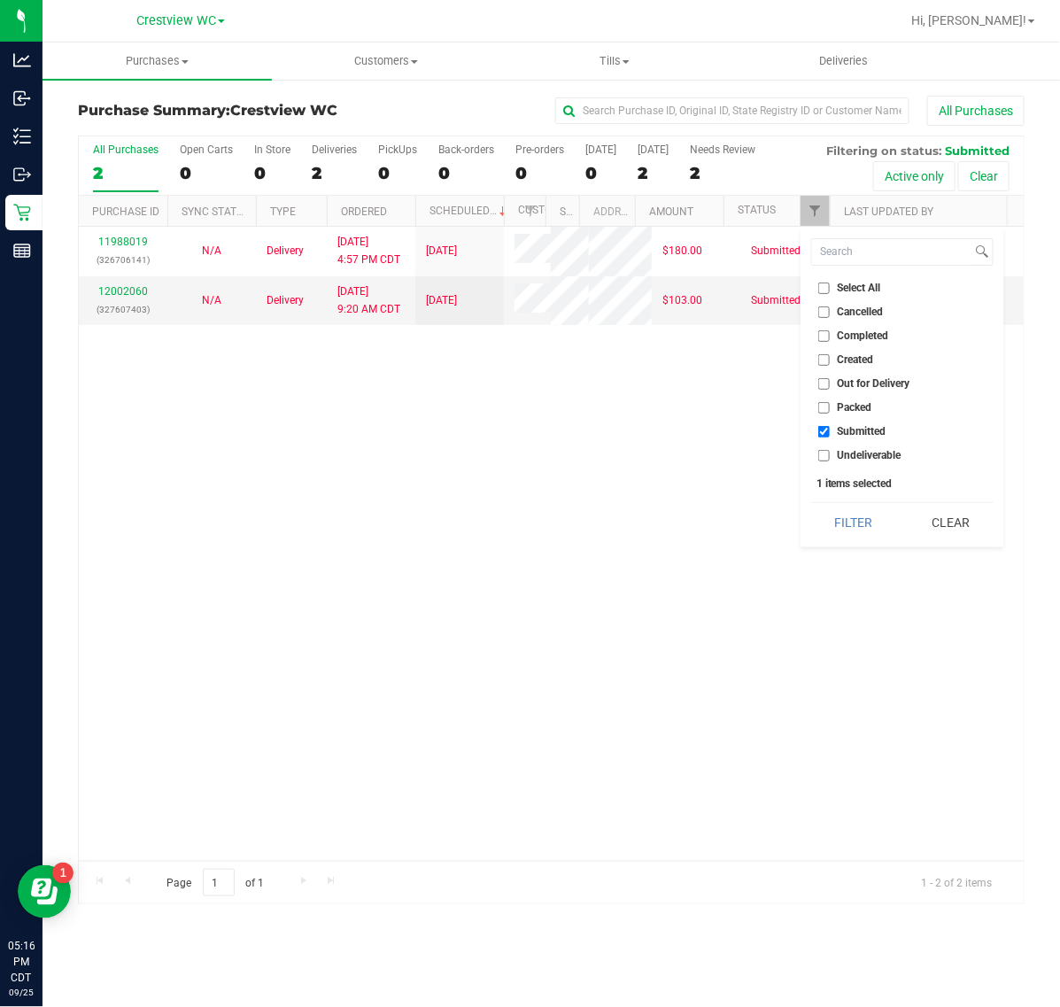
click at [859, 412] on span "Packed" at bounding box center [855, 407] width 35 height 11
click at [830, 412] on input "Packed" at bounding box center [824, 408] width 12 height 12
checkbox input "true"
click at [852, 521] on button "Filter" at bounding box center [853, 522] width 85 height 39
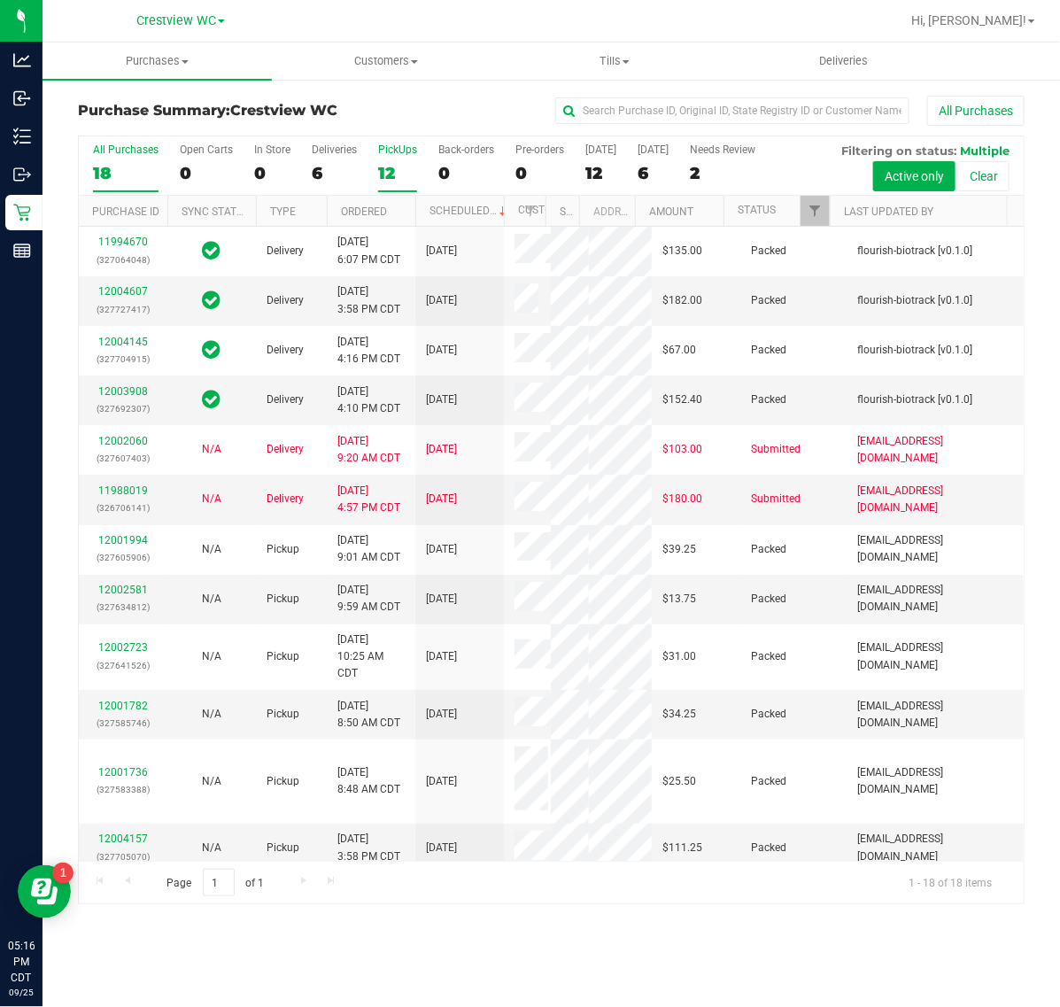
click at [378, 174] on div "12" at bounding box center [397, 173] width 39 height 20
click at [0, 0] on input "PickUps 12" at bounding box center [0, 0] width 0 height 0
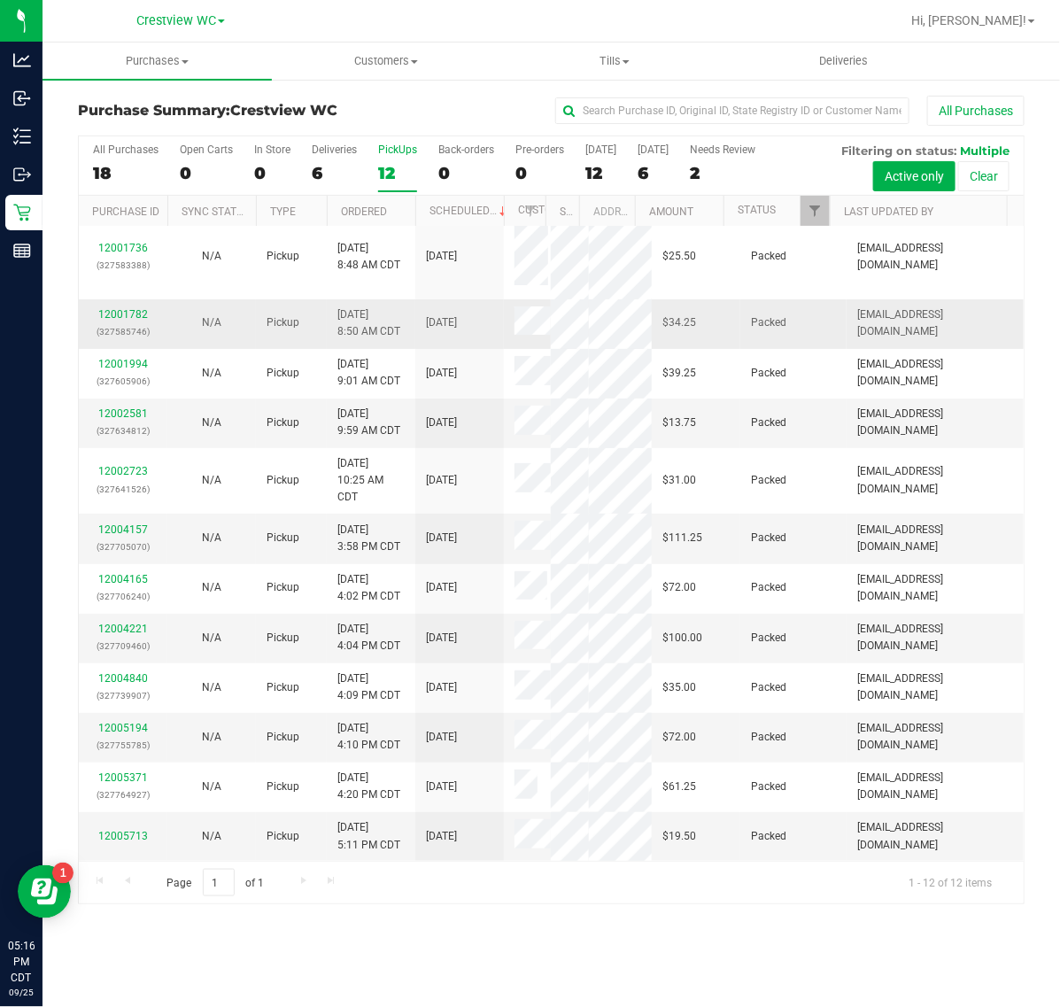
scroll to position [143, 0]
click at [140, 834] on link "12005713" at bounding box center [123, 836] width 50 height 12
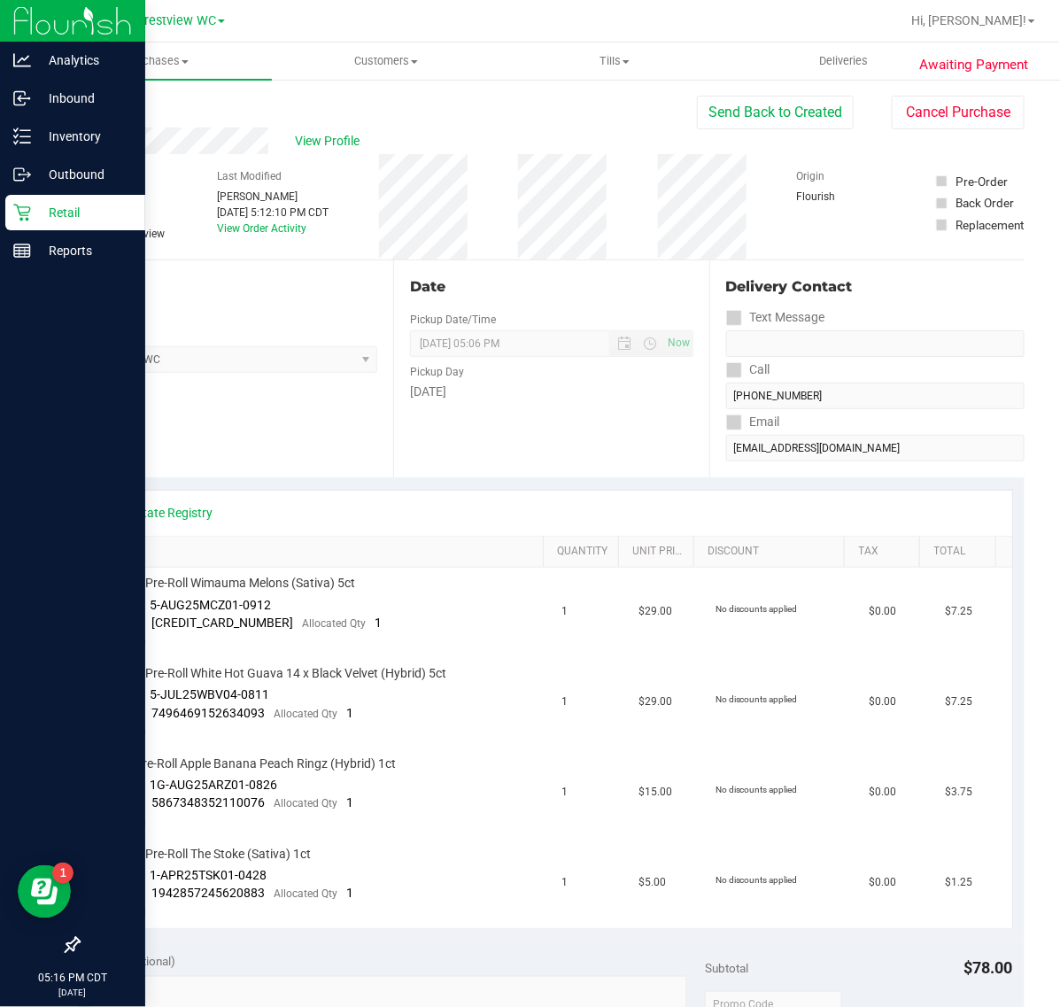
click at [34, 218] on p "Retail" at bounding box center [84, 212] width 106 height 21
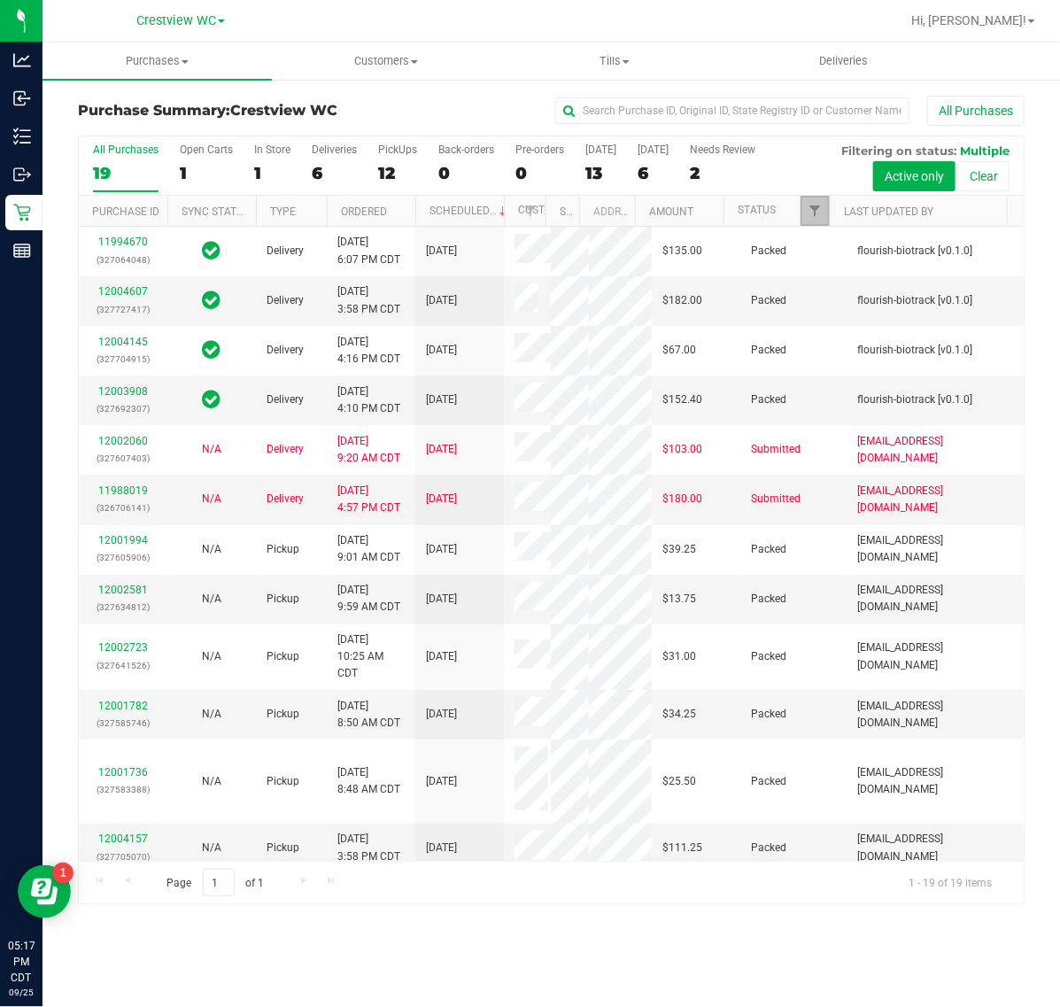
click at [813, 215] on span "Filter" at bounding box center [815, 211] width 14 height 14
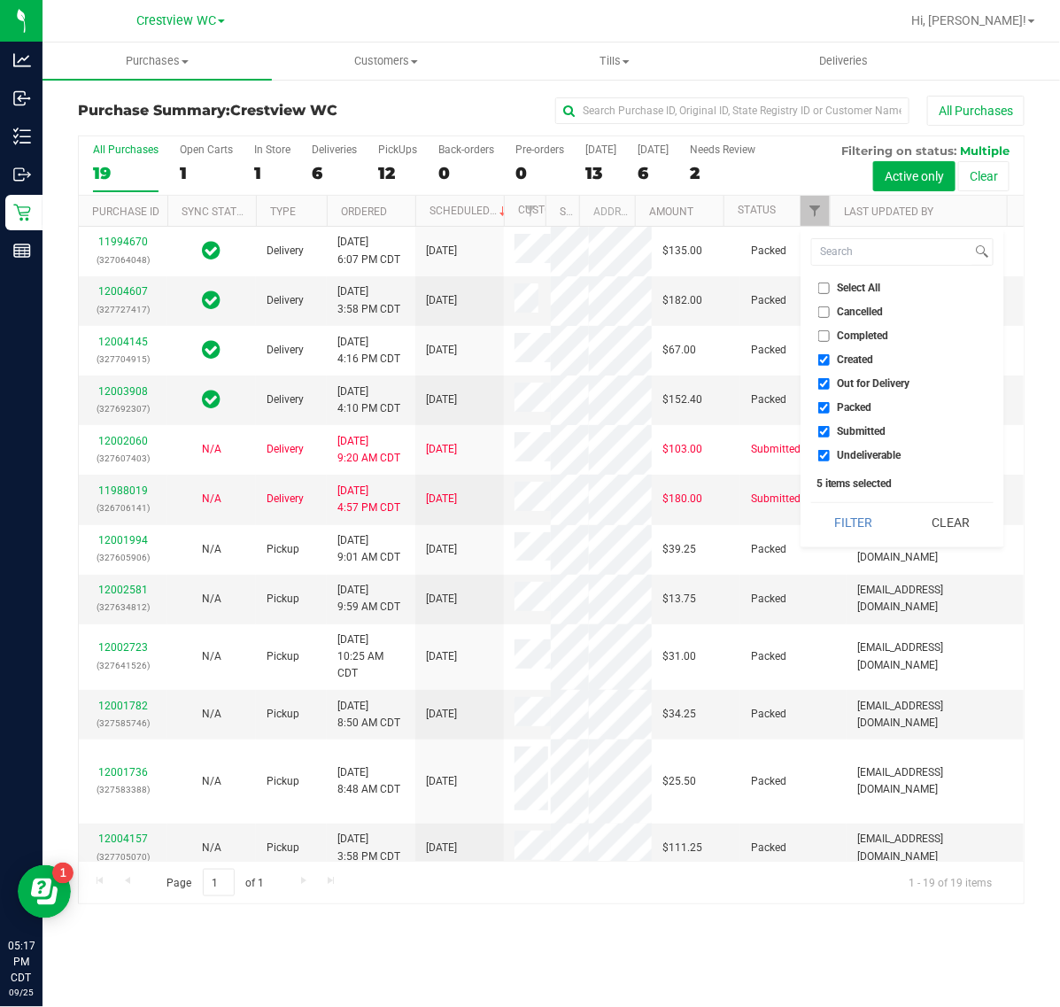
drag, startPoint x: 843, startPoint y: 360, endPoint x: 843, endPoint y: 372, distance: 11.5
click at [843, 366] on li "Created" at bounding box center [902, 360] width 182 height 19
click at [843, 386] on span "Out for Delivery" at bounding box center [874, 383] width 73 height 11
click at [830, 386] on input "Out for Delivery" at bounding box center [824, 384] width 12 height 12
checkbox input "false"
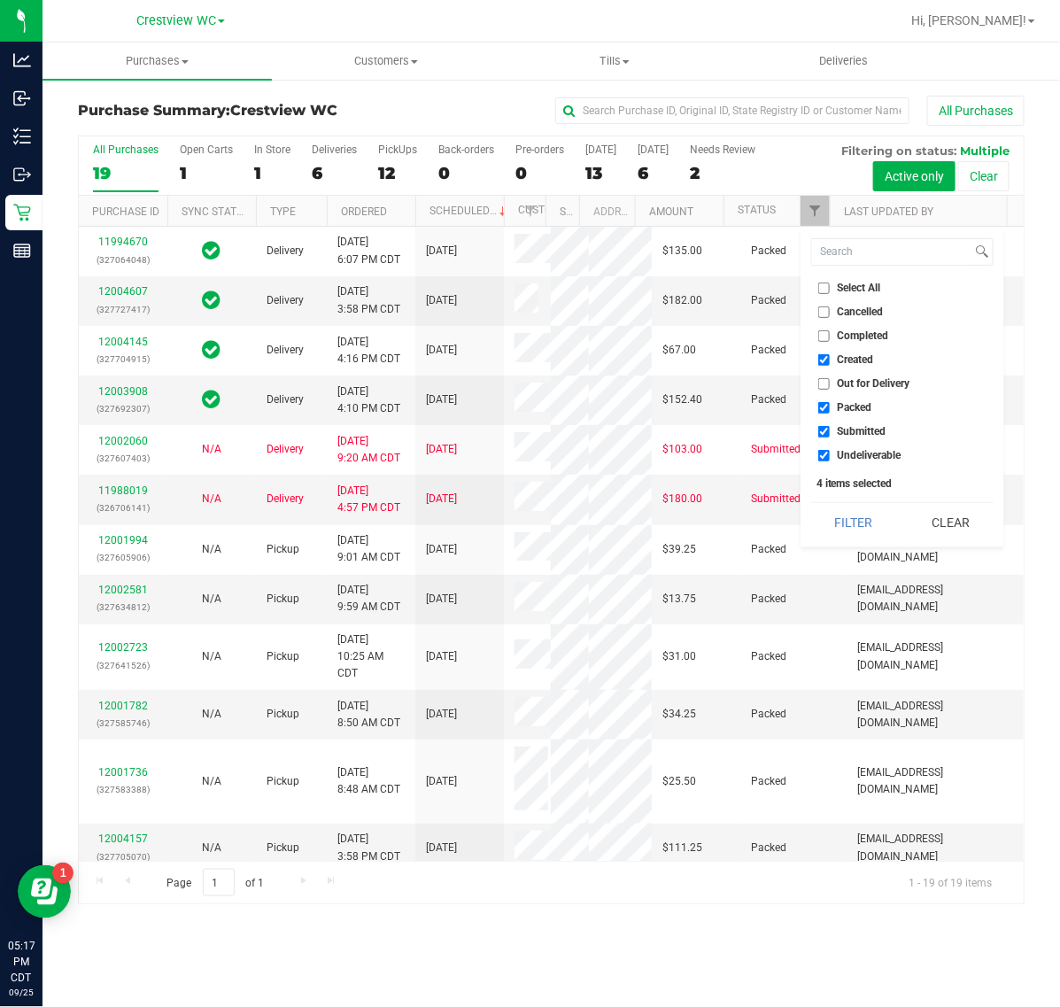
click at [842, 403] on span "Packed" at bounding box center [855, 407] width 35 height 11
click at [830, 403] on input "Packed" at bounding box center [824, 408] width 12 height 12
checkbox input "false"
click at [831, 363] on label "Created" at bounding box center [846, 360] width 56 height 12
click at [830, 363] on input "Created" at bounding box center [824, 360] width 12 height 12
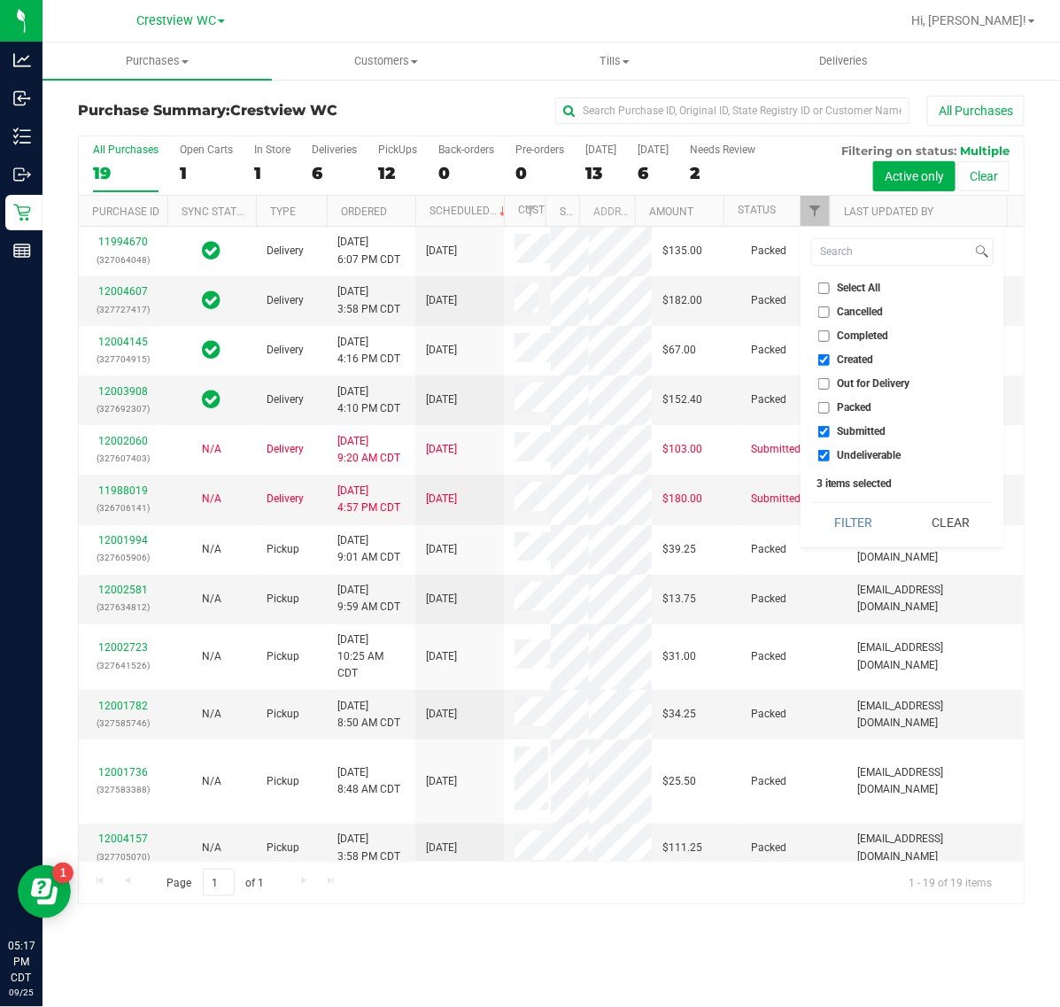
checkbox input "false"
click at [848, 447] on li "Undeliverable" at bounding box center [902, 455] width 182 height 19
click at [842, 461] on span "Undeliverable" at bounding box center [870, 455] width 64 height 11
click at [830, 461] on input "Undeliverable" at bounding box center [824, 456] width 12 height 12
checkbox input "false"
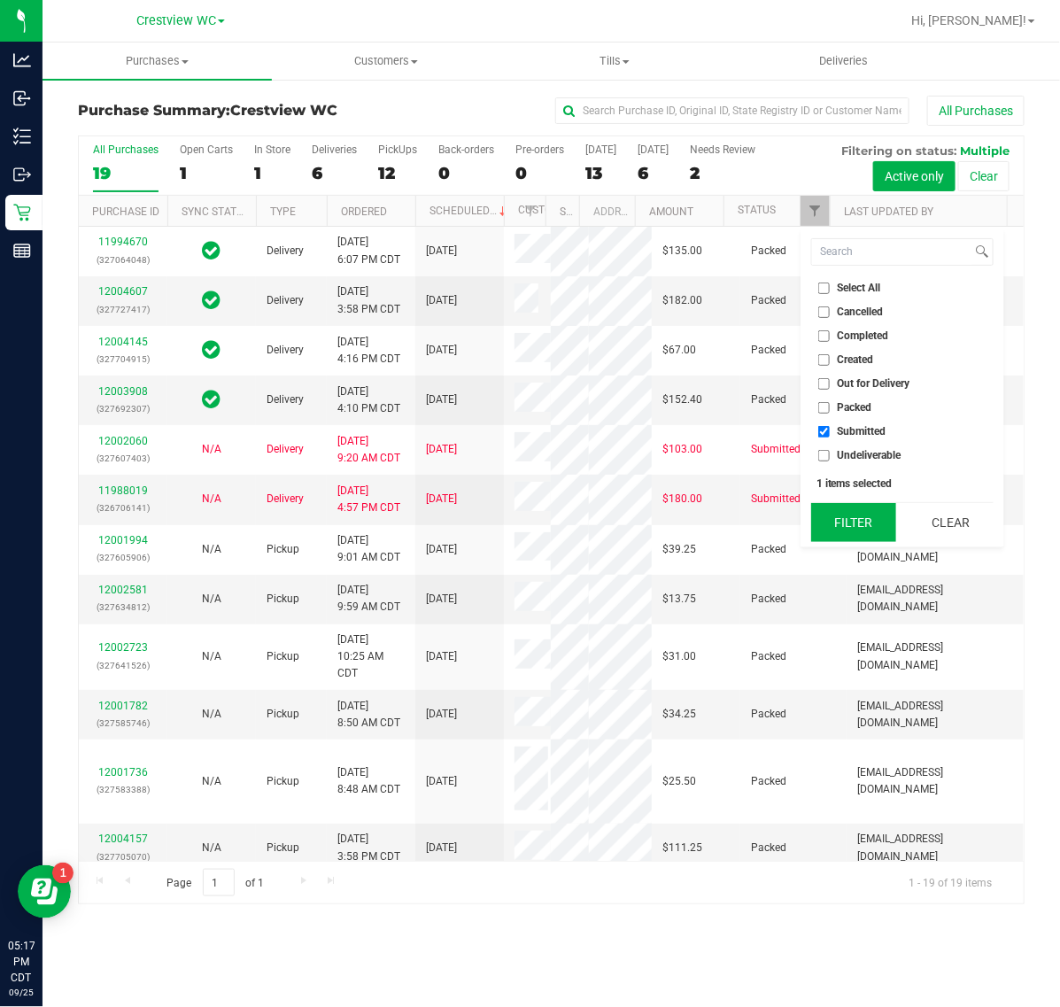
click at [843, 515] on button "Filter" at bounding box center [853, 522] width 85 height 39
